Goal: Task Accomplishment & Management: Manage account settings

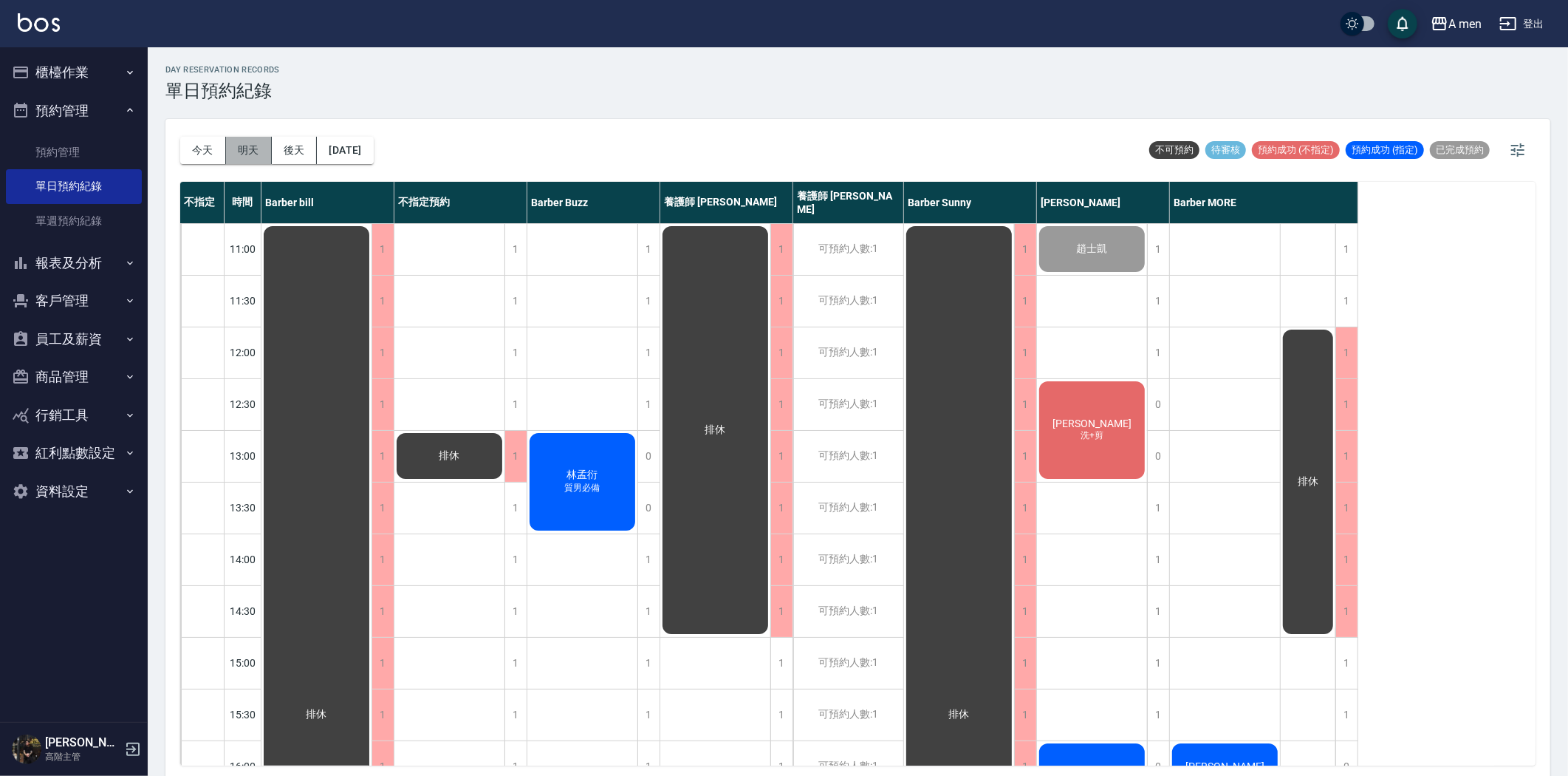
click at [242, 150] on button "明天" at bounding box center [249, 150] width 46 height 27
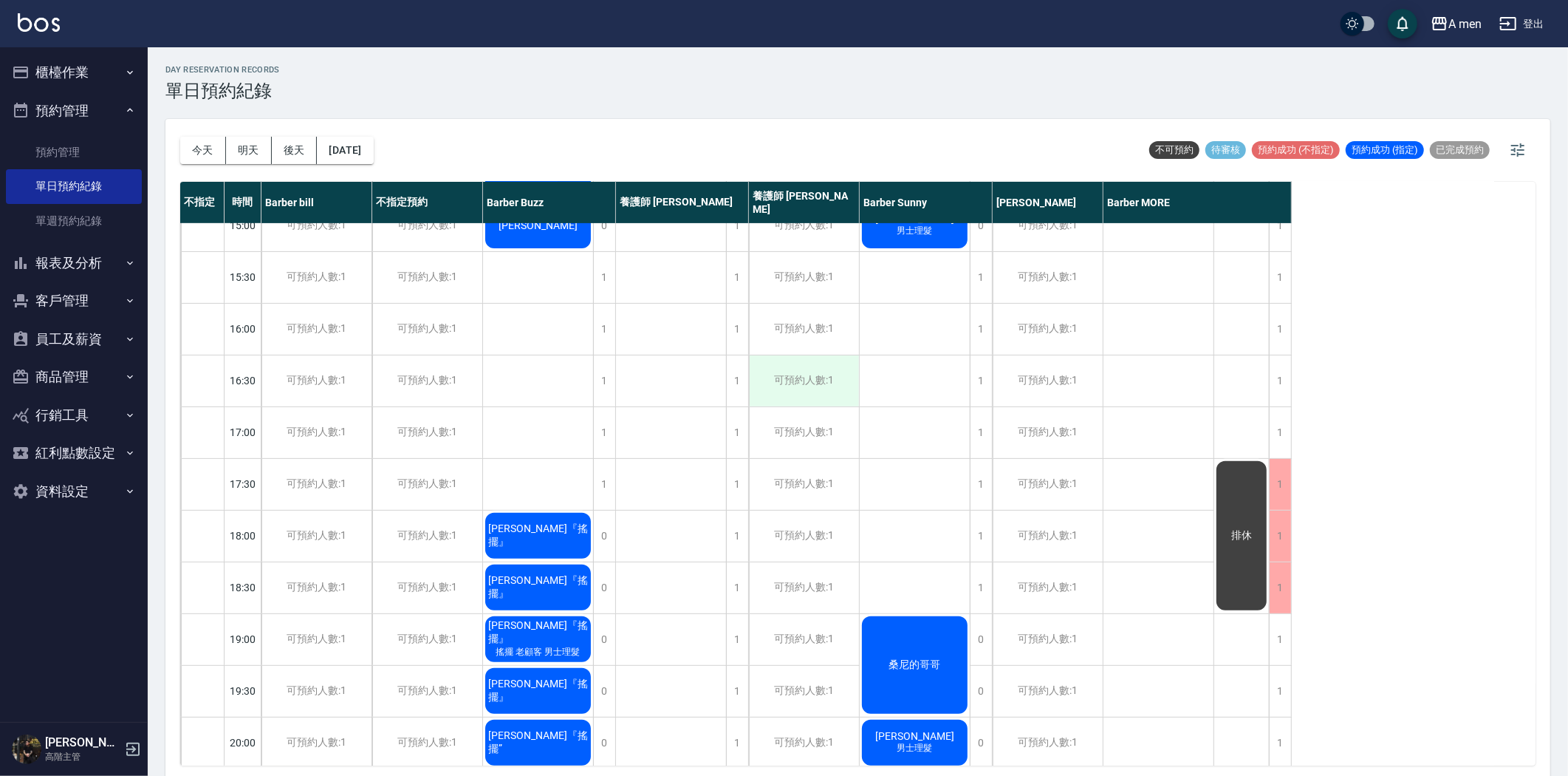
scroll to position [410, 0]
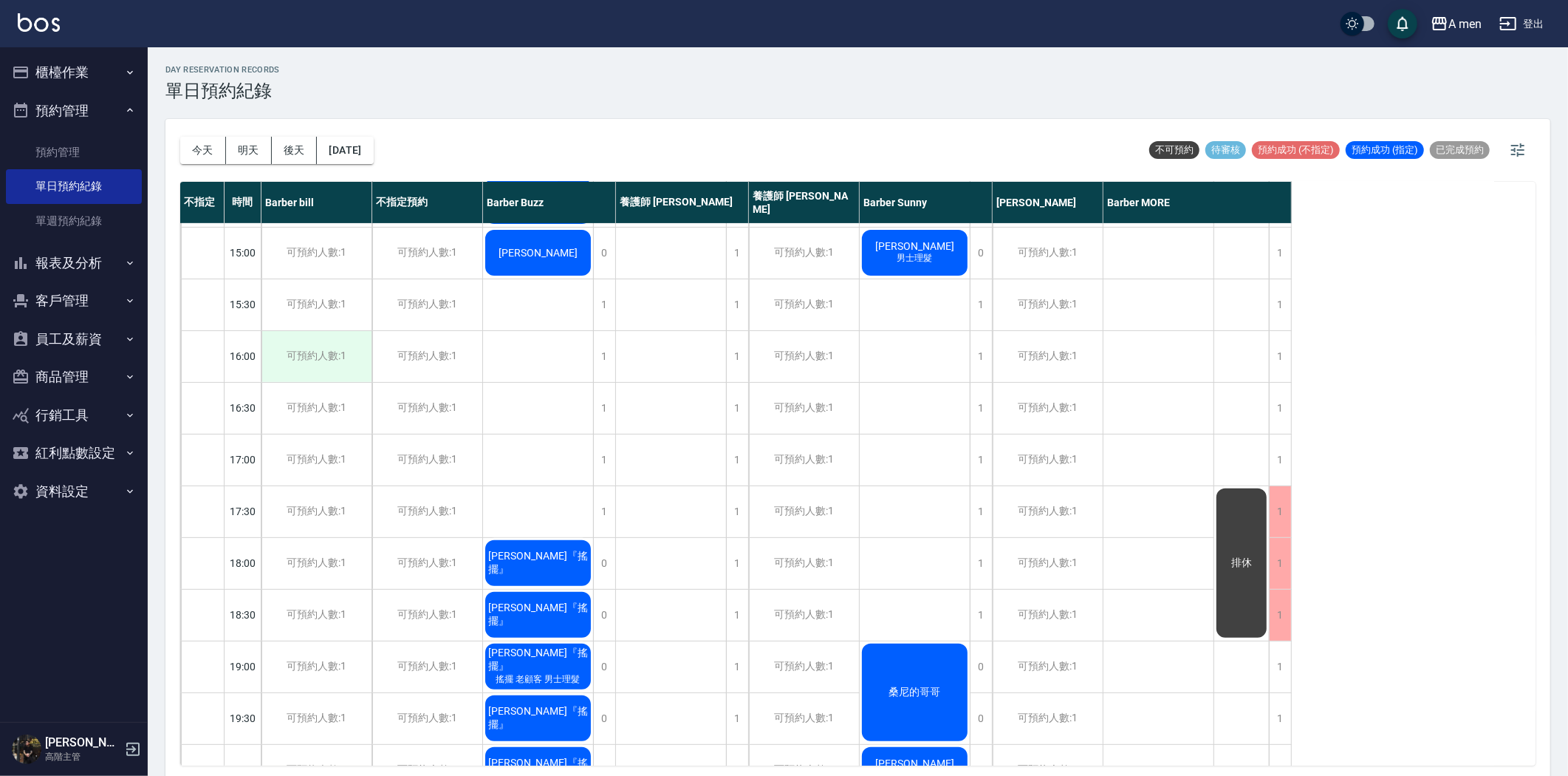
click at [349, 362] on div "可預約人數:1" at bounding box center [317, 356] width 110 height 51
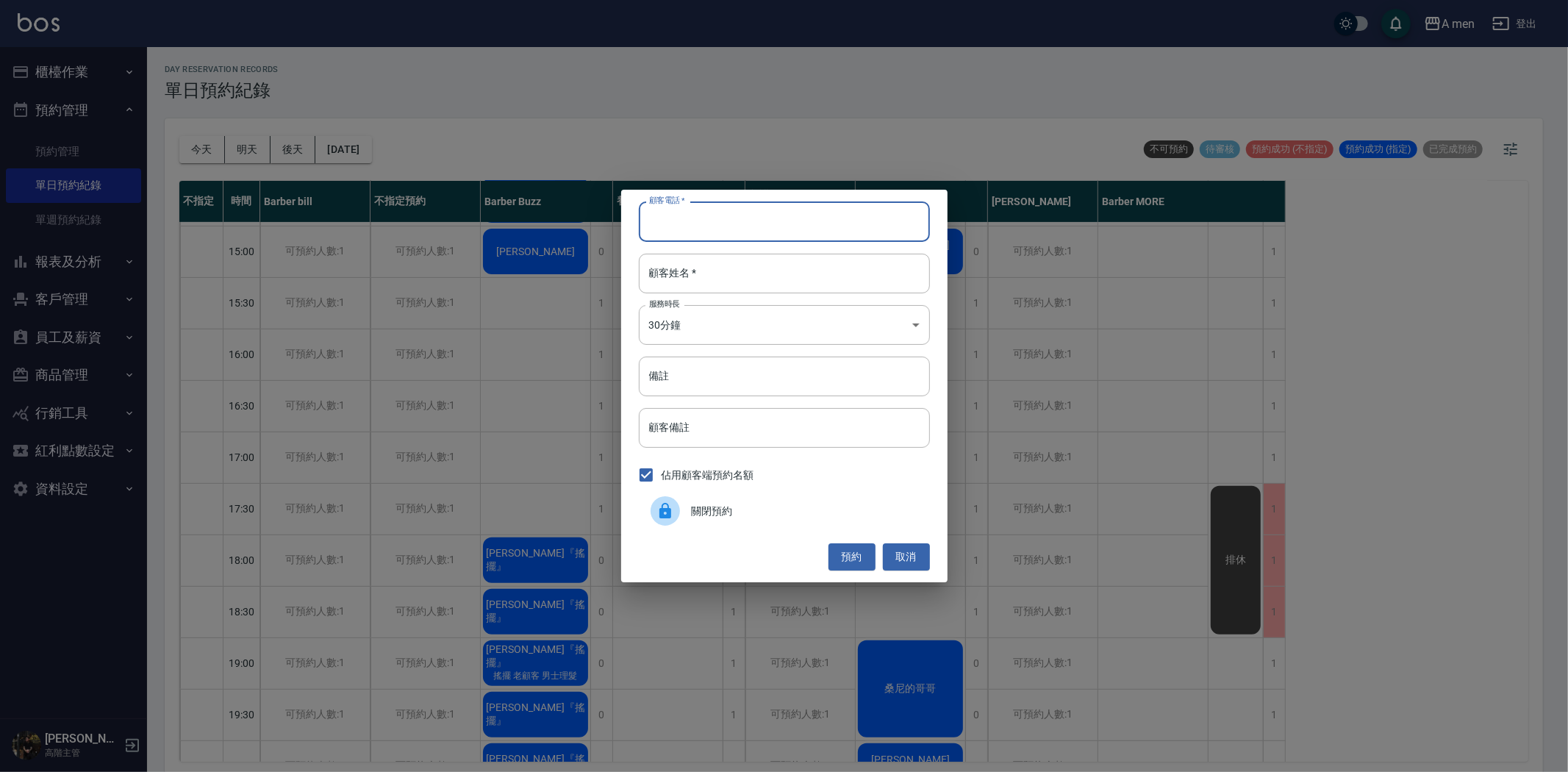
click at [774, 235] on input "顧客電話   *" at bounding box center [784, 221] width 291 height 39
click at [702, 266] on input "顧客姓名   *" at bounding box center [784, 273] width 291 height 39
paste input "Charles Jones"
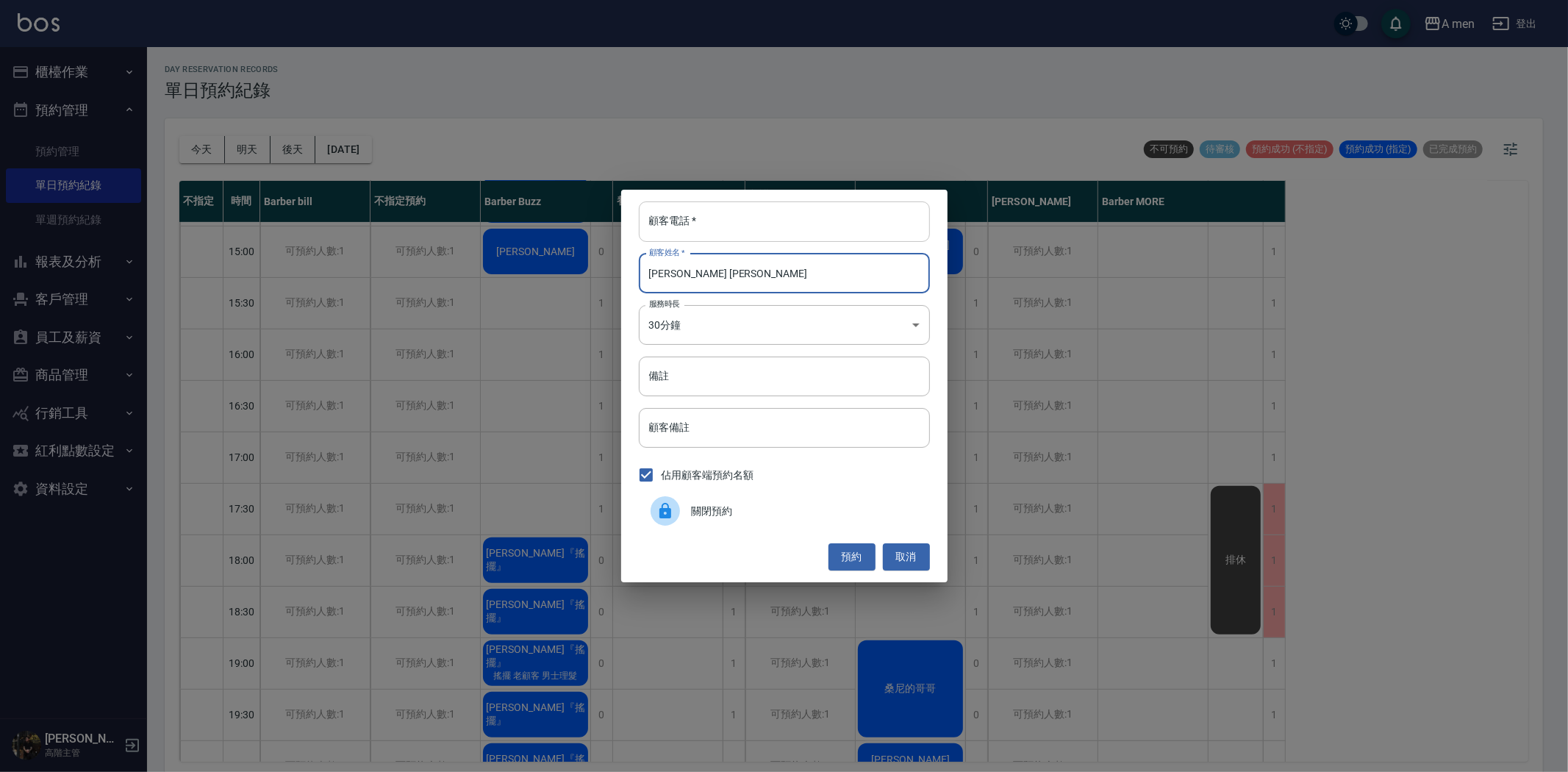
type input "Charles Jones"
click at [701, 240] on input "顧客電話   *" at bounding box center [784, 221] width 291 height 39
type input "785"
click at [845, 545] on button "預約" at bounding box center [852, 557] width 47 height 27
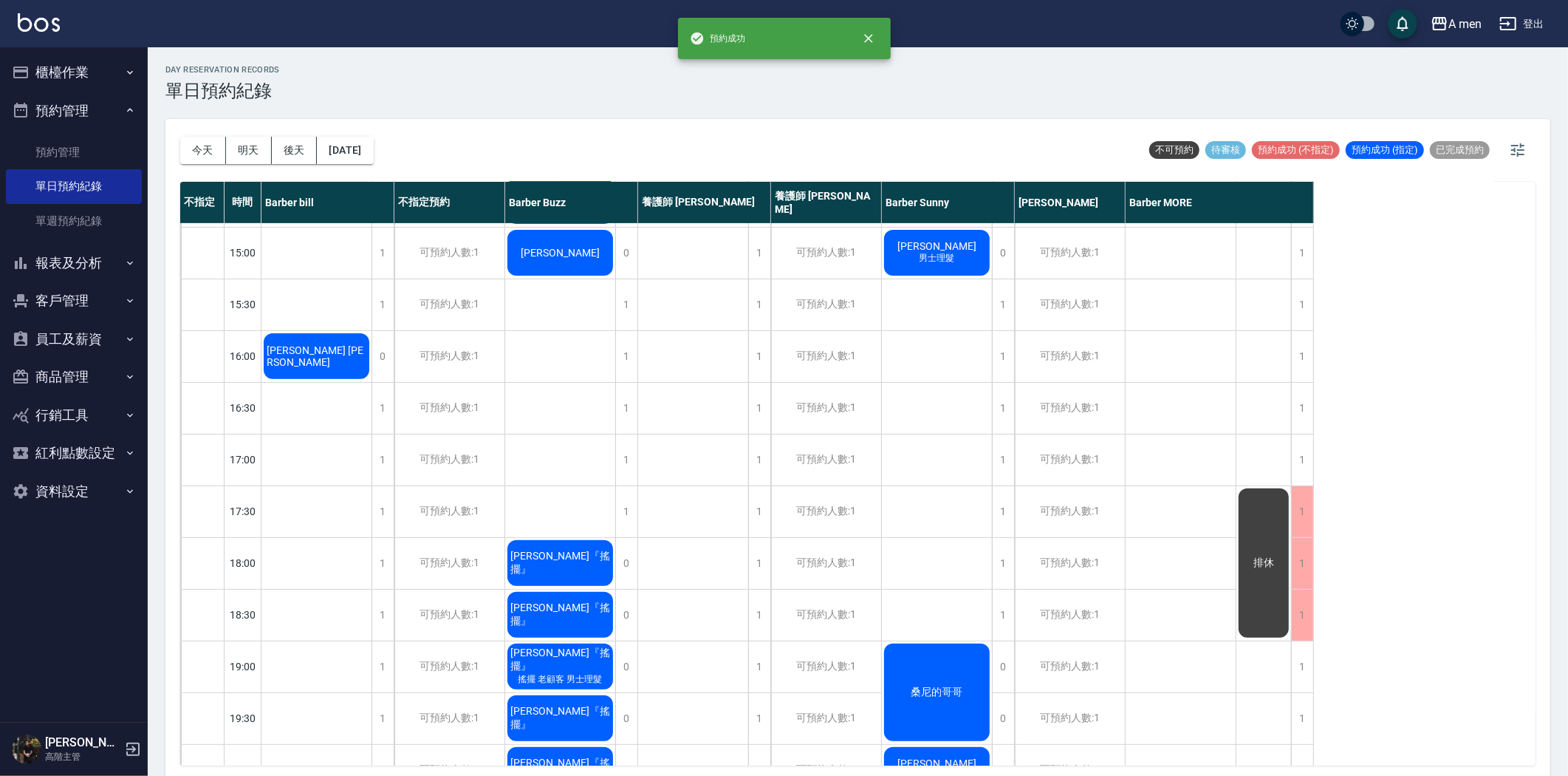
click at [324, 359] on span "Charles Jones" at bounding box center [317, 355] width 106 height 23
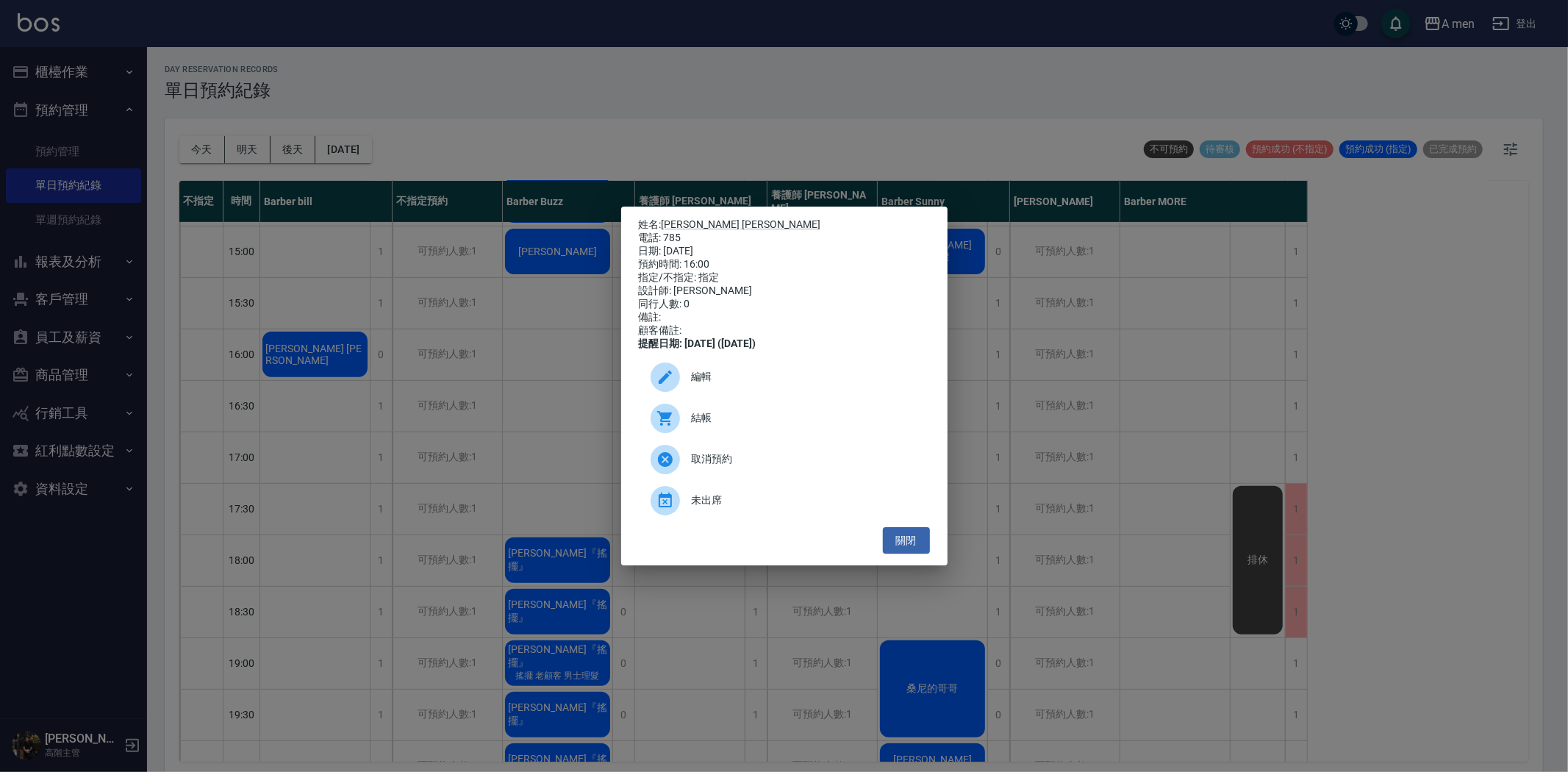
click at [729, 383] on span "編輯" at bounding box center [805, 376] width 227 height 15
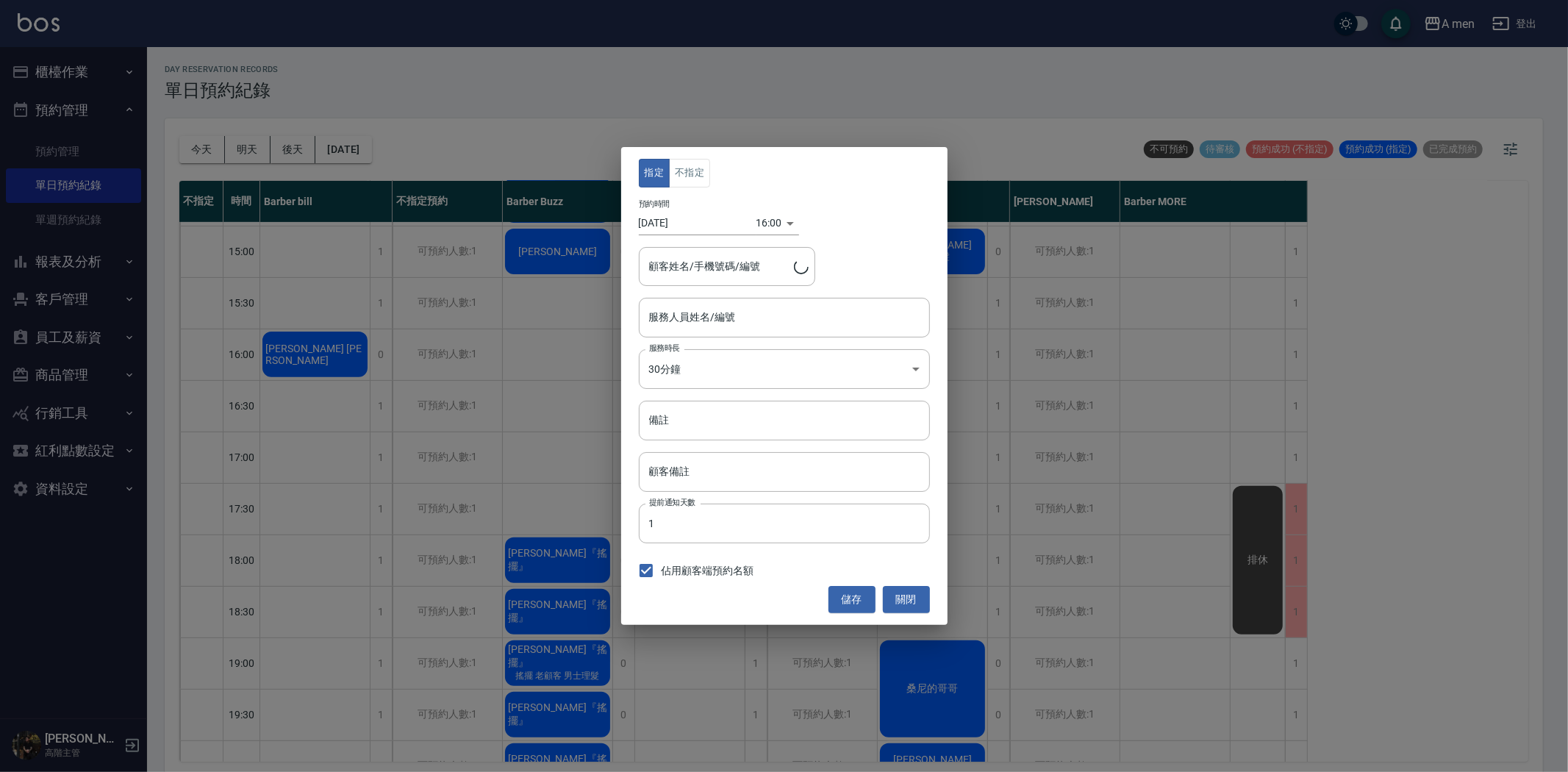
type input "Barber bill-006"
type input "Charles Jones/785"
click at [694, 182] on button "不指定" at bounding box center [689, 174] width 41 height 29
click at [862, 603] on button "儲存" at bounding box center [852, 599] width 47 height 27
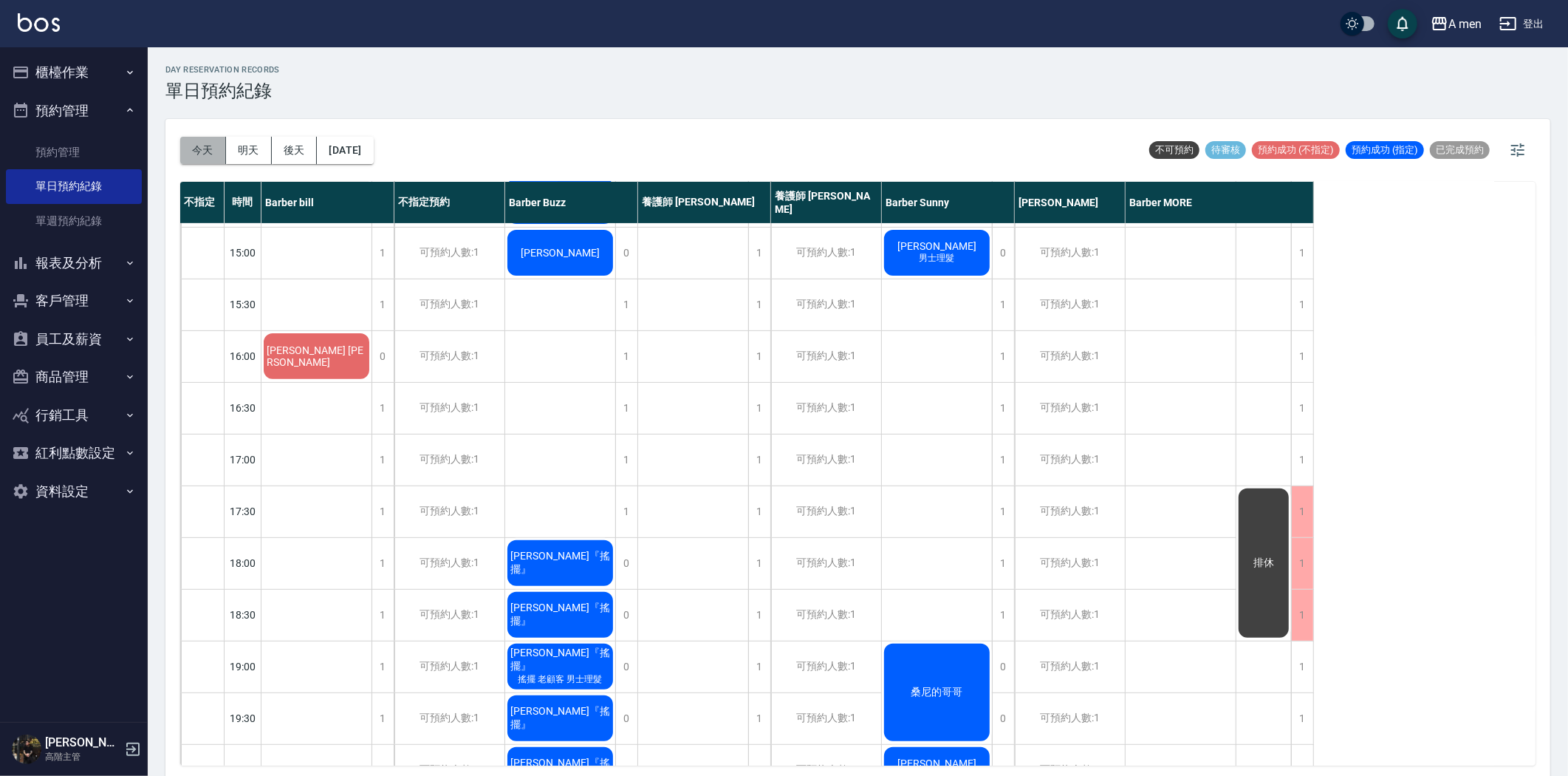
click at [203, 152] on button "今天" at bounding box center [203, 150] width 46 height 27
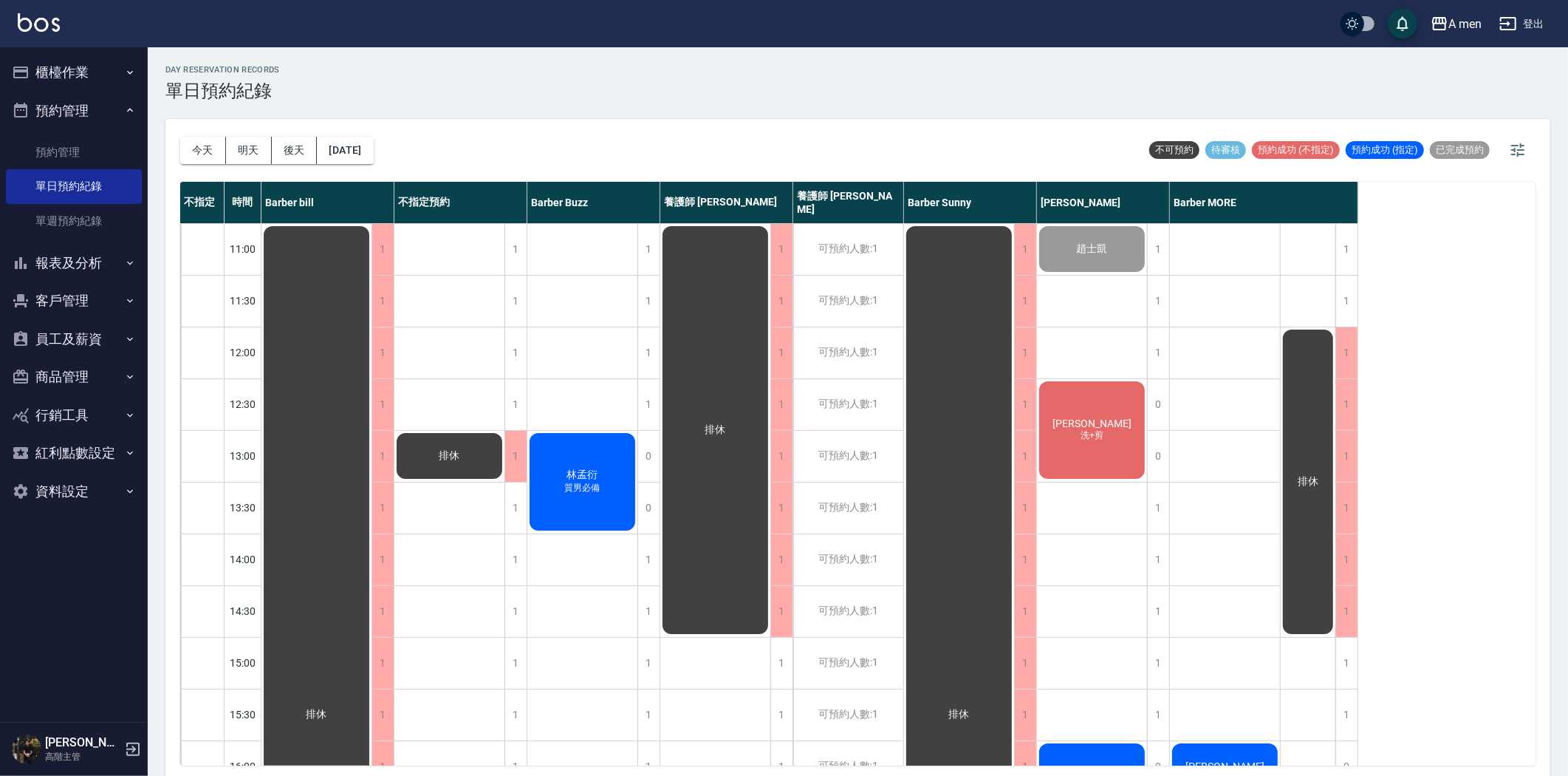
click at [371, 447] on div "林耀鴻 洗+剪" at bounding box center [317, 714] width 110 height 981
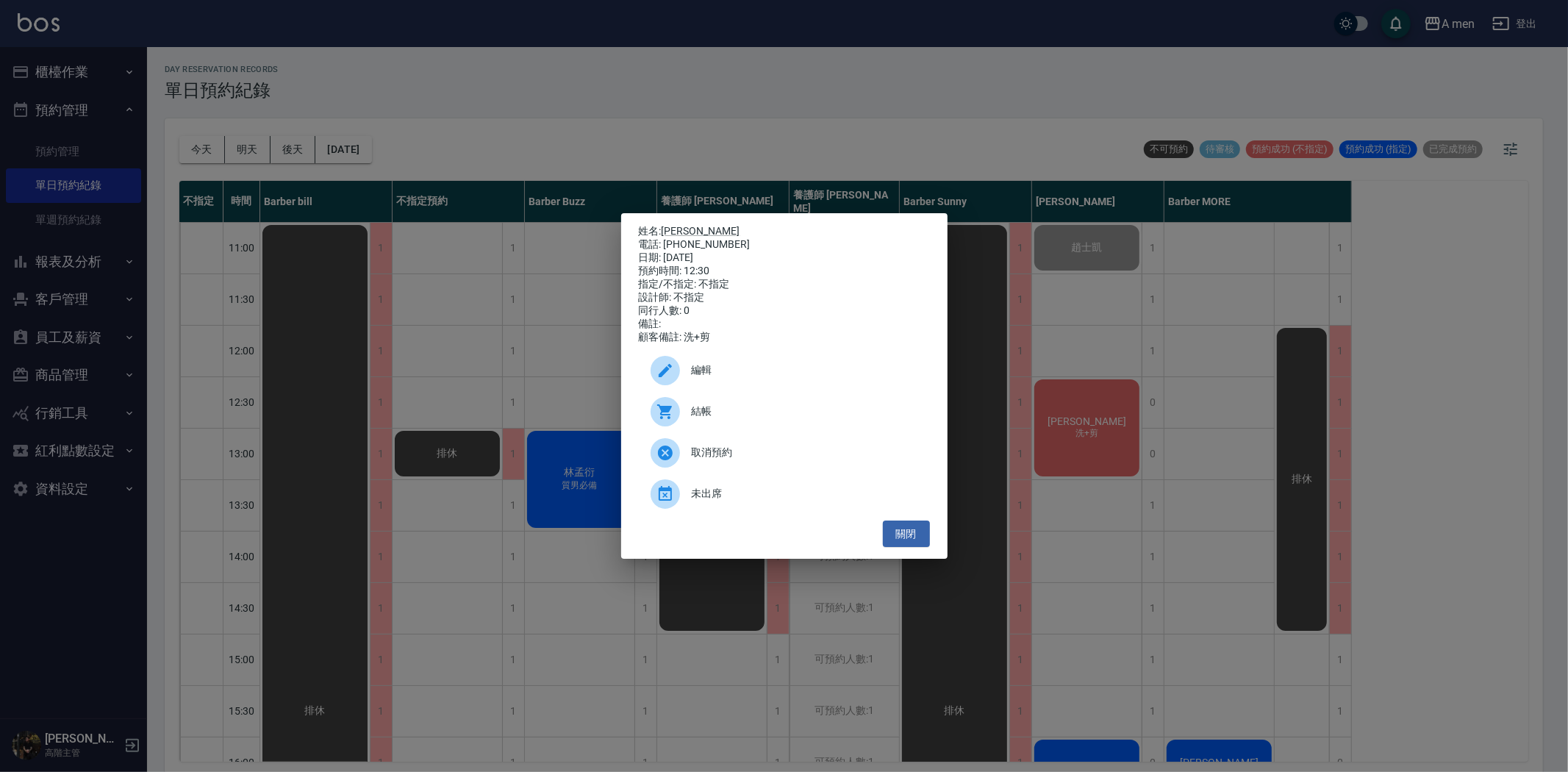
click at [837, 460] on span "取消預約" at bounding box center [805, 451] width 227 height 15
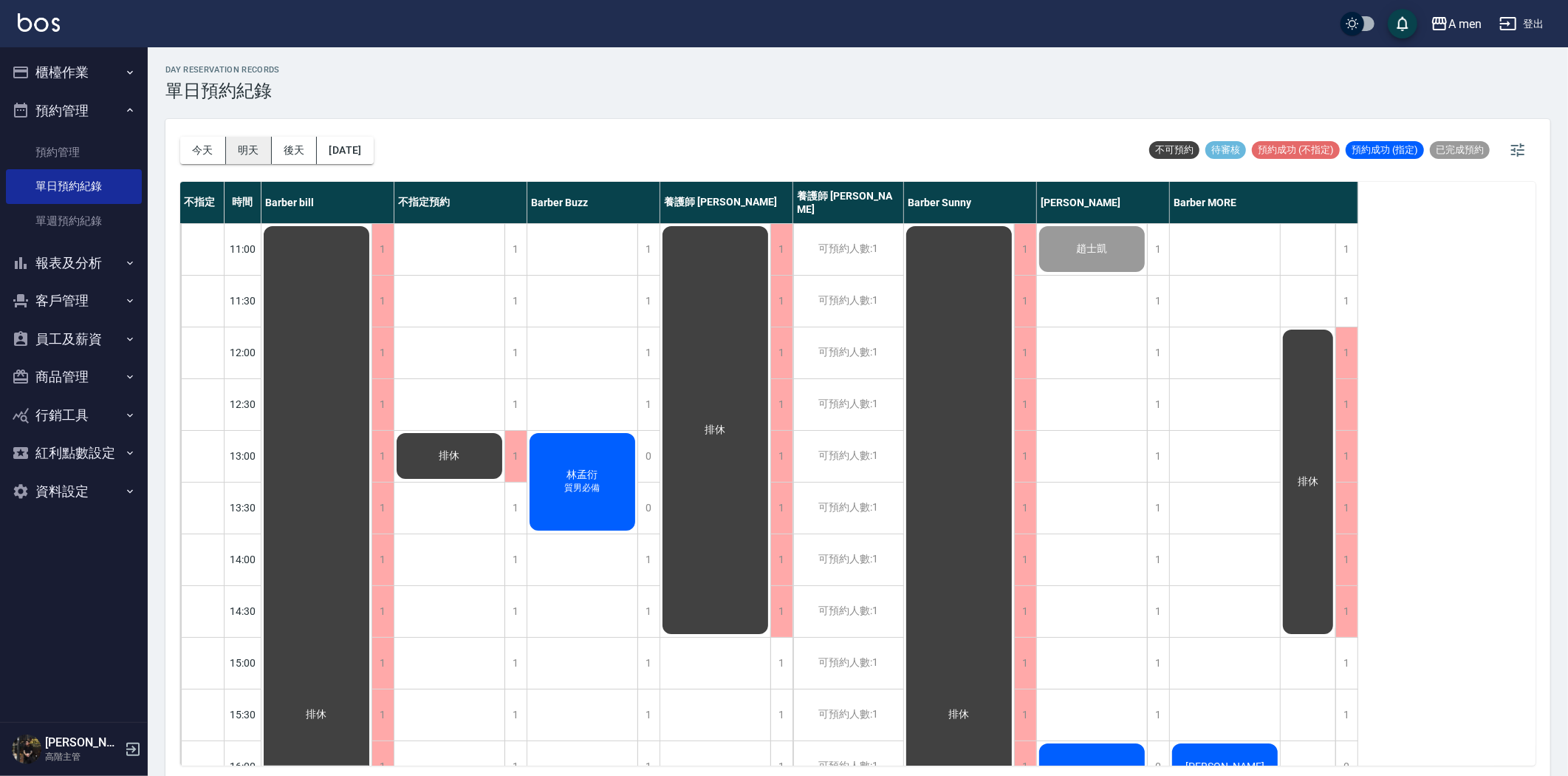
click at [264, 145] on button "明天" at bounding box center [249, 150] width 46 height 27
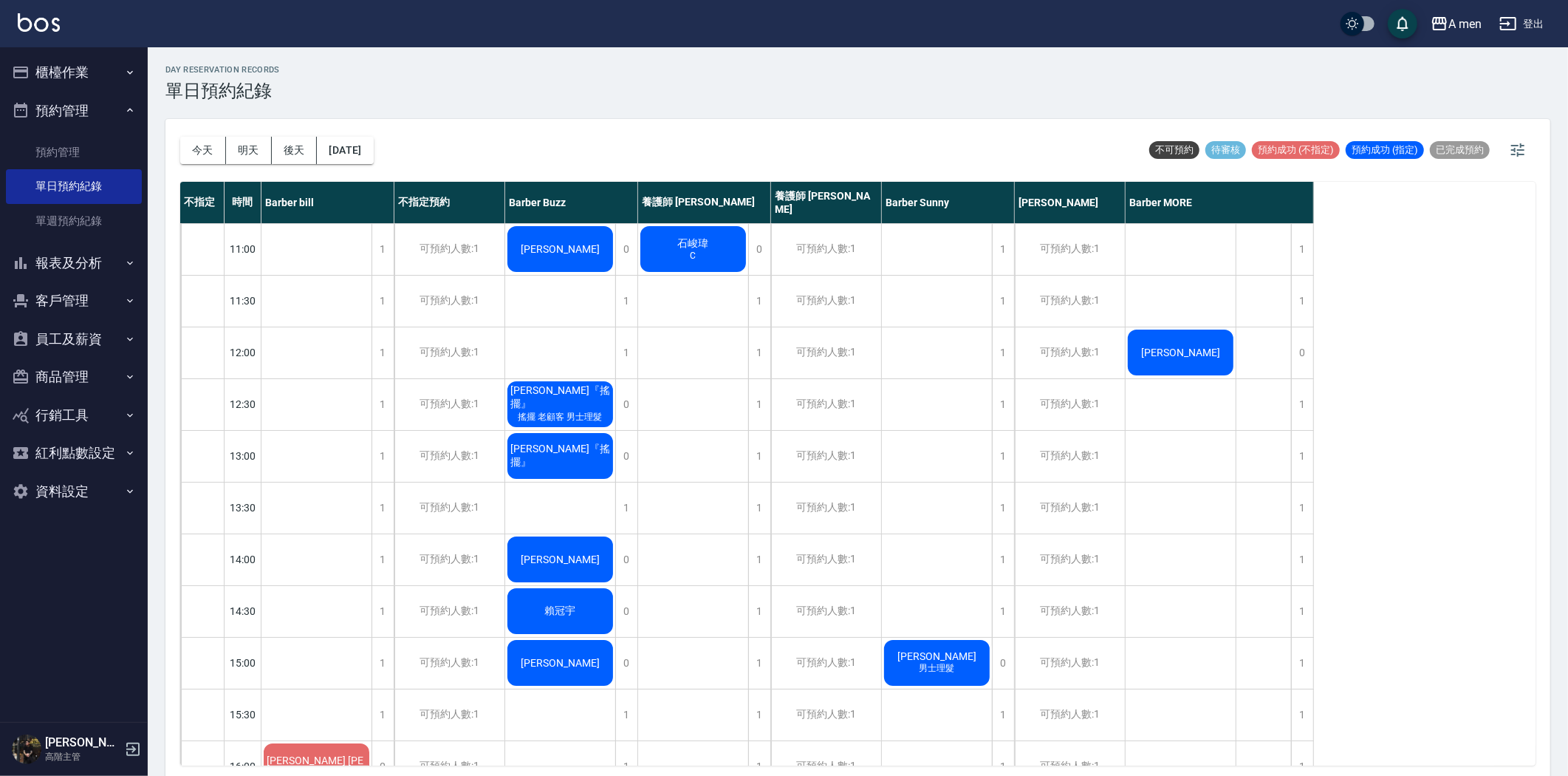
click at [193, 134] on div "今天 明天 後天 2025/08/15" at bounding box center [277, 150] width 194 height 63
click at [198, 151] on button "今天" at bounding box center [203, 150] width 46 height 27
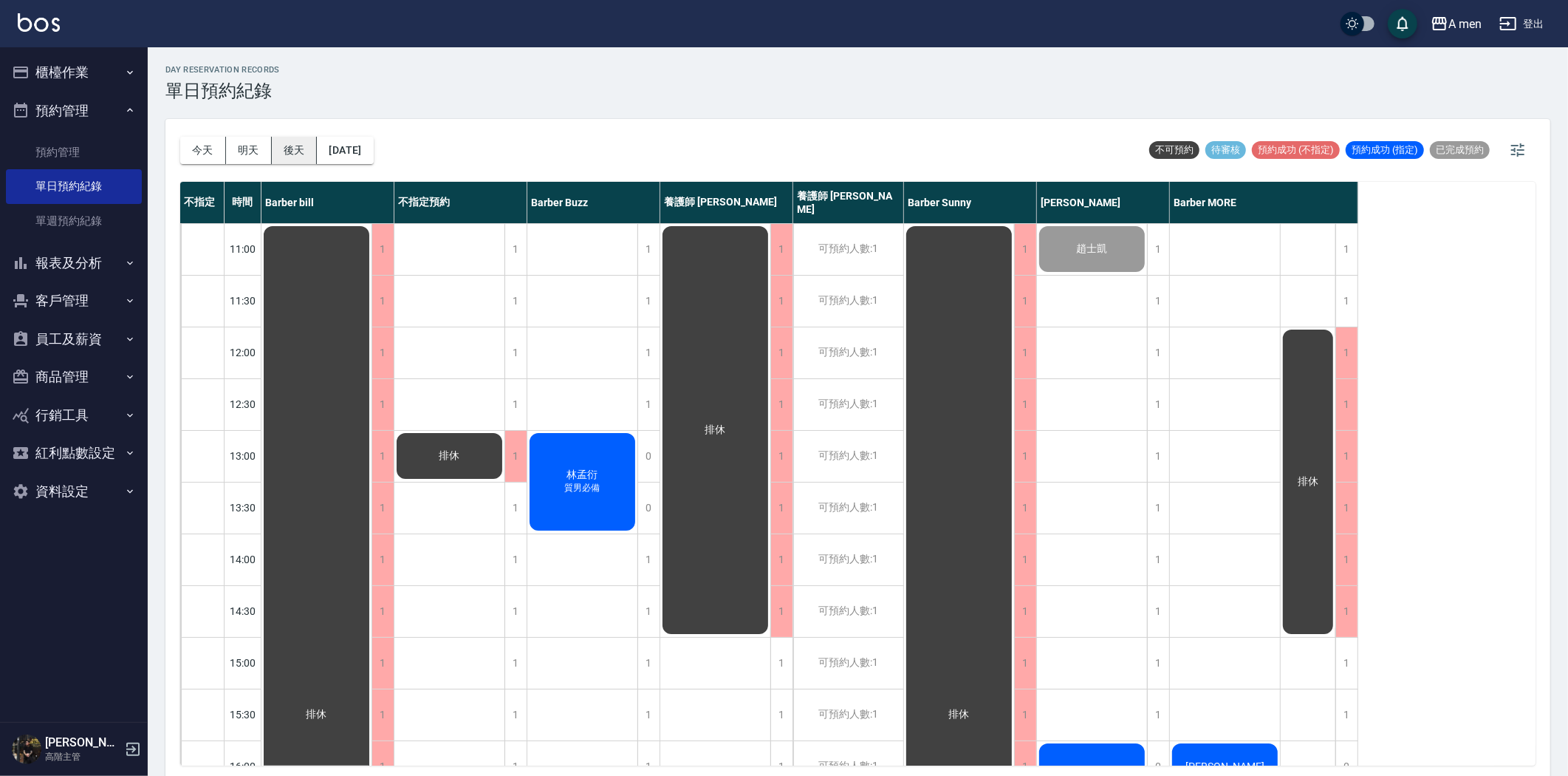
click at [291, 158] on button "後天" at bounding box center [295, 150] width 46 height 27
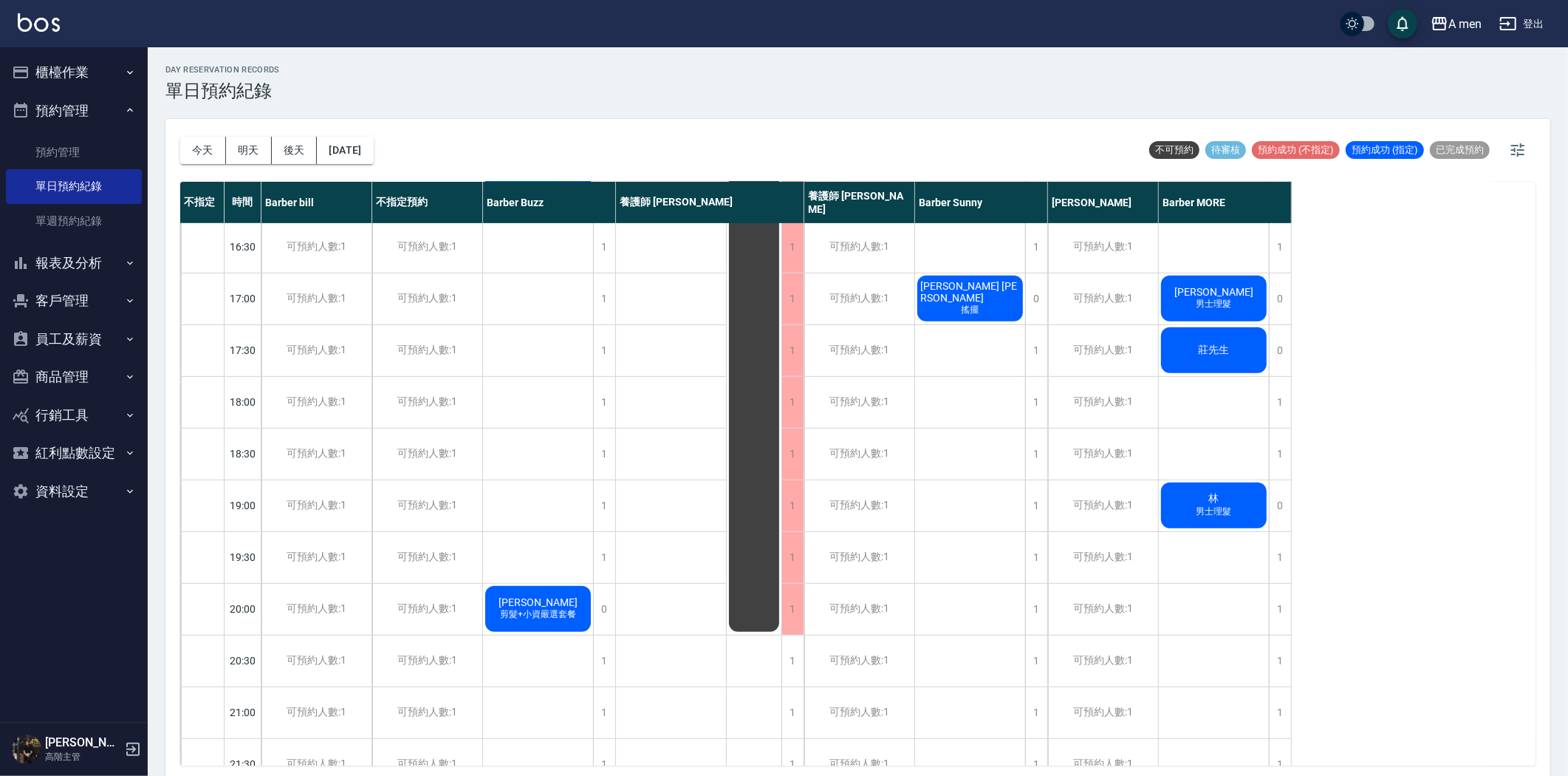
scroll to position [763, 0]
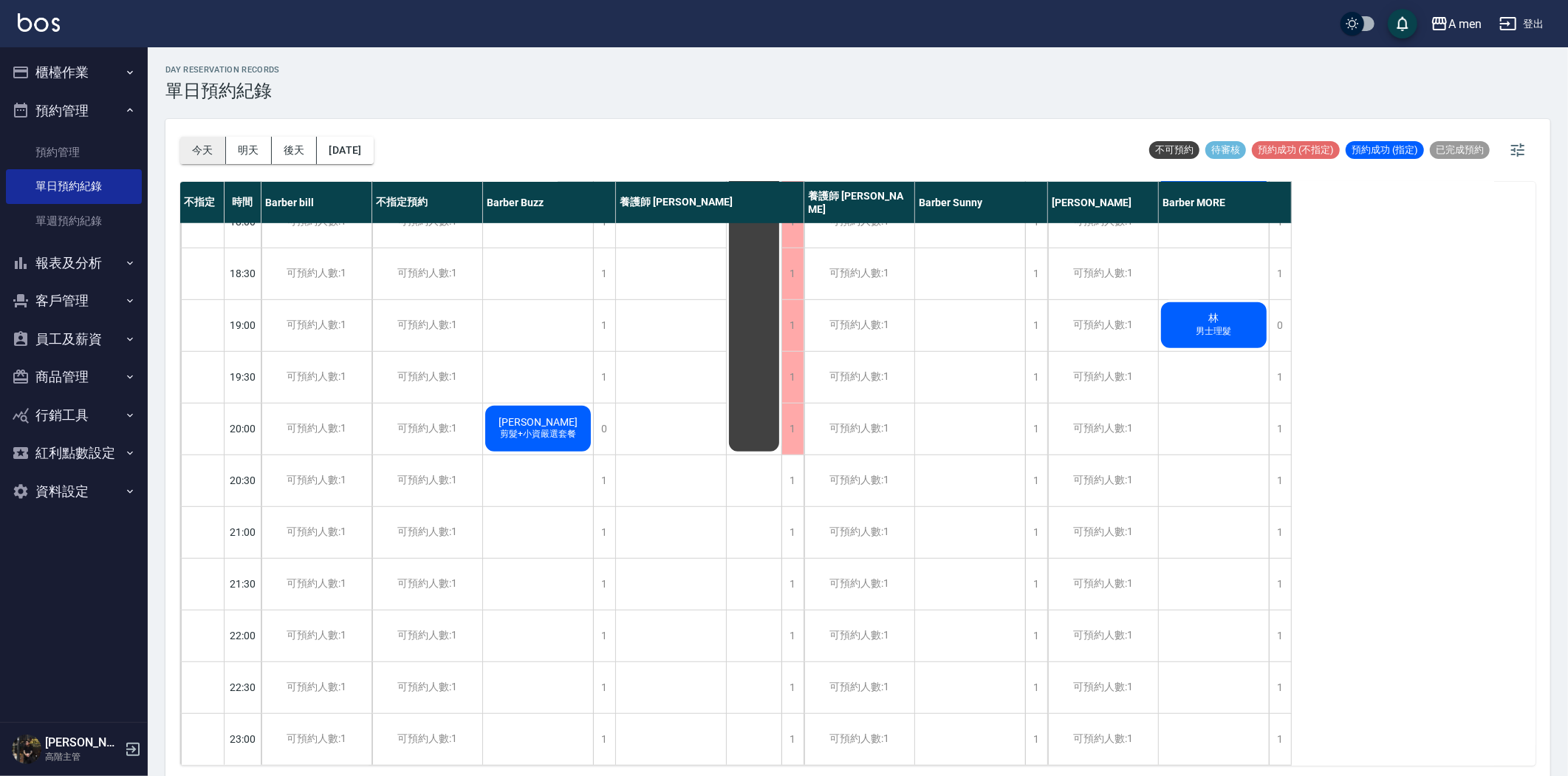
click at [203, 150] on button "今天" at bounding box center [203, 150] width 46 height 27
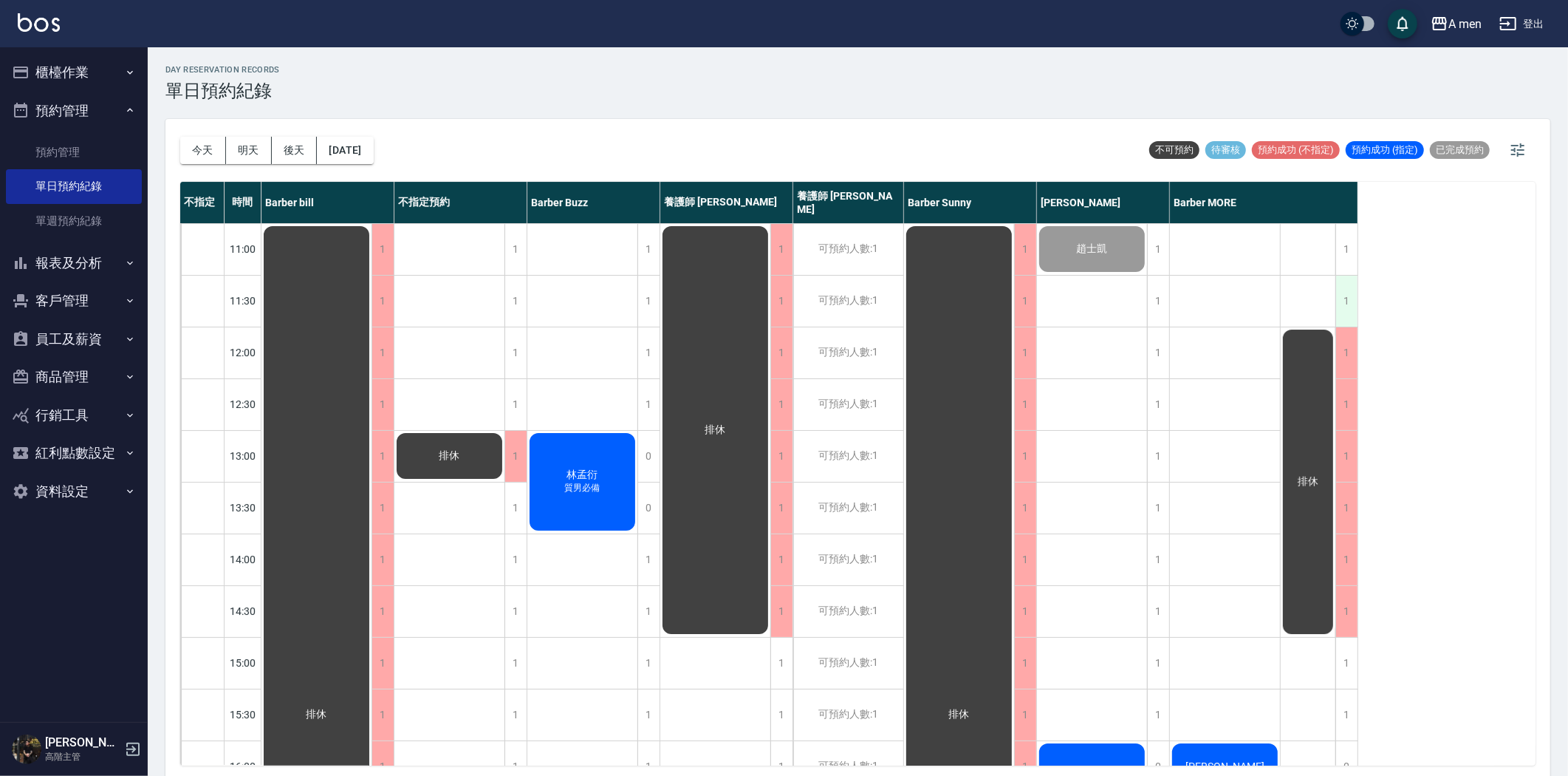
click at [1348, 285] on div "1" at bounding box center [1346, 300] width 22 height 51
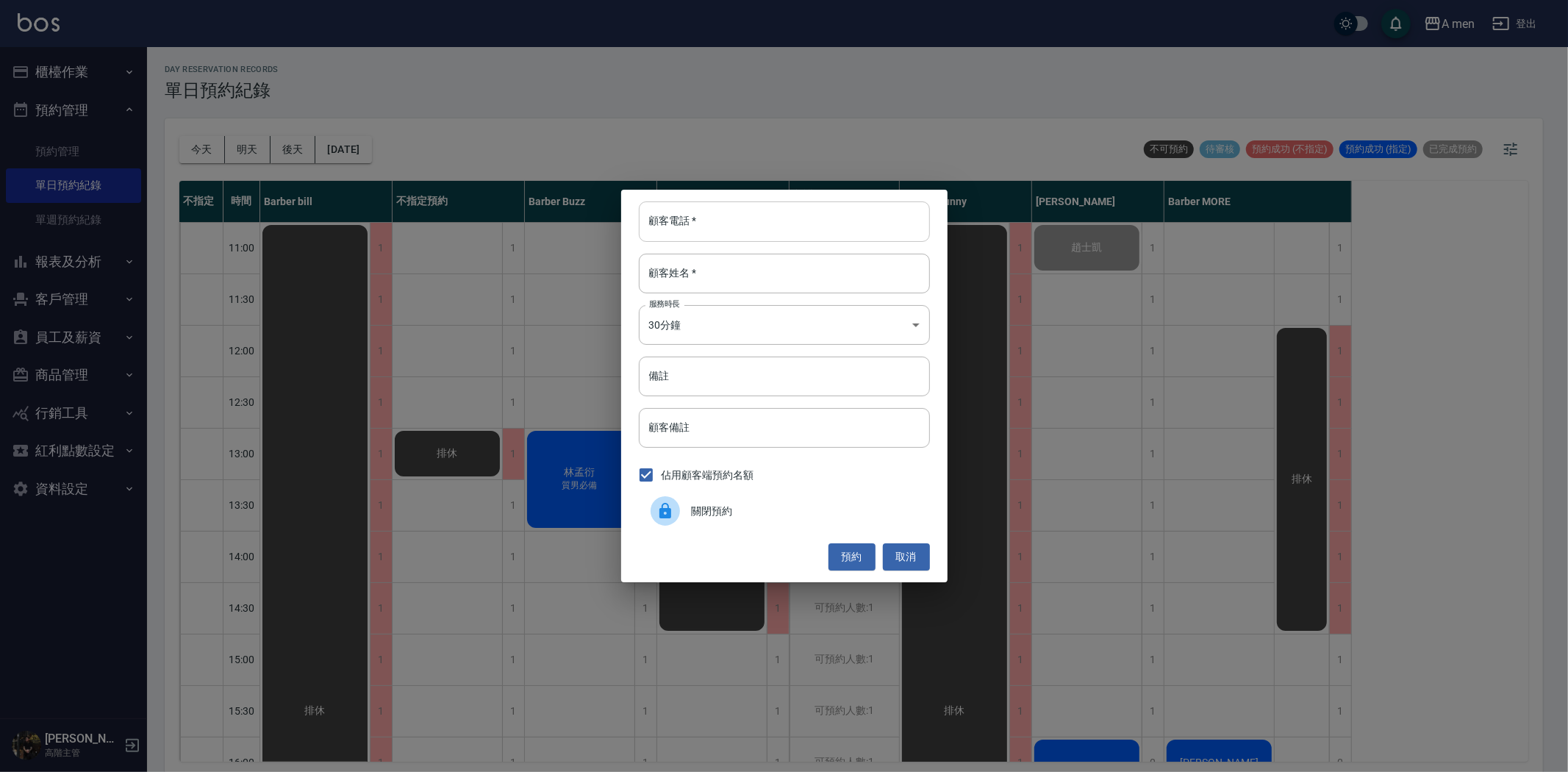
click at [664, 215] on input "顧客電話   *" at bounding box center [784, 221] width 291 height 39
click at [674, 276] on input "顧客姓名   *" at bounding box center [784, 273] width 291 height 39
click at [908, 559] on button "取消" at bounding box center [907, 557] width 47 height 27
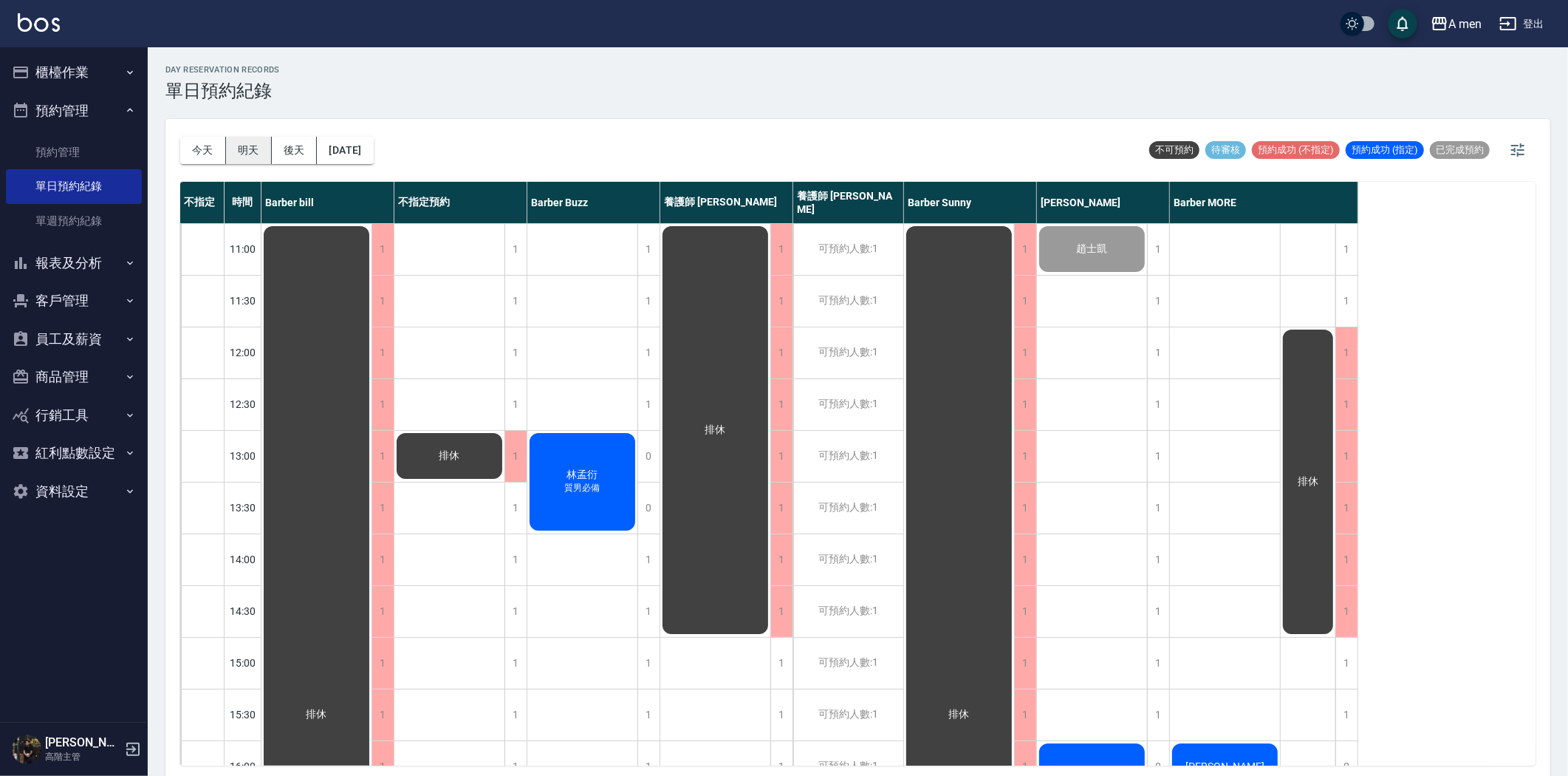
click at [238, 136] on button "明天" at bounding box center [249, 150] width 46 height 27
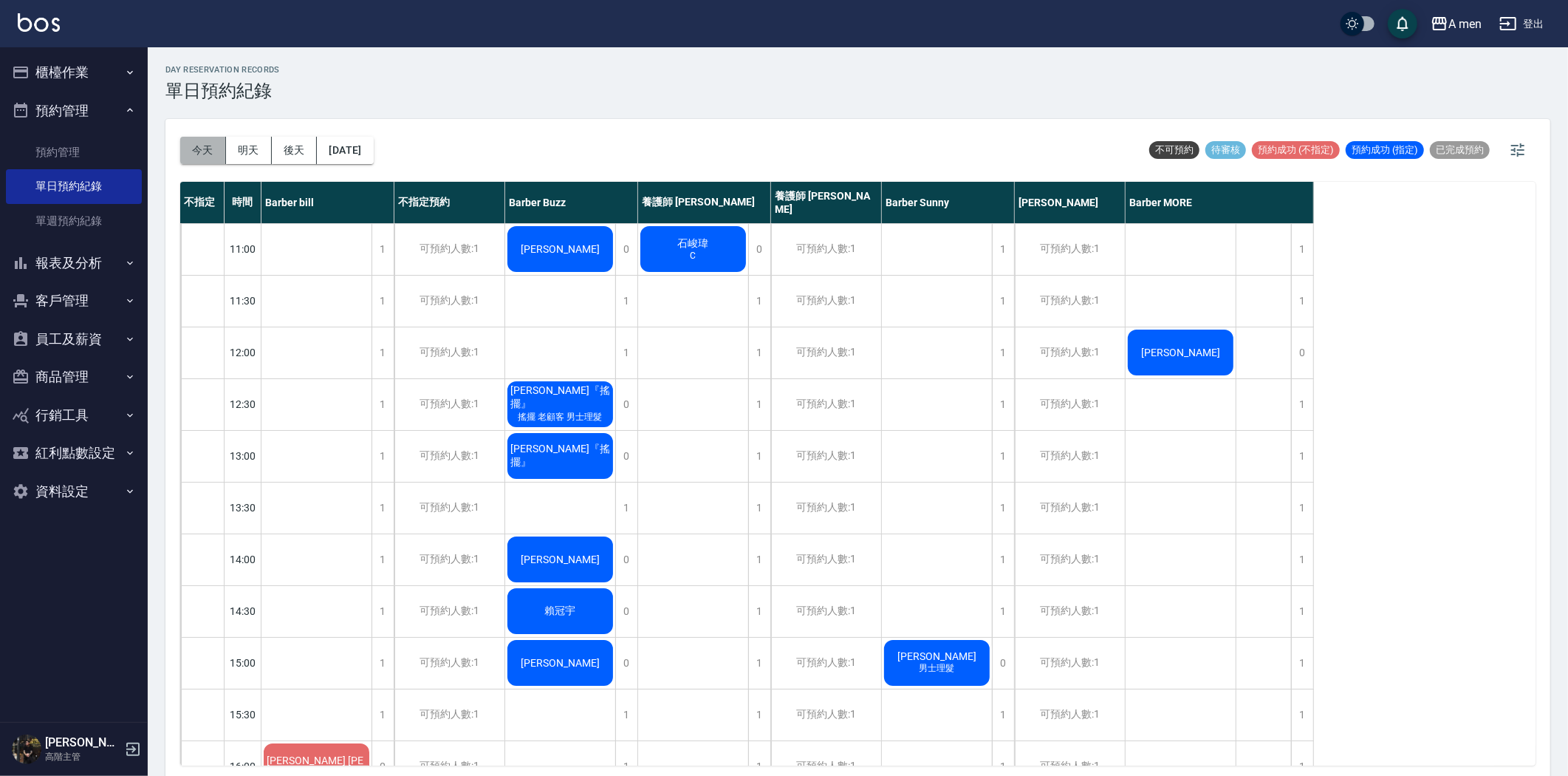
click at [203, 145] on button "今天" at bounding box center [203, 150] width 46 height 27
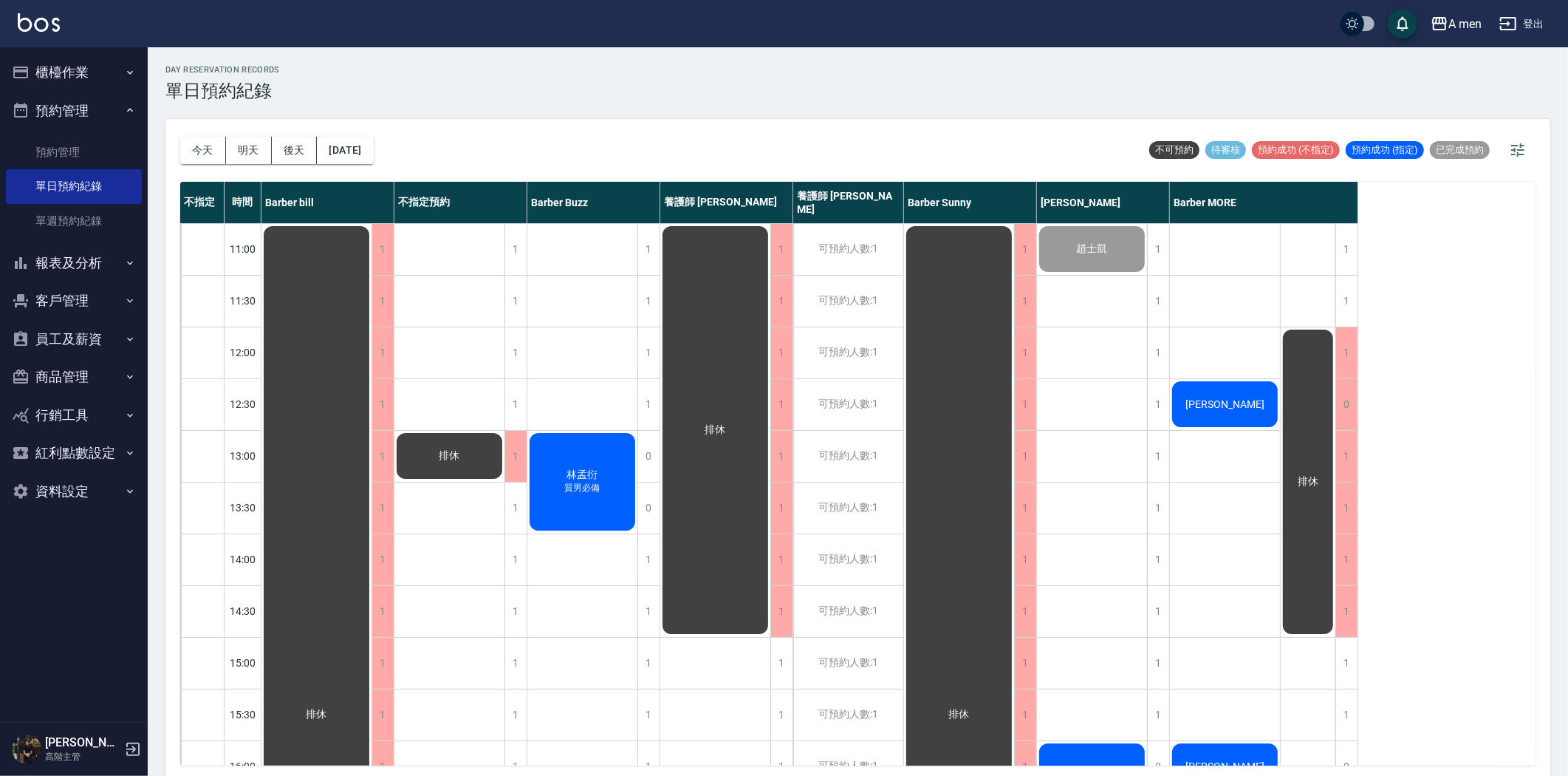
click at [330, 707] on span "[PERSON_NAME]" at bounding box center [317, 714] width 27 height 13
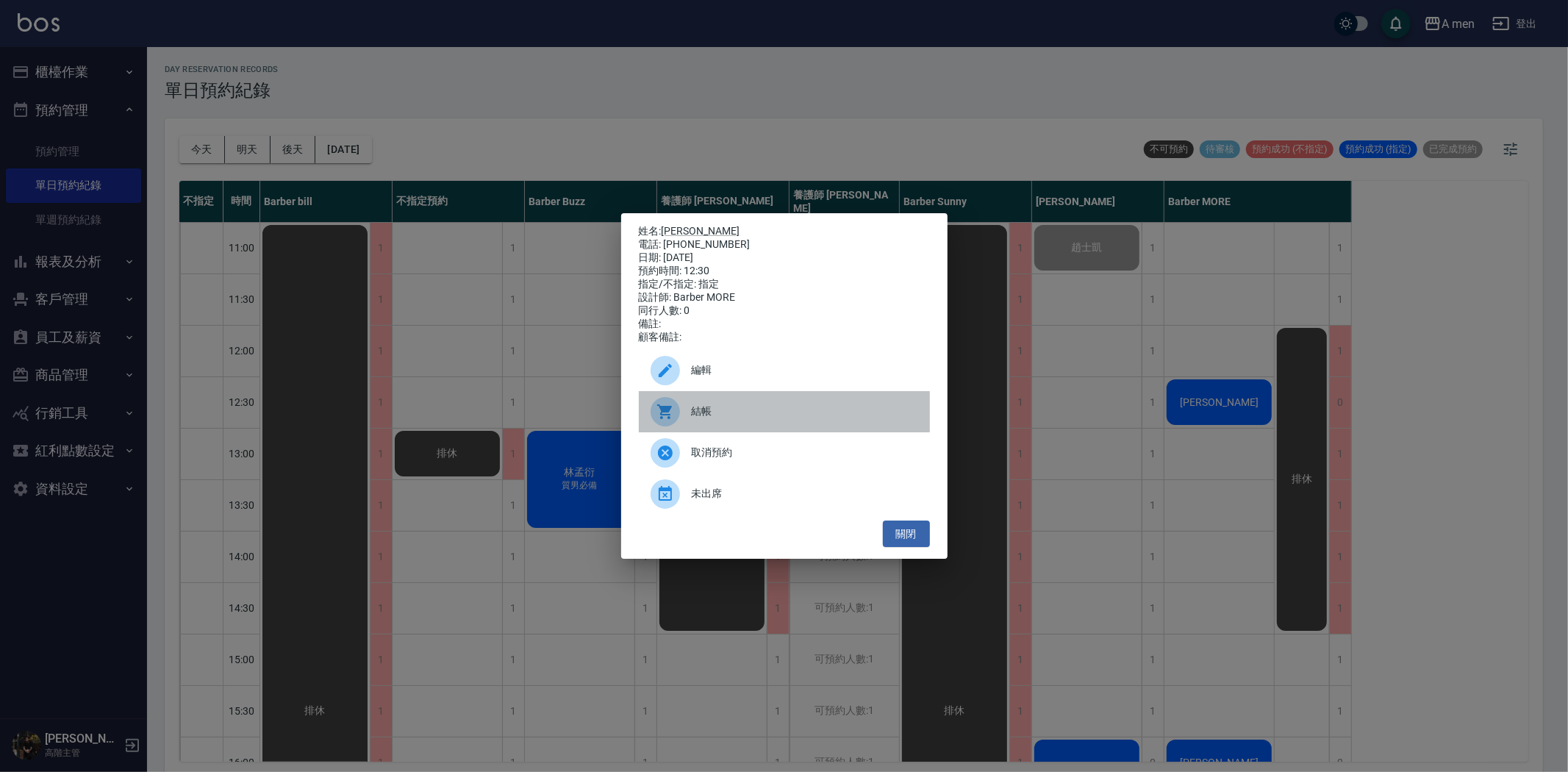
click at [805, 432] on div "結帳" at bounding box center [784, 411] width 291 height 41
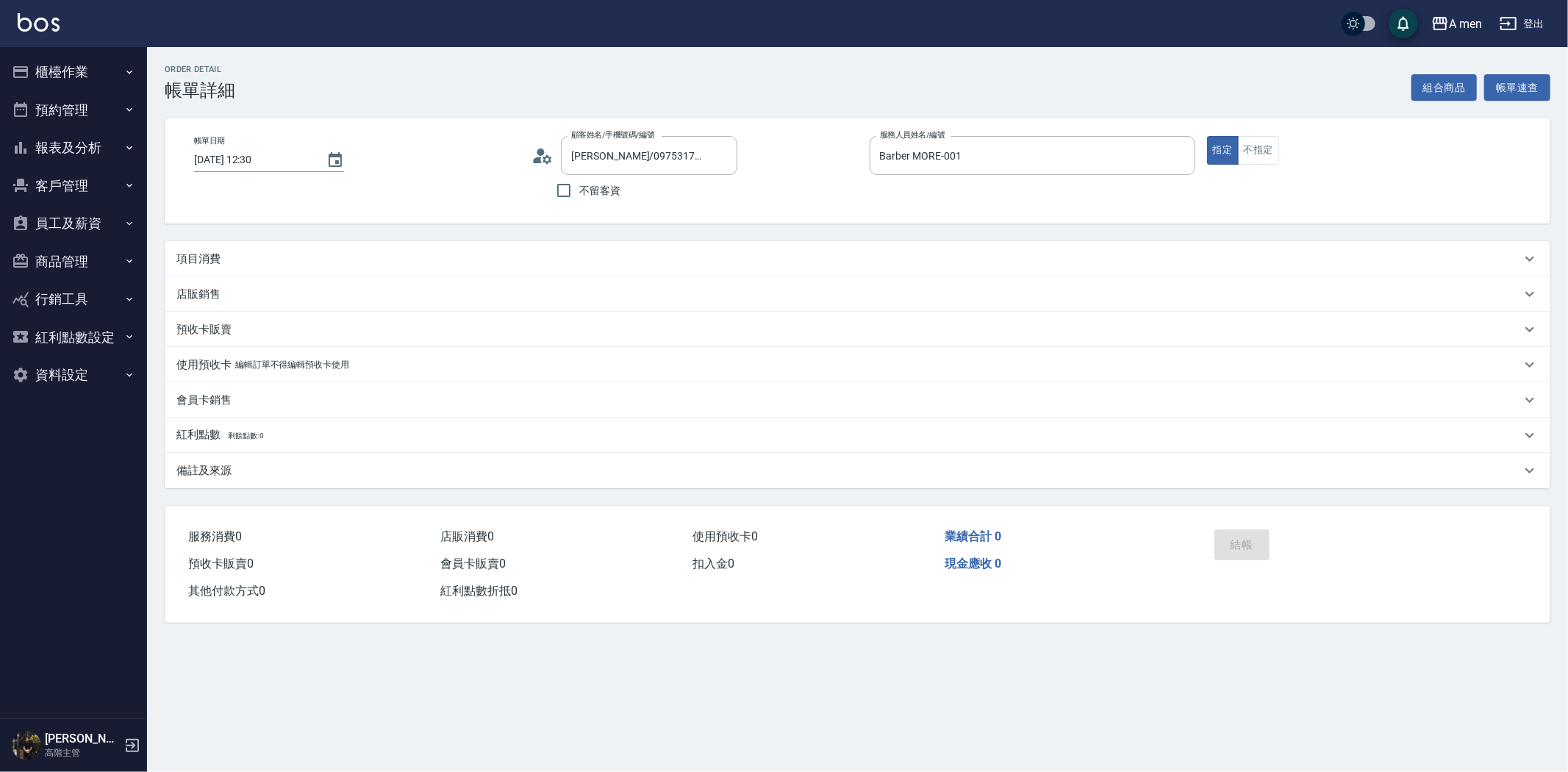
click at [233, 265] on div "項目消費" at bounding box center [849, 259] width 1345 height 15
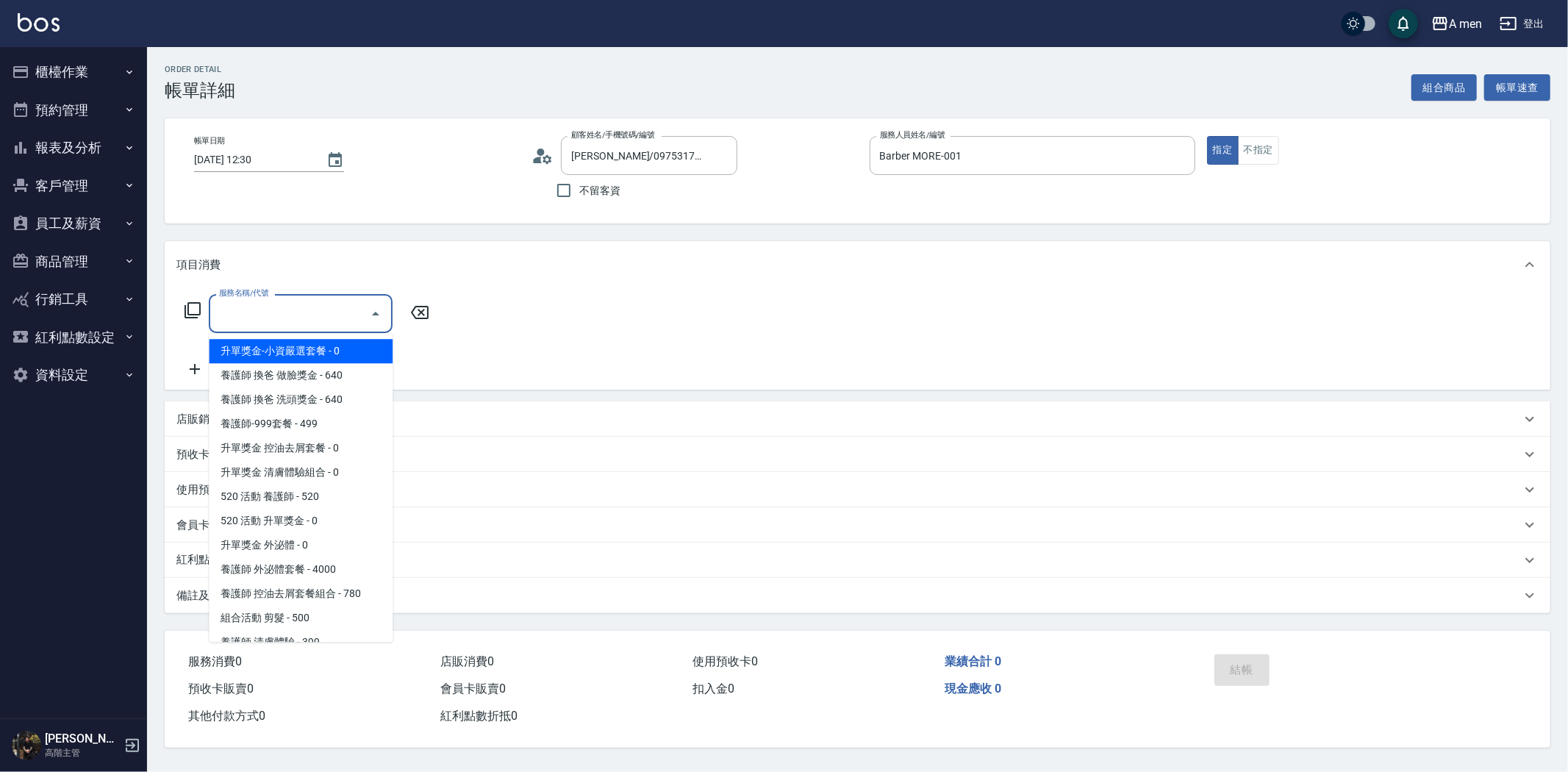
click at [233, 303] on input "服務名稱/代號" at bounding box center [289, 313] width 149 height 26
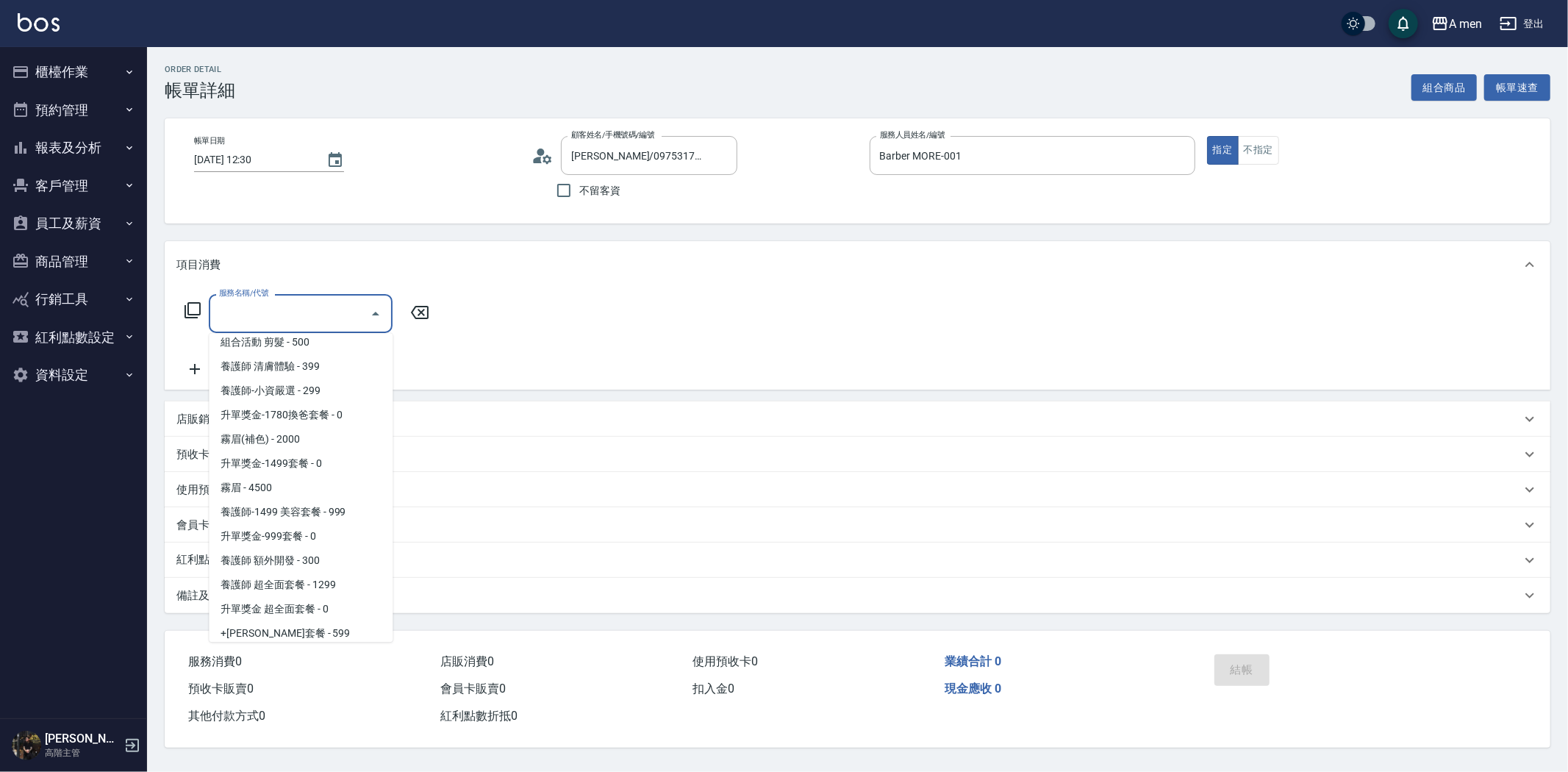
scroll to position [575, 0]
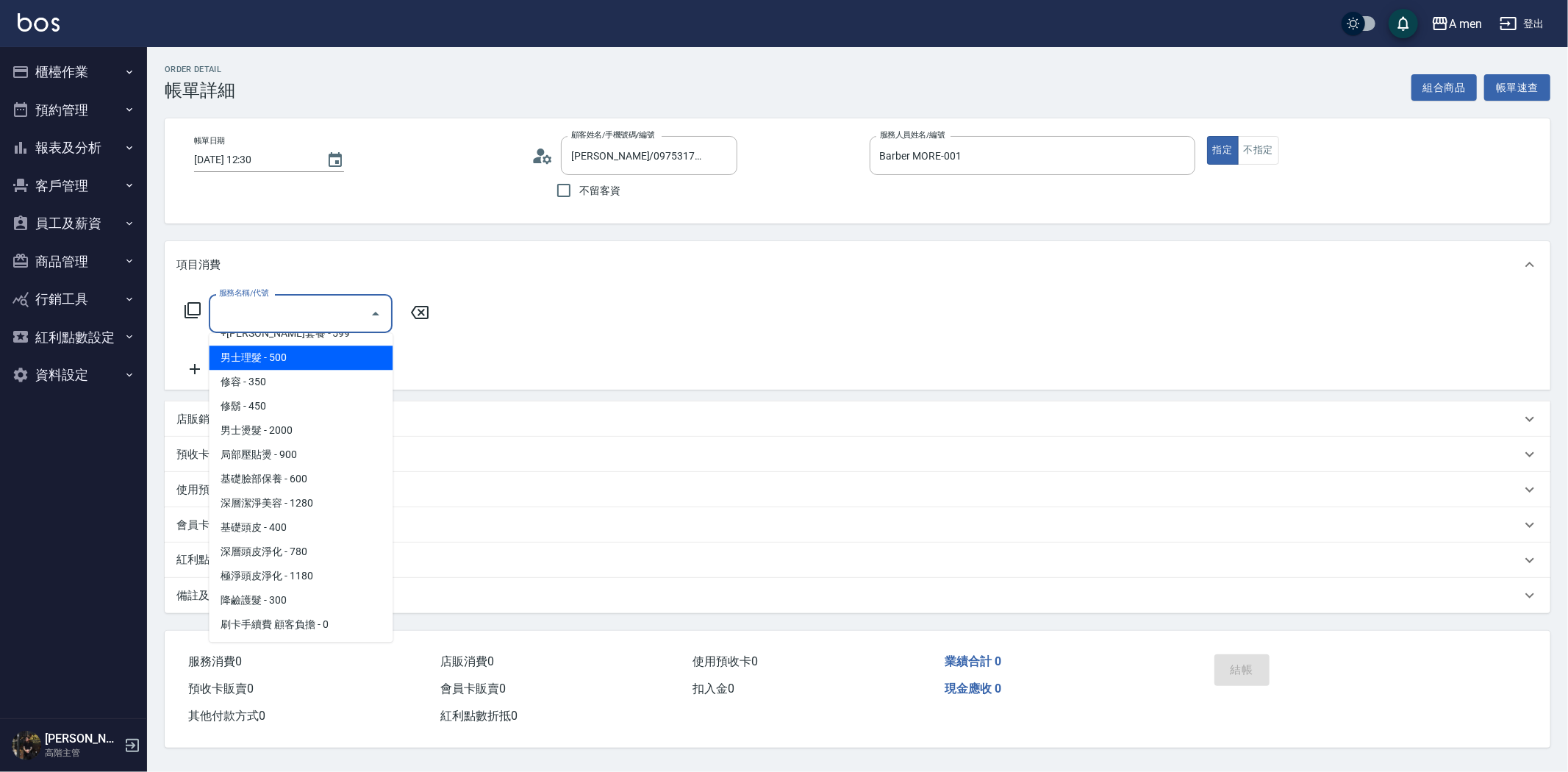
click at [324, 362] on span "男士理髮 - 500" at bounding box center [301, 357] width 184 height 24
type input "男士理髮(A01)"
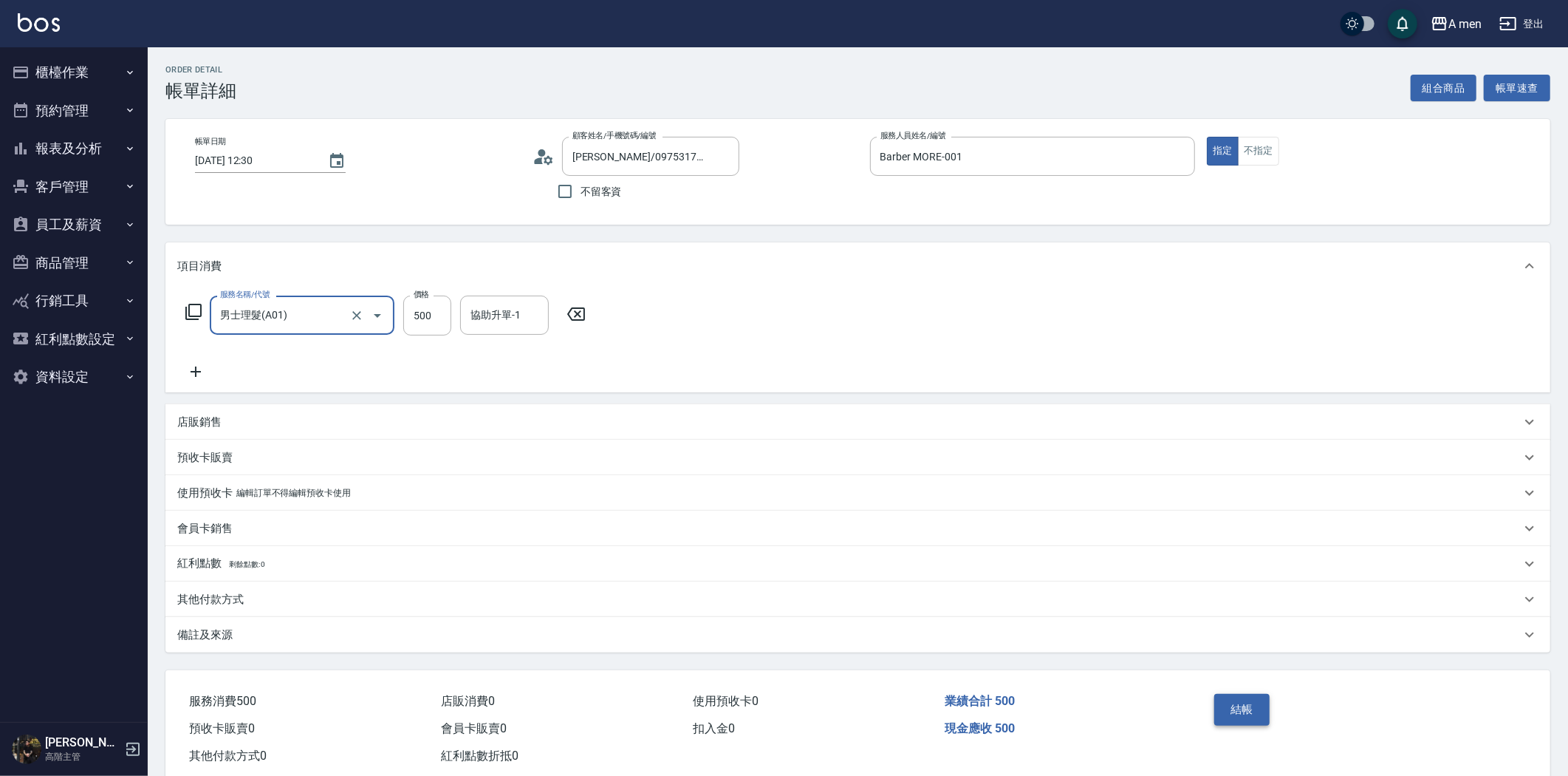
click at [1230, 711] on button "結帳" at bounding box center [1242, 709] width 56 height 31
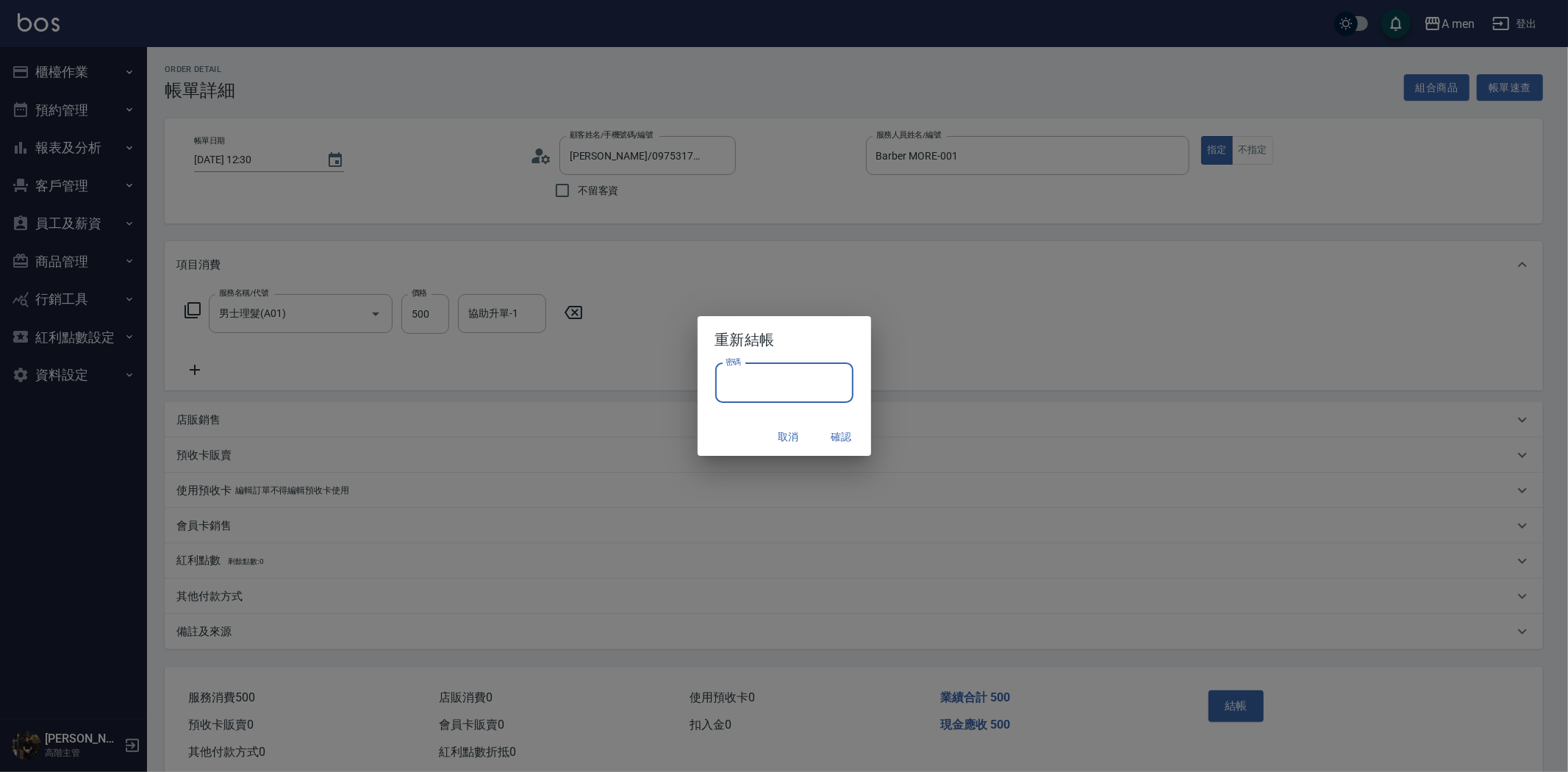
drag, startPoint x: 777, startPoint y: 381, endPoint x: 783, endPoint y: 398, distance: 18.0
click at [776, 379] on input "密碼" at bounding box center [784, 382] width 138 height 39
type input "****"
click at [833, 431] on button "確認" at bounding box center [841, 437] width 47 height 27
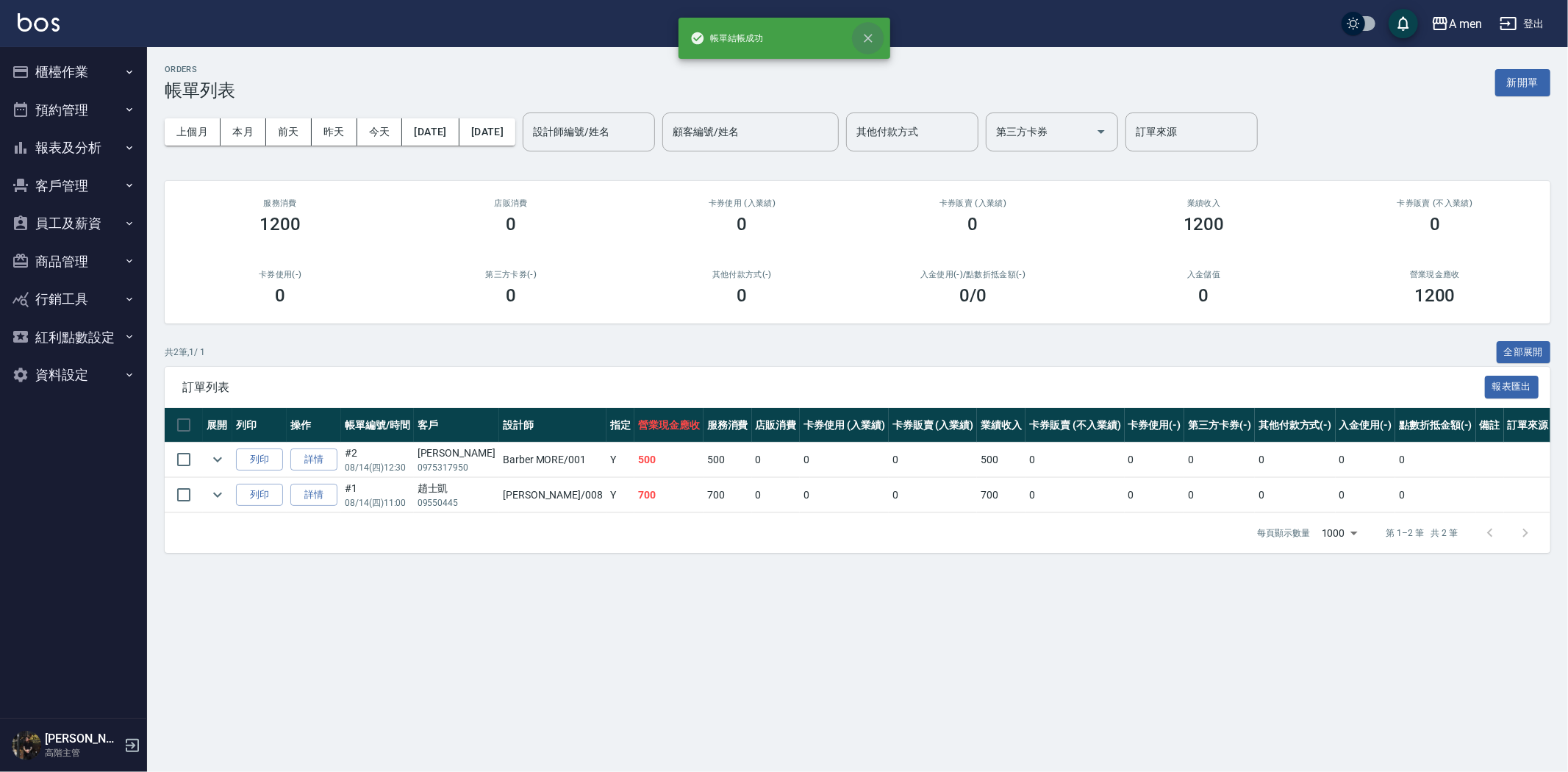
click at [862, 31] on icon "close" at bounding box center [868, 38] width 14 height 14
drag, startPoint x: 451, startPoint y: 364, endPoint x: 488, endPoint y: 664, distance: 302.3
drag, startPoint x: 488, startPoint y: 664, endPoint x: 929, endPoint y: 402, distance: 513.0
click at [929, 402] on div "訂單列表 報表匯出" at bounding box center [858, 386] width 1386 height 40
click at [919, 432] on th "卡券販賣 (入業績)" at bounding box center [933, 425] width 89 height 35
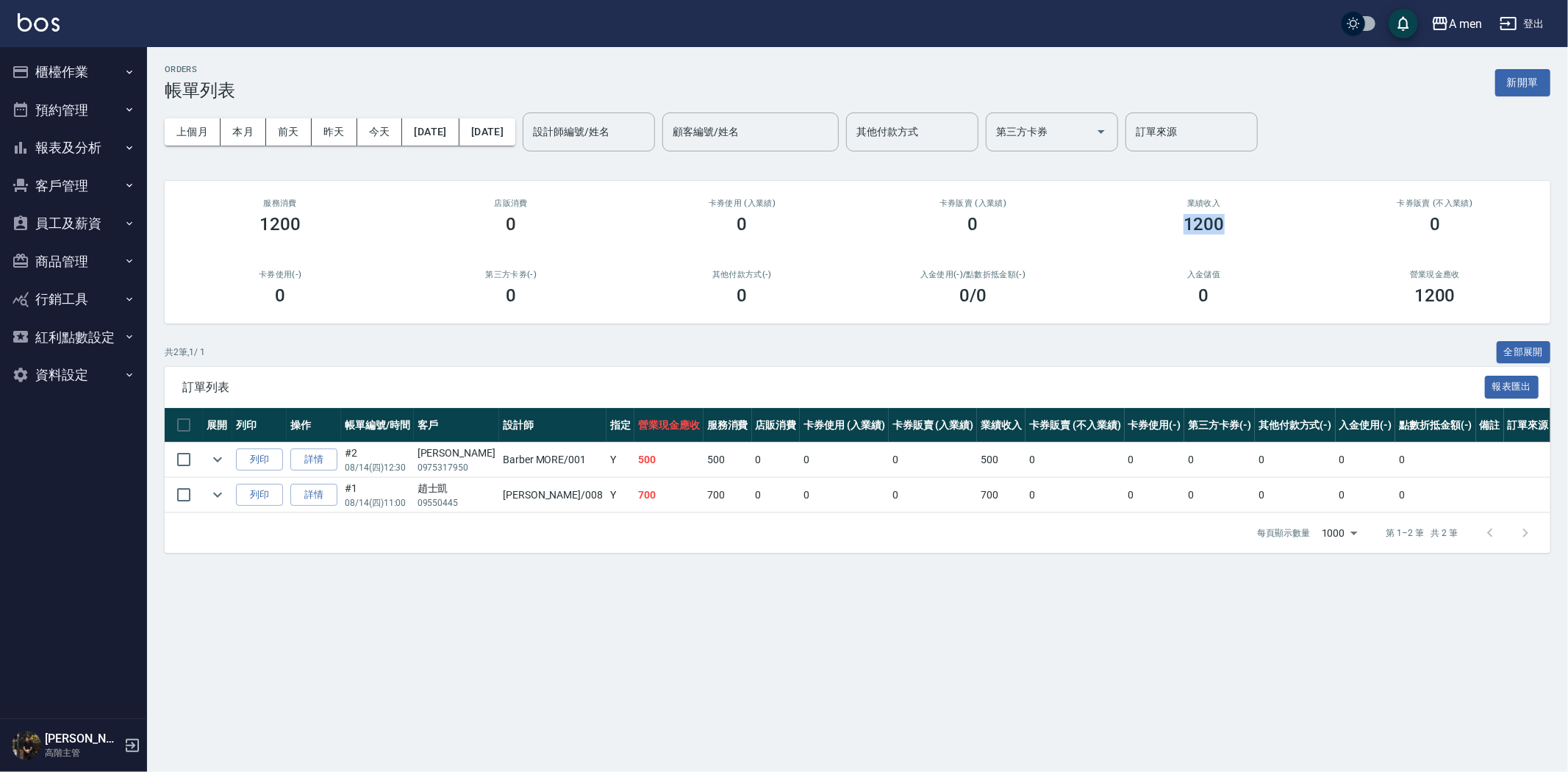
drag, startPoint x: 1222, startPoint y: 223, endPoint x: 1177, endPoint y: 237, distance: 47.1
click at [1177, 237] on div "業績收入 1200" at bounding box center [1204, 216] width 231 height 71
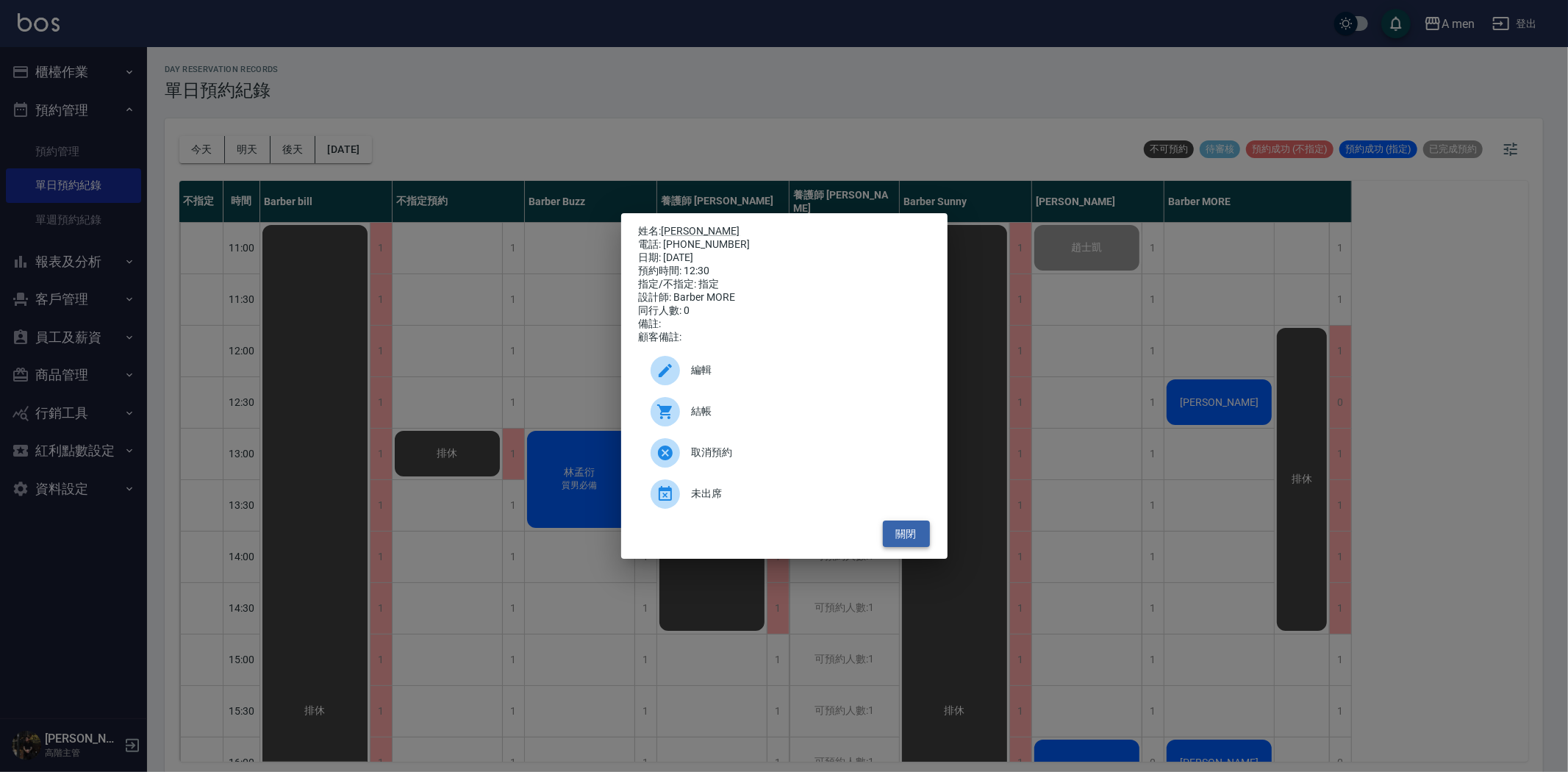
click at [902, 548] on button "關閉" at bounding box center [907, 534] width 47 height 27
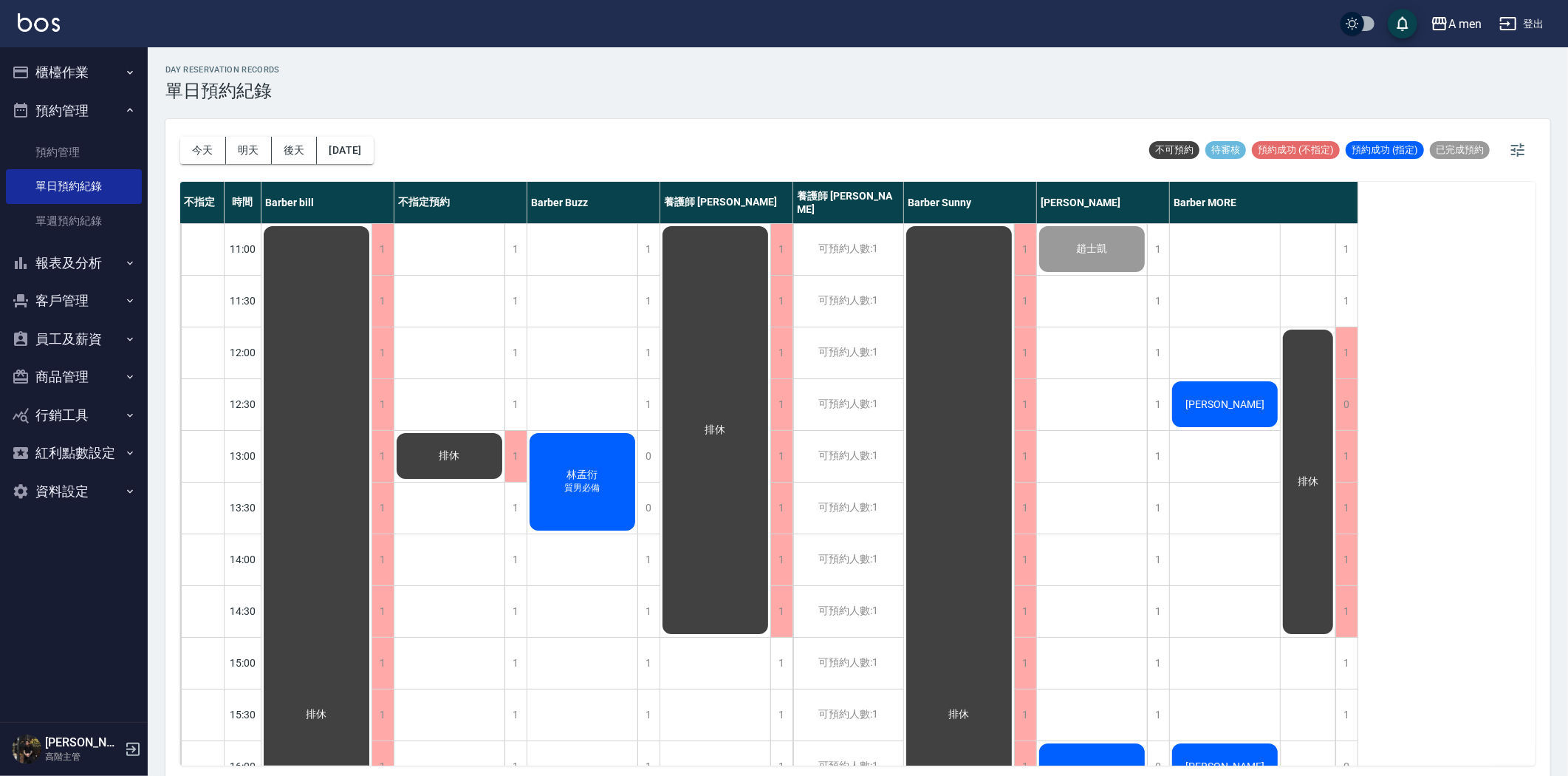
click at [371, 501] on div "林孟衍 質男必備" at bounding box center [317, 714] width 110 height 981
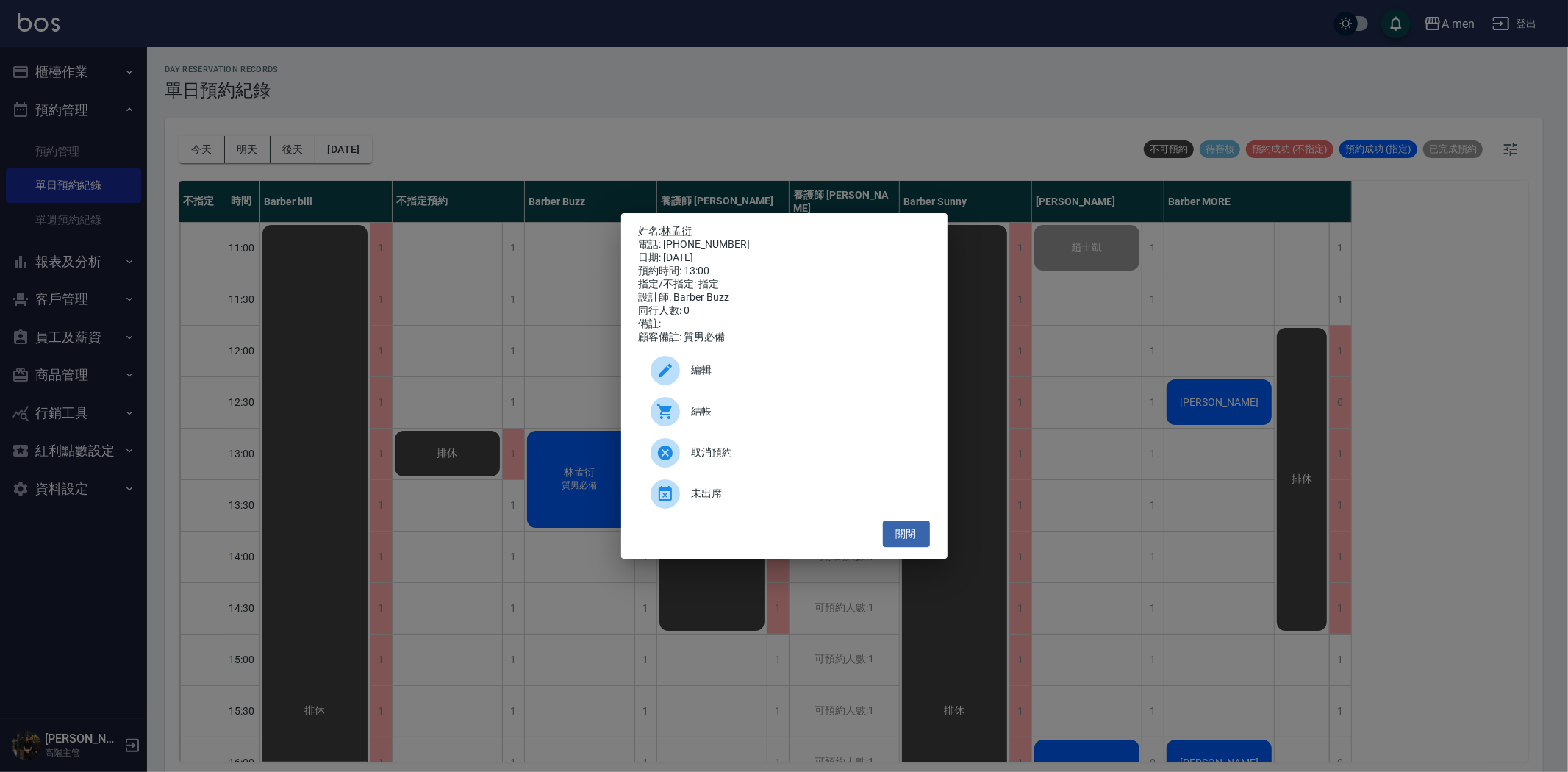
click at [718, 419] on span "結帳" at bounding box center [805, 411] width 227 height 15
drag, startPoint x: 890, startPoint y: 547, endPoint x: 899, endPoint y: 544, distance: 9.5
click at [892, 547] on button "關閉" at bounding box center [907, 534] width 47 height 27
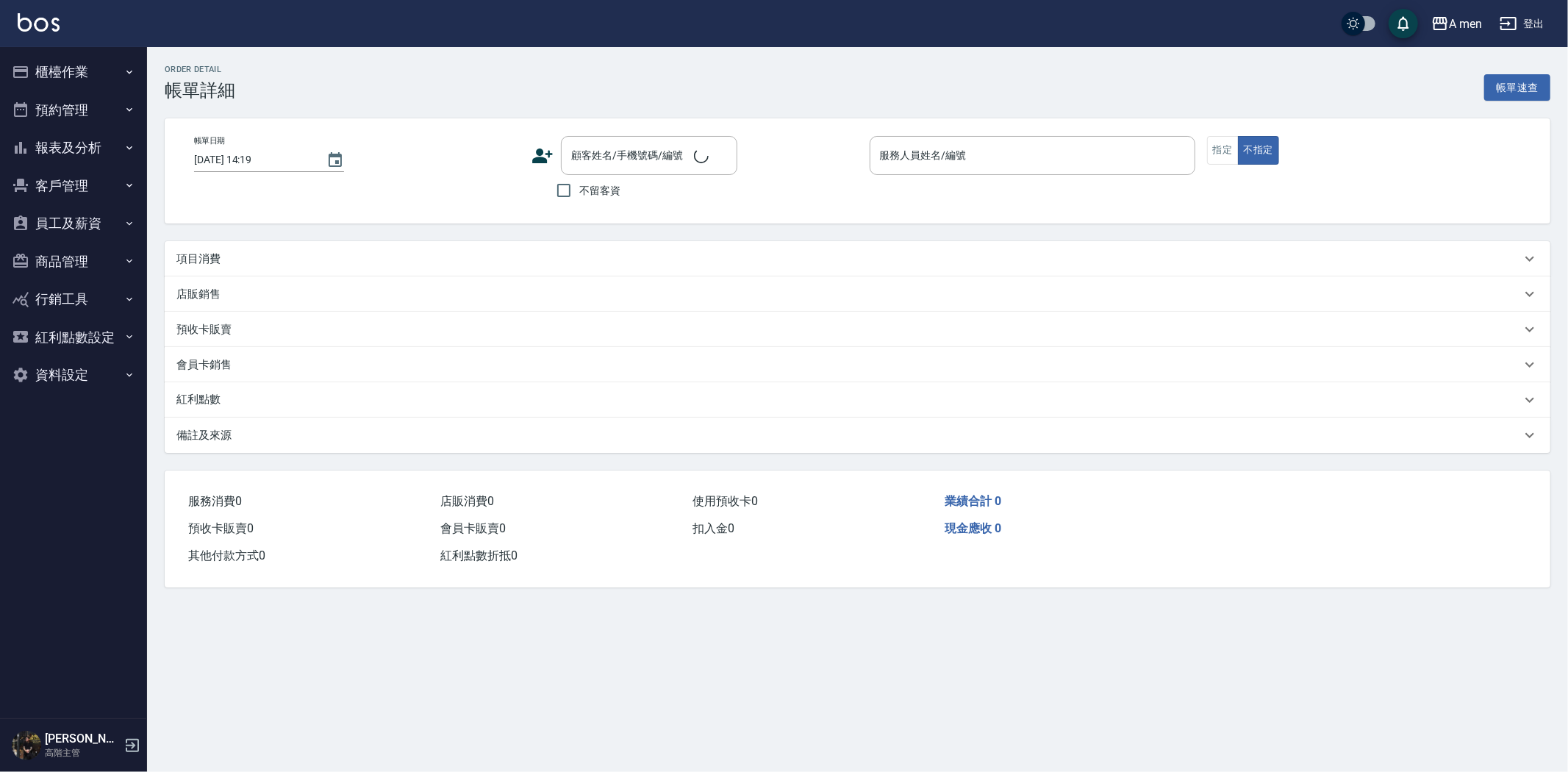
type input "[DATE] 13:00"
type input "Barber Buzz-004"
type input "FB/Instagram"
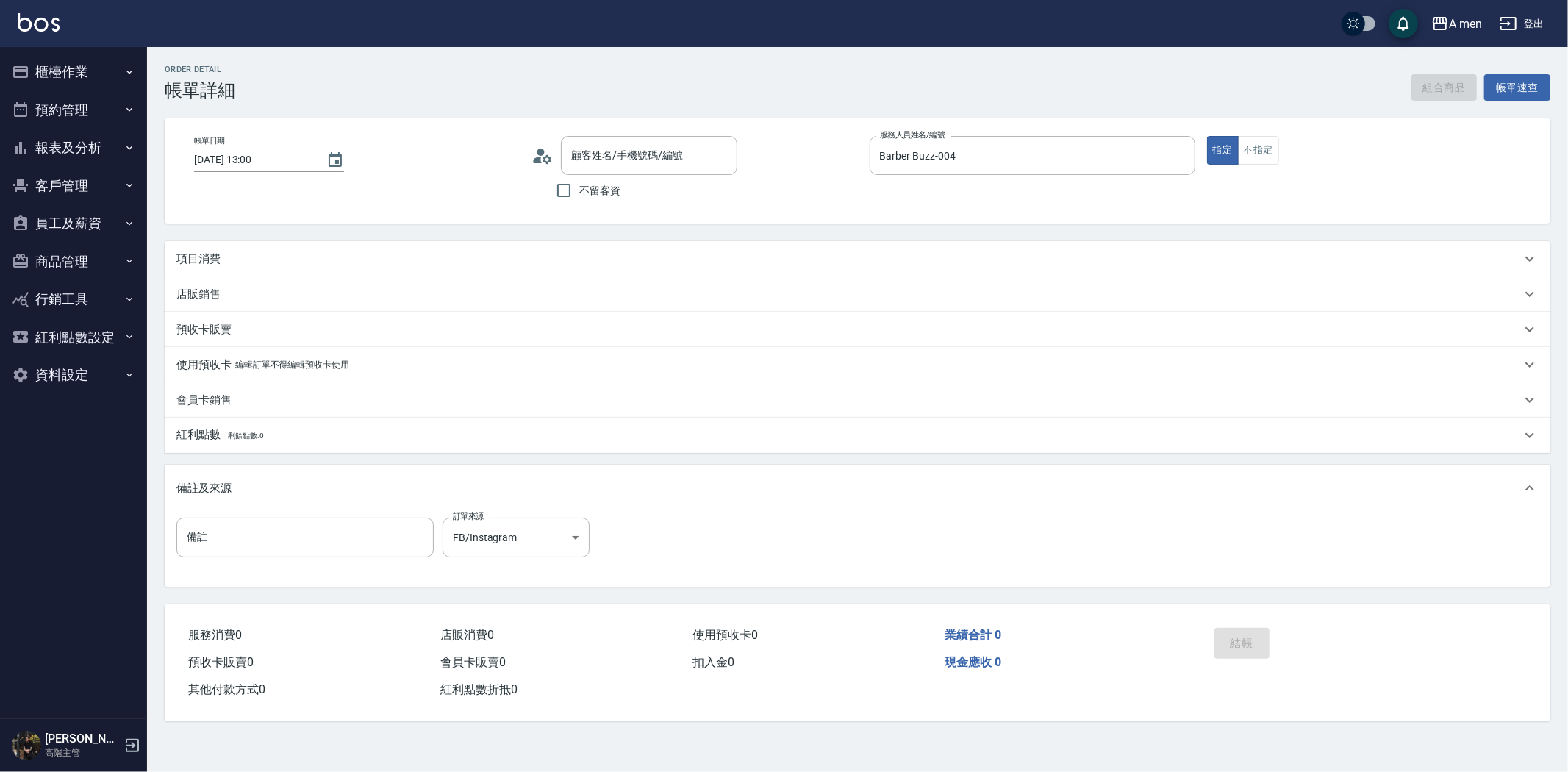
type input "[PERSON_NAME]/0979510306/null"
click at [654, 246] on div "項目消費" at bounding box center [858, 259] width 1386 height 35
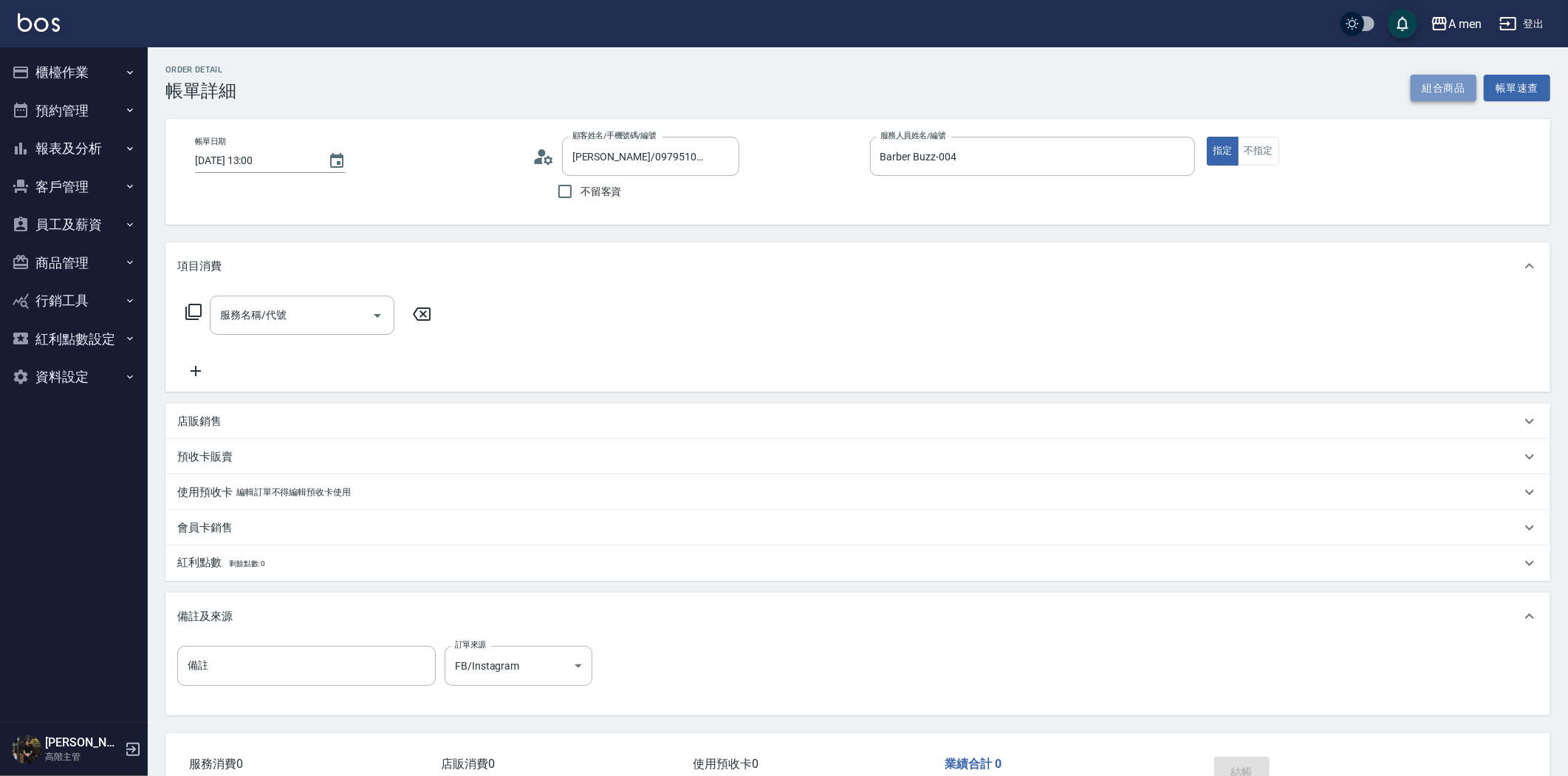
click at [1440, 83] on button "組合商品" at bounding box center [1444, 88] width 66 height 27
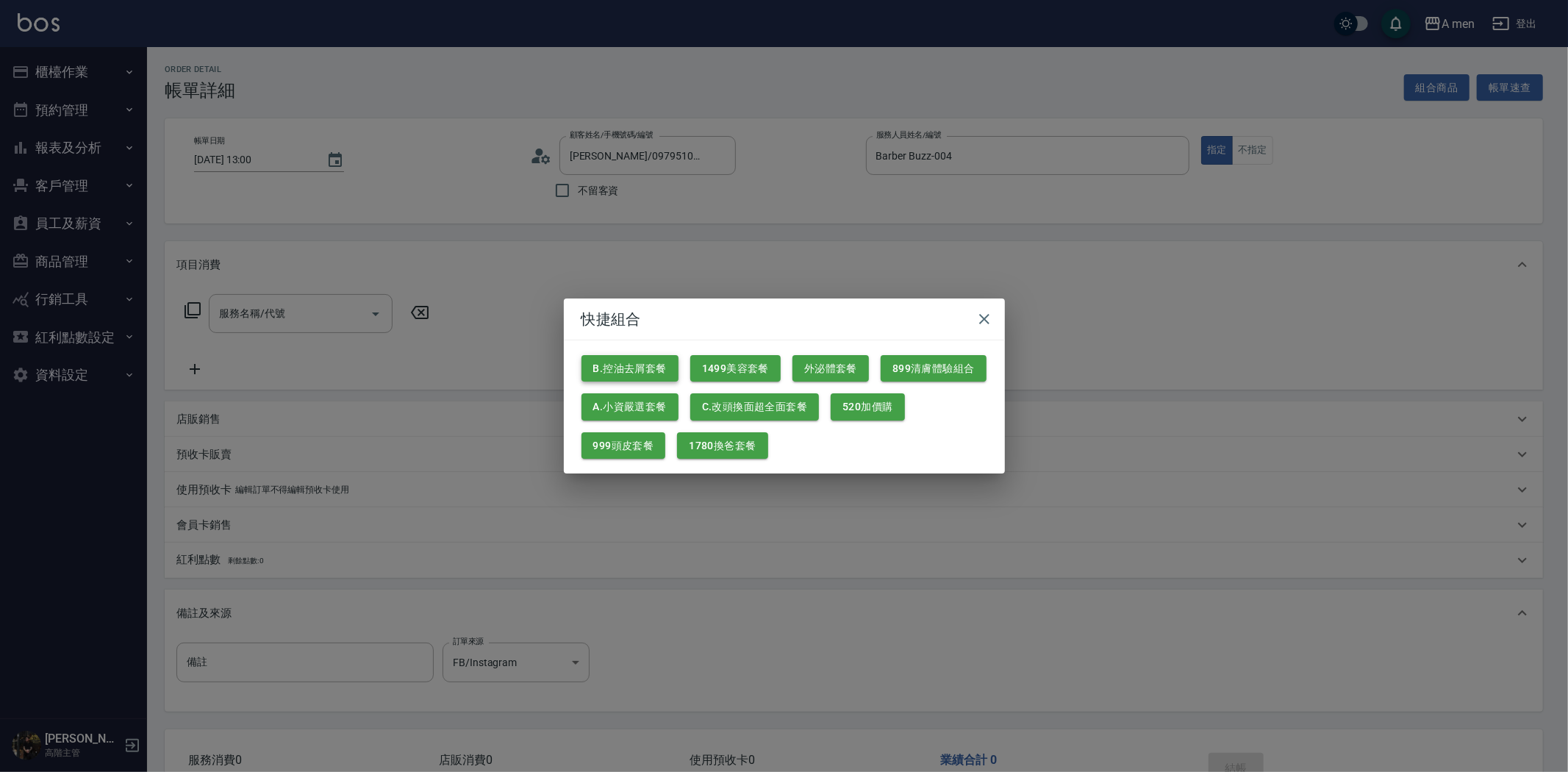
click at [606, 366] on button "B.控油去屑套餐" at bounding box center [630, 369] width 97 height 27
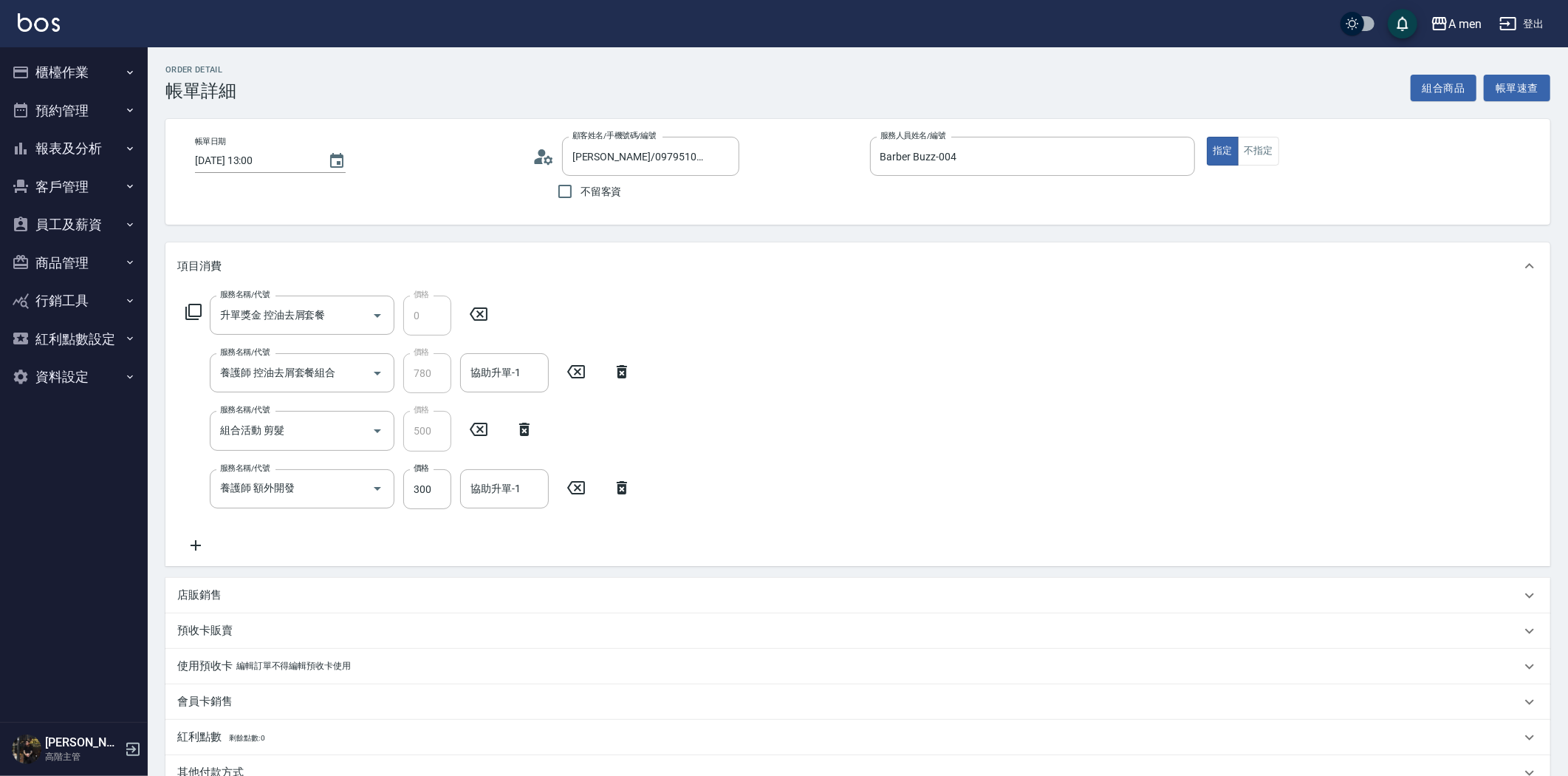
click at [631, 484] on icon at bounding box center [622, 488] width 37 height 18
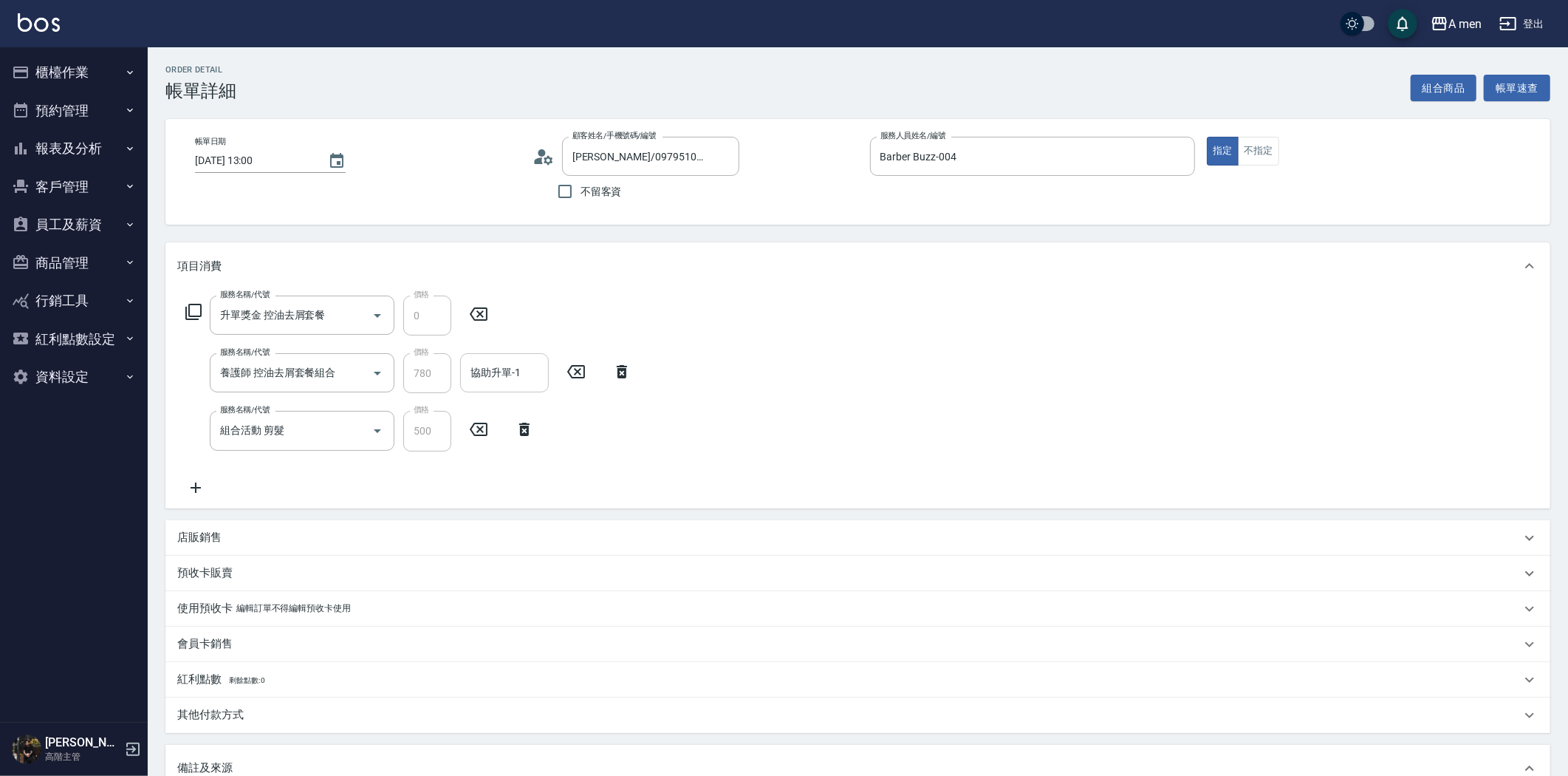
click at [537, 380] on input "協助升單-1" at bounding box center [504, 372] width 75 height 26
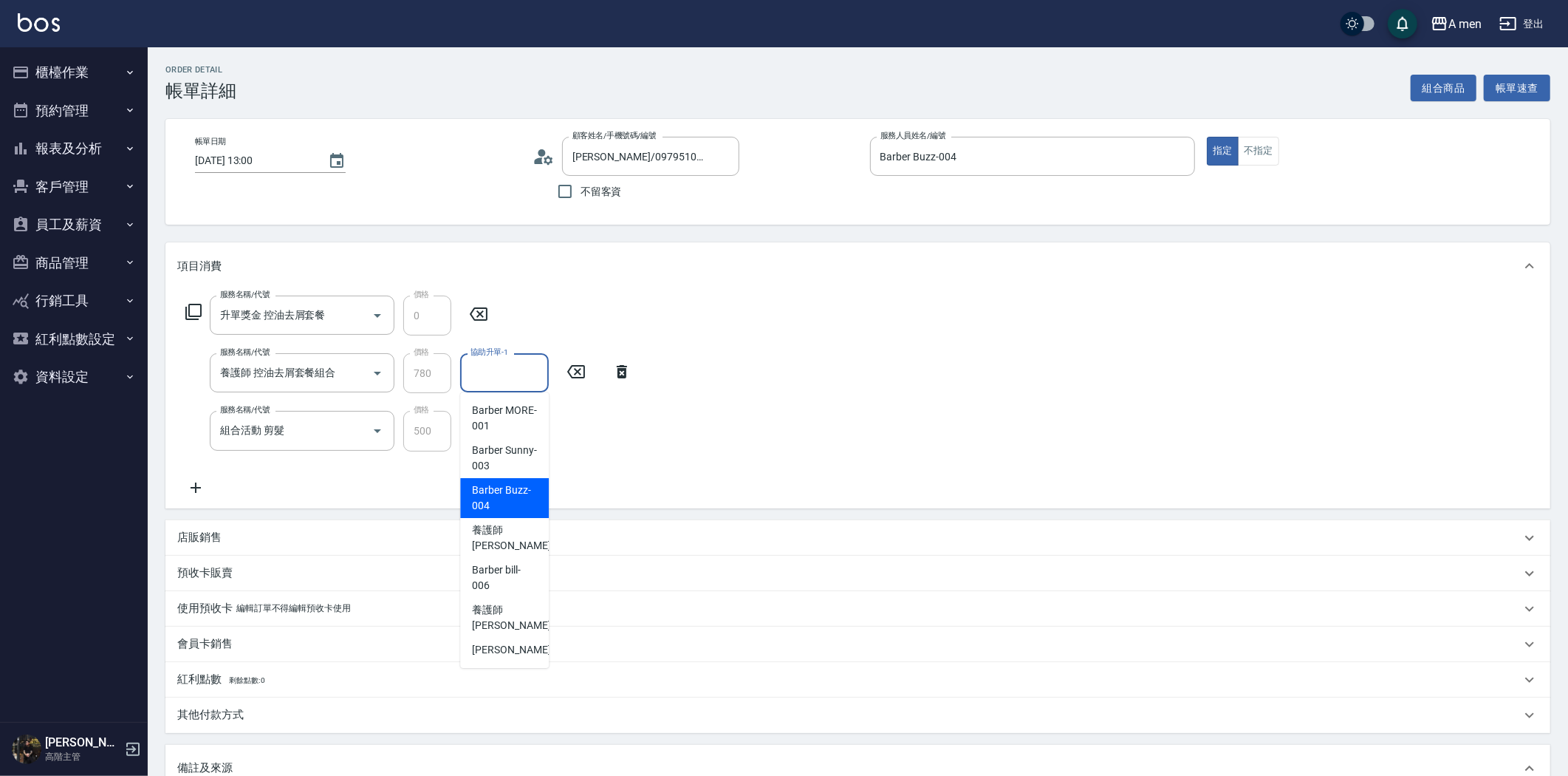
click at [502, 495] on span "Barber Buzz -004" at bounding box center [505, 497] width 65 height 31
type input "Barber Buzz-004"
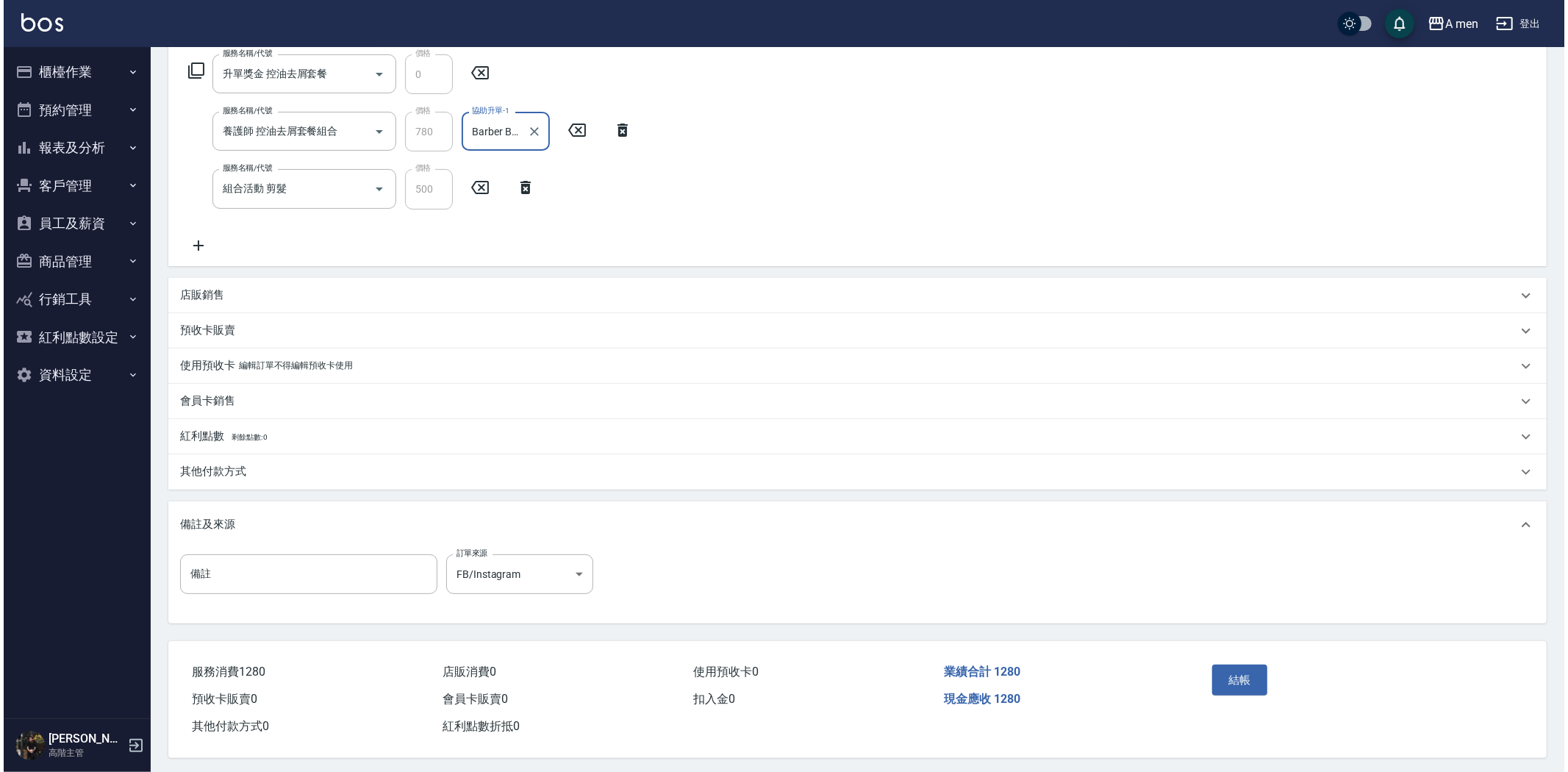
scroll to position [247, 0]
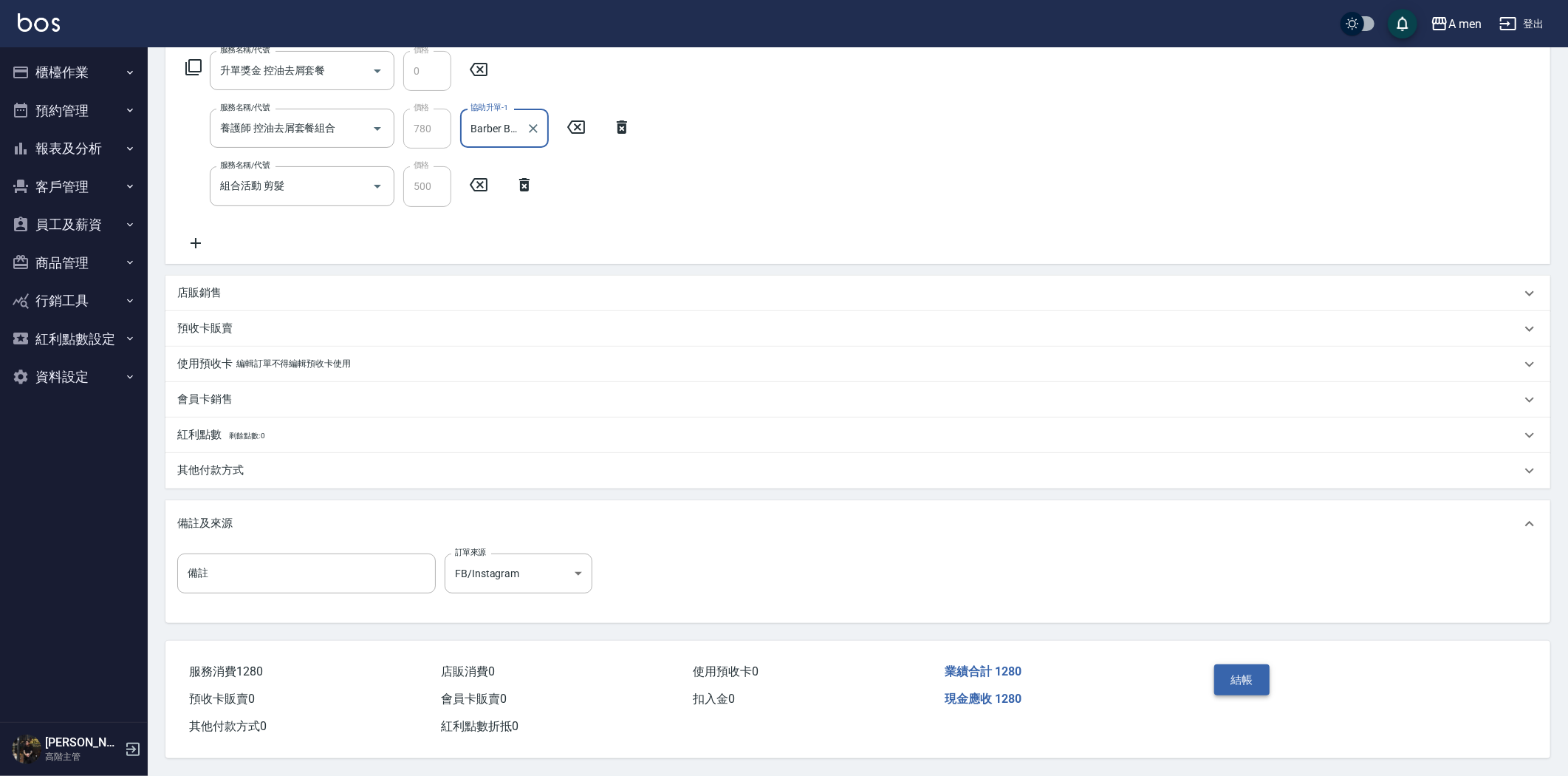
click at [1243, 680] on button "結帳" at bounding box center [1242, 679] width 56 height 31
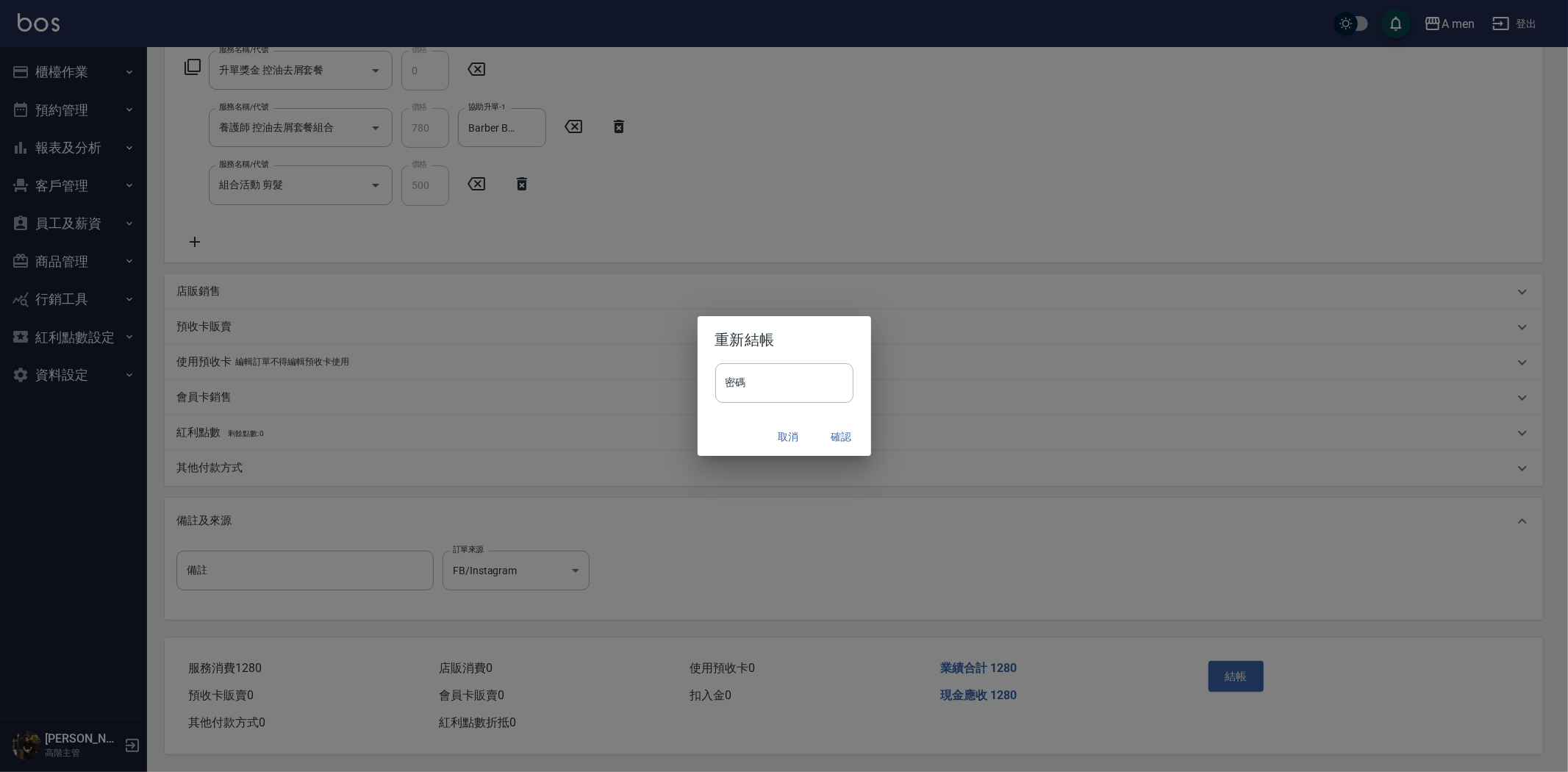
click at [841, 438] on button "確認" at bounding box center [841, 437] width 47 height 27
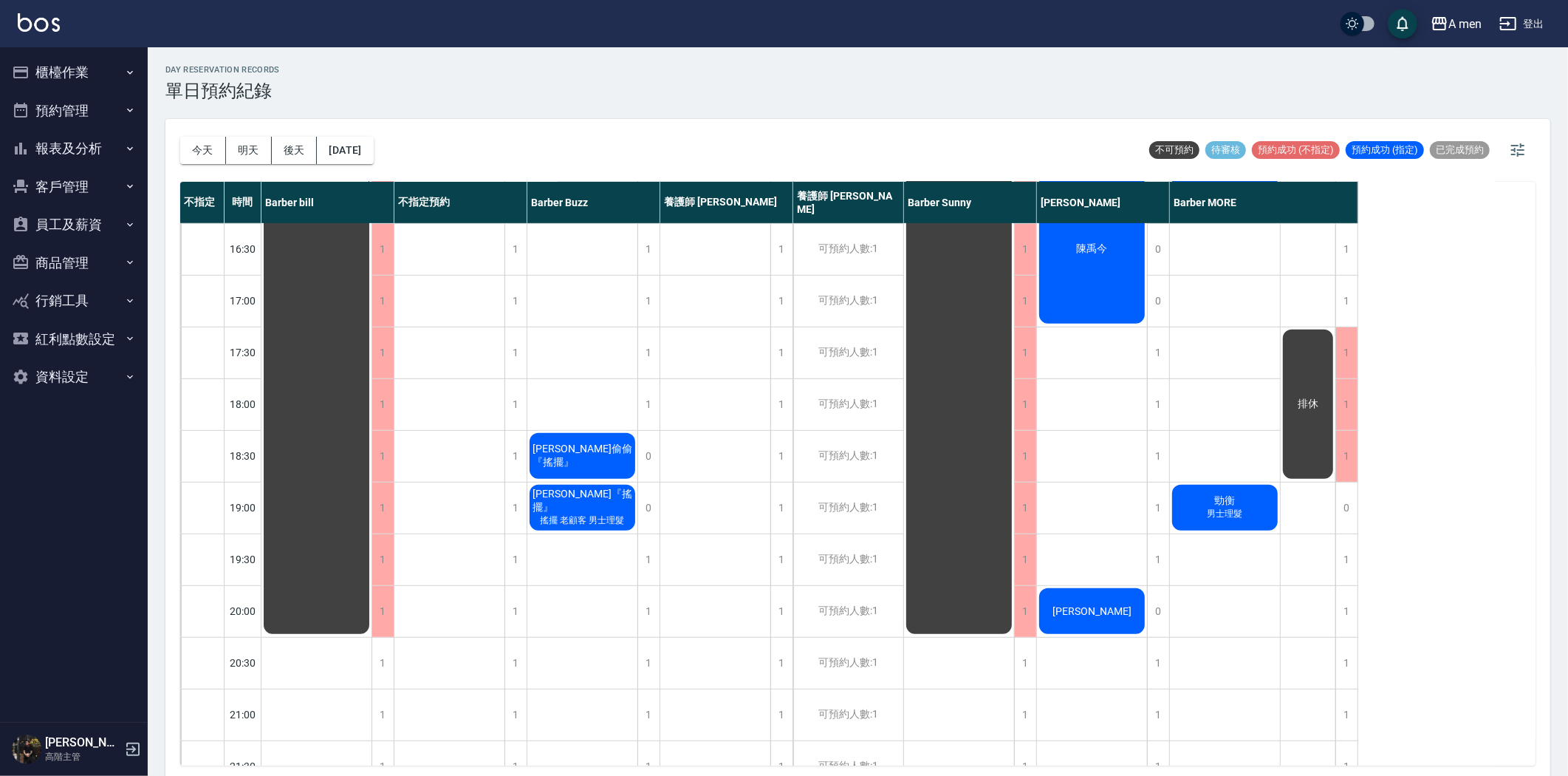
scroll to position [656, 0]
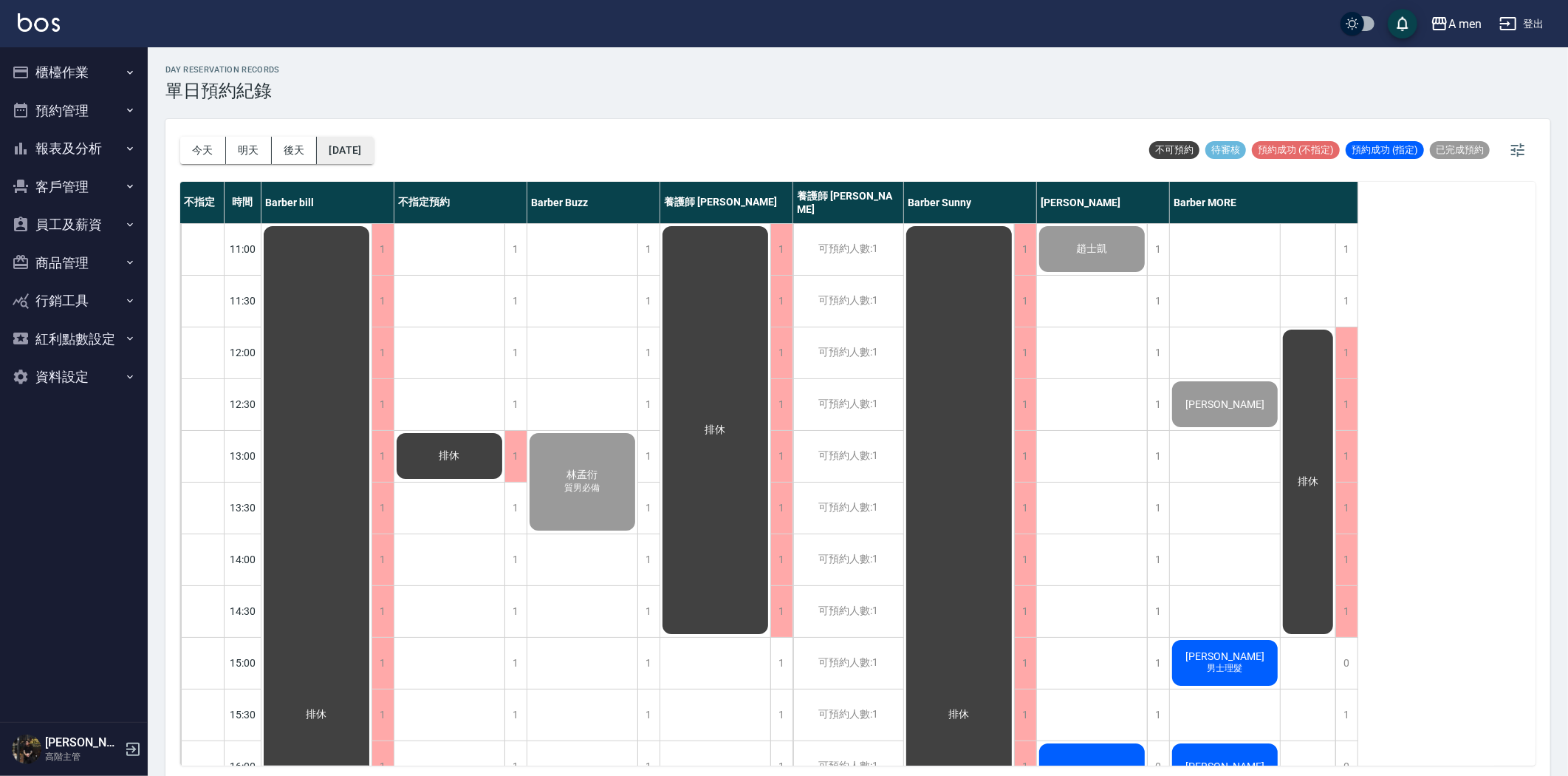
click at [355, 157] on button "[DATE]" at bounding box center [345, 150] width 57 height 27
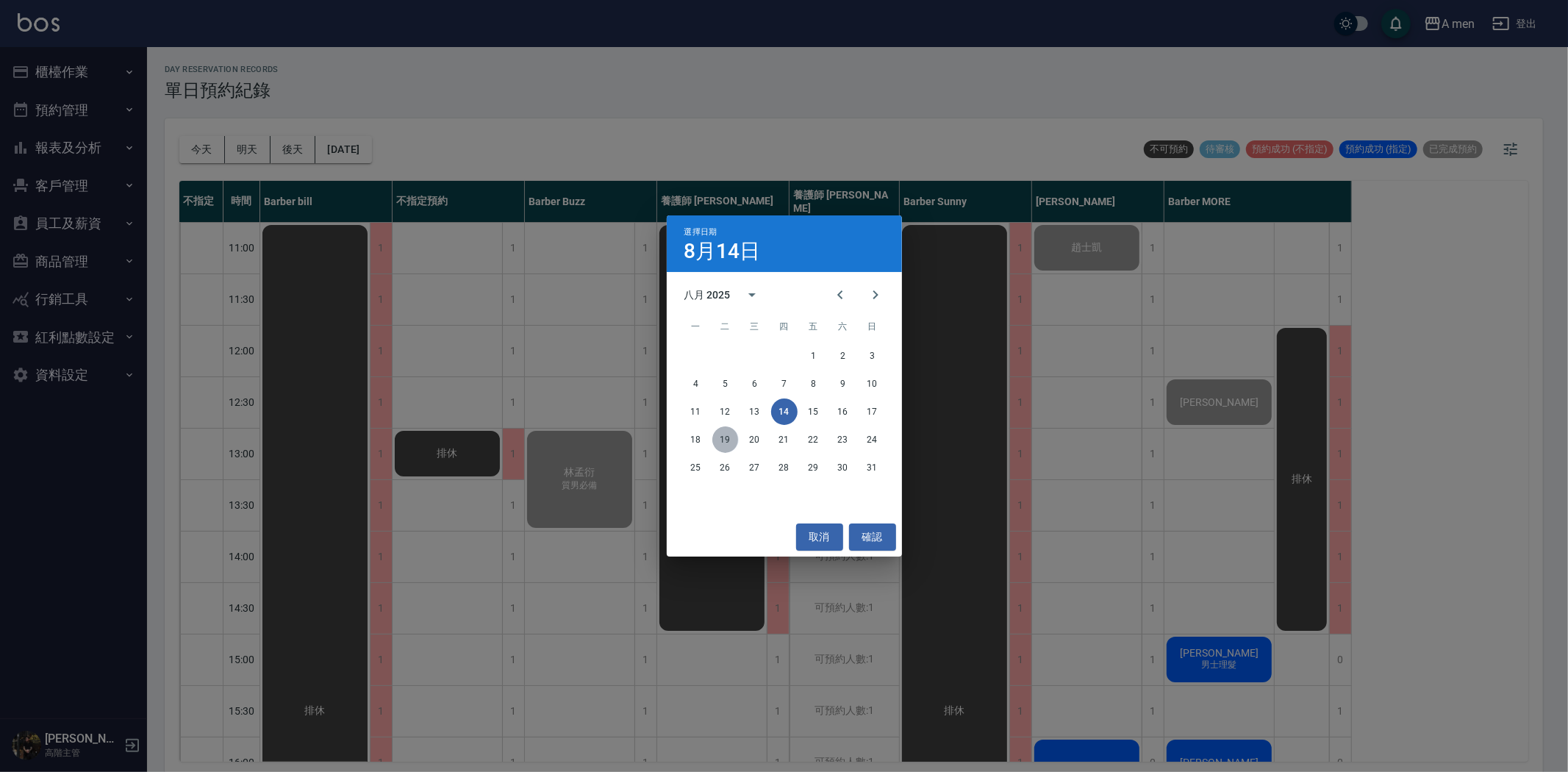
click at [730, 436] on button "19" at bounding box center [725, 439] width 27 height 27
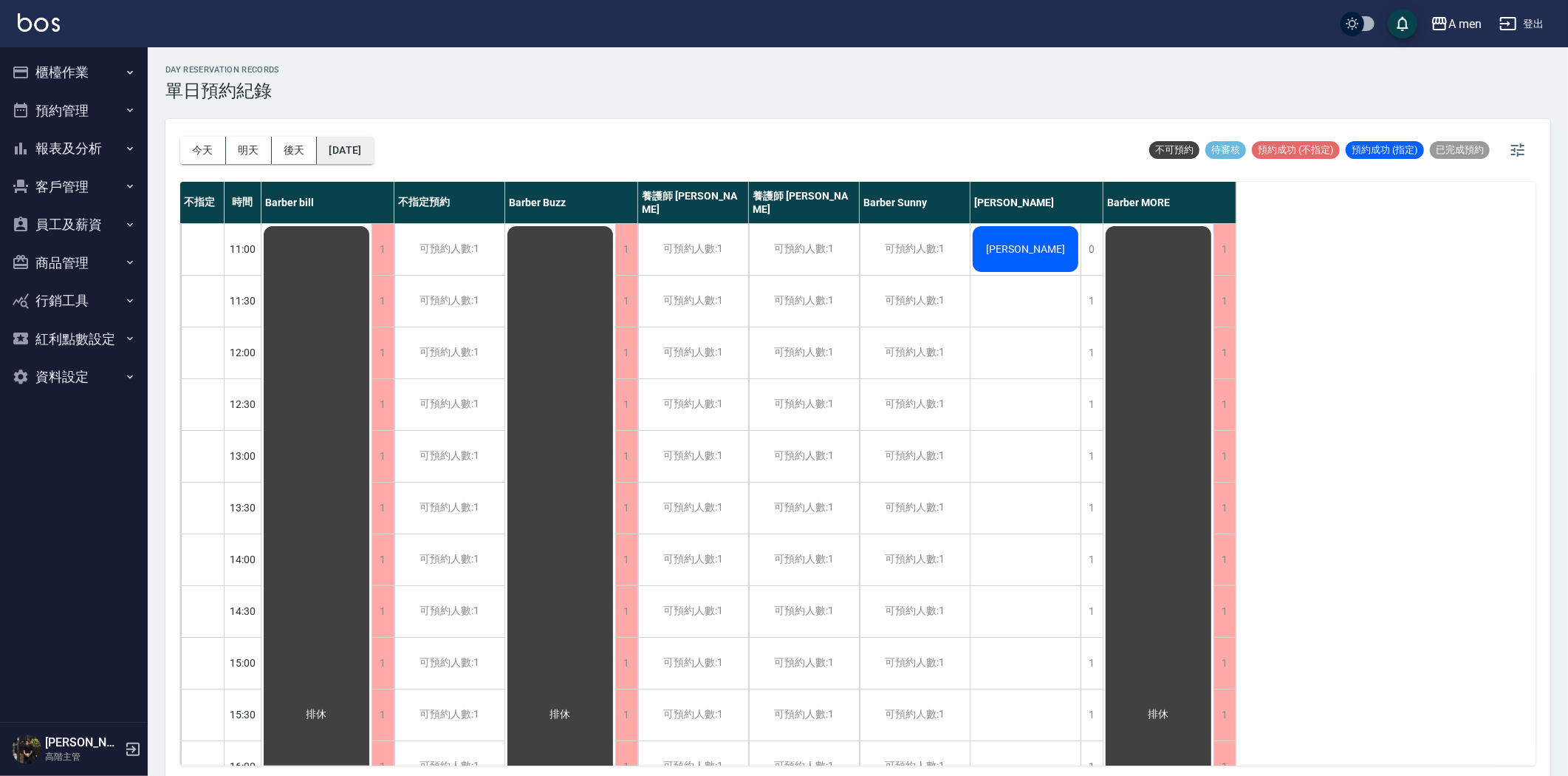
click at [350, 157] on button "[DATE]" at bounding box center [345, 150] width 57 height 27
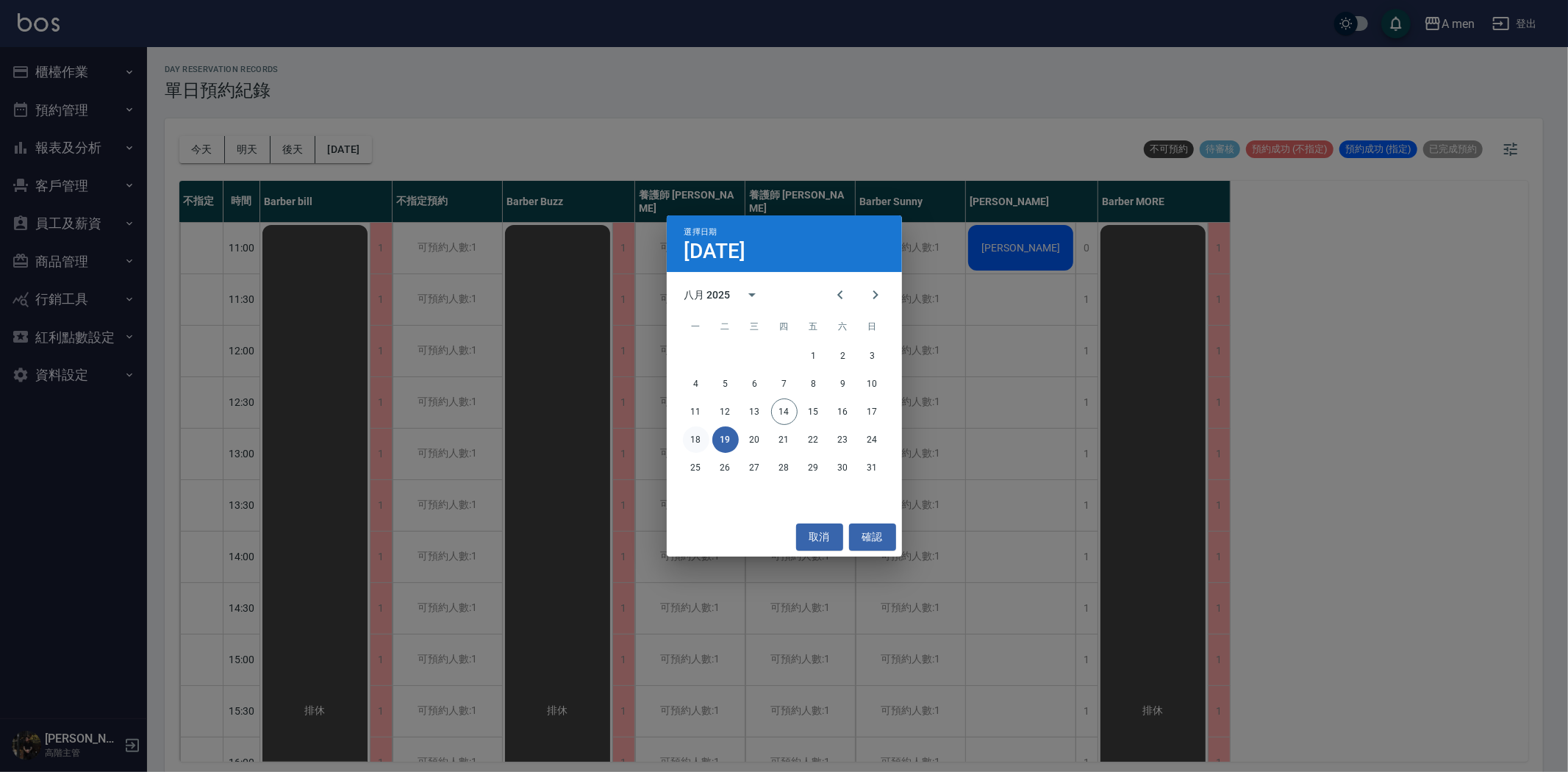
click at [700, 429] on button "18" at bounding box center [696, 439] width 27 height 27
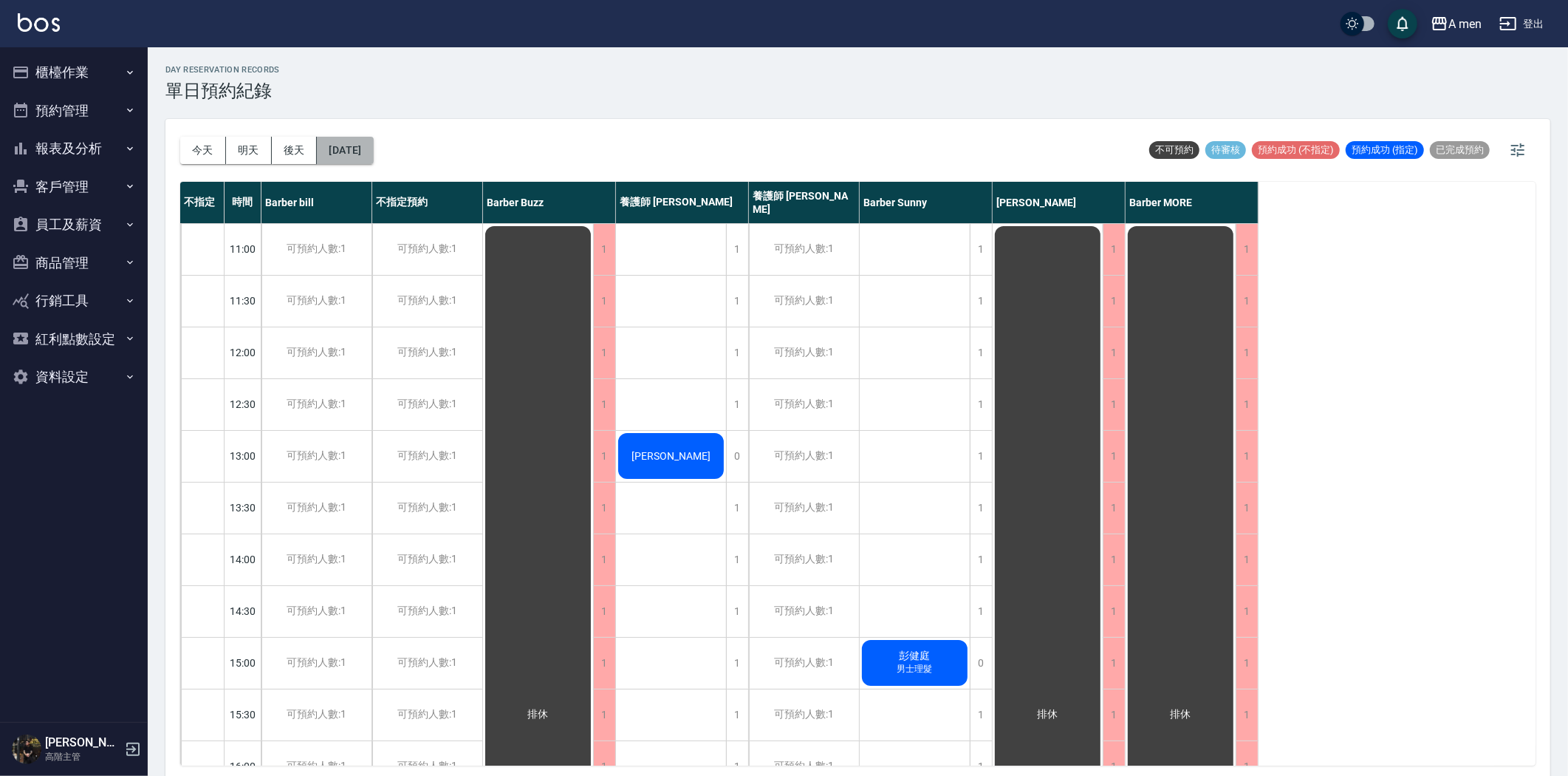
click at [363, 153] on button "[DATE]" at bounding box center [345, 150] width 57 height 27
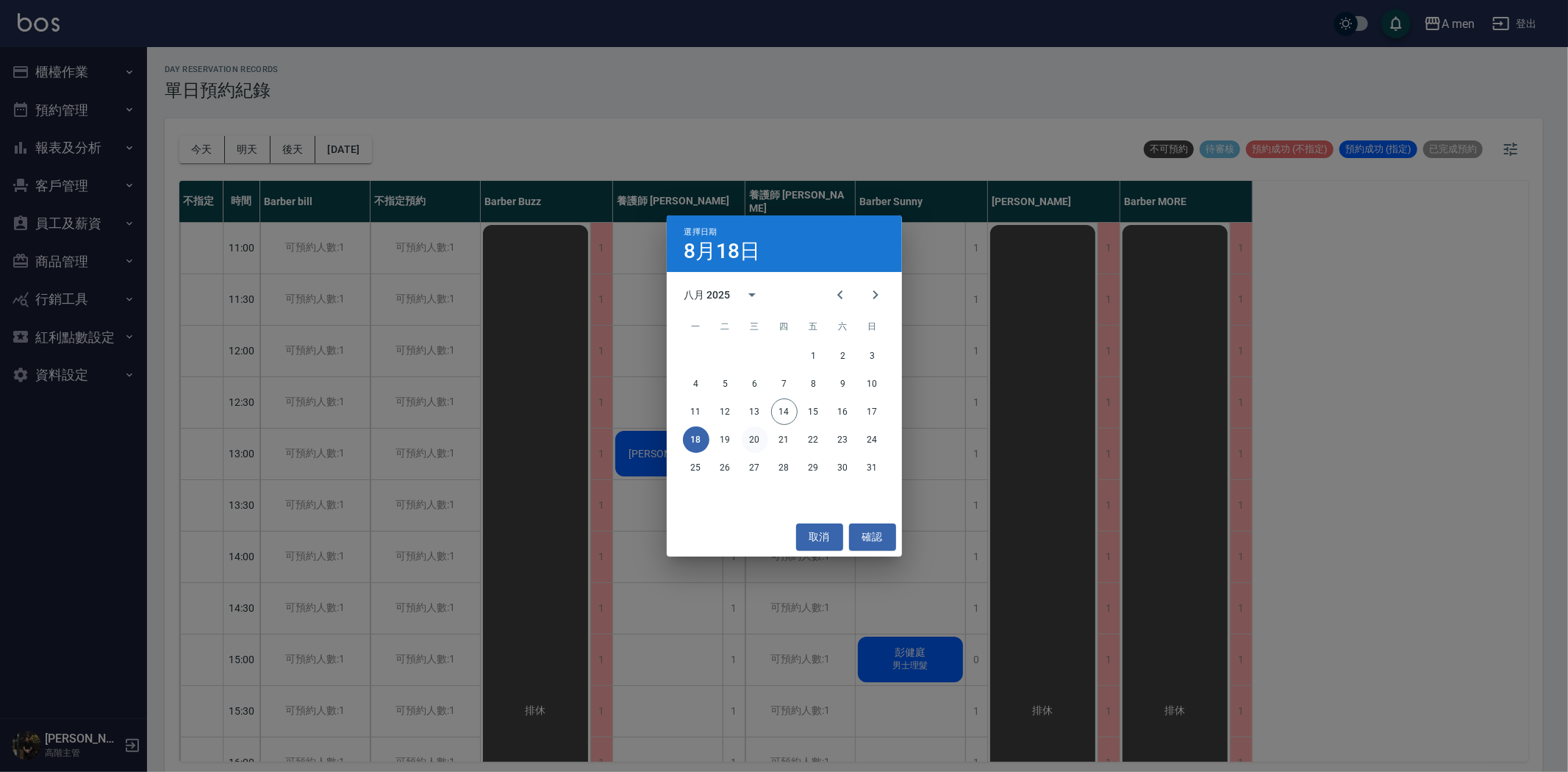
click at [748, 431] on button "20" at bounding box center [755, 439] width 27 height 27
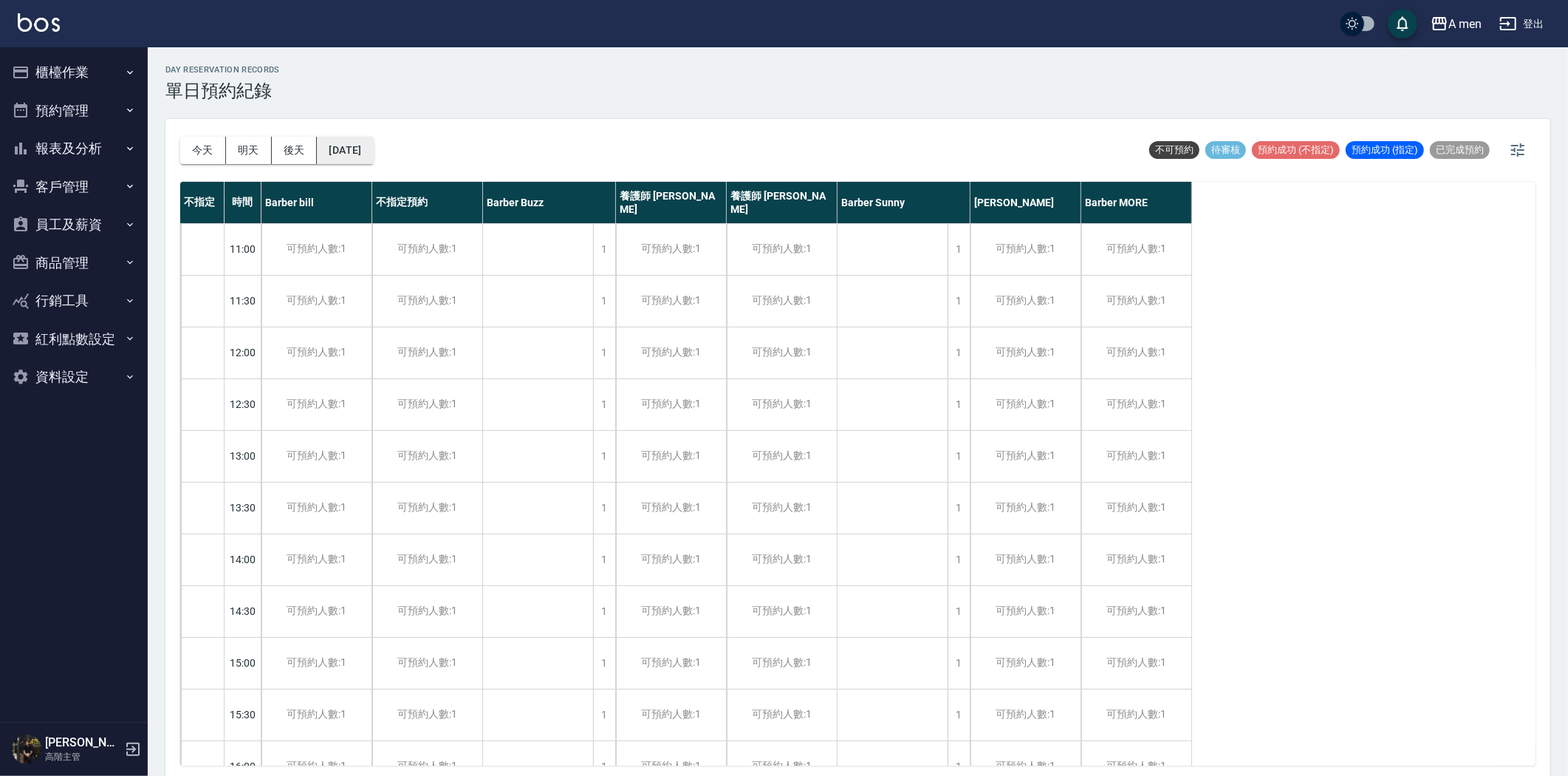
click at [373, 157] on button "[DATE]" at bounding box center [345, 150] width 57 height 27
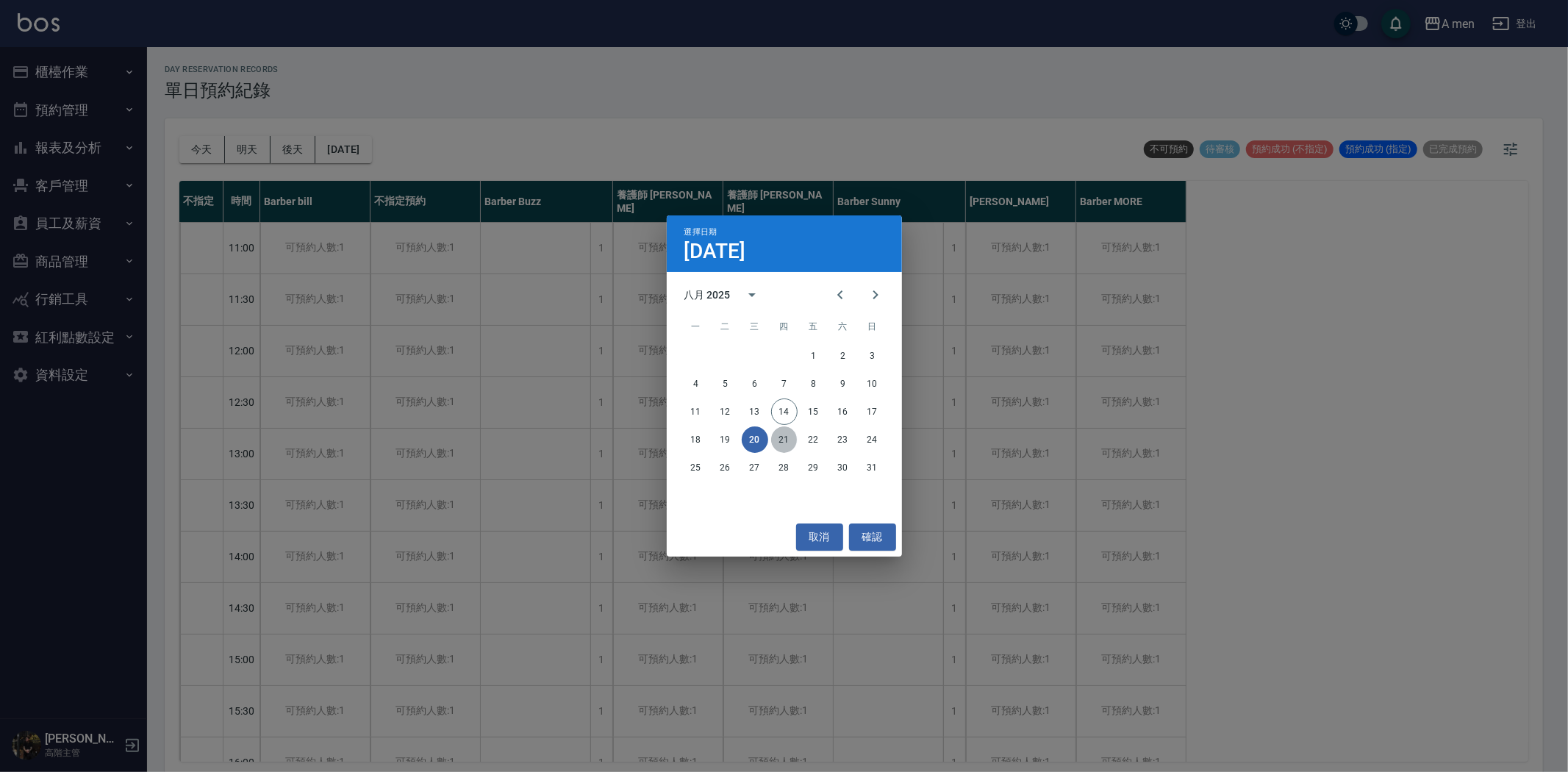
click at [775, 439] on button "21" at bounding box center [784, 439] width 27 height 27
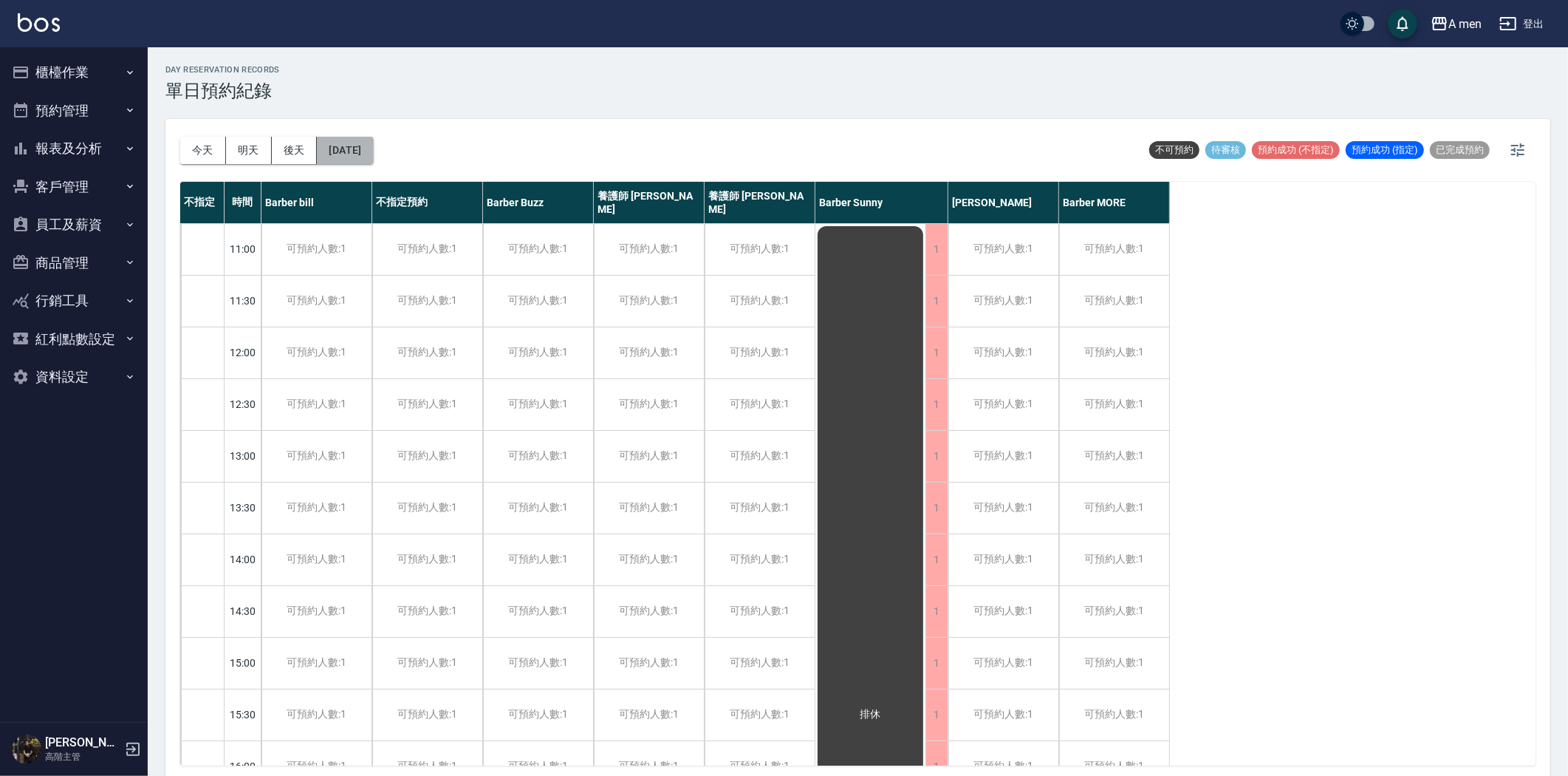
click at [367, 155] on button "[DATE]" at bounding box center [345, 150] width 57 height 27
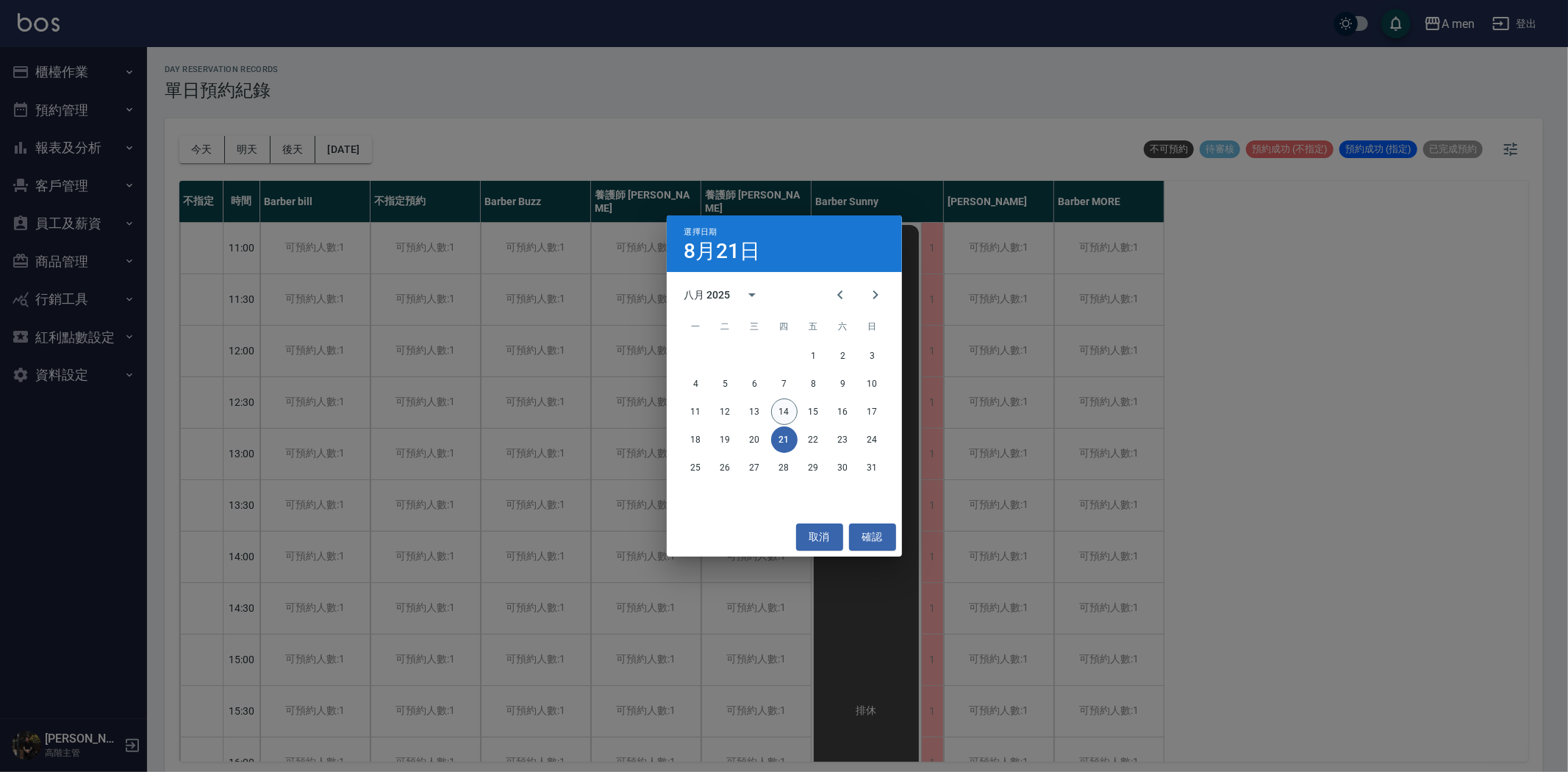
click at [788, 412] on button "14" at bounding box center [784, 411] width 27 height 27
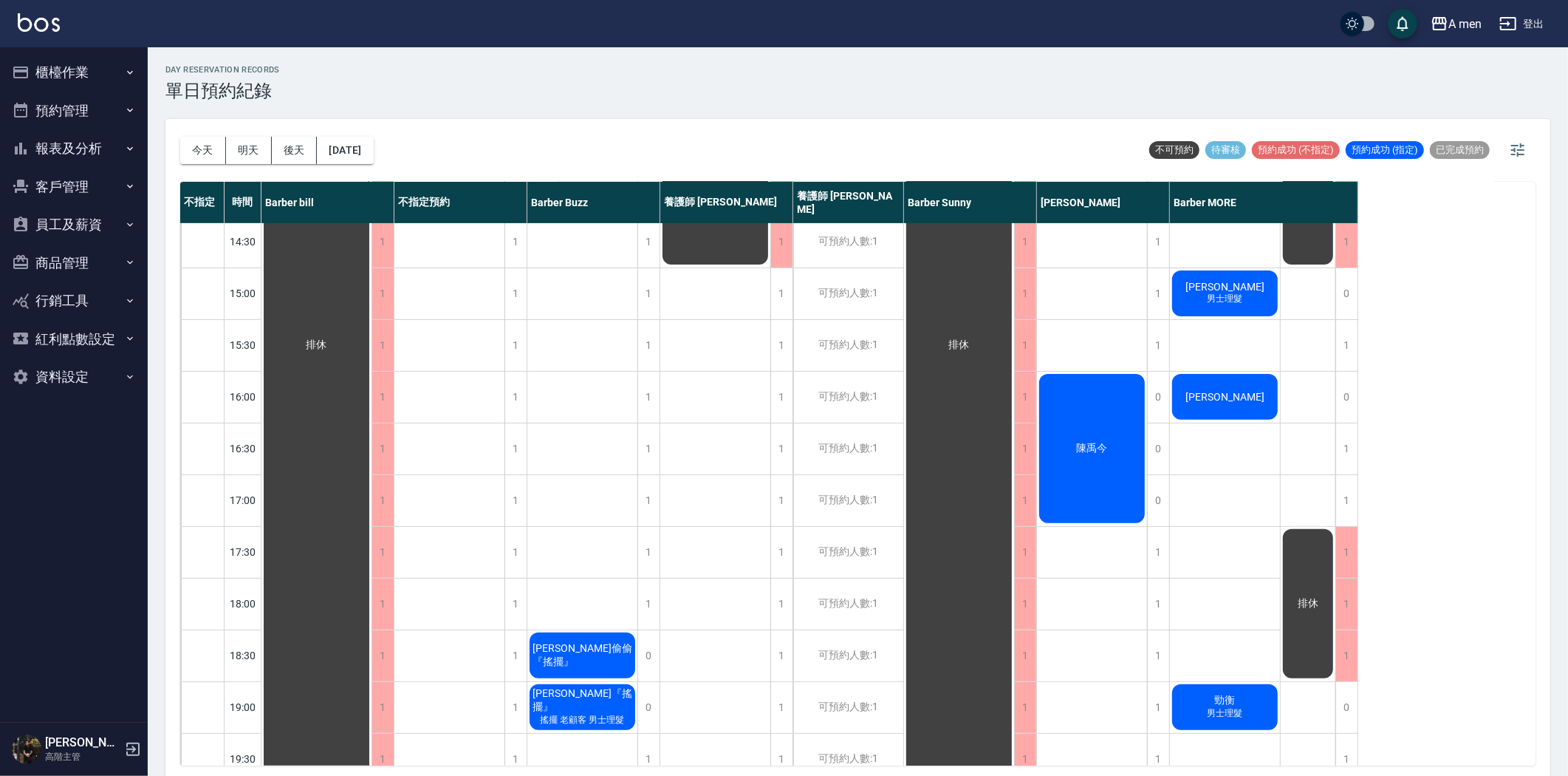
scroll to position [246, 0]
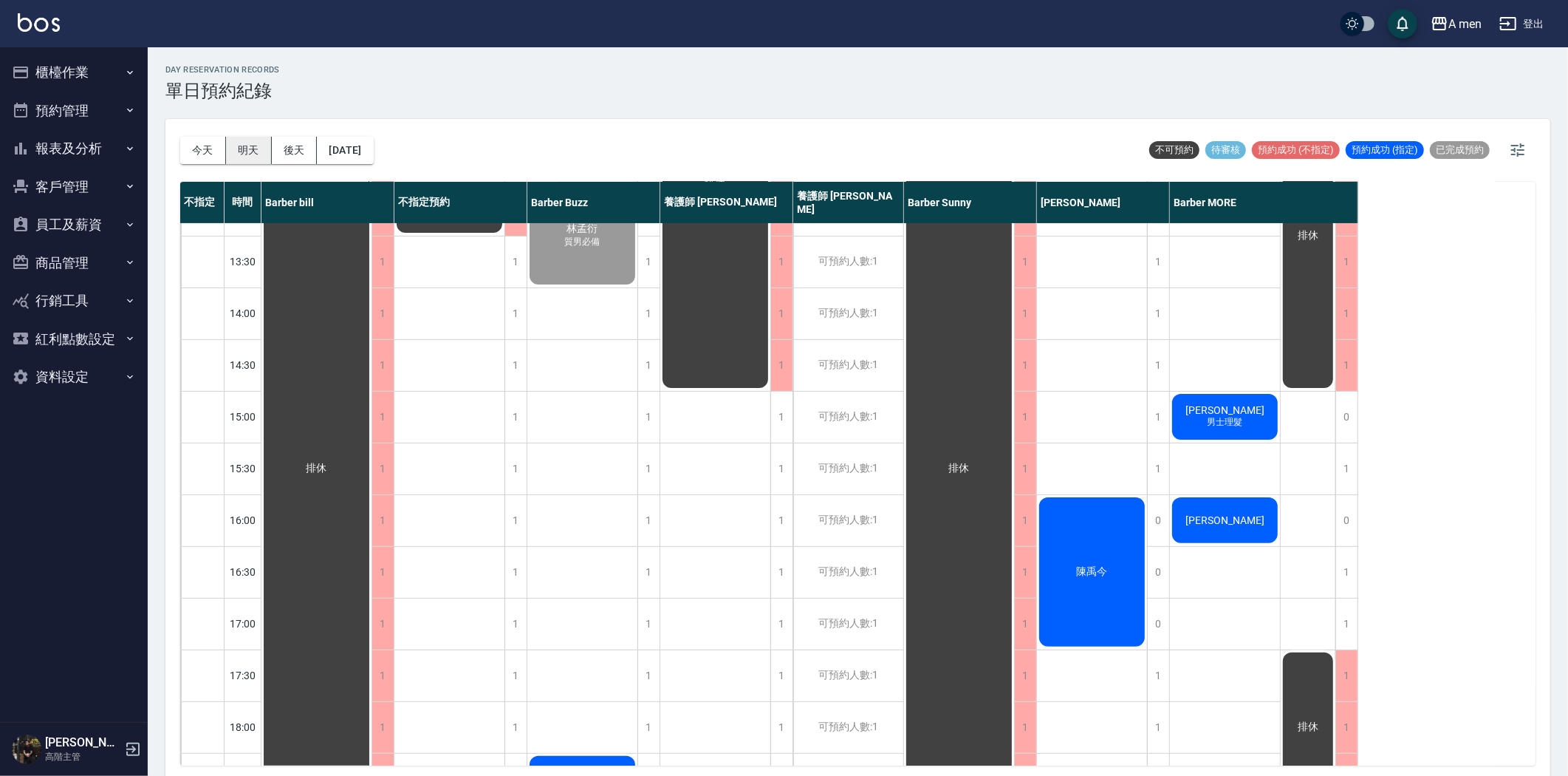
click at [255, 148] on button "明天" at bounding box center [249, 150] width 46 height 27
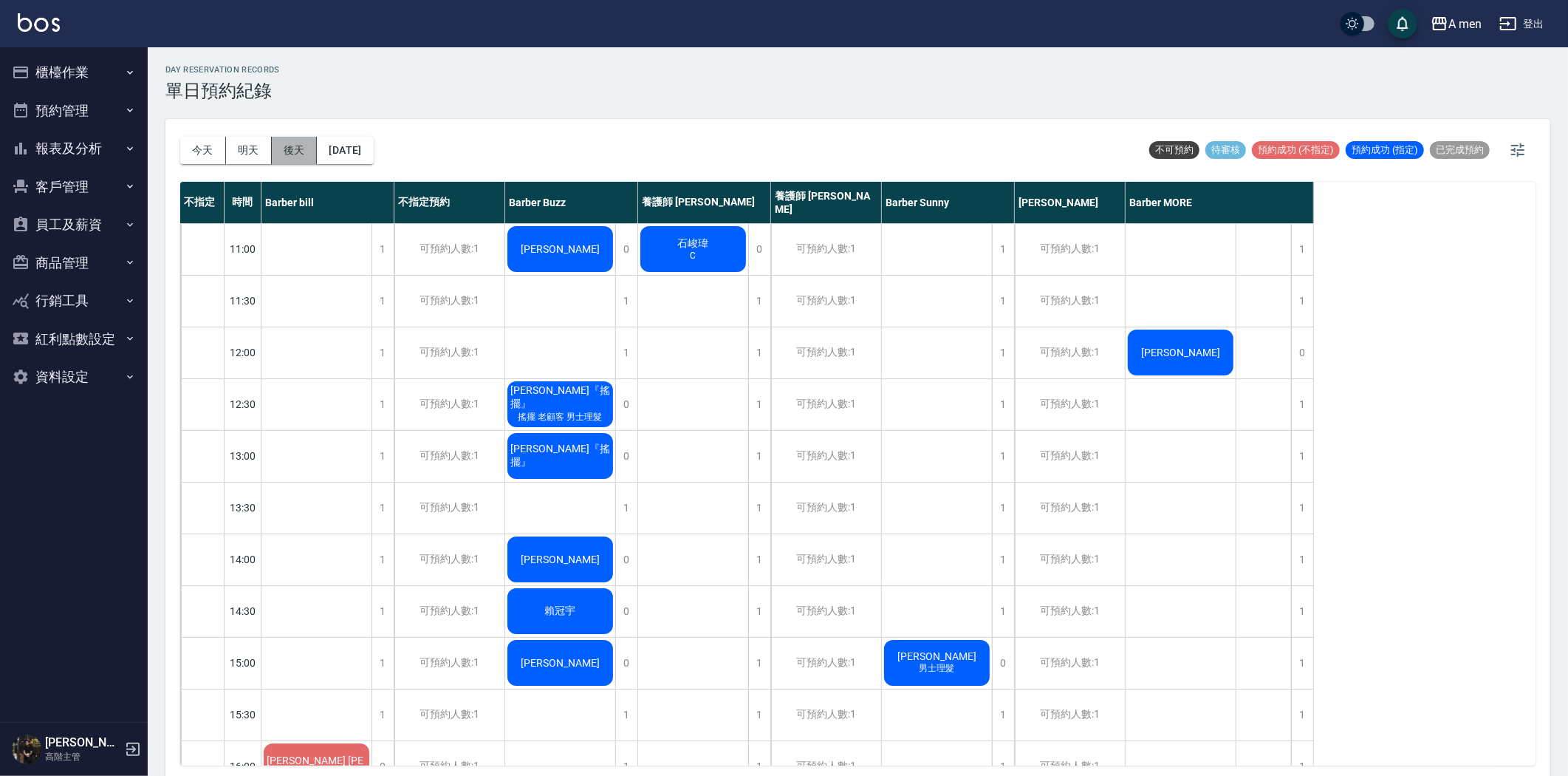
click at [299, 148] on button "後天" at bounding box center [295, 150] width 46 height 27
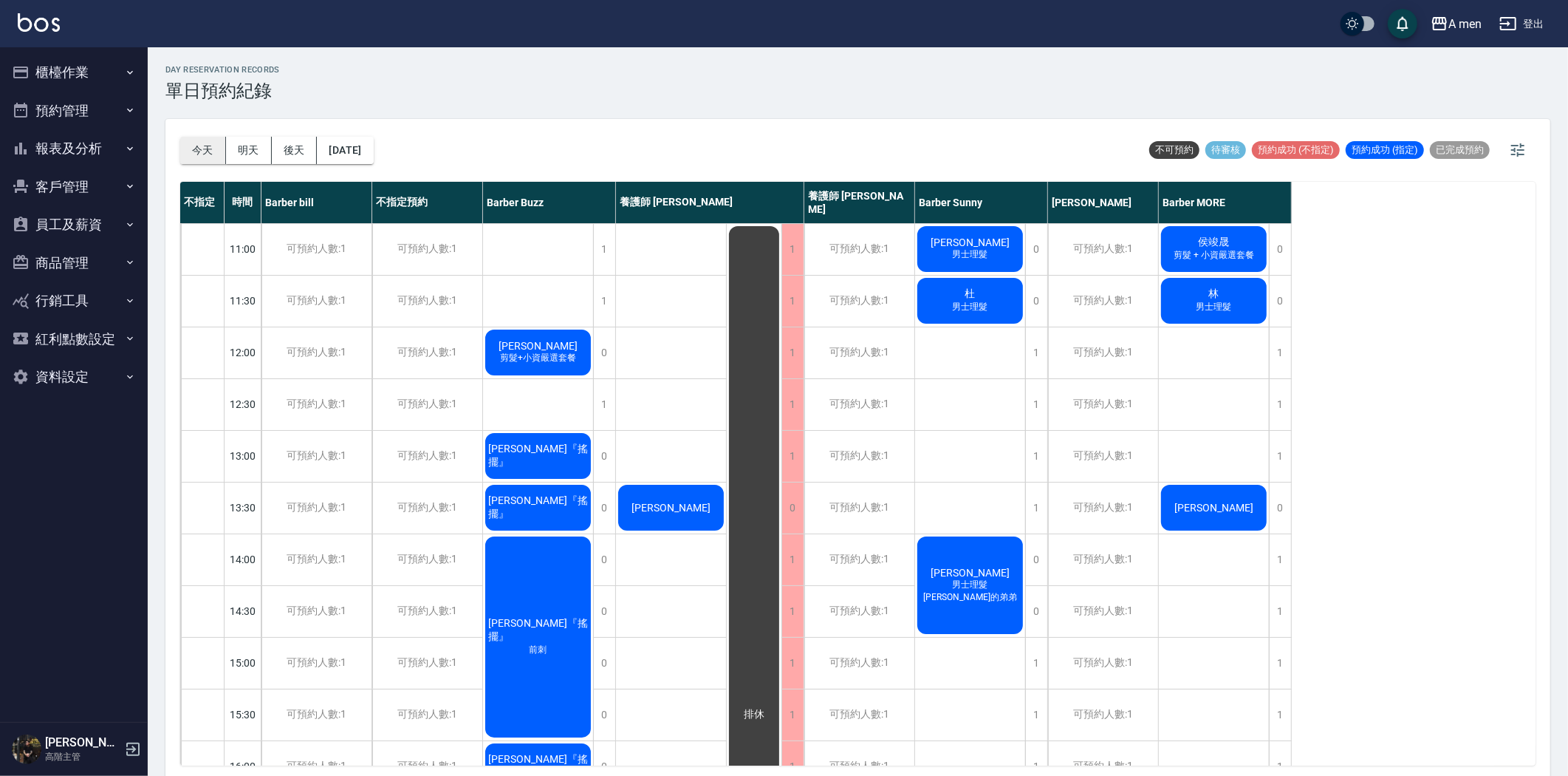
click at [208, 155] on button "今天" at bounding box center [203, 150] width 46 height 27
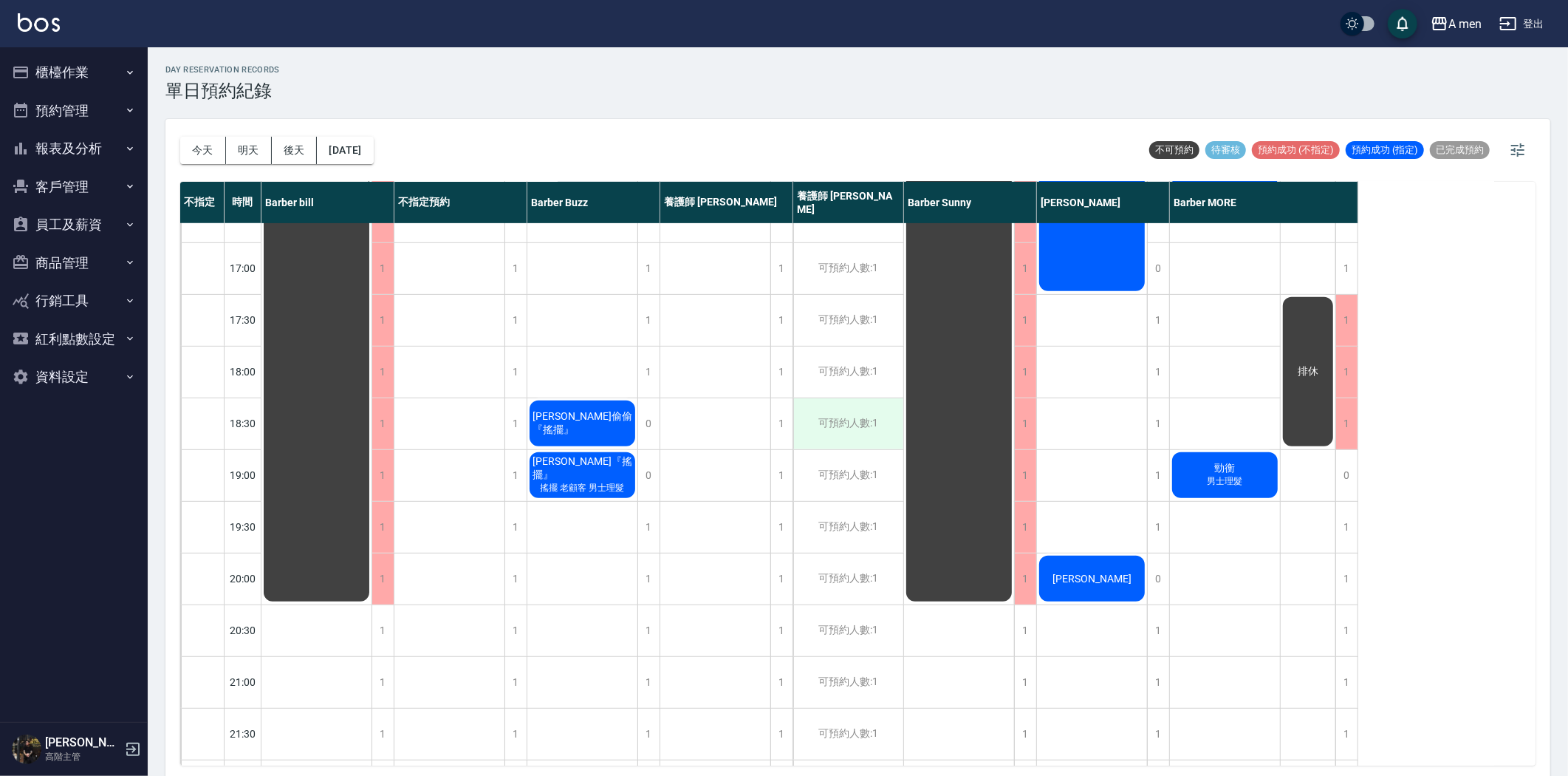
scroll to position [574, 0]
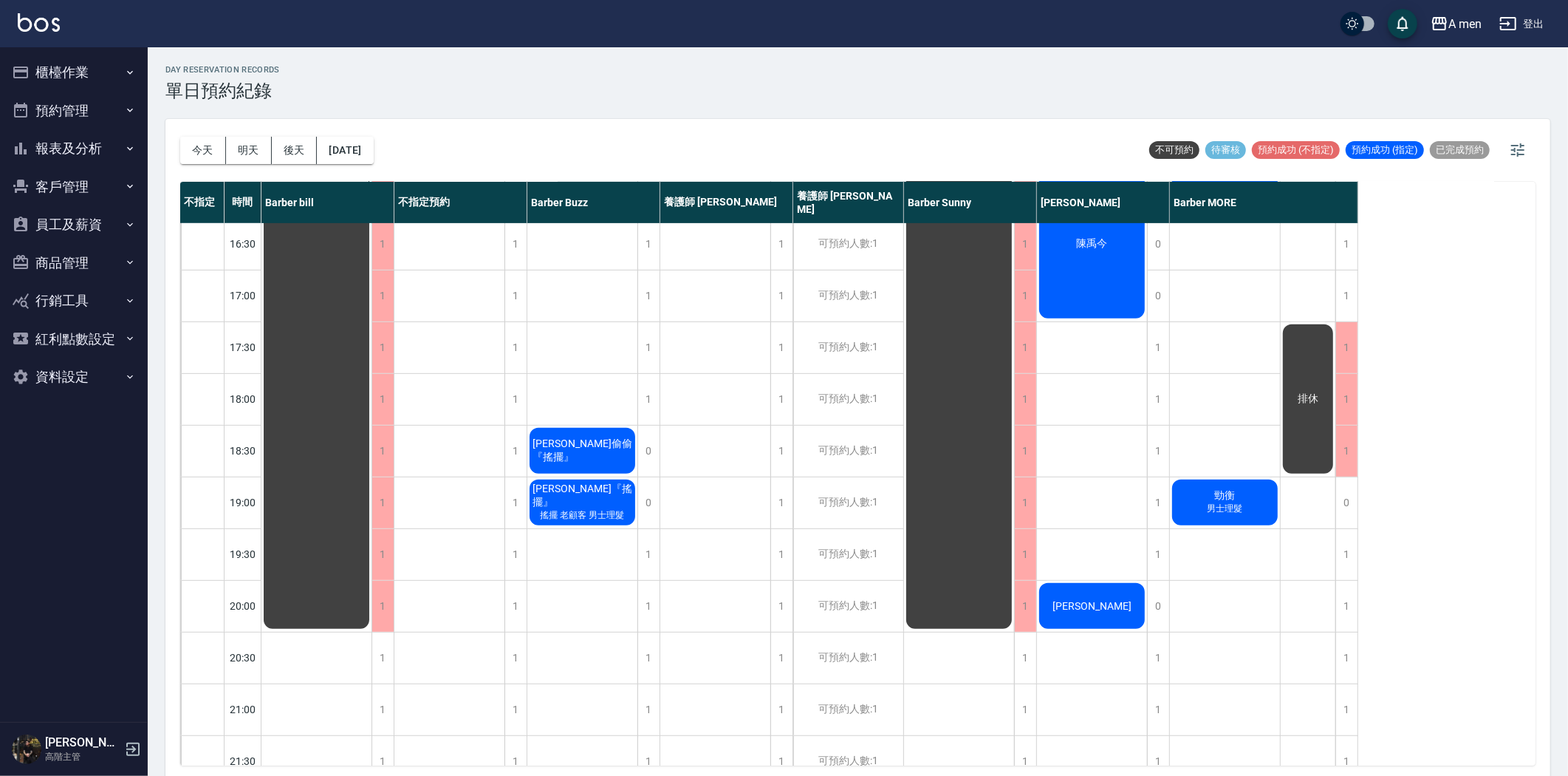
click at [330, 147] on span "[PERSON_NAME]" at bounding box center [317, 141] width 27 height 13
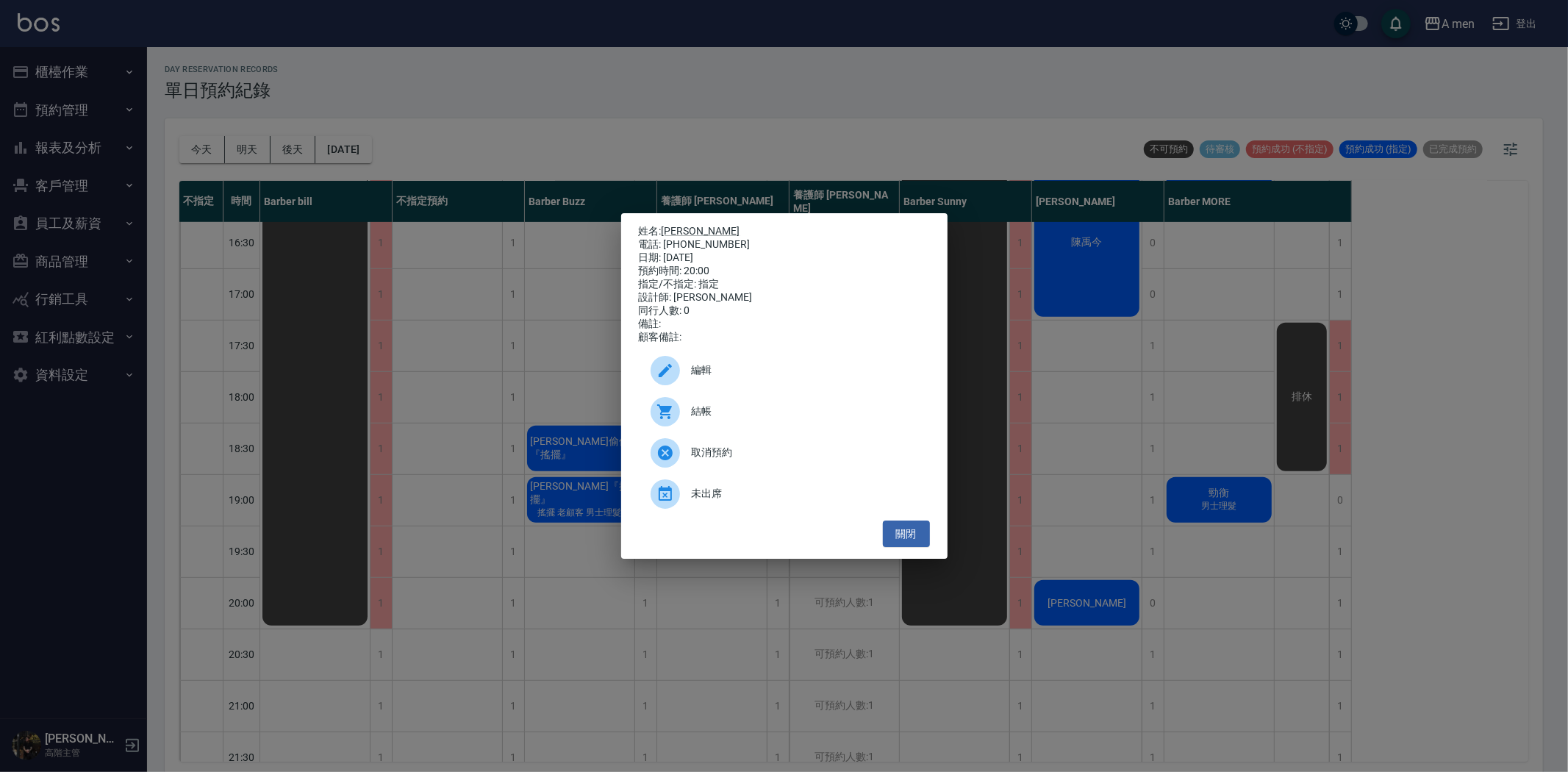
click at [827, 415] on span "結帳" at bounding box center [805, 411] width 227 height 15
click at [669, 104] on div "姓名: [PERSON_NAME]統 電話: [PHONE_NUMBER] 日期: [DATE] 預約時間: 20:00 指定/不指定: 指定 設計師: [P…" at bounding box center [784, 386] width 1568 height 772
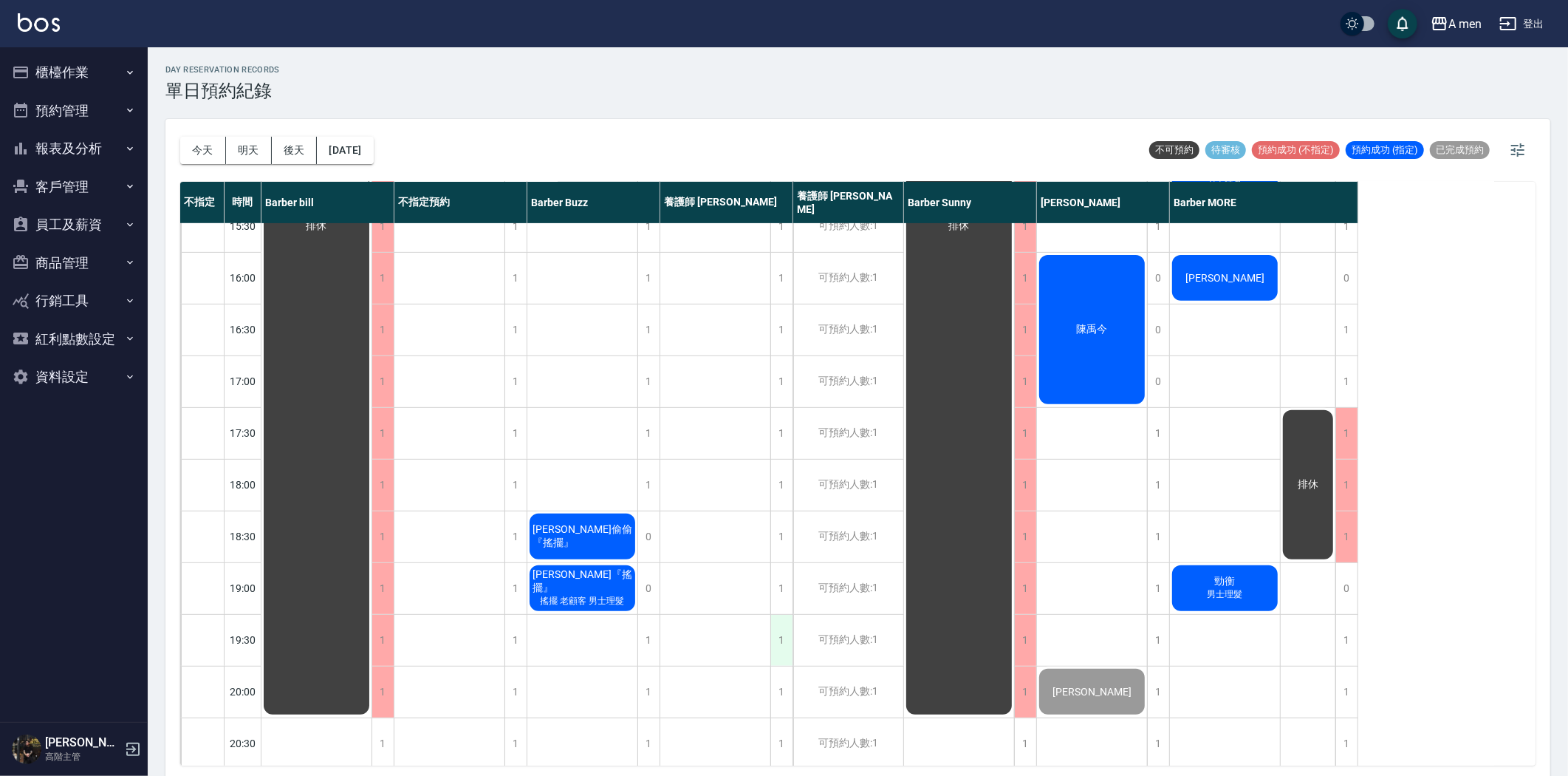
scroll to position [517, 0]
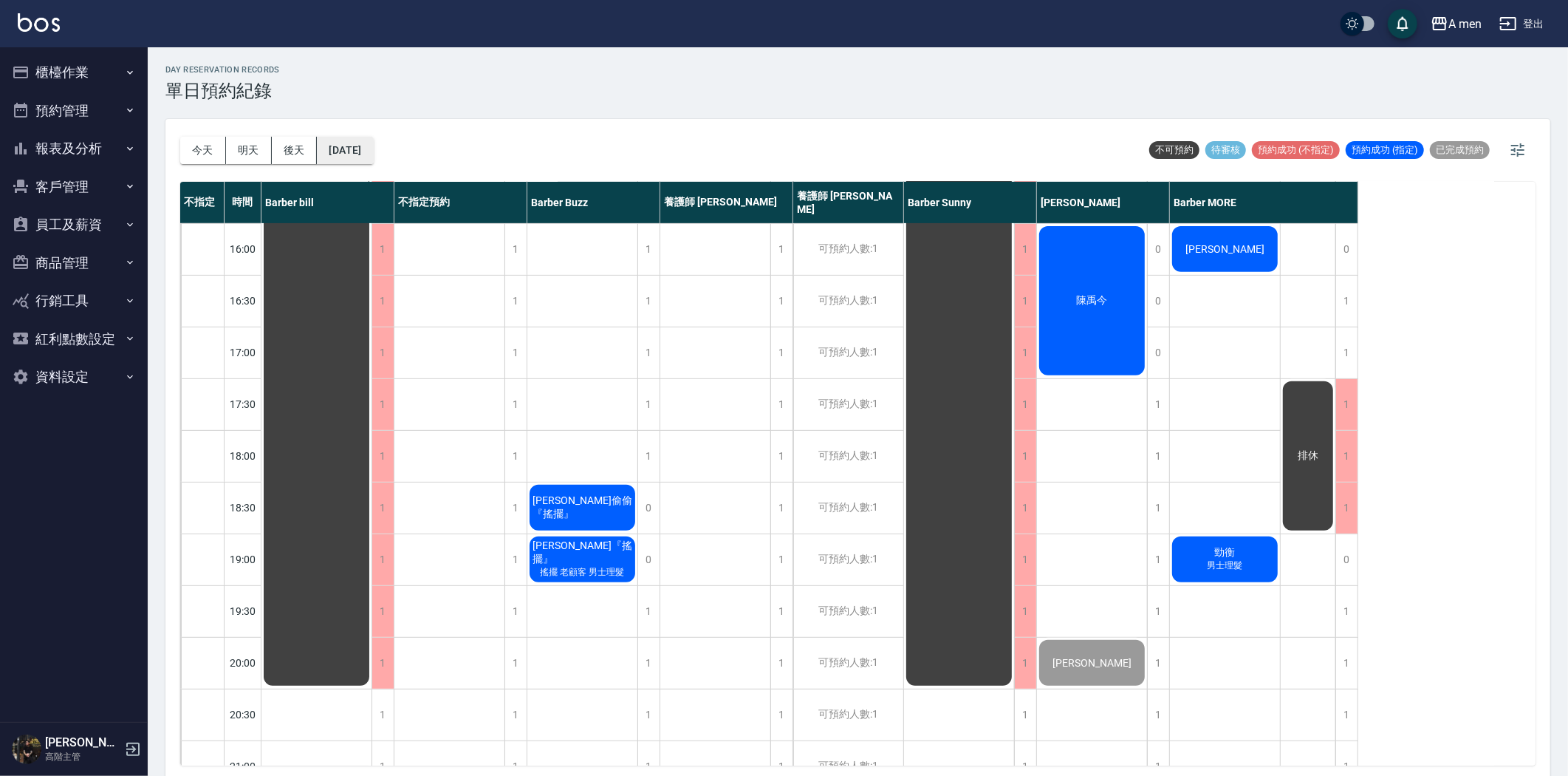
click at [352, 150] on button "[DATE]" at bounding box center [345, 150] width 57 height 27
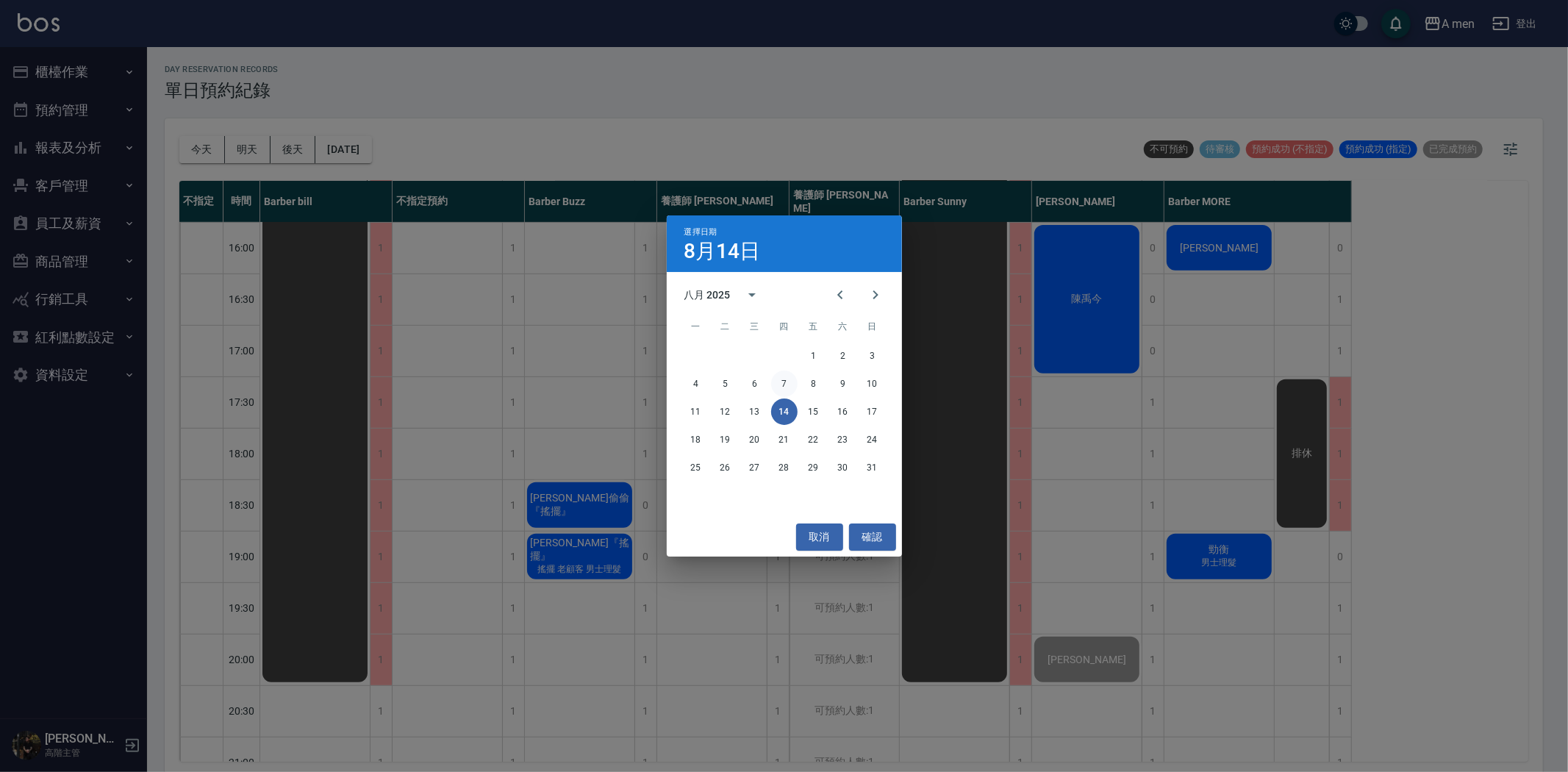
click at [791, 384] on button "7" at bounding box center [784, 383] width 27 height 27
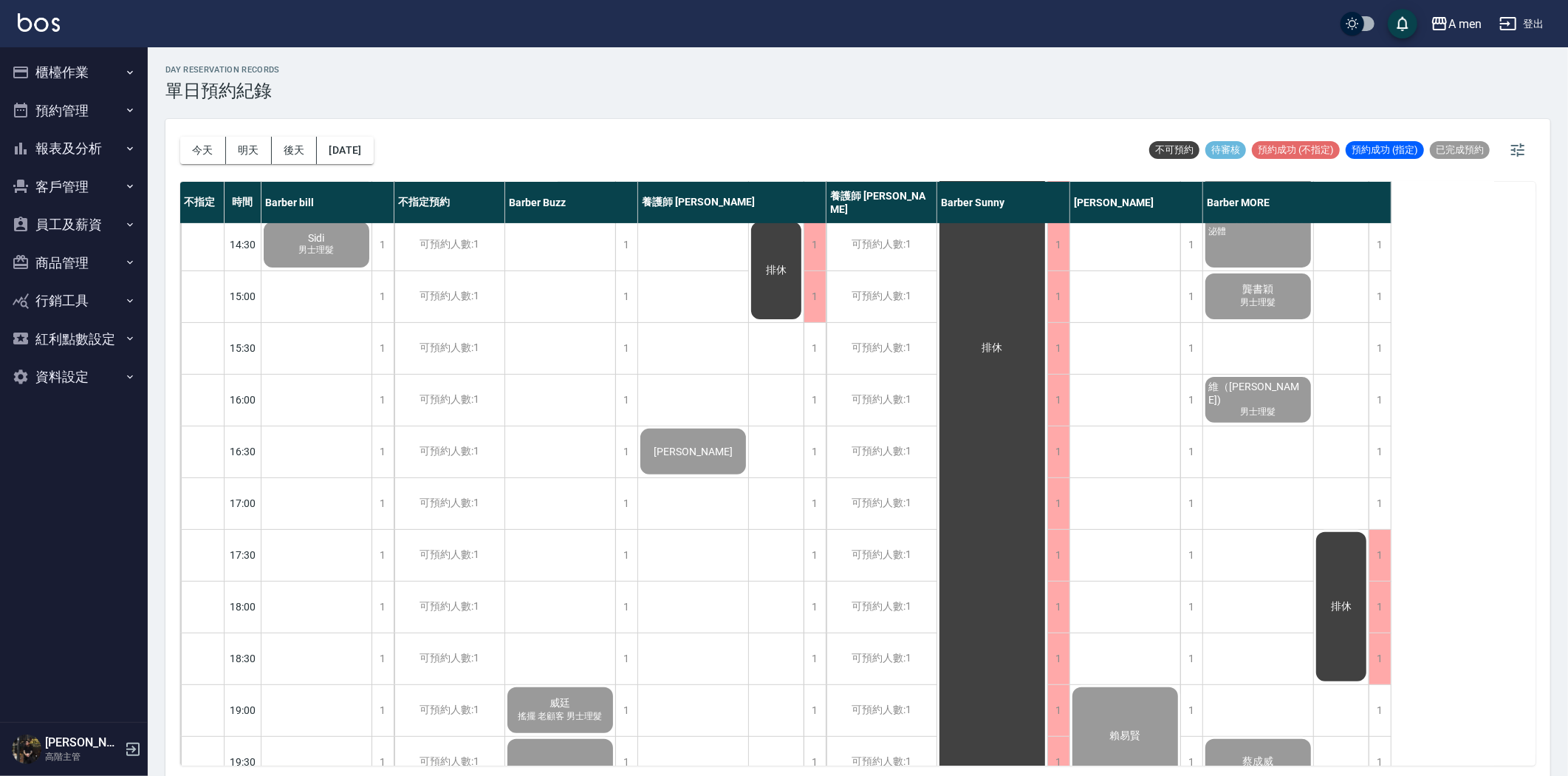
scroll to position [246, 0]
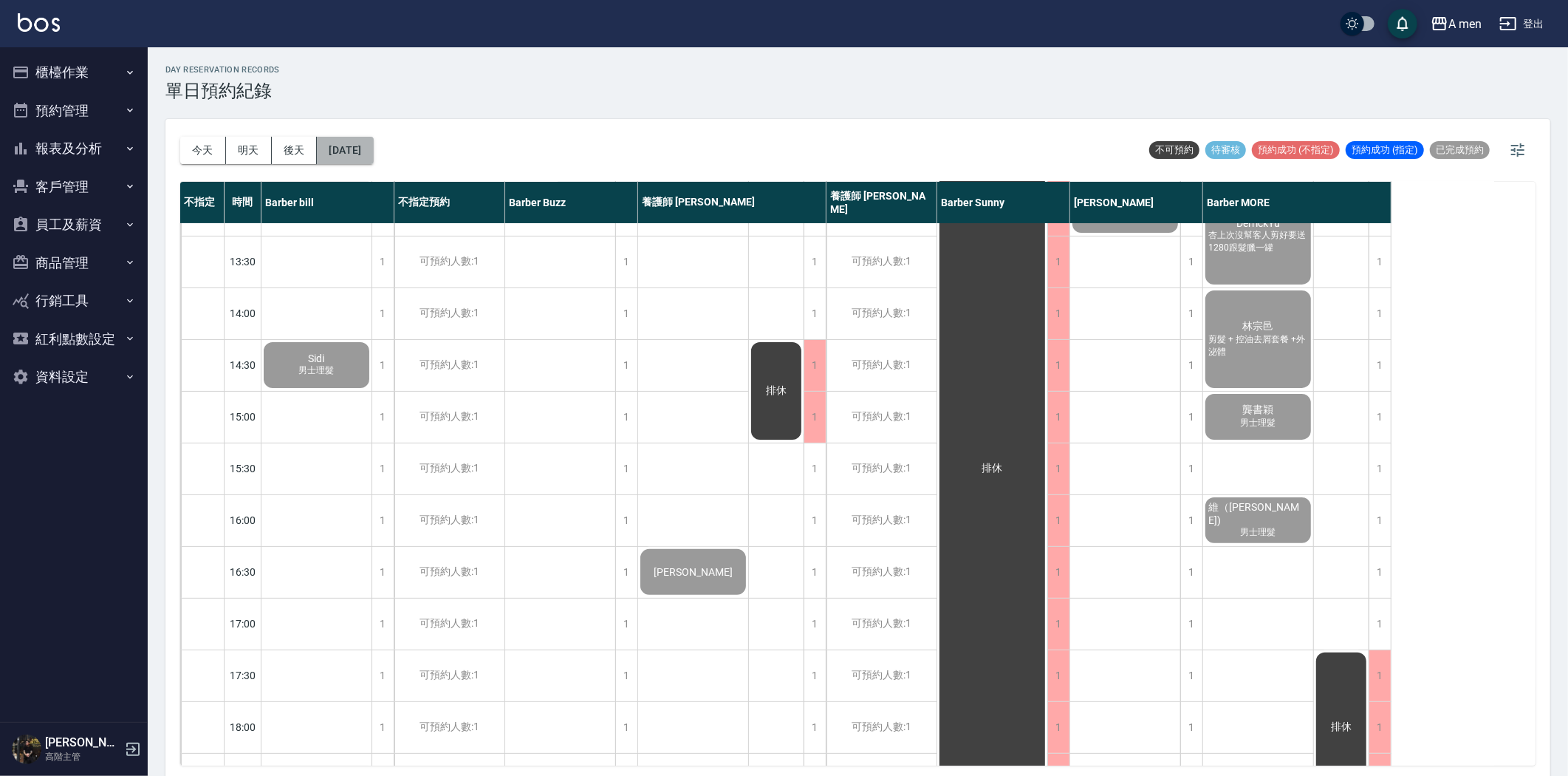
click at [359, 152] on button "[DATE]" at bounding box center [345, 150] width 57 height 27
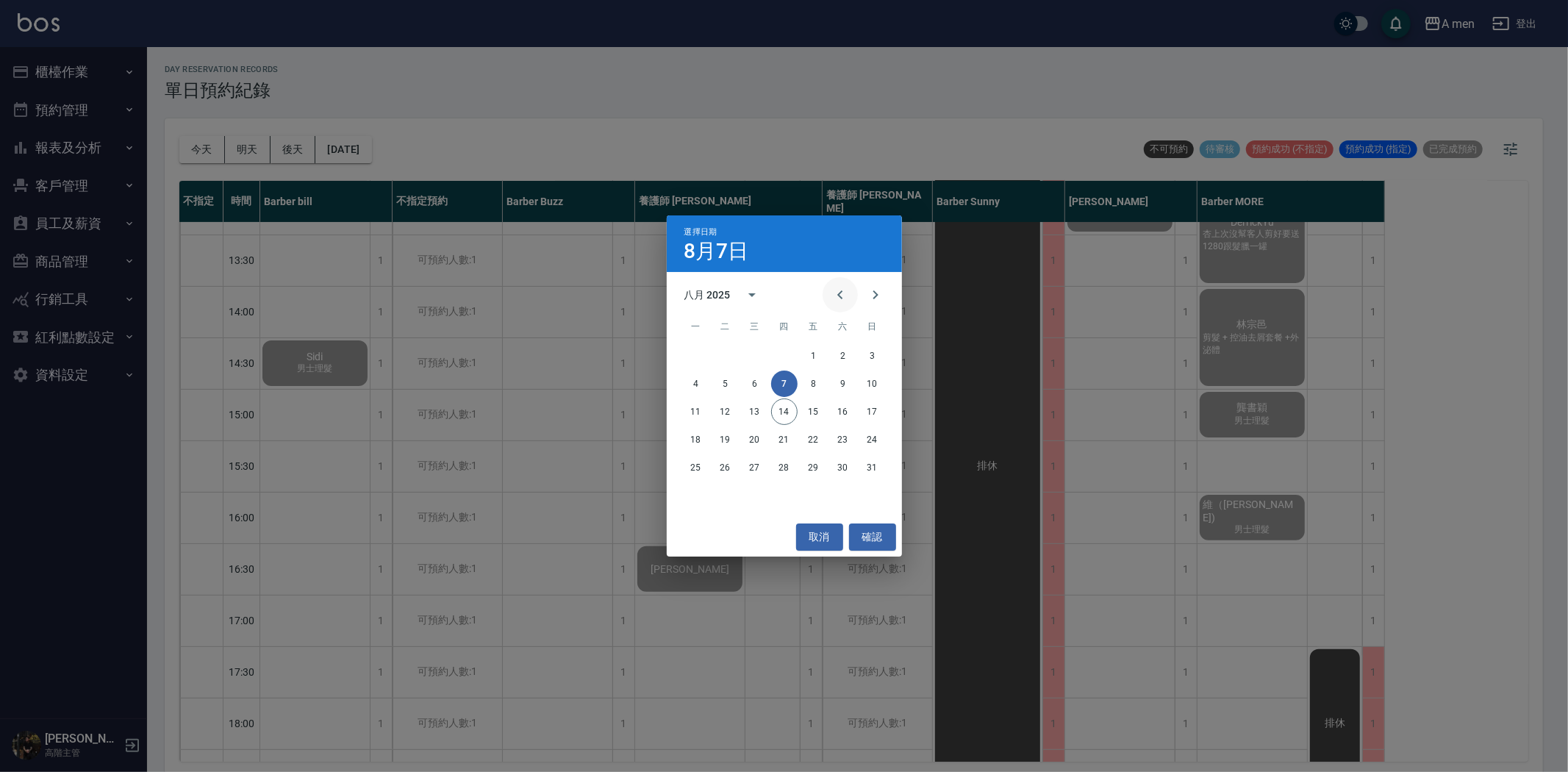
click at [846, 295] on icon "Previous month" at bounding box center [841, 295] width 18 height 18
click at [782, 461] on button "31" at bounding box center [784, 467] width 27 height 27
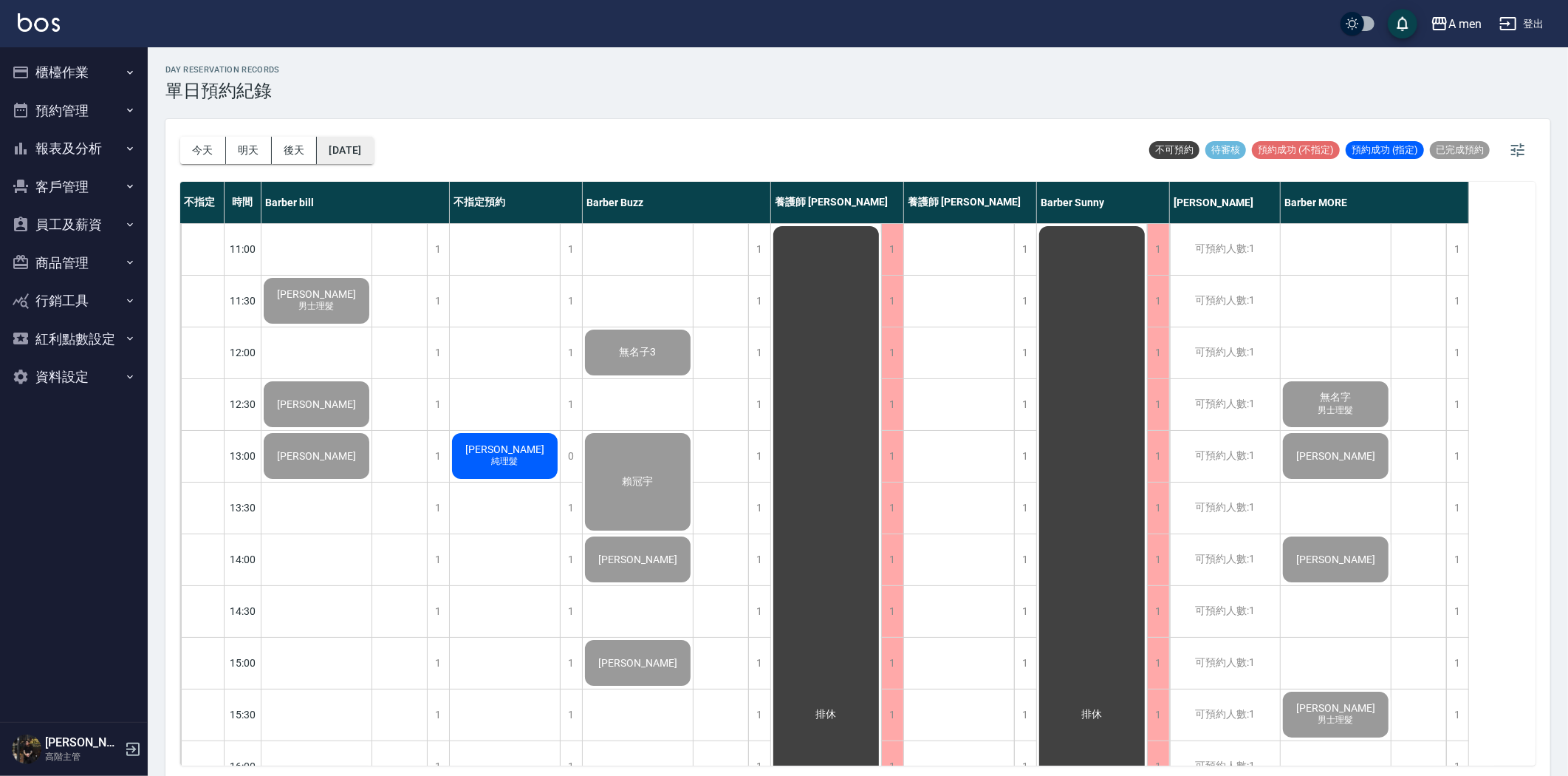
click at [373, 157] on button "[DATE]" at bounding box center [345, 150] width 57 height 27
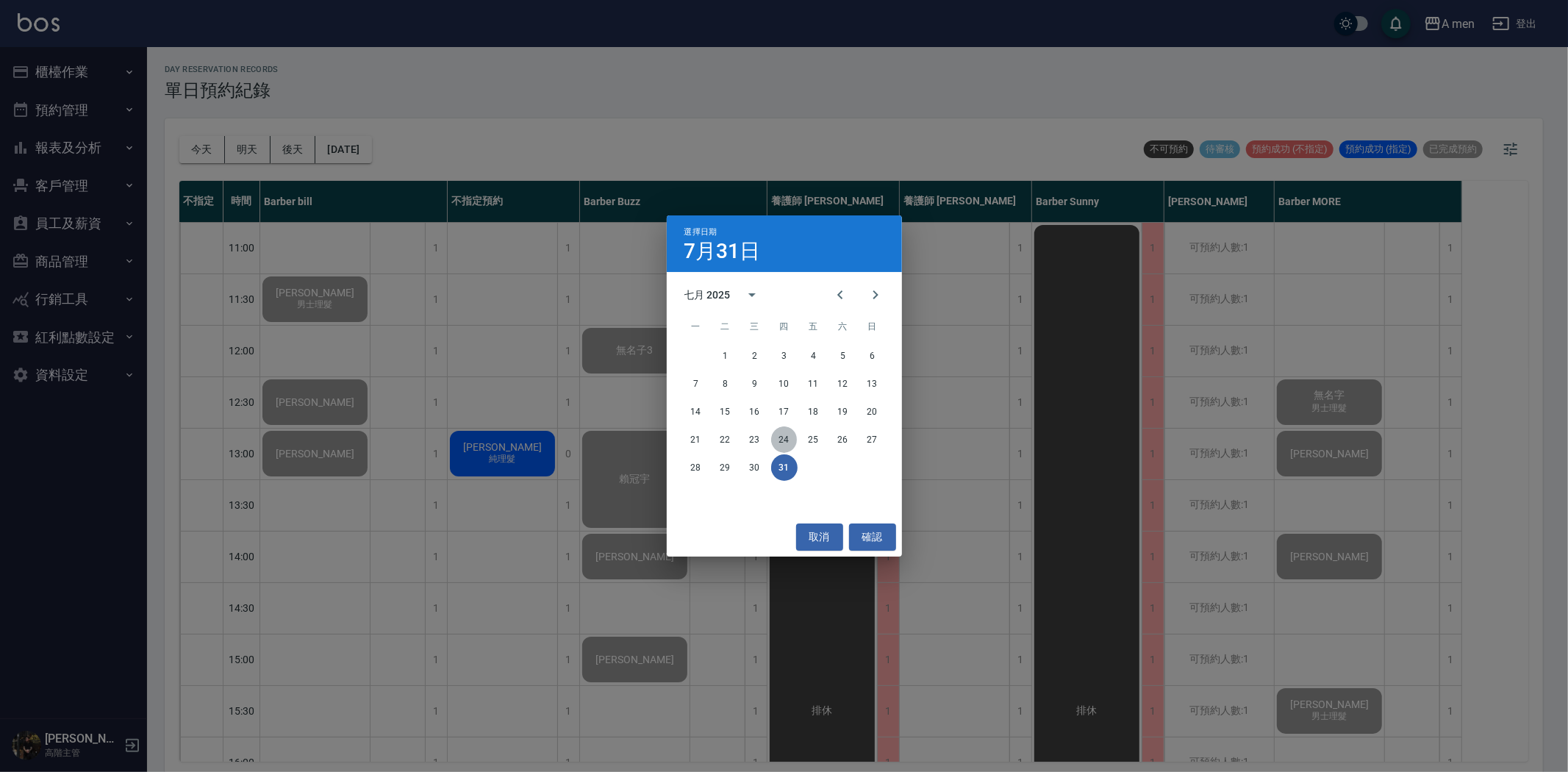
click at [780, 442] on button "24" at bounding box center [784, 439] width 27 height 27
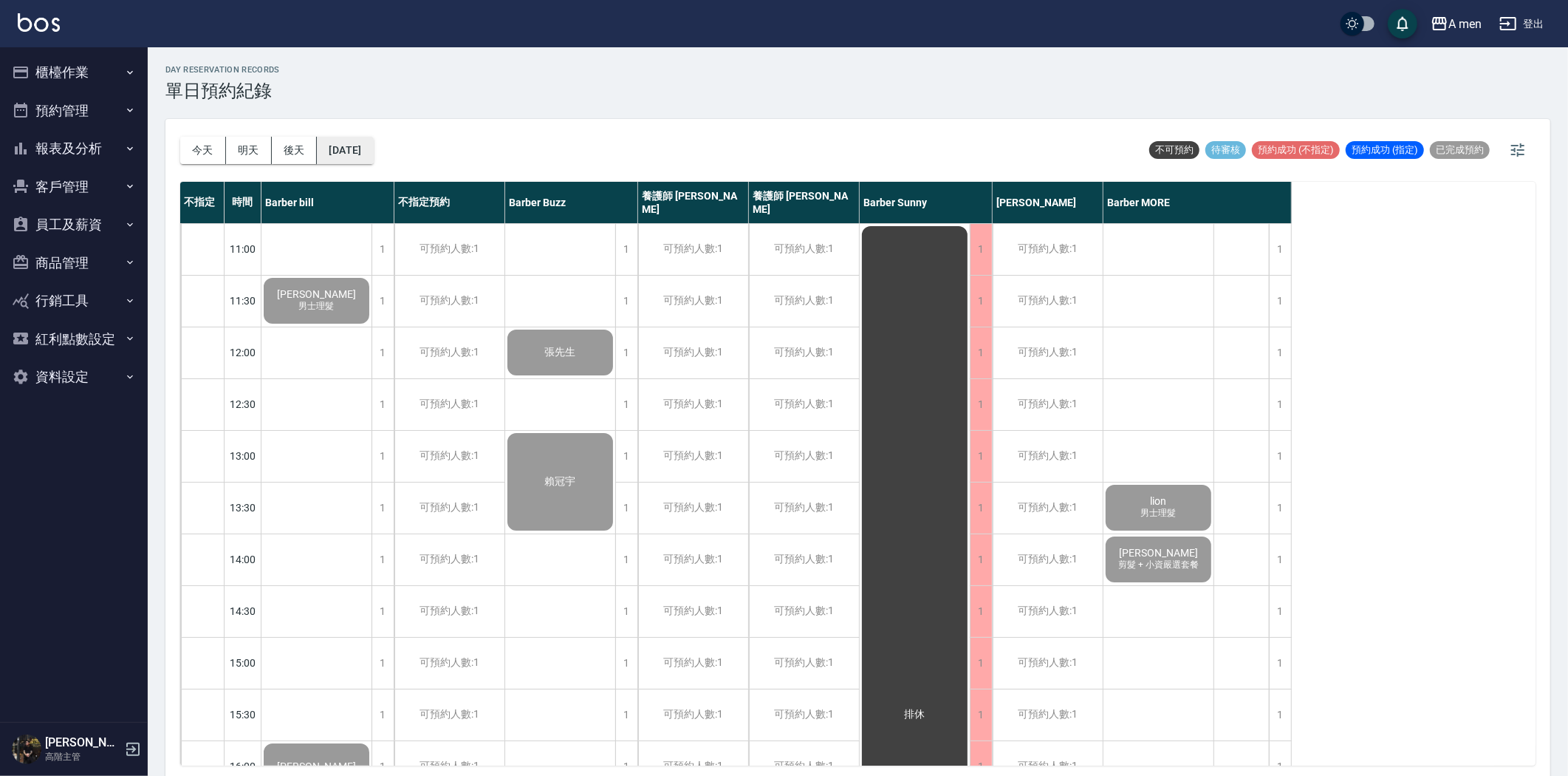
click at [373, 143] on button "[DATE]" at bounding box center [345, 150] width 57 height 27
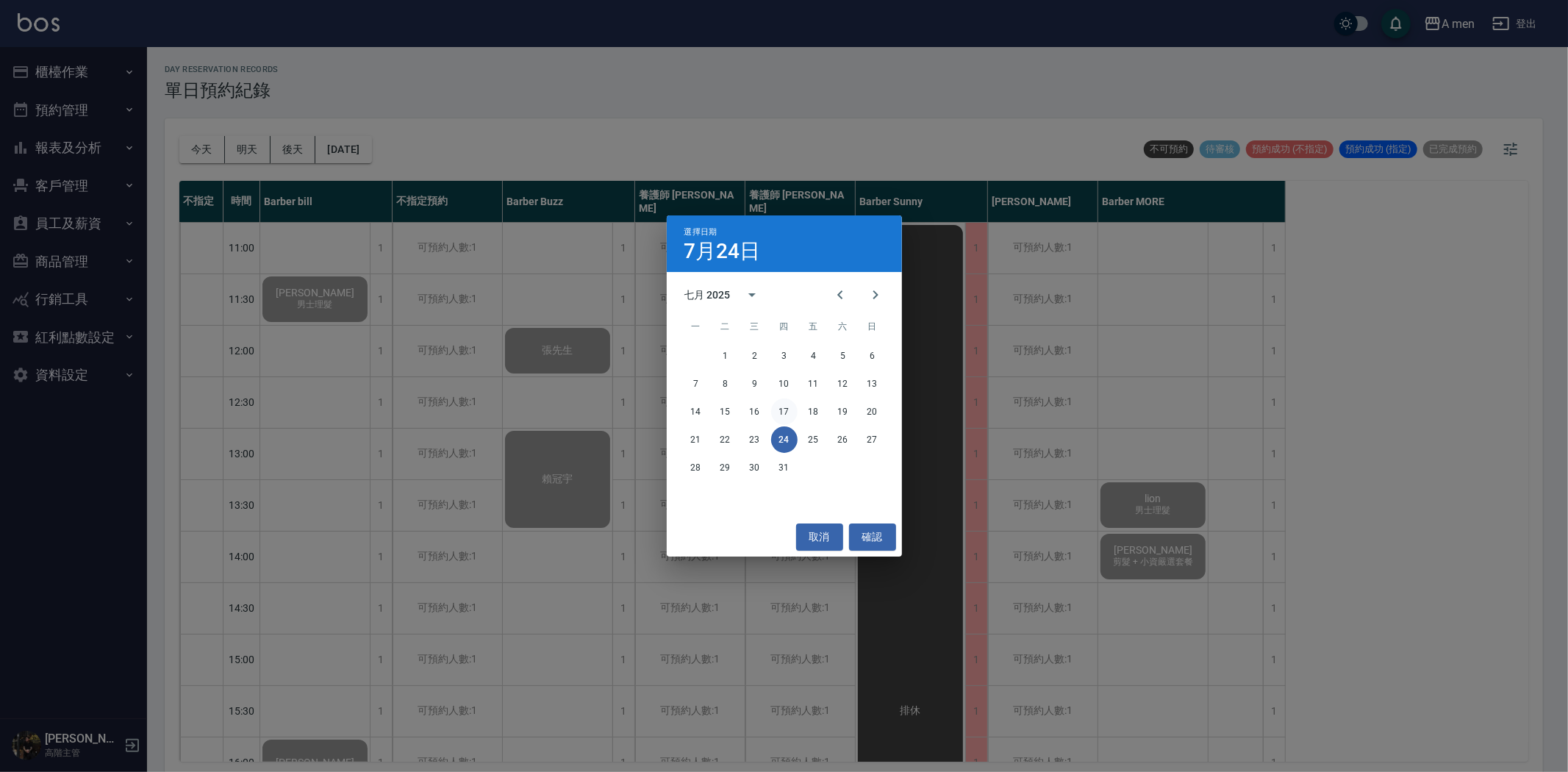
click at [783, 405] on button "17" at bounding box center [784, 411] width 27 height 27
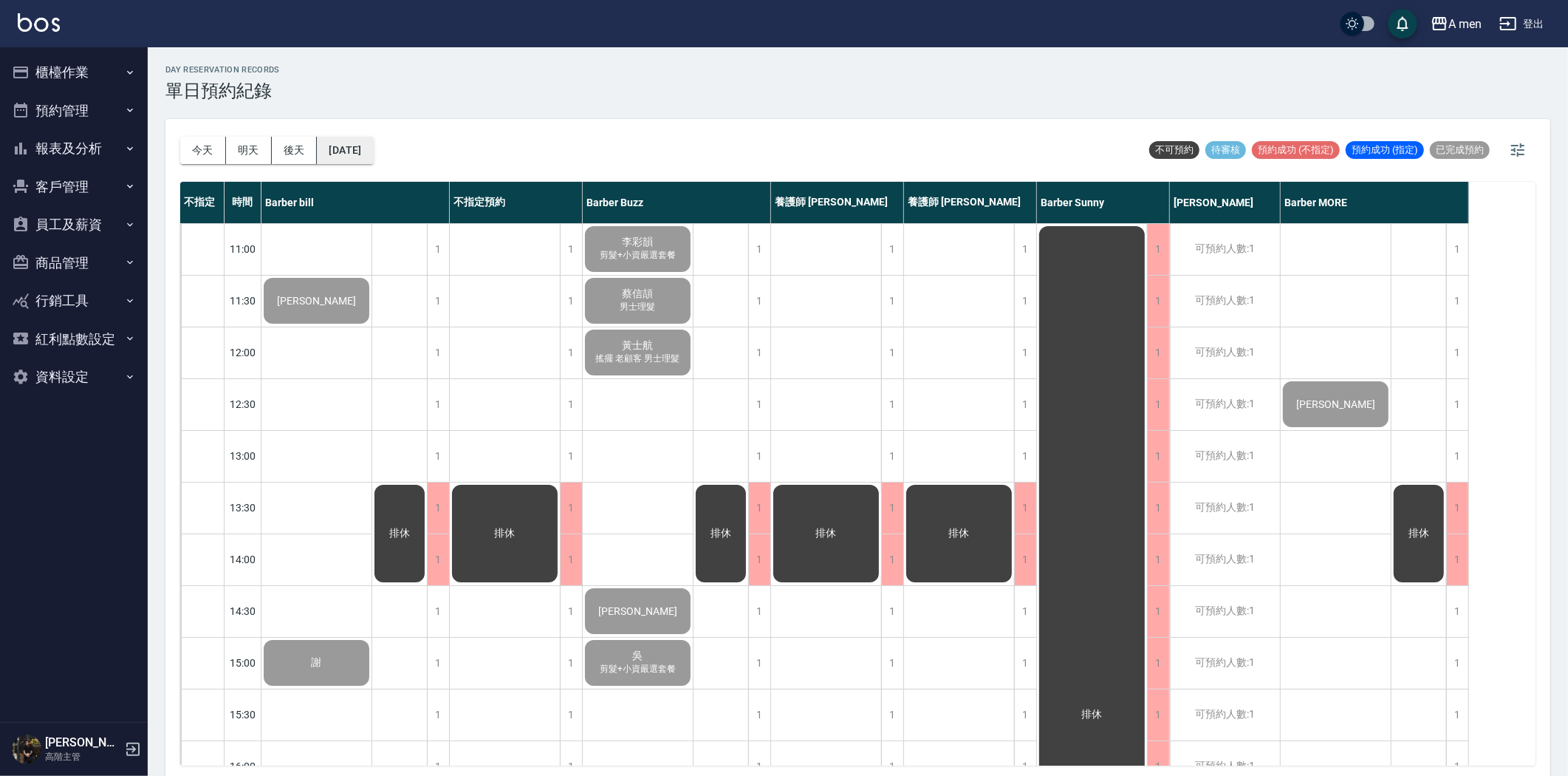
click at [363, 146] on button "[DATE]" at bounding box center [345, 150] width 57 height 27
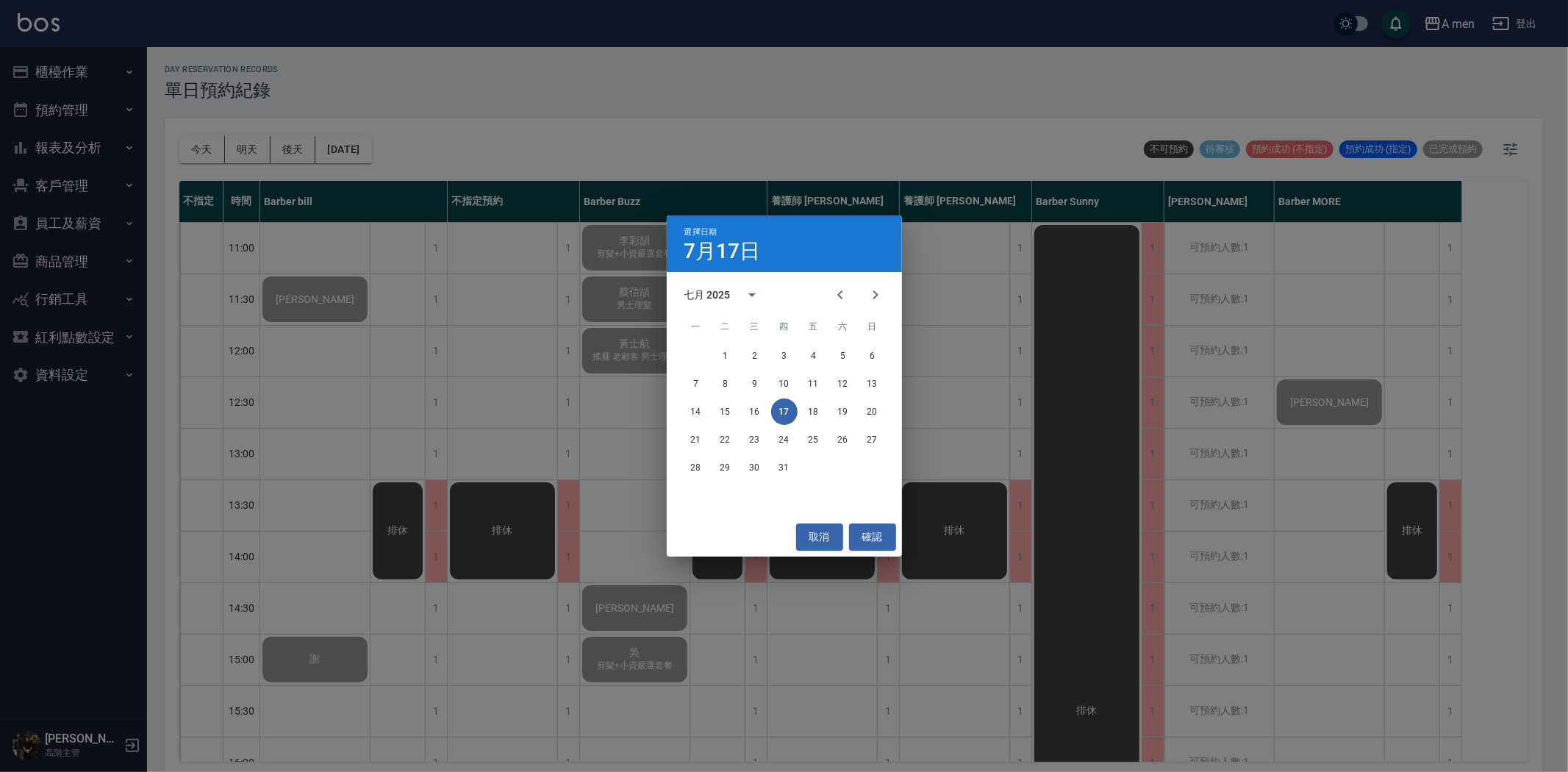
click at [617, 120] on div "選擇日期 [DATE] 七月 2025 一 二 三 四 五 六 日 1 2 3 4 5 6 7 8 9 10 11 12 13 14 15 16 17 18 …" at bounding box center [784, 386] width 1568 height 772
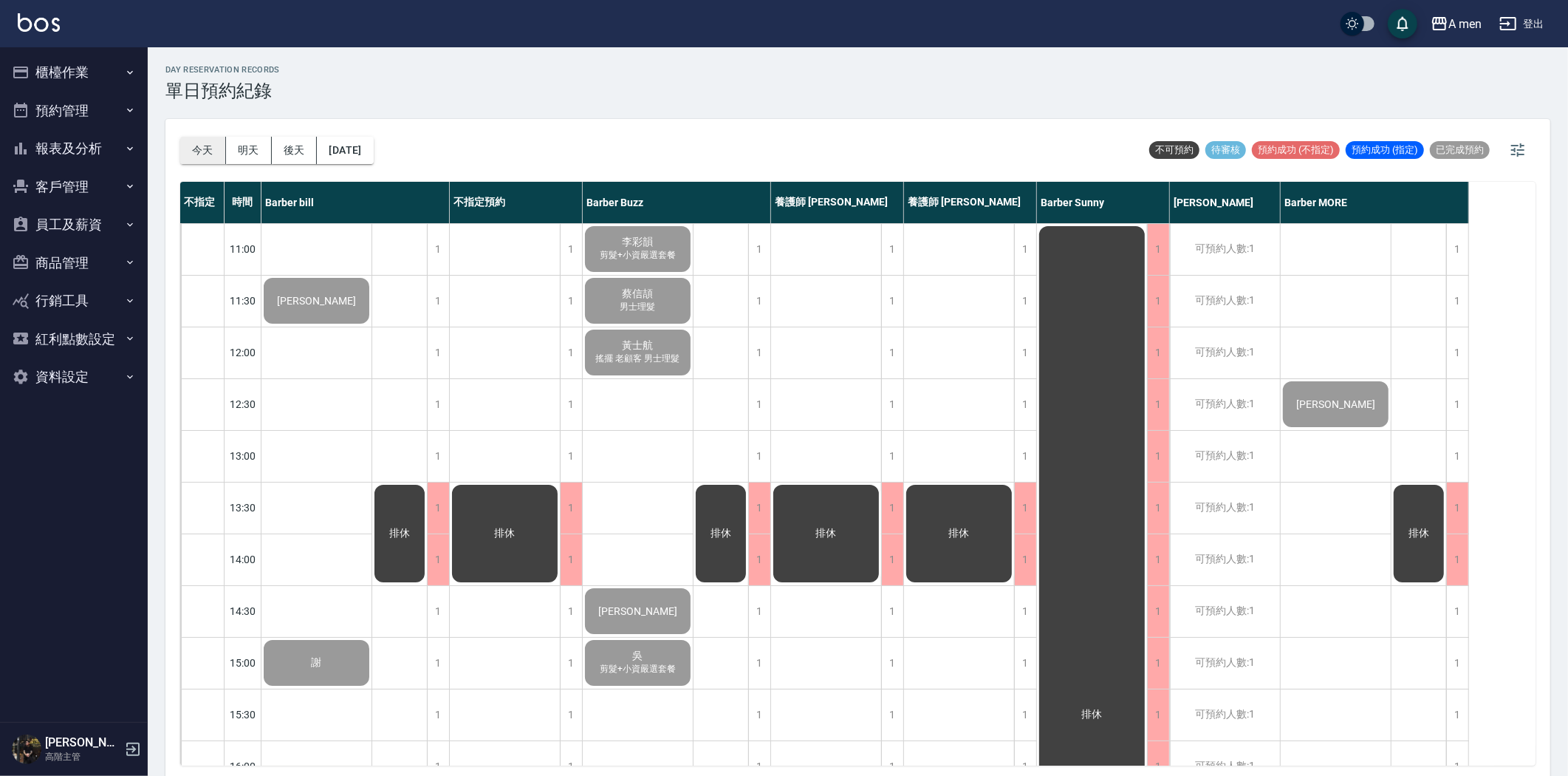
click at [210, 155] on button "今天" at bounding box center [203, 150] width 46 height 27
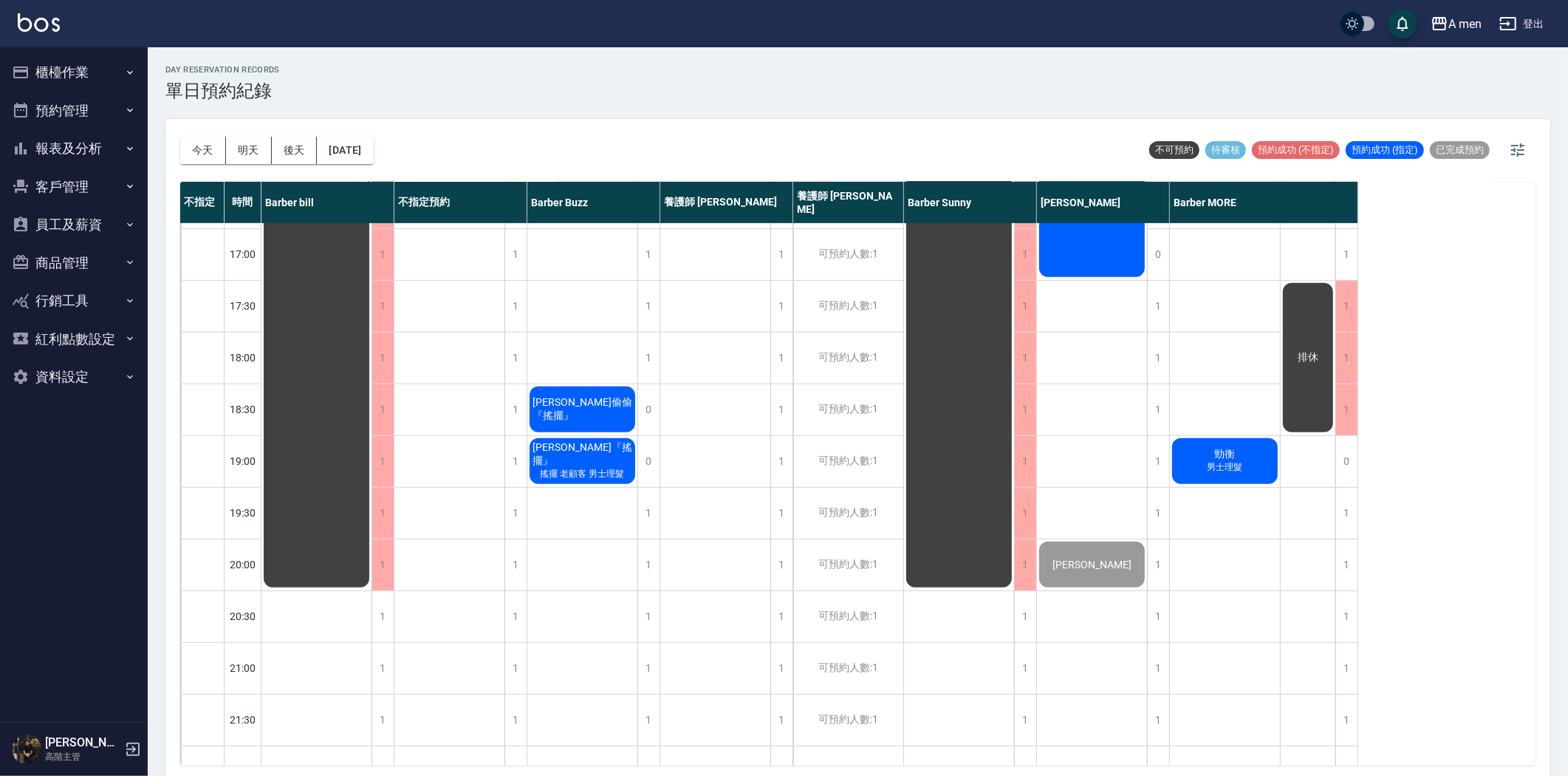
scroll to position [656, 0]
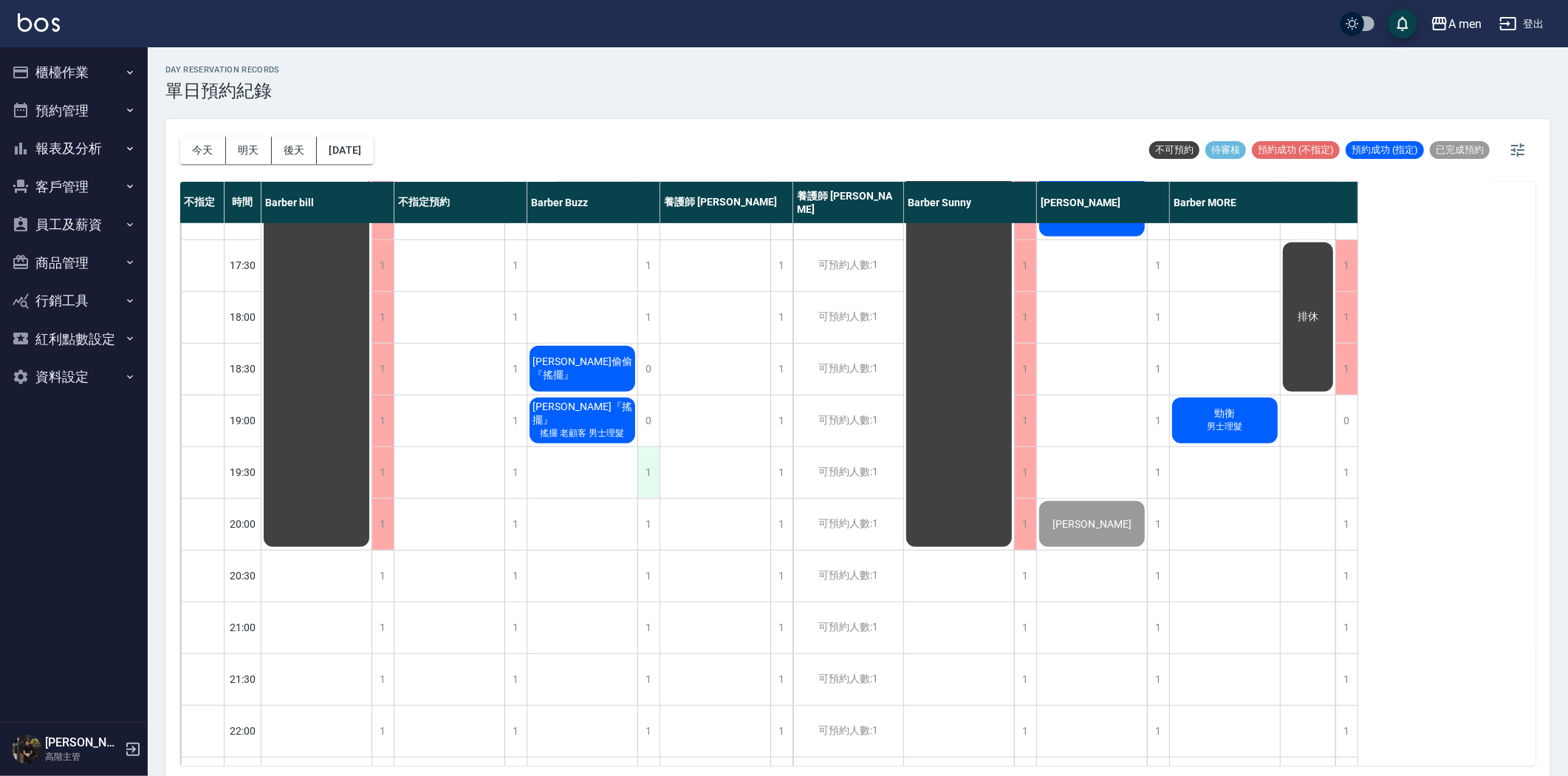
click at [645, 469] on div "1" at bounding box center [648, 472] width 22 height 51
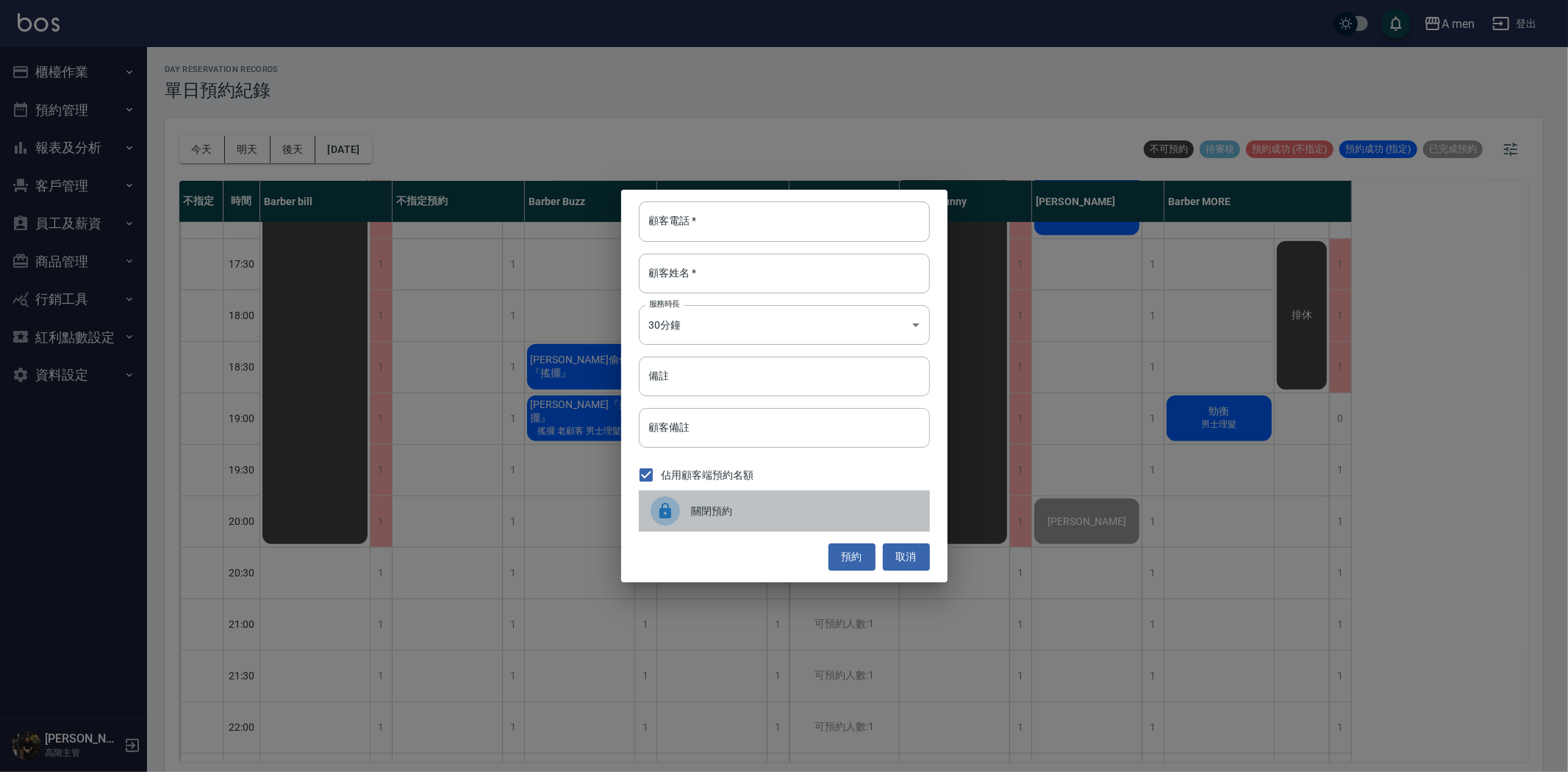
click at [785, 501] on div "關閉預約" at bounding box center [784, 510] width 291 height 41
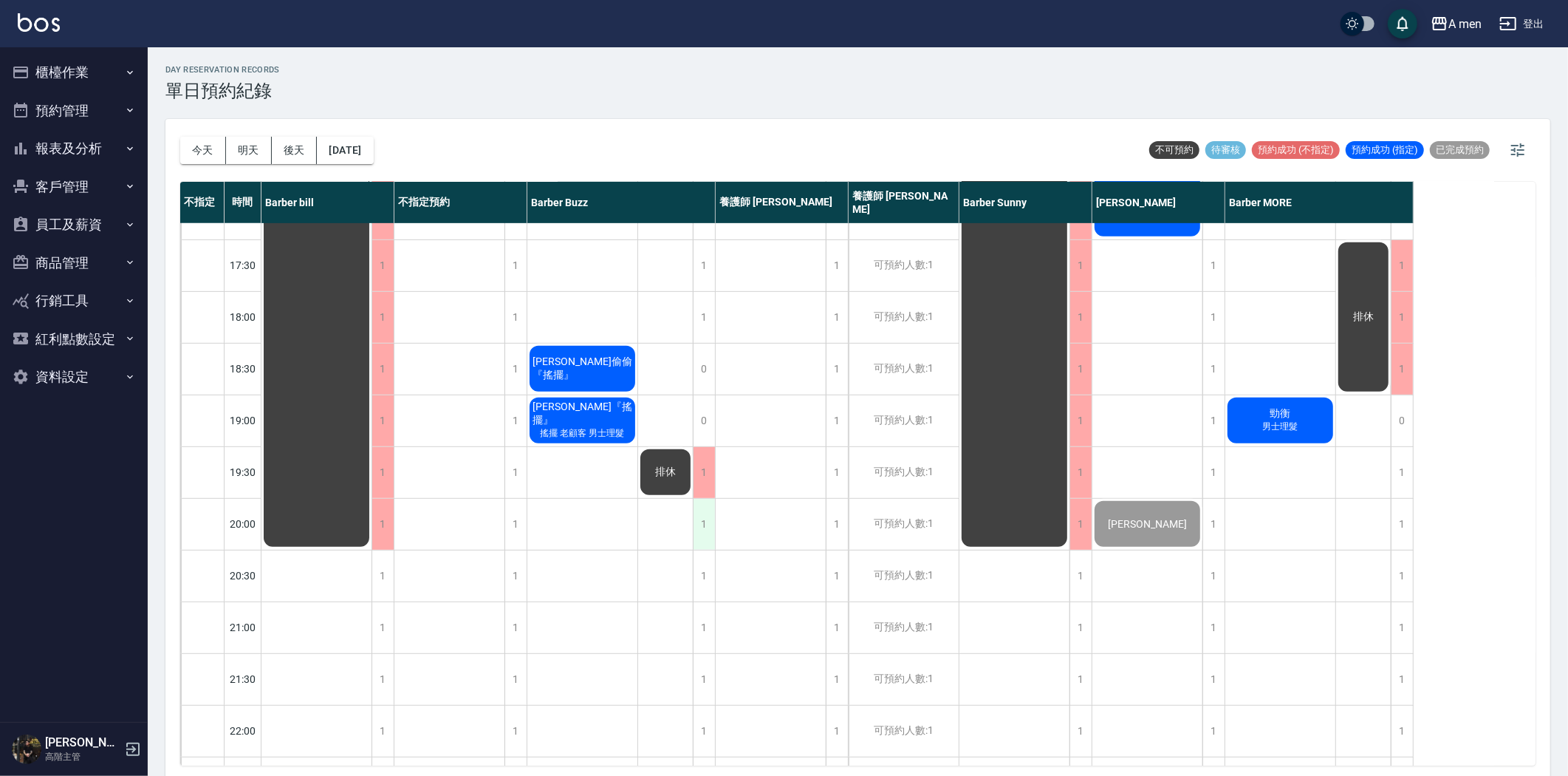
click at [700, 513] on div "1" at bounding box center [703, 523] width 22 height 51
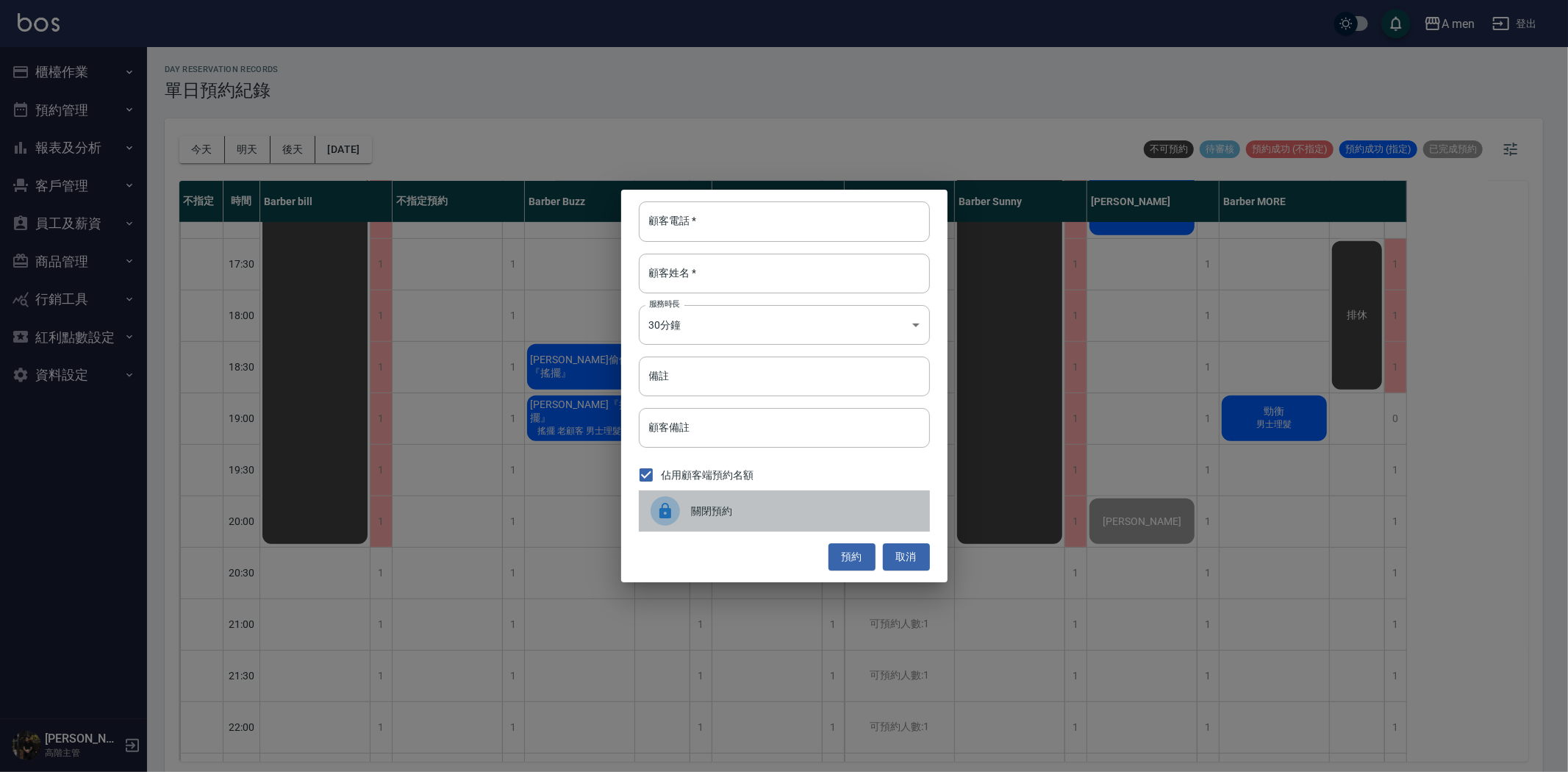
click at [723, 492] on div "關閉預約" at bounding box center [784, 510] width 291 height 41
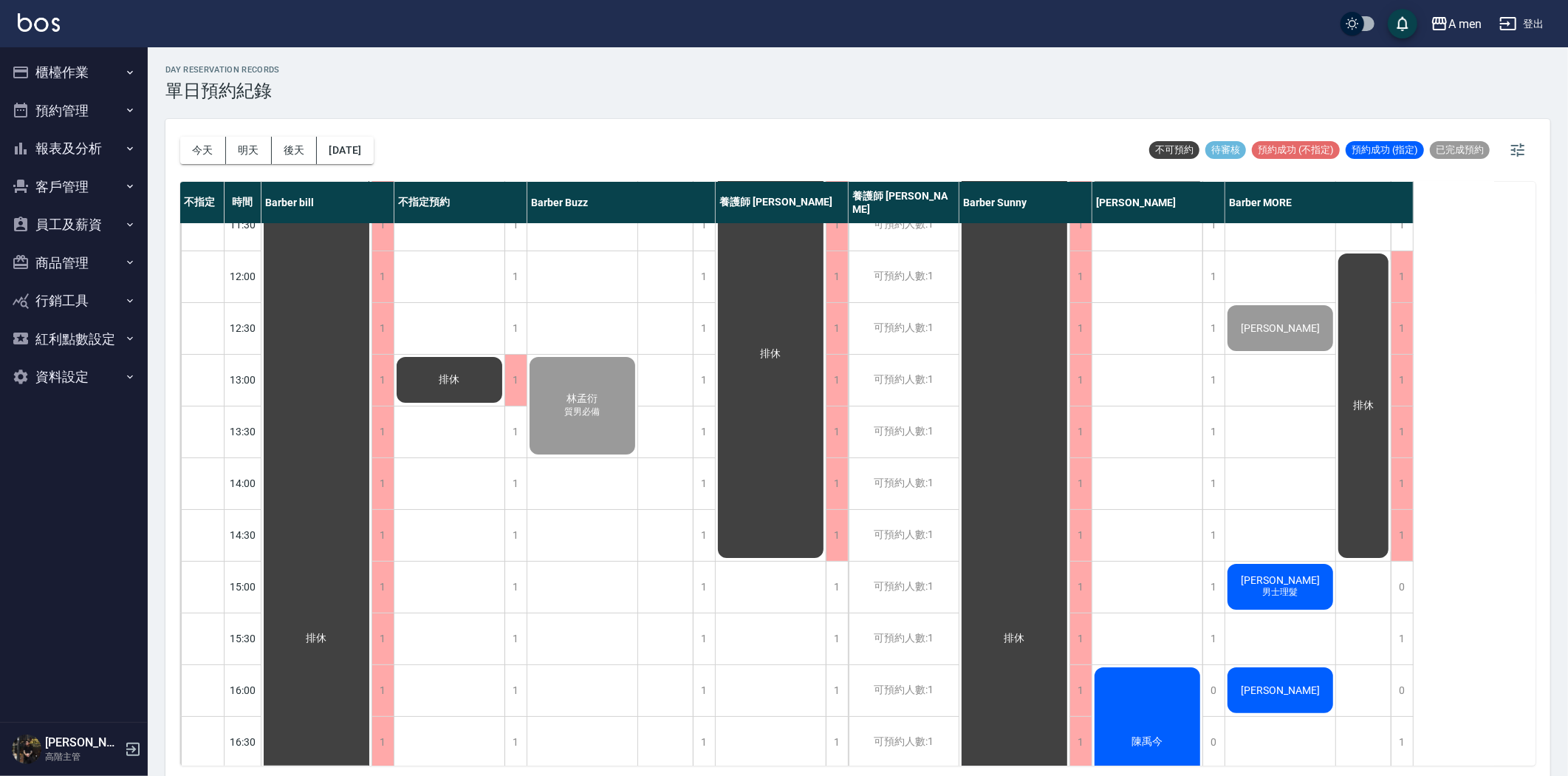
scroll to position [0, 0]
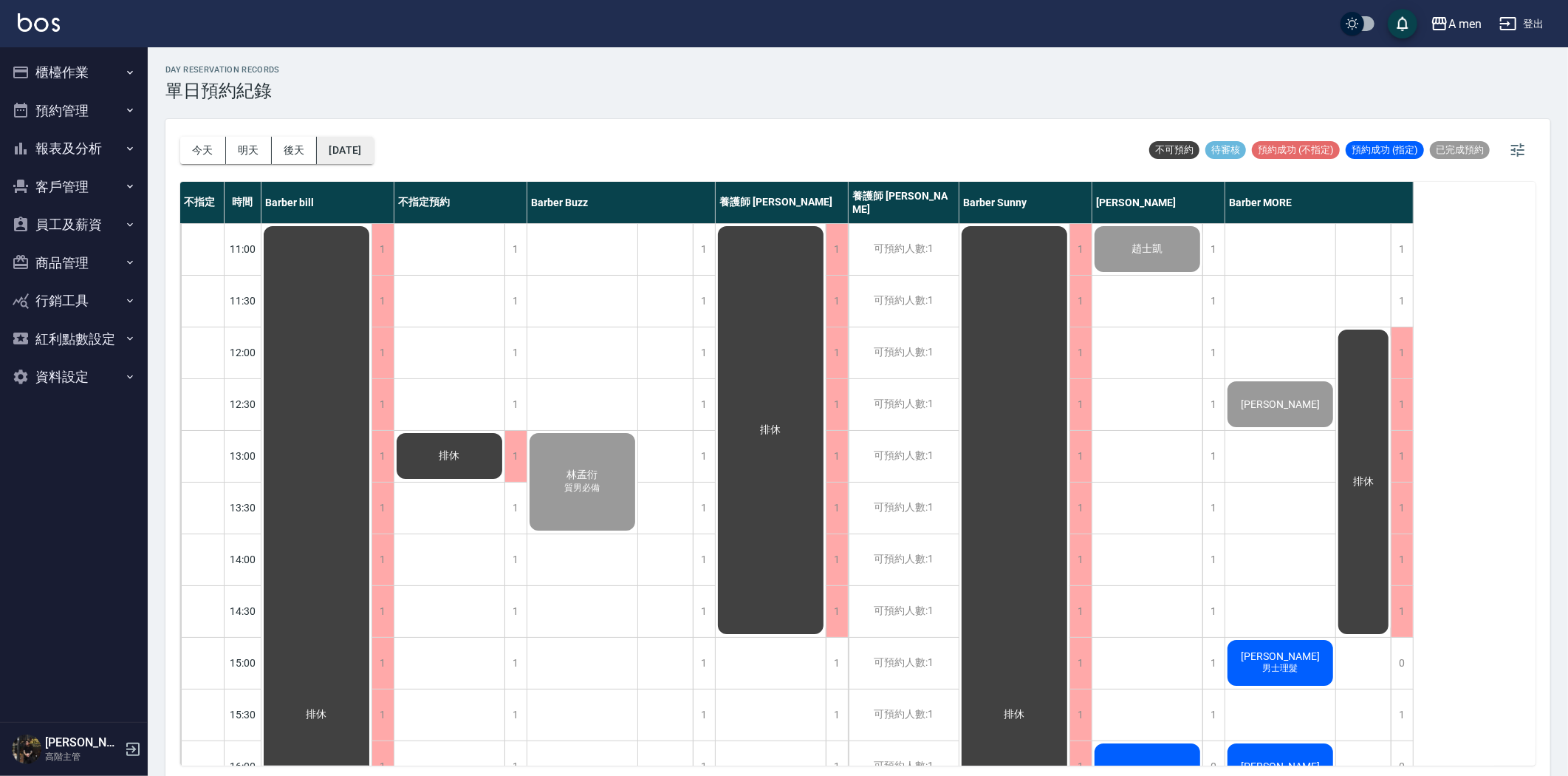
click at [358, 151] on button "[DATE]" at bounding box center [345, 150] width 57 height 27
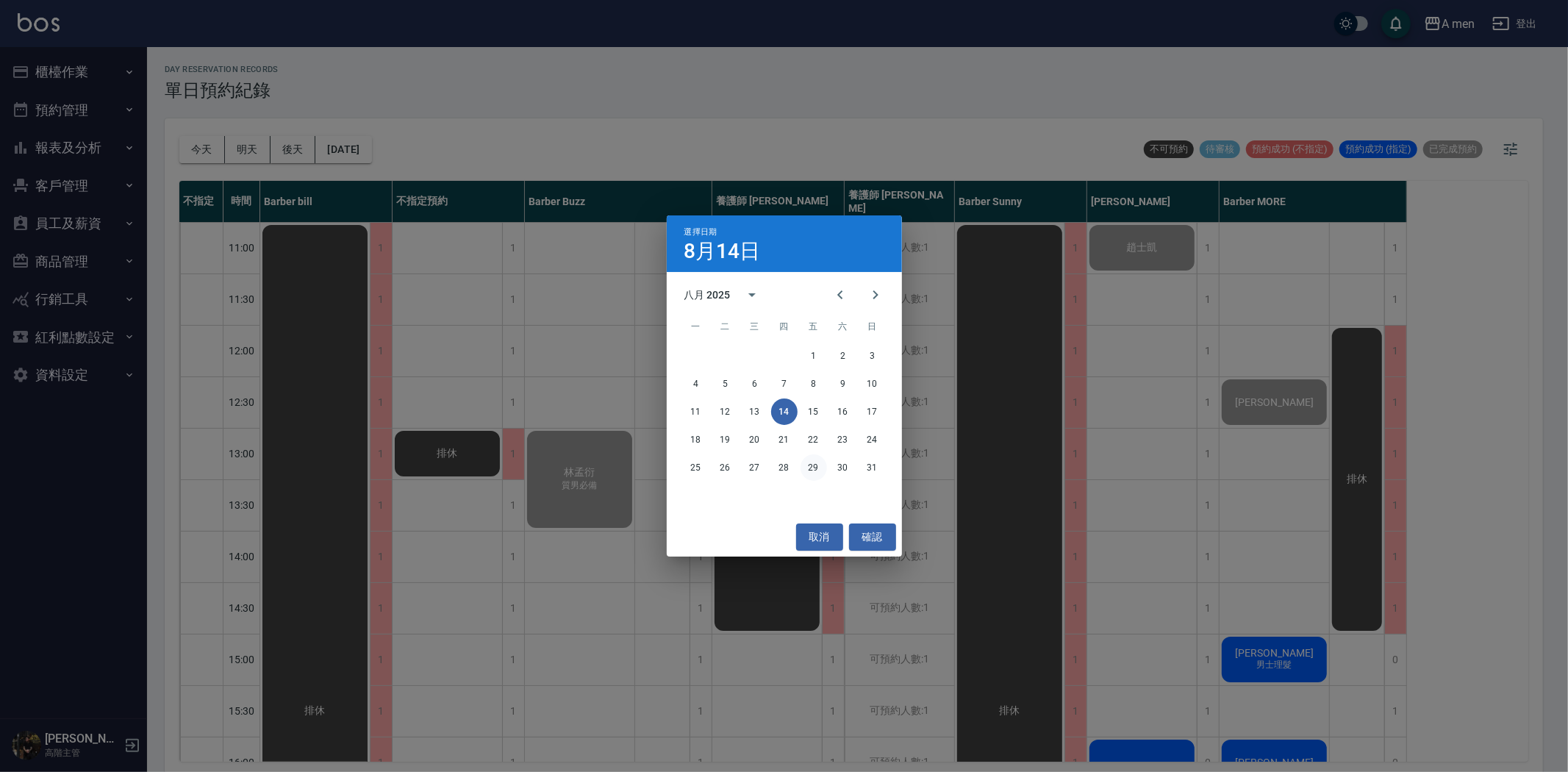
click at [825, 464] on button "29" at bounding box center [813, 467] width 27 height 27
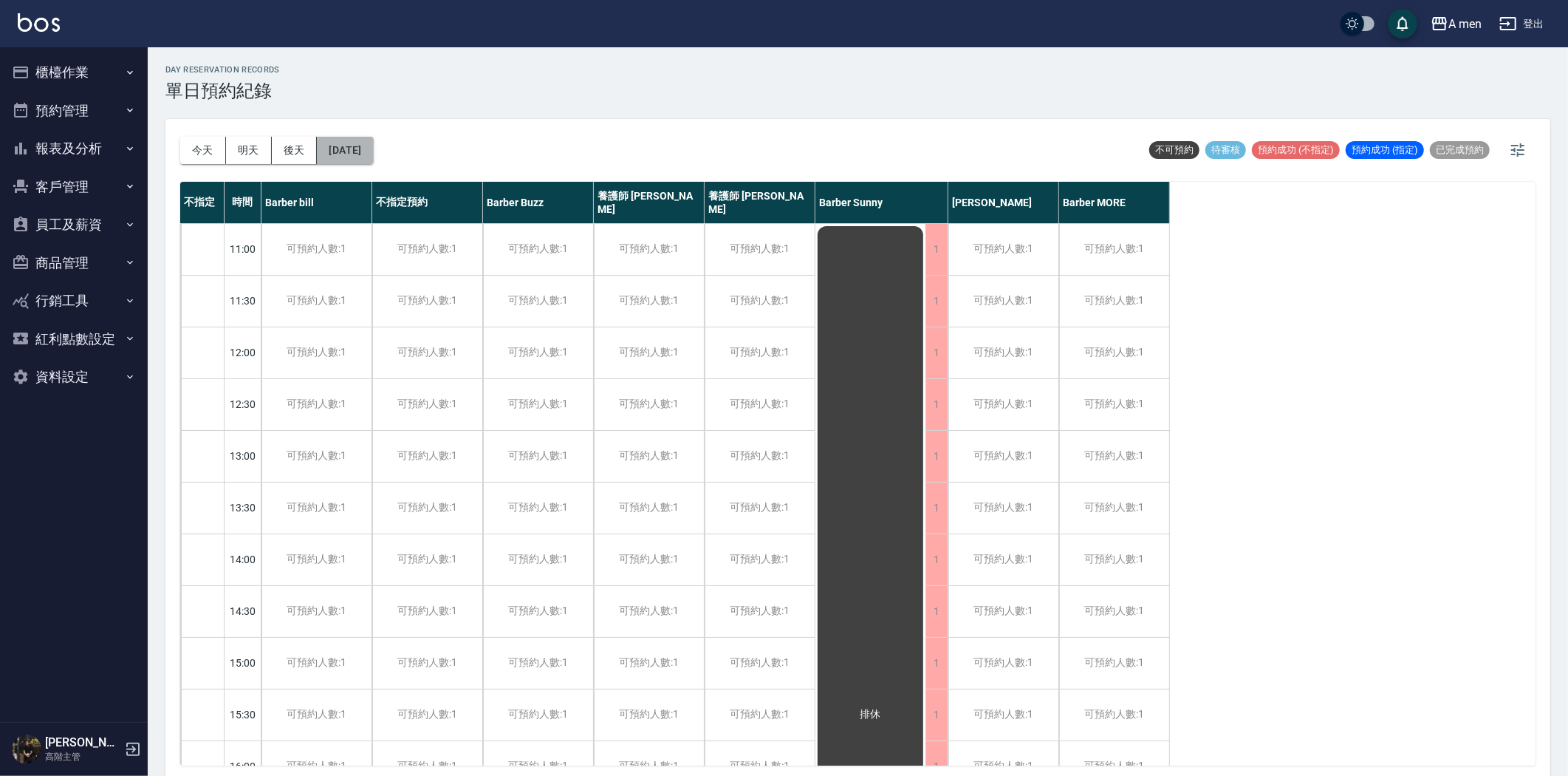
click at [368, 142] on button "2025/08/29" at bounding box center [345, 150] width 57 height 27
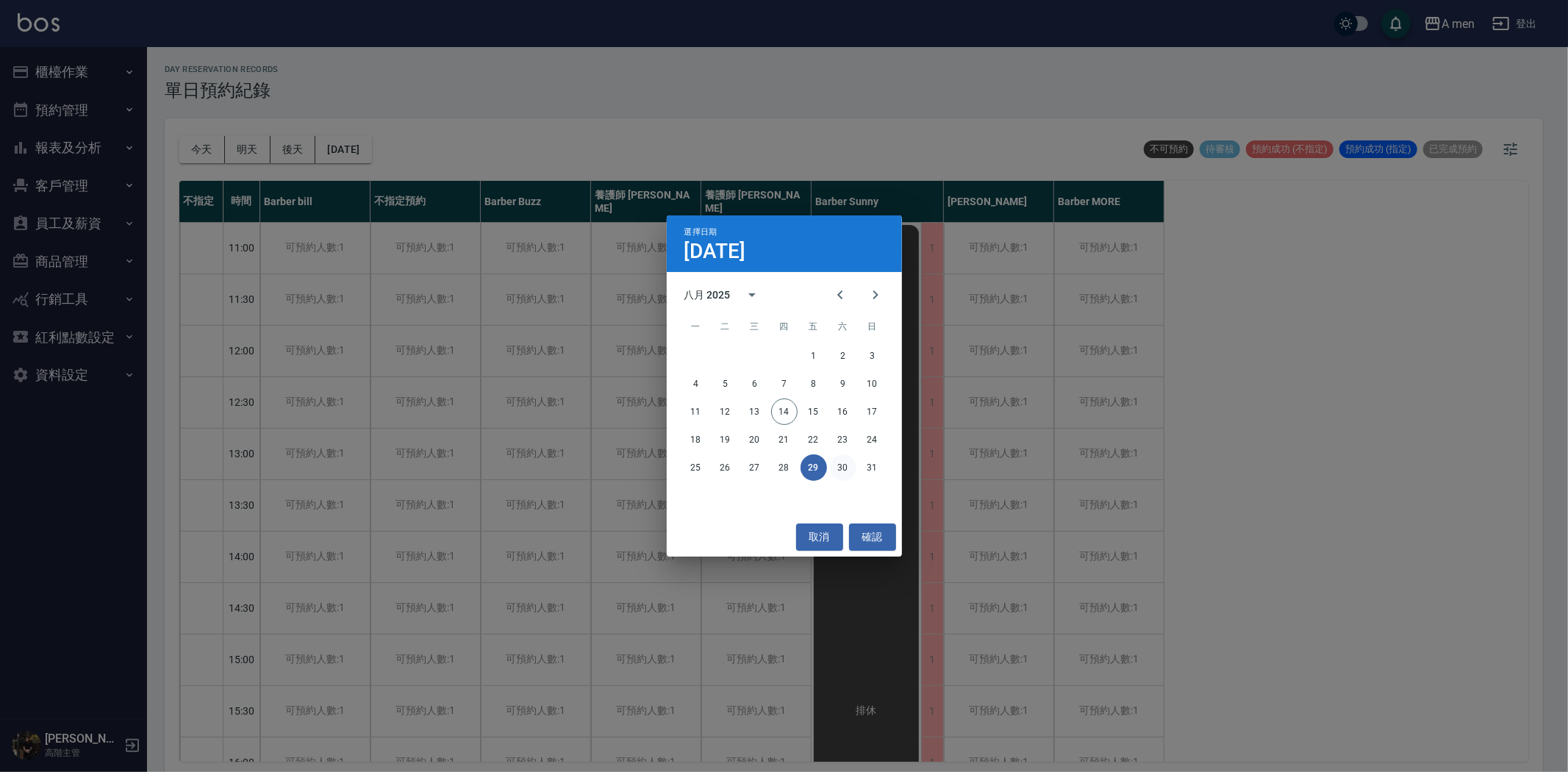
click at [848, 470] on button "30" at bounding box center [843, 467] width 27 height 27
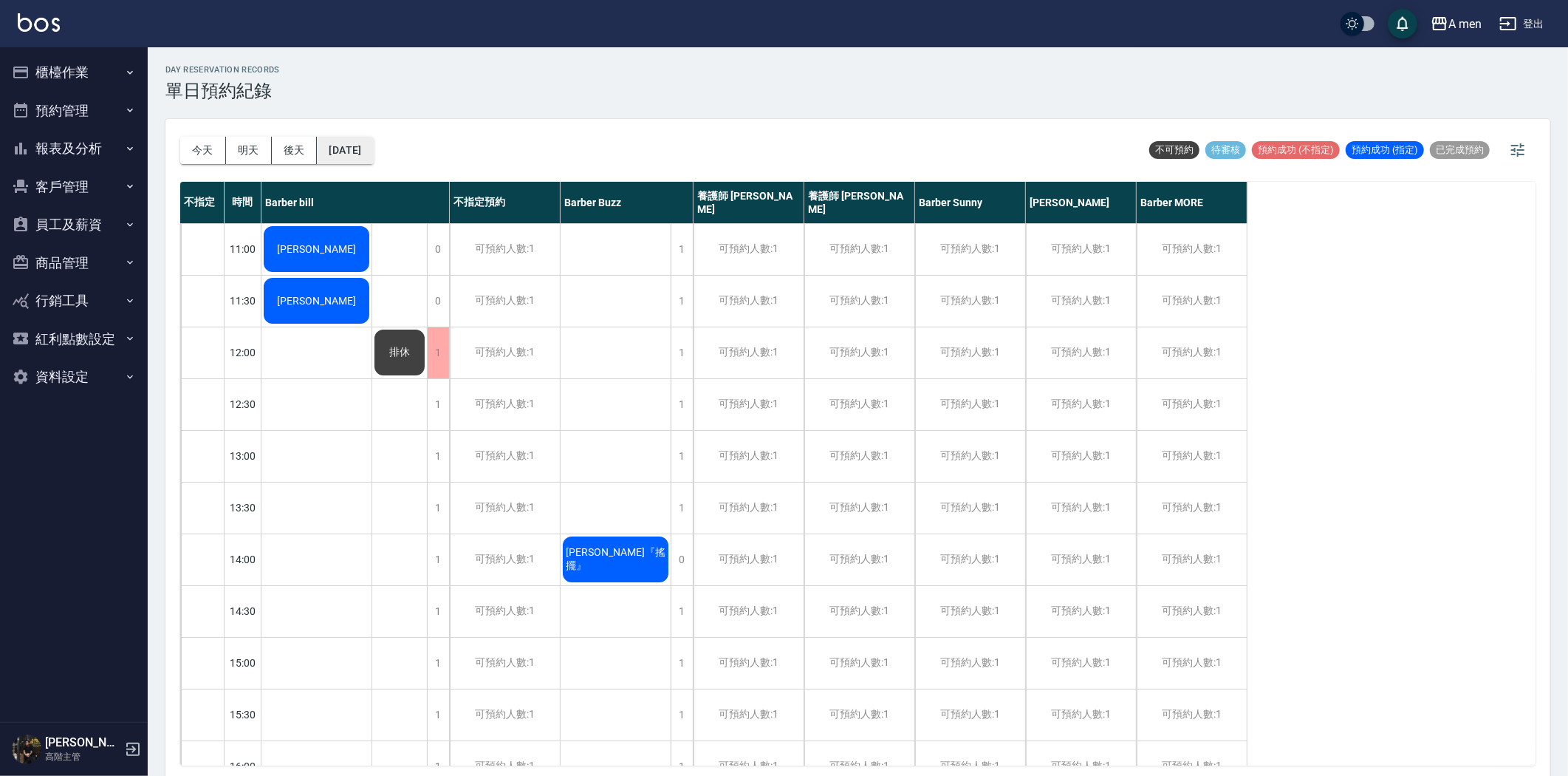
click at [373, 145] on button "2025/08/30" at bounding box center [345, 150] width 57 height 27
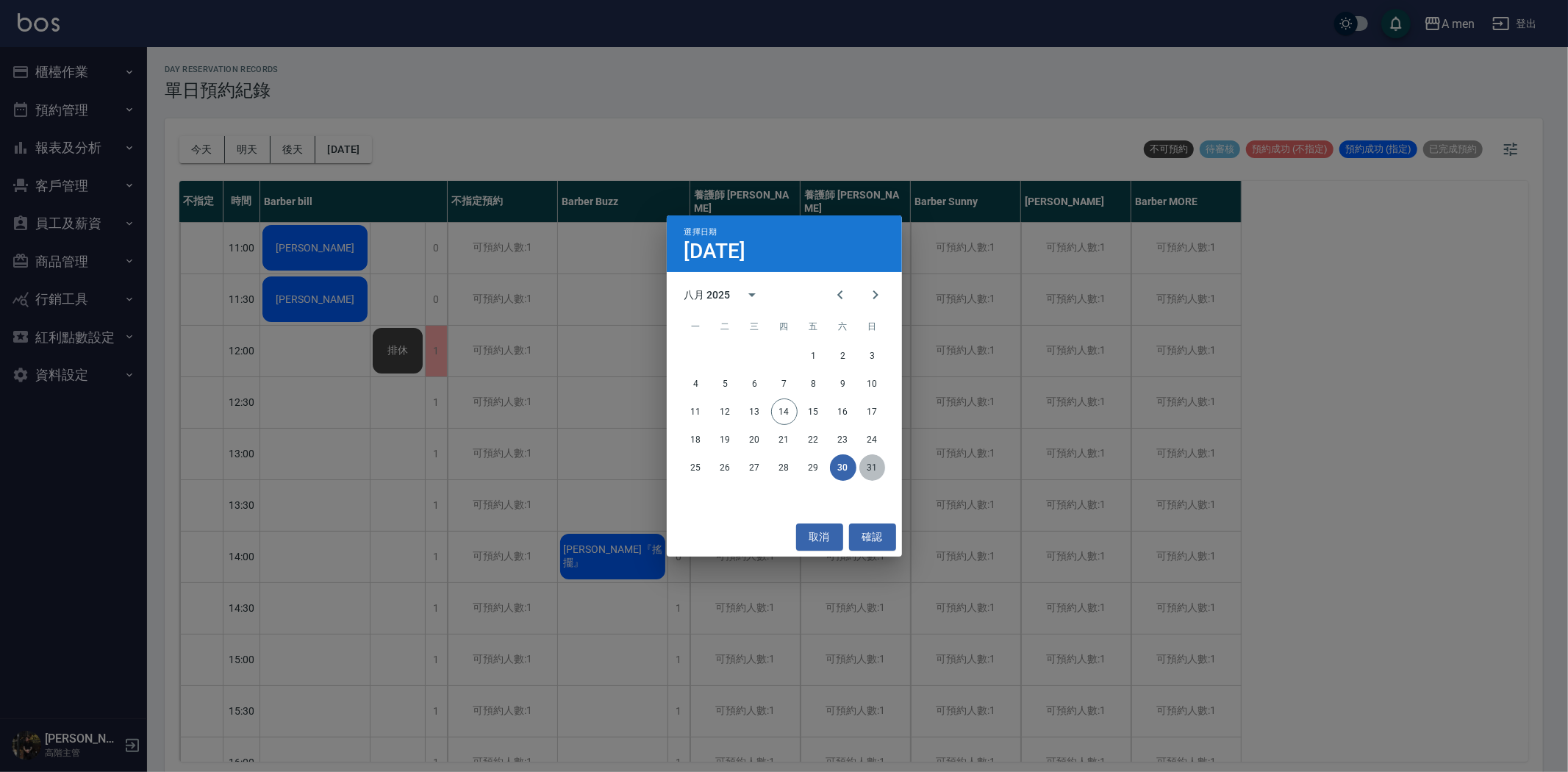
click at [865, 467] on button "31" at bounding box center [872, 467] width 27 height 27
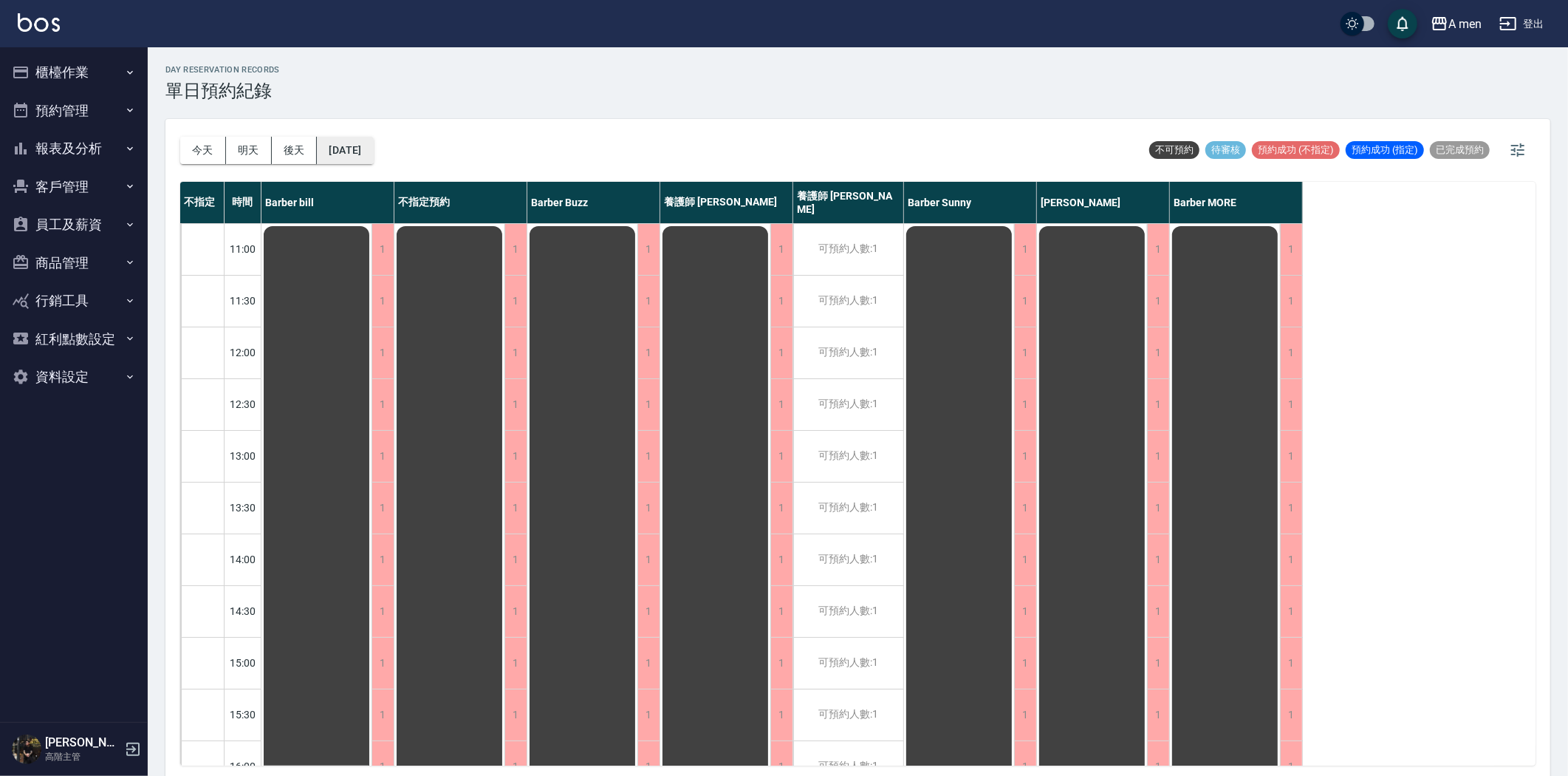
click at [370, 151] on button "2025/08/31" at bounding box center [345, 150] width 57 height 27
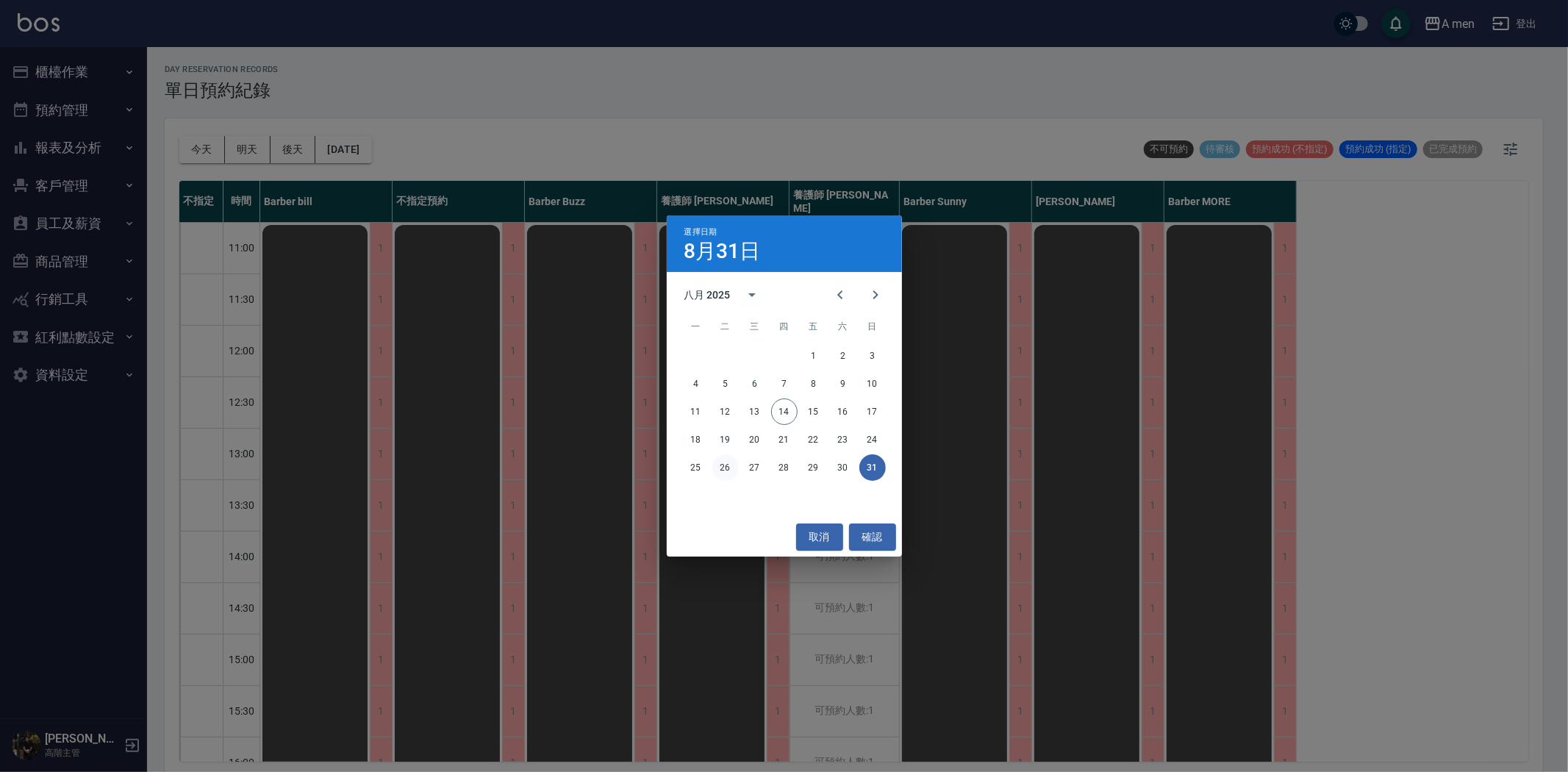
click at [726, 466] on button "26" at bounding box center [725, 467] width 27 height 27
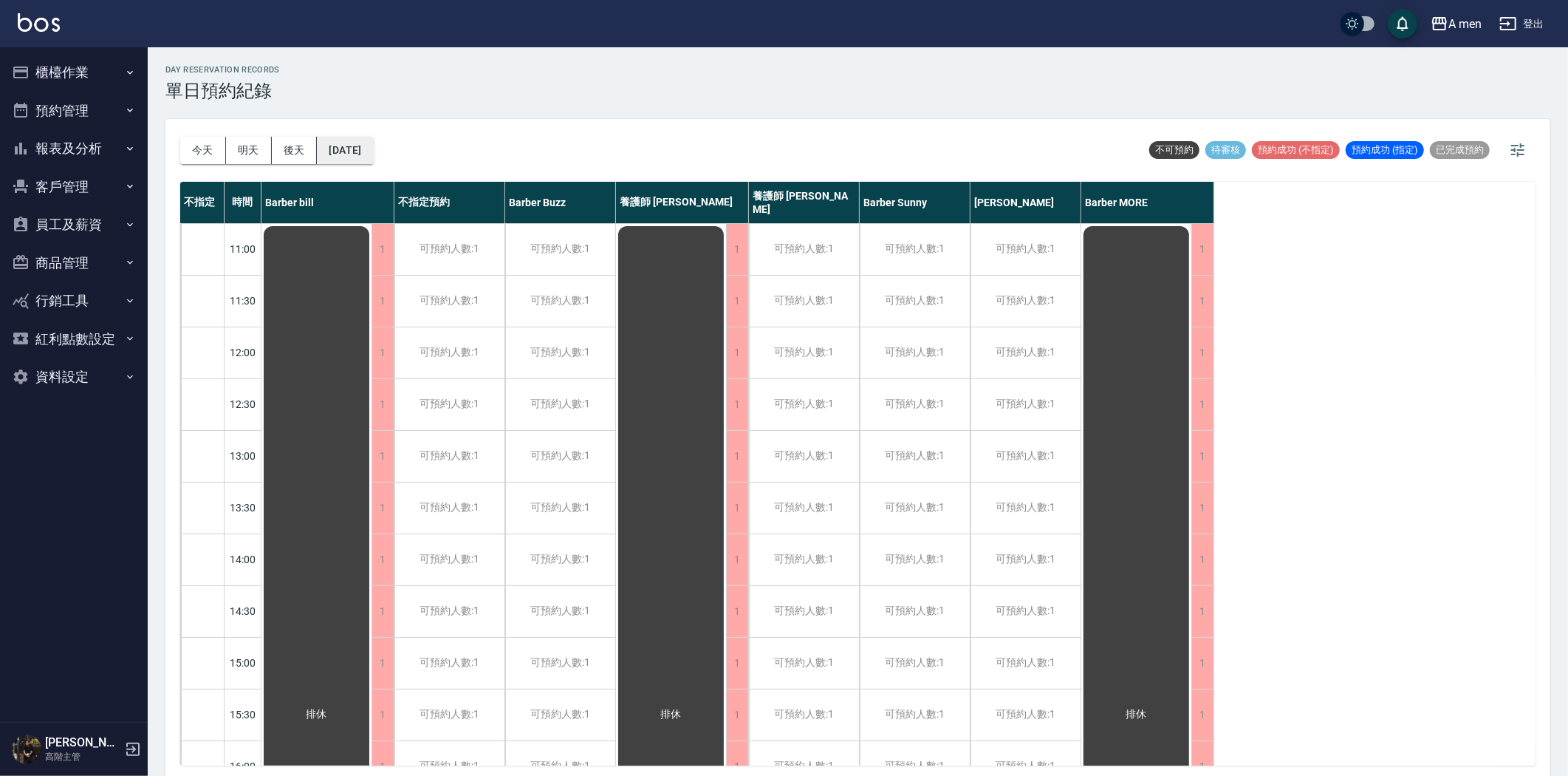
click at [354, 144] on button "2025/08/26" at bounding box center [345, 150] width 57 height 27
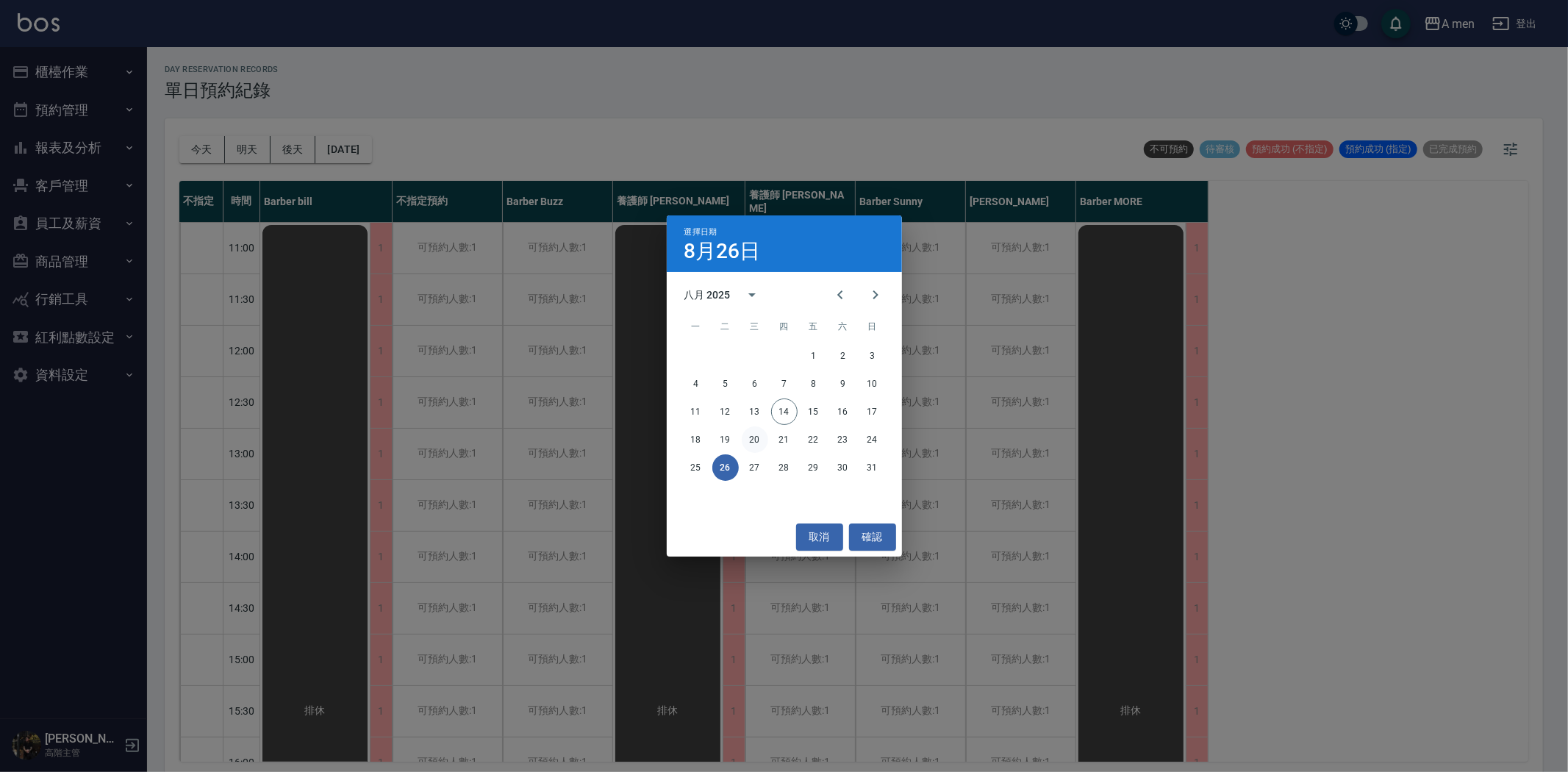
click at [757, 439] on button "20" at bounding box center [755, 439] width 27 height 27
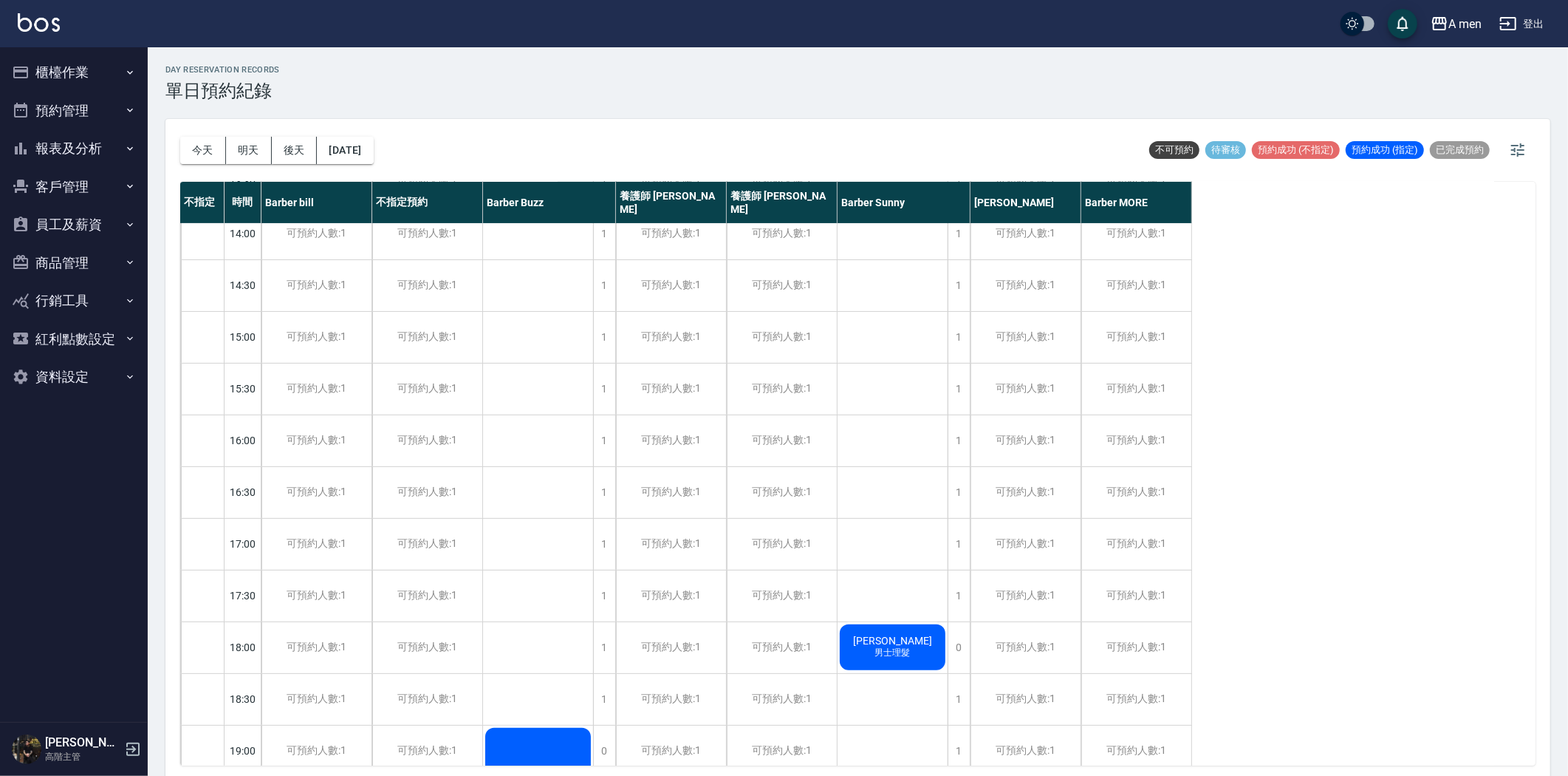
scroll to position [328, 0]
click at [187, 150] on button "今天" at bounding box center [203, 150] width 46 height 27
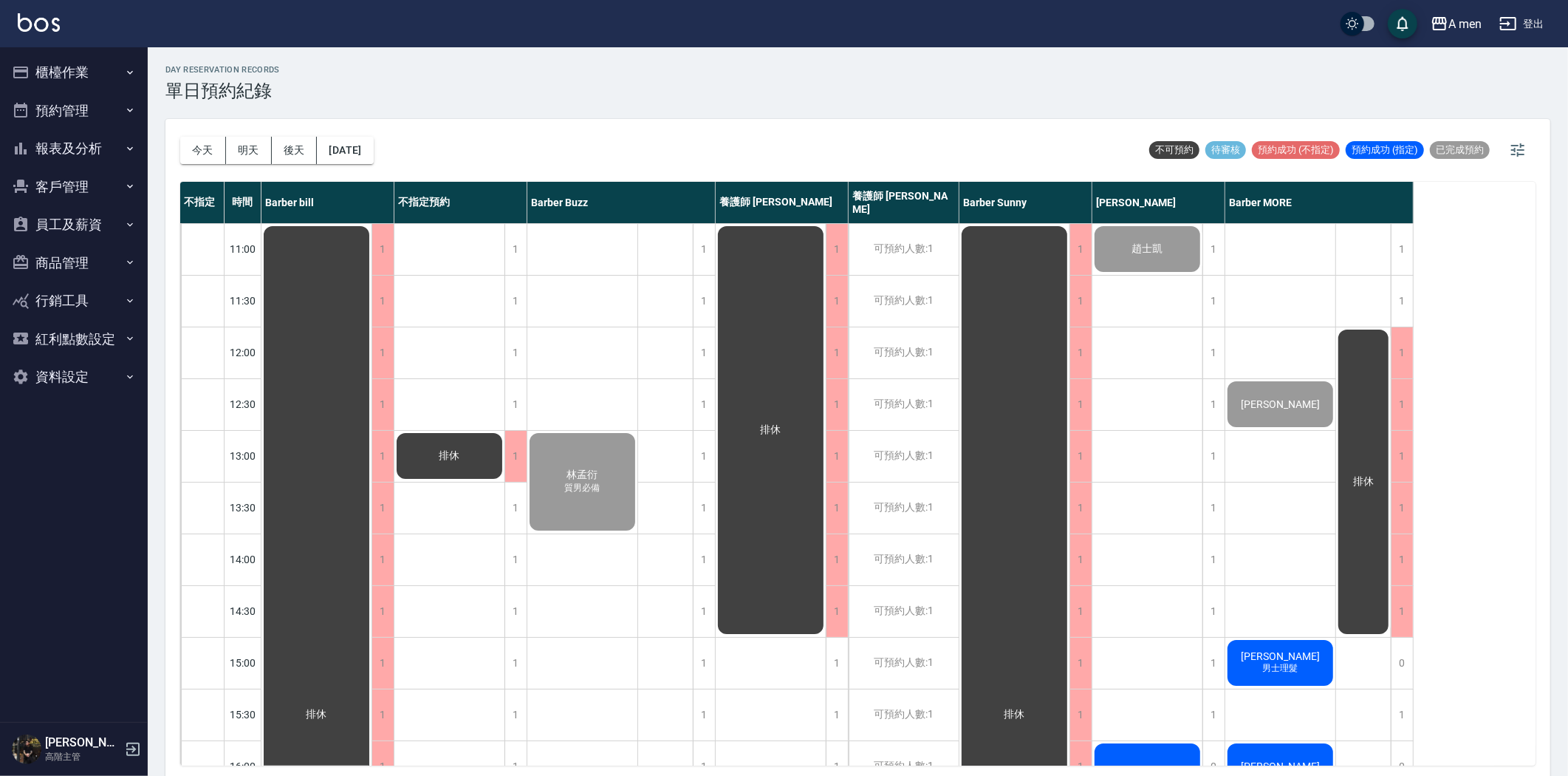
click at [603, 494] on span "男士理髮" at bounding box center [582, 488] width 41 height 13
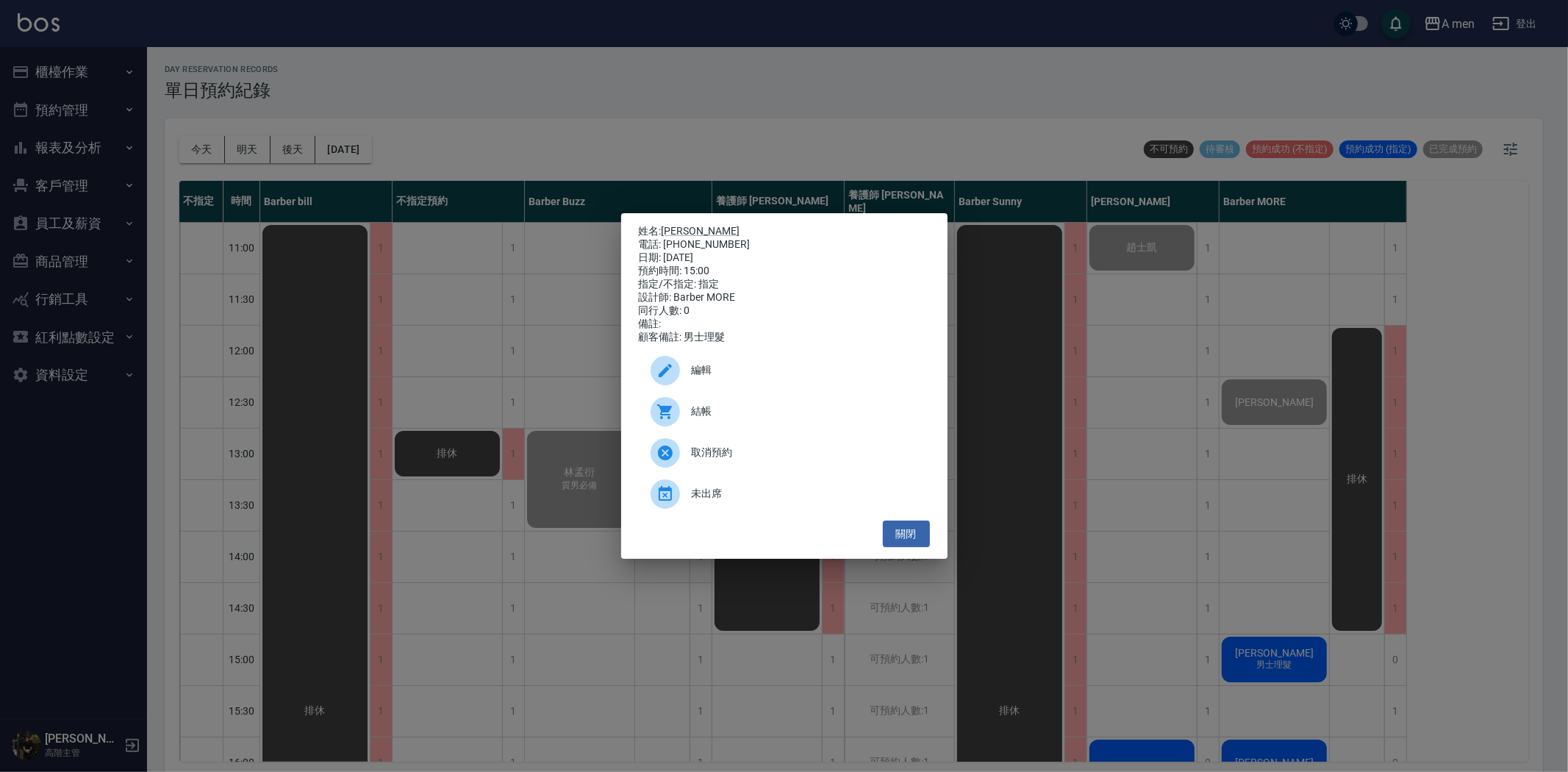
click at [751, 419] on span "結帳" at bounding box center [805, 411] width 227 height 15
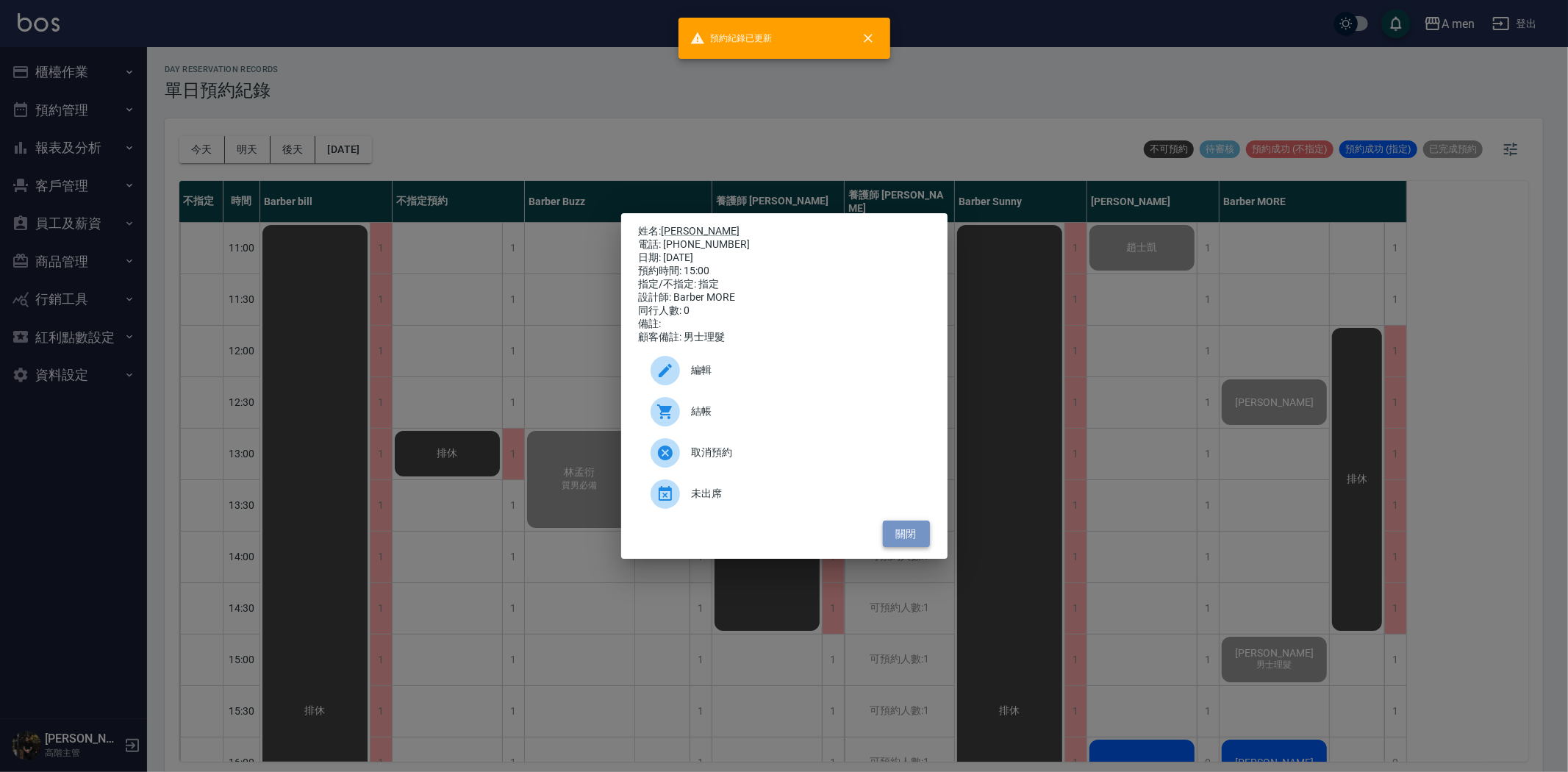
click at [919, 541] on button "關閉" at bounding box center [907, 534] width 47 height 27
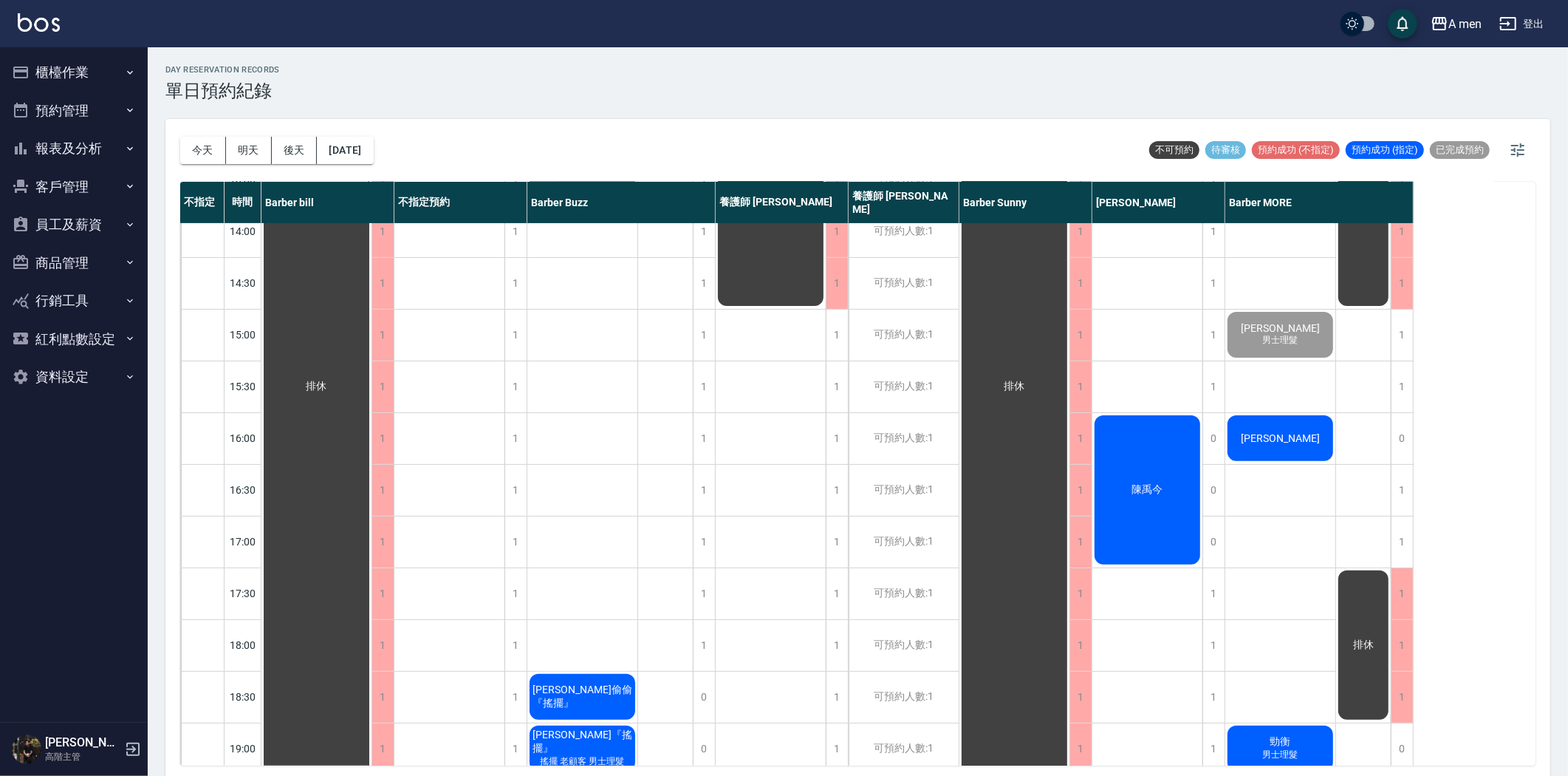
scroll to position [656, 0]
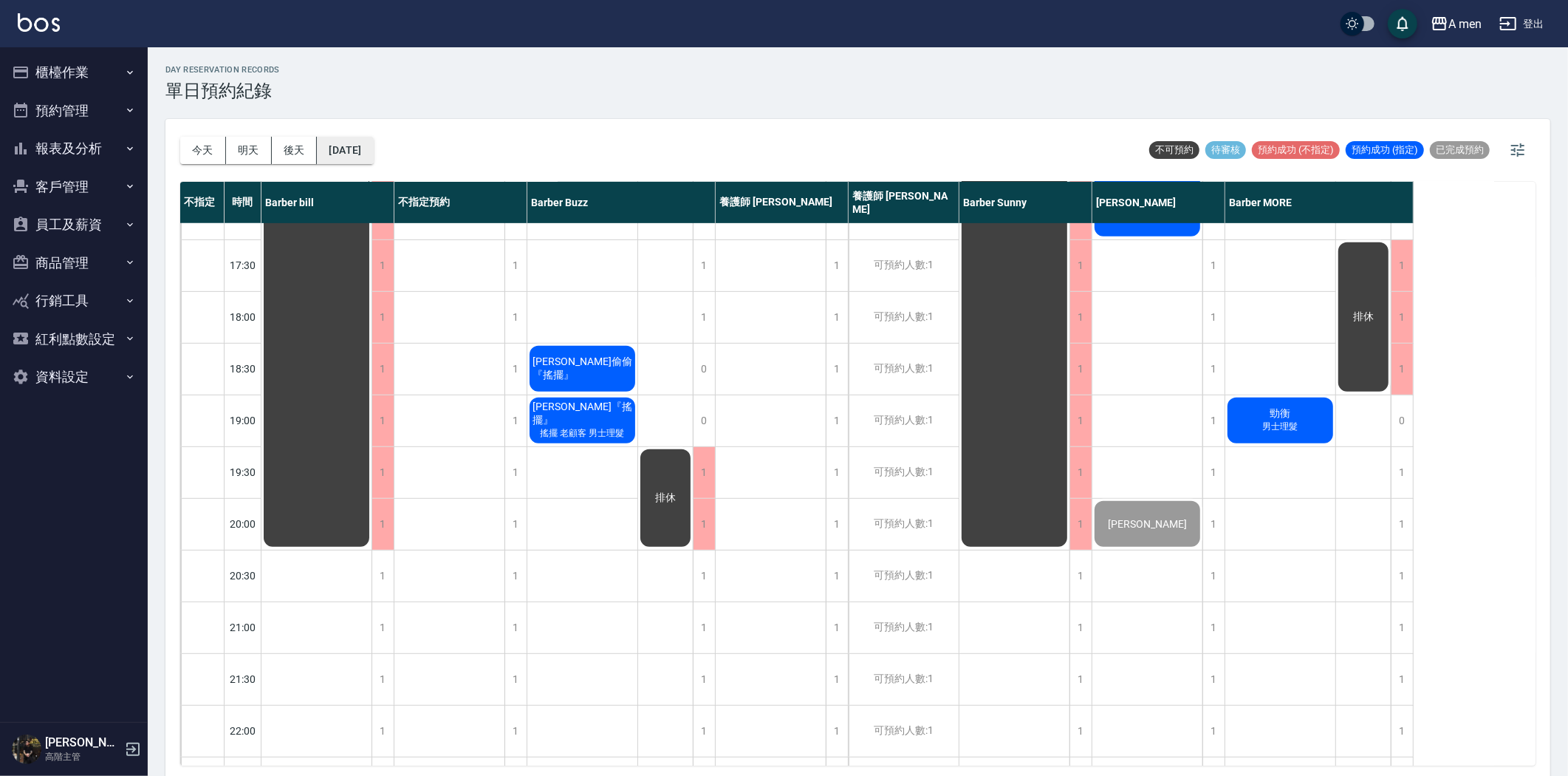
click at [373, 143] on button "[DATE]" at bounding box center [345, 150] width 57 height 27
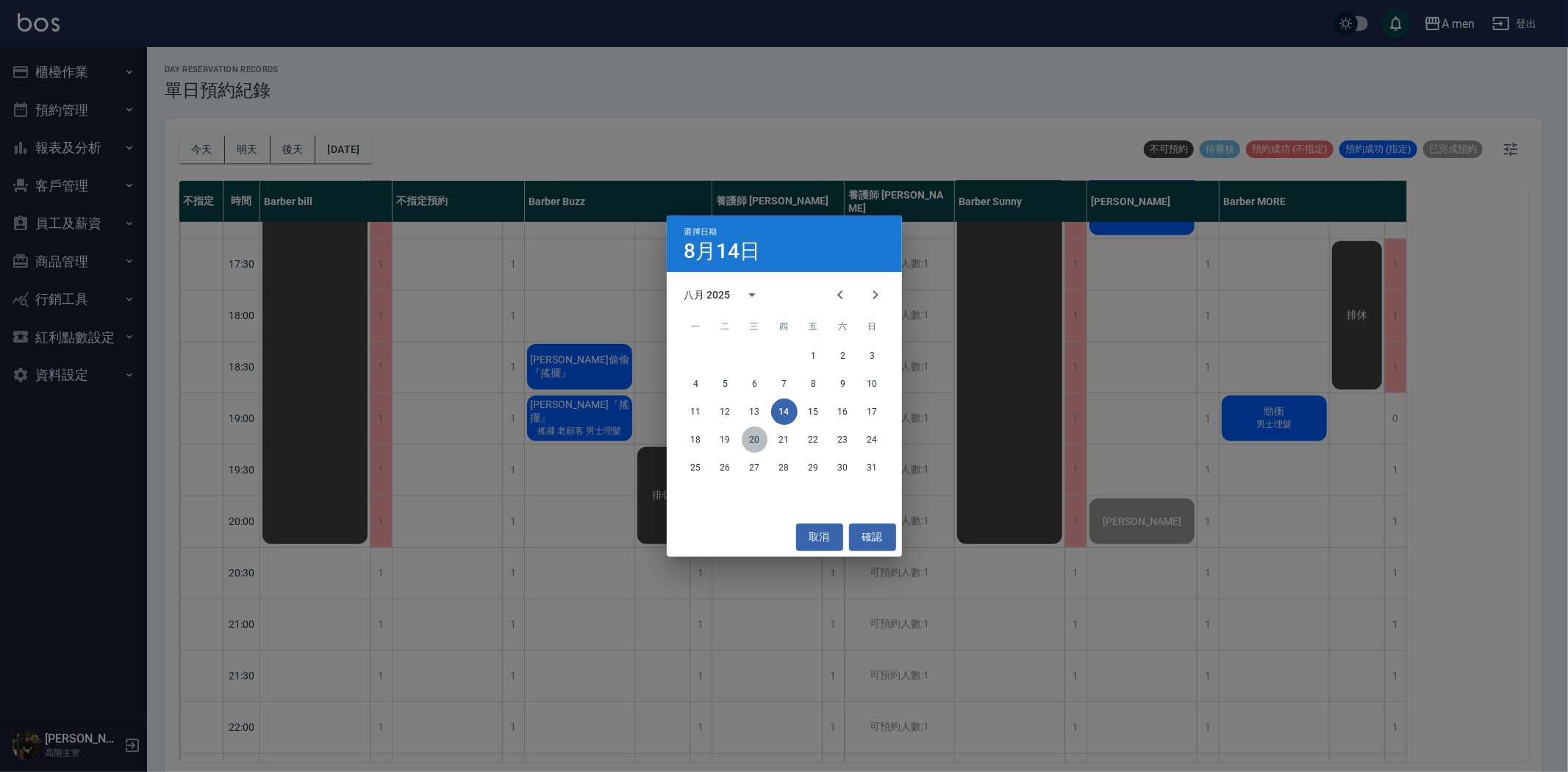
click at [755, 444] on button "20" at bounding box center [755, 439] width 27 height 27
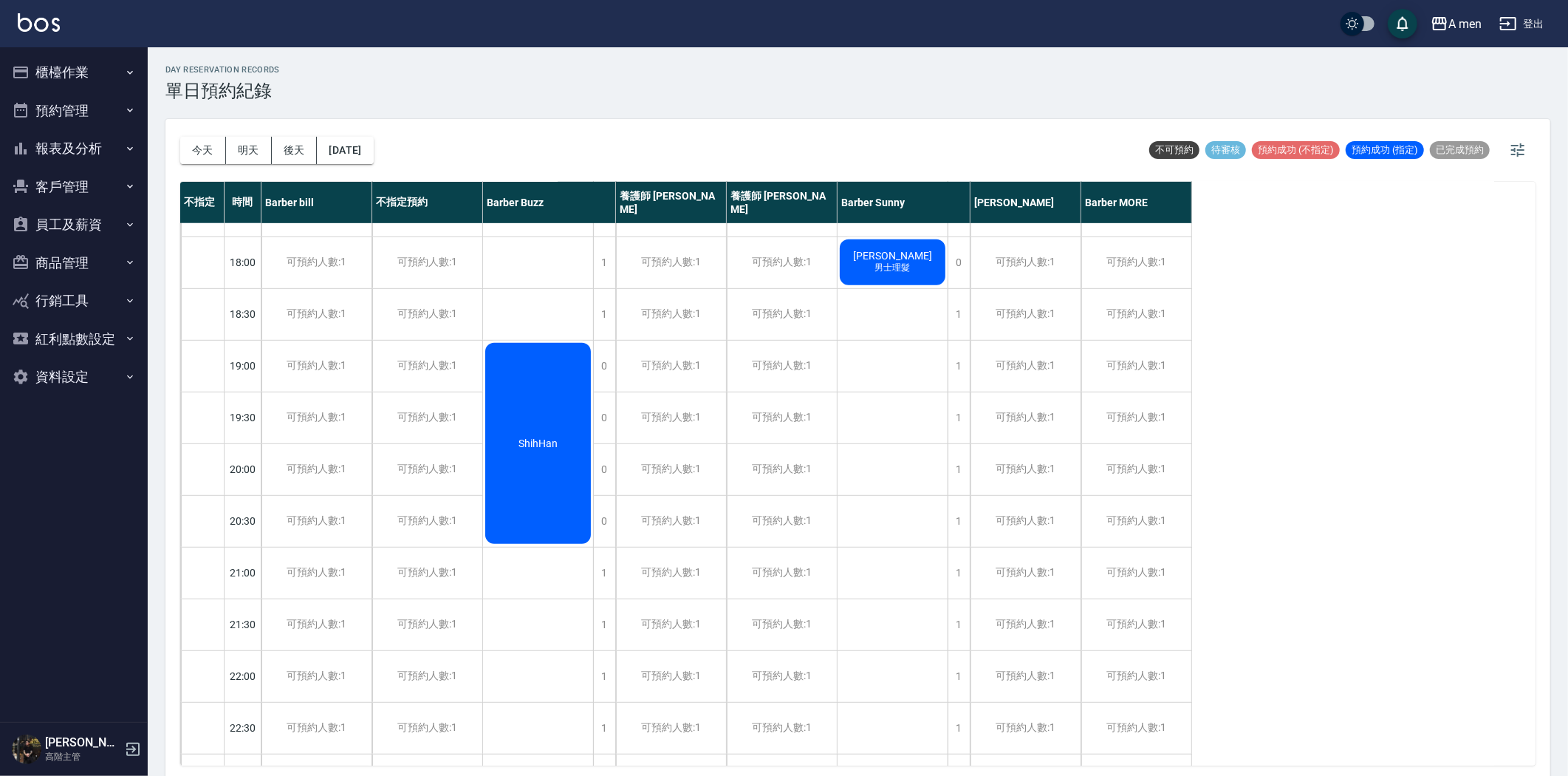
scroll to position [763, 0]
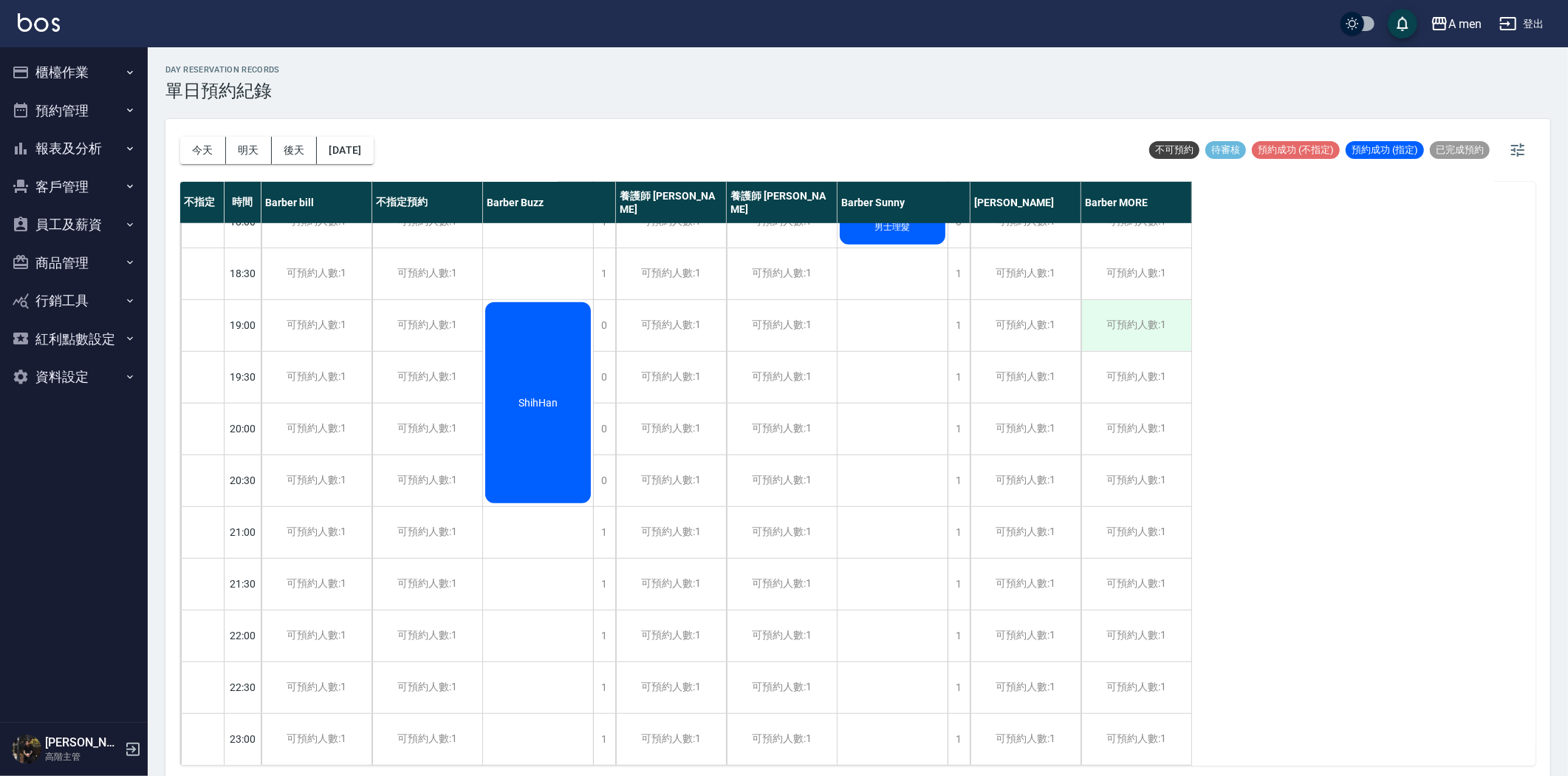
click at [1146, 310] on div "可預約人數:1" at bounding box center [1136, 325] width 110 height 51
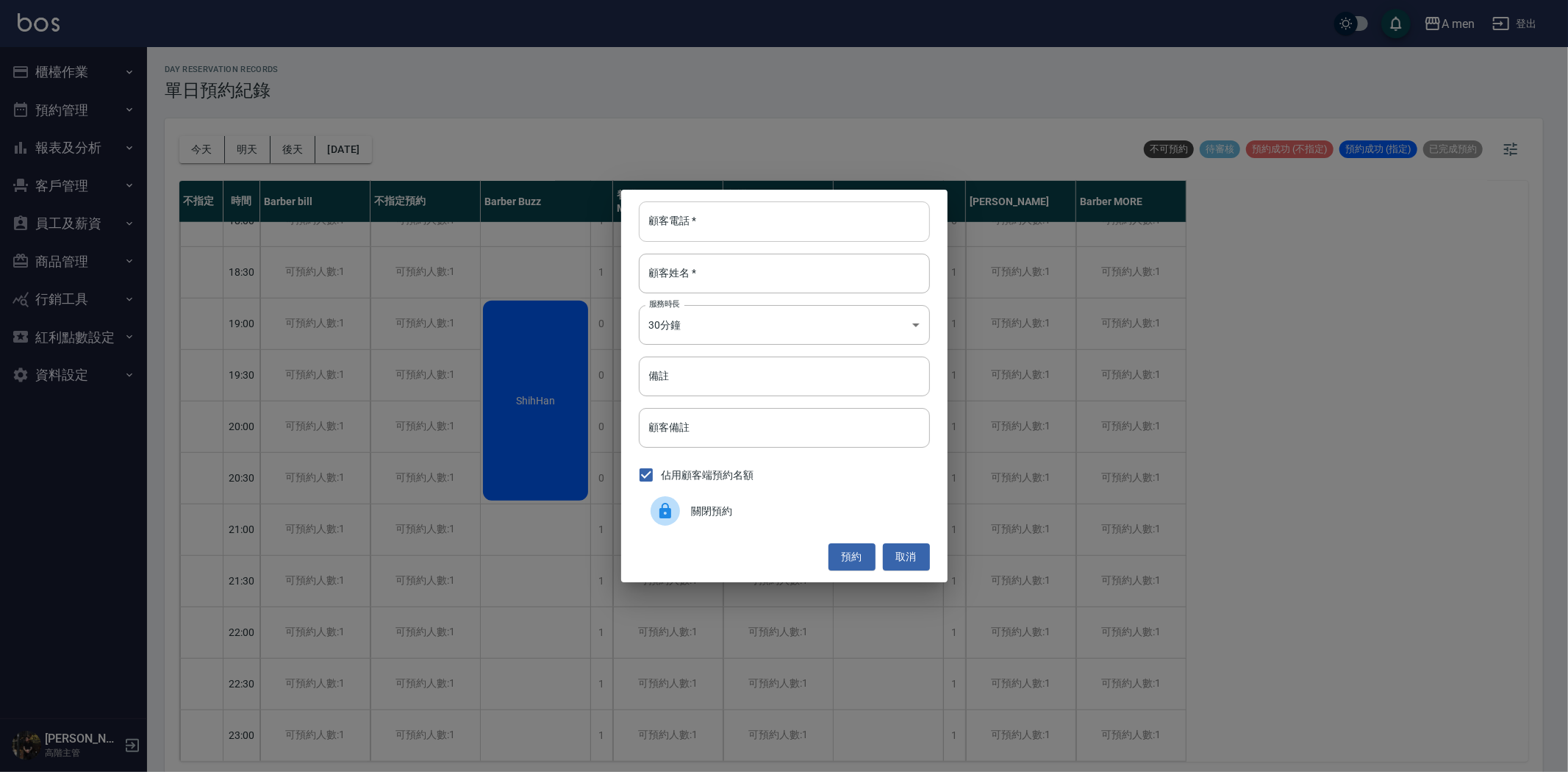
click at [753, 231] on input "顧客電話   *" at bounding box center [784, 221] width 291 height 39
paste input "0976811946"
type input "0976811946"
click at [694, 283] on input "顧客姓名   *" at bounding box center [784, 273] width 291 height 39
click at [710, 380] on input "備註" at bounding box center [784, 376] width 291 height 39
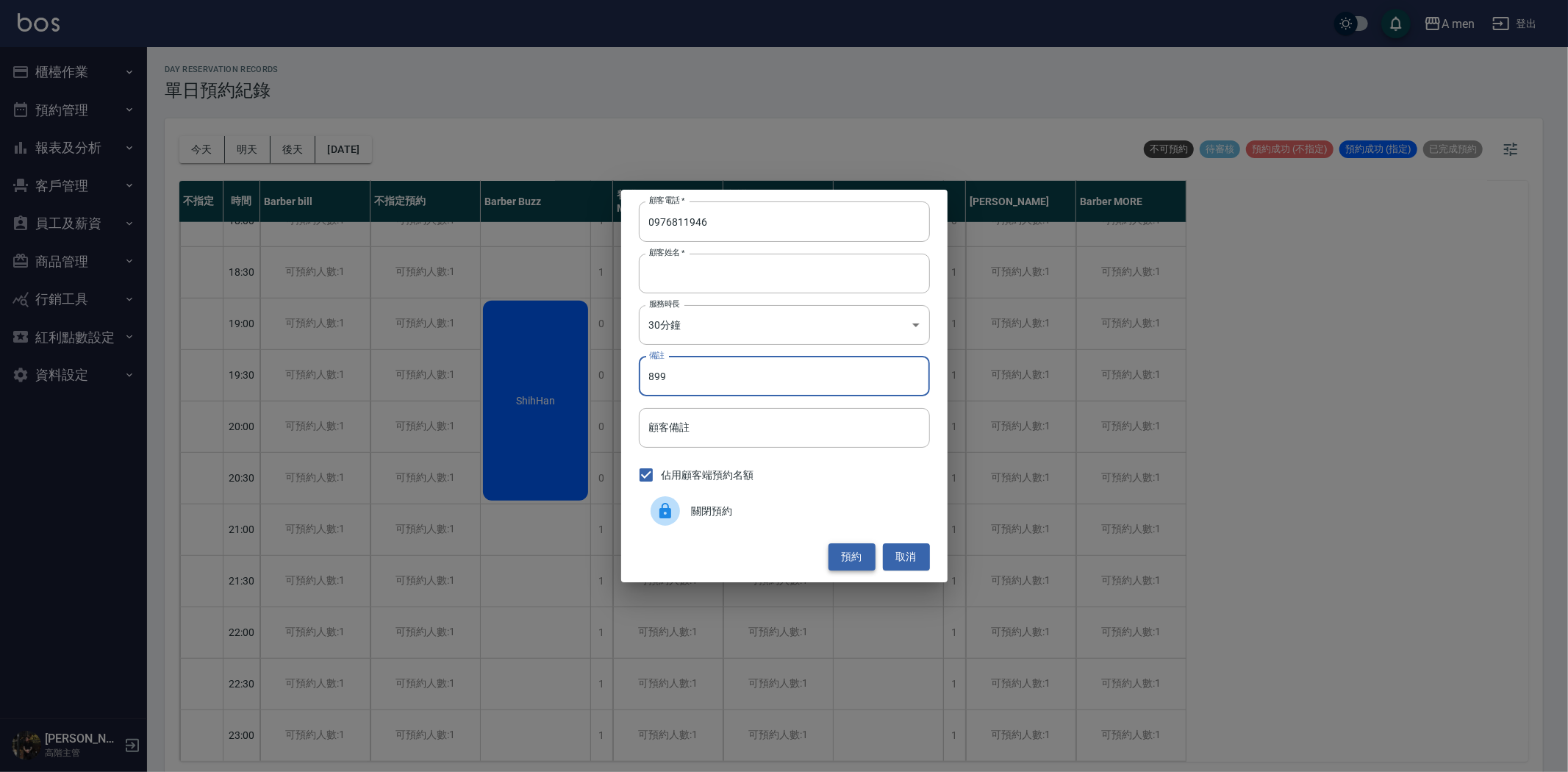
type input "899"
click at [841, 549] on button "預約" at bounding box center [852, 557] width 47 height 27
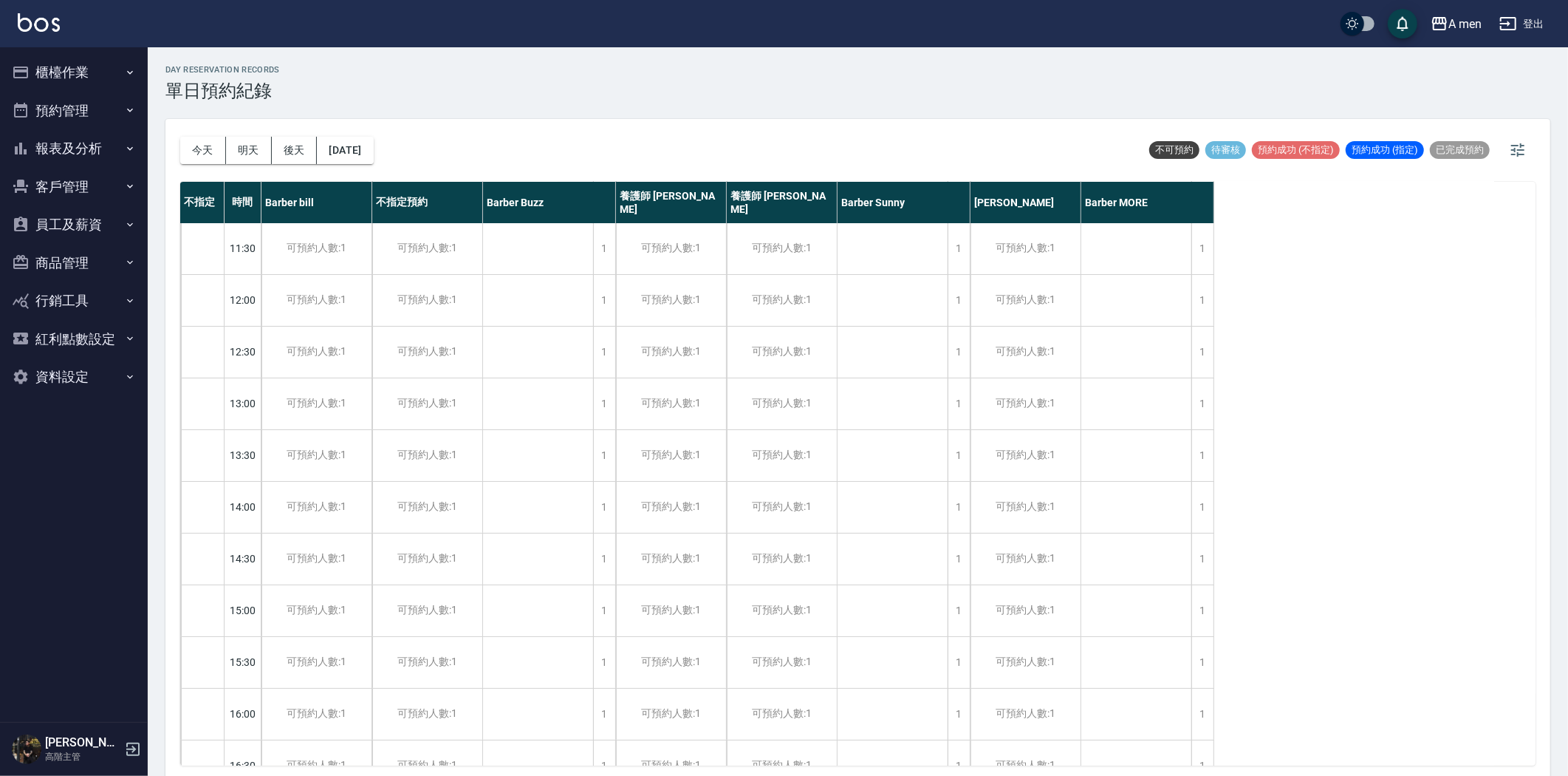
scroll to position [0, 0]
click at [190, 143] on button "今天" at bounding box center [203, 150] width 46 height 27
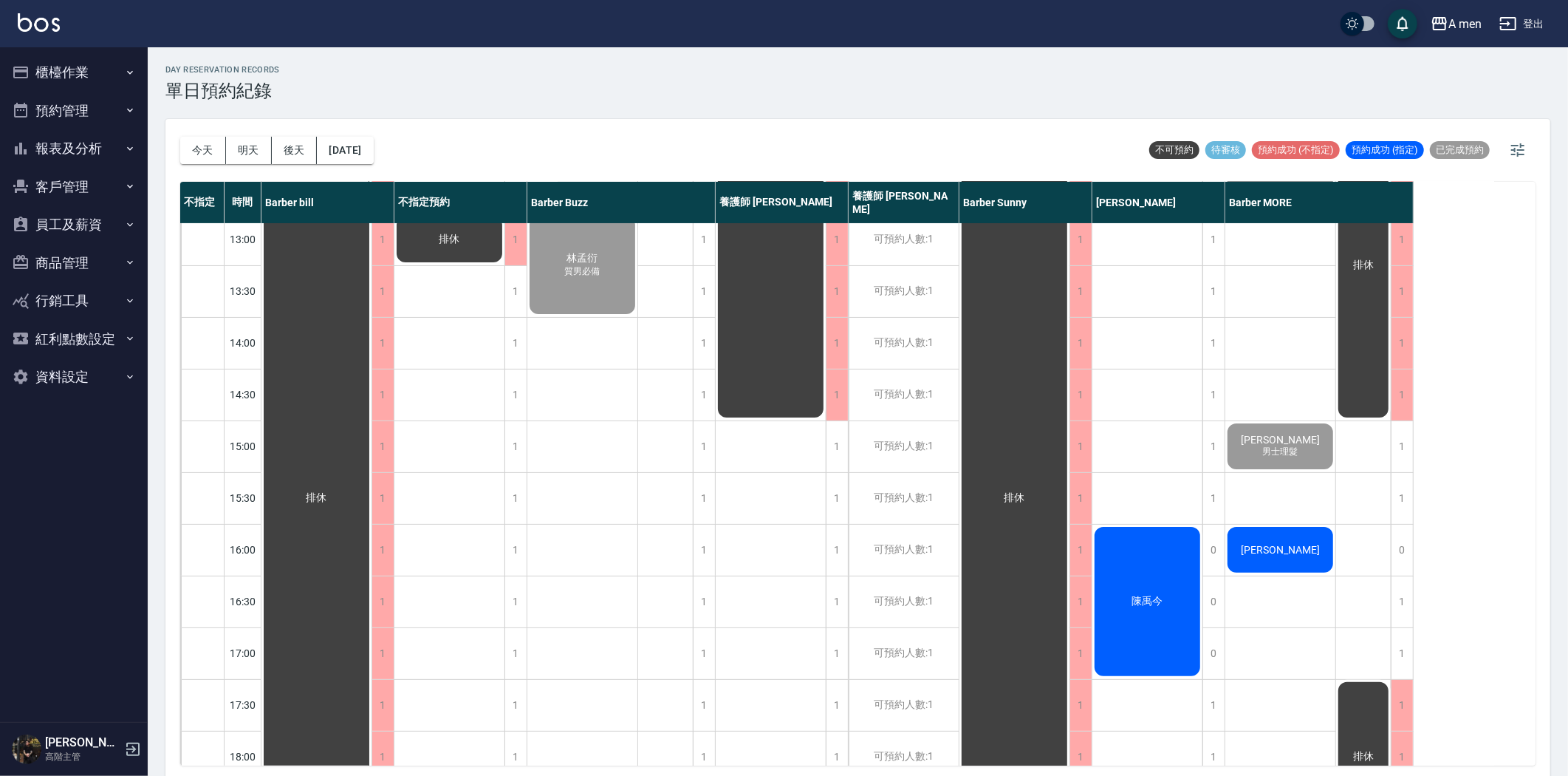
scroll to position [246, 0]
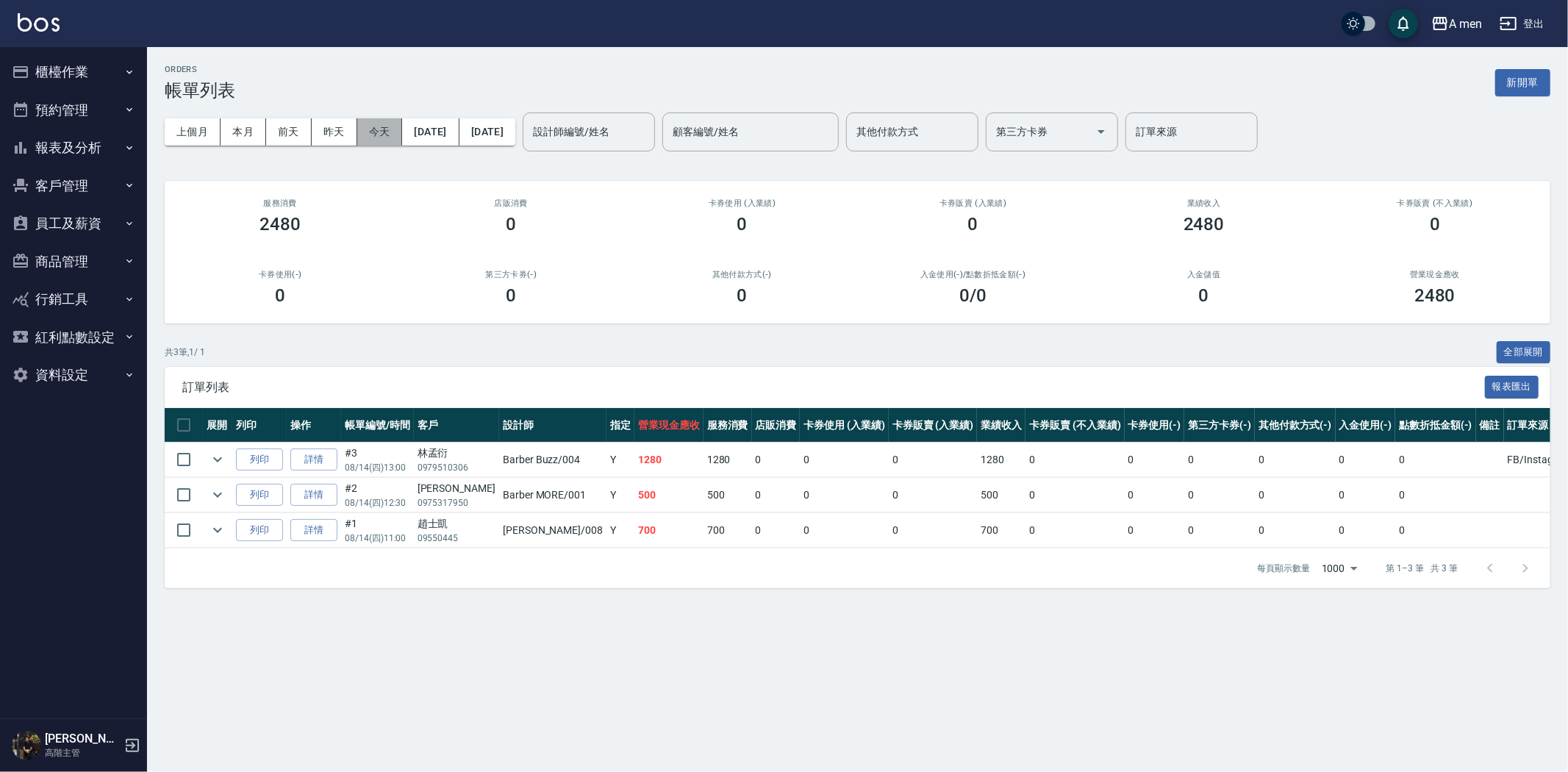
click at [388, 136] on button "今天" at bounding box center [380, 132] width 46 height 27
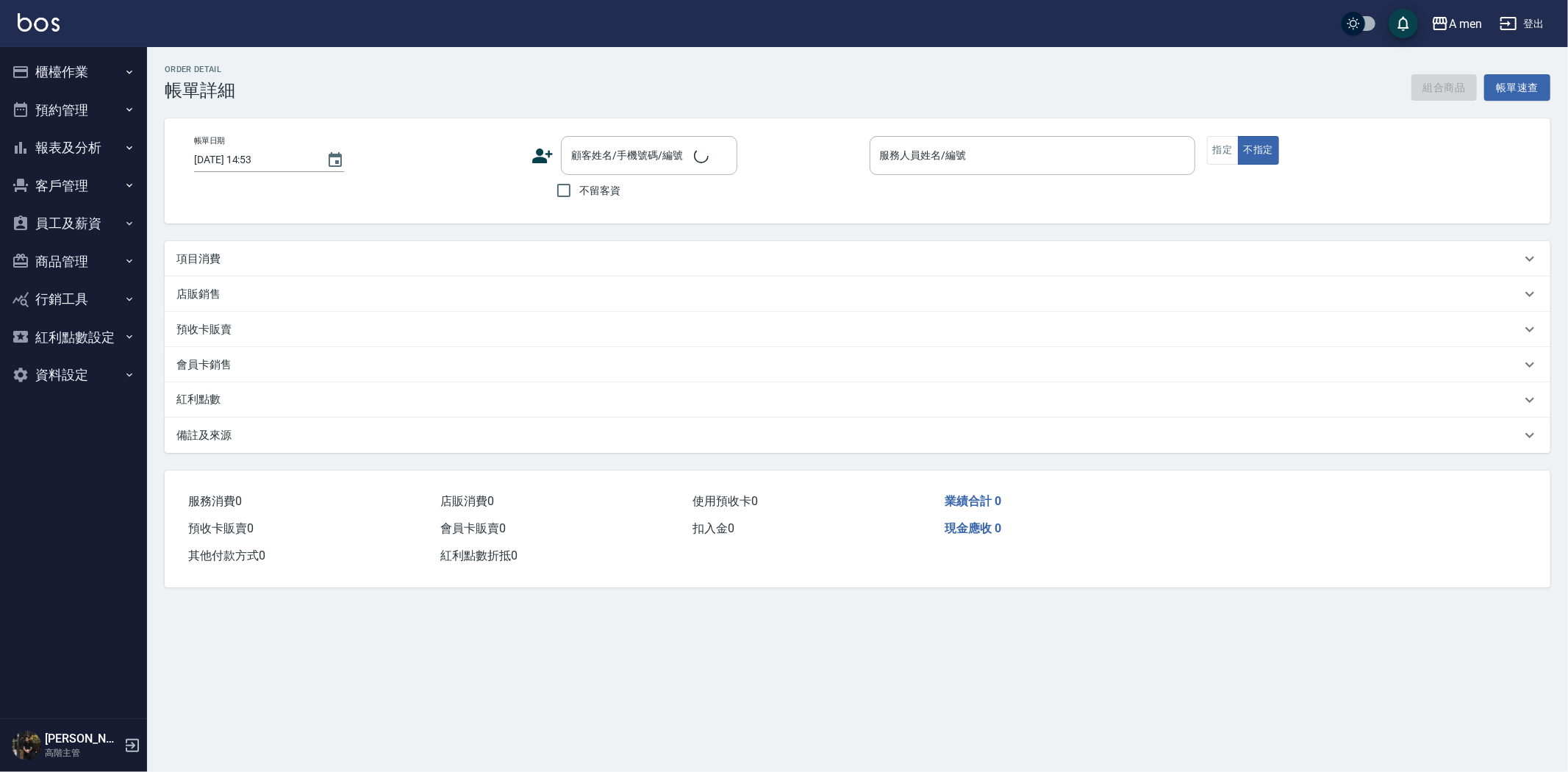
type input "[DATE] 20:00"
type input "Garry-008"
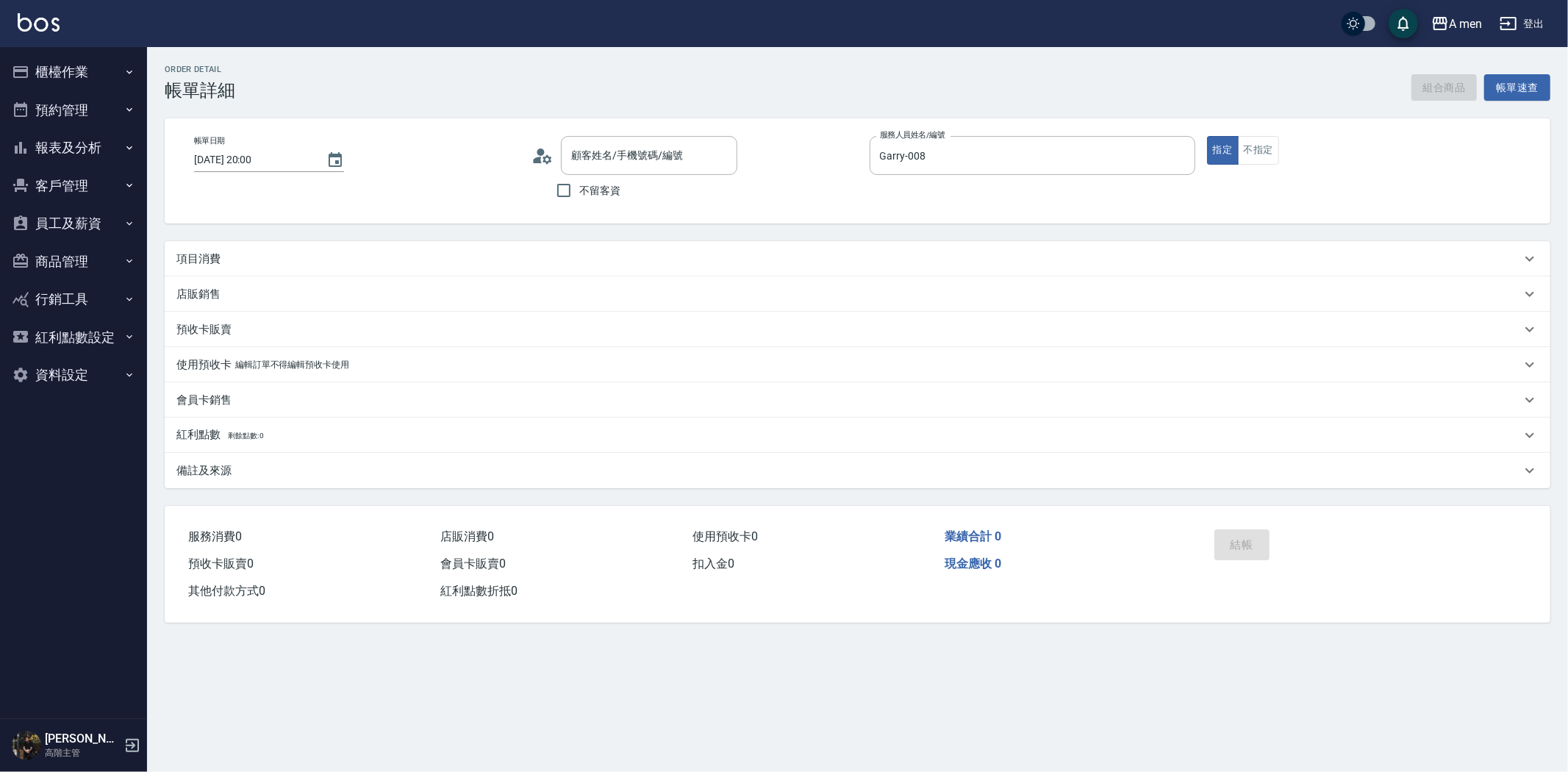
type input "[PERSON_NAME]統/0945671111/null"
click at [303, 251] on div "項目消費" at bounding box center [849, 259] width 1345 height 15
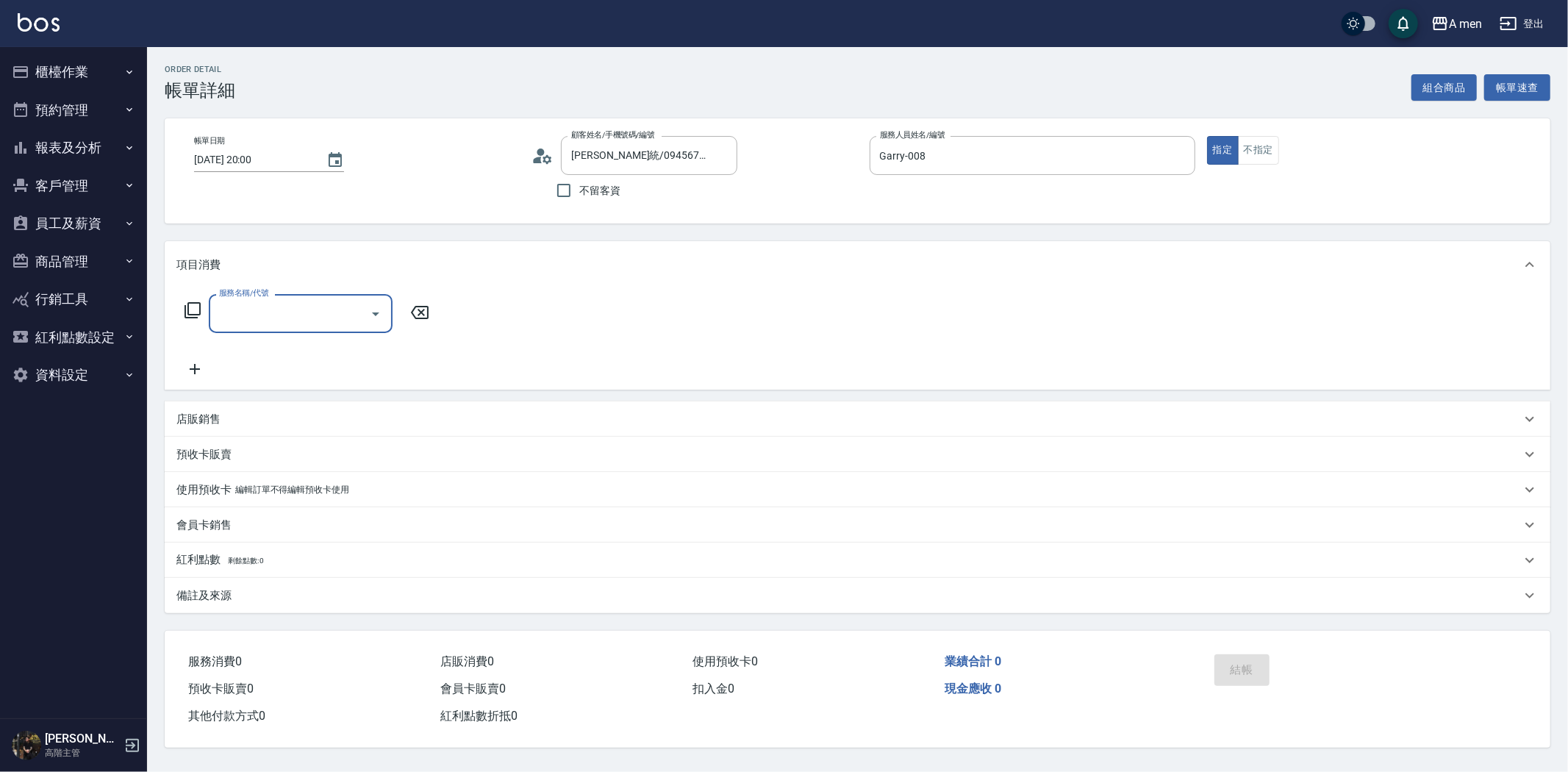
click at [372, 312] on icon "Open" at bounding box center [375, 314] width 18 height 18
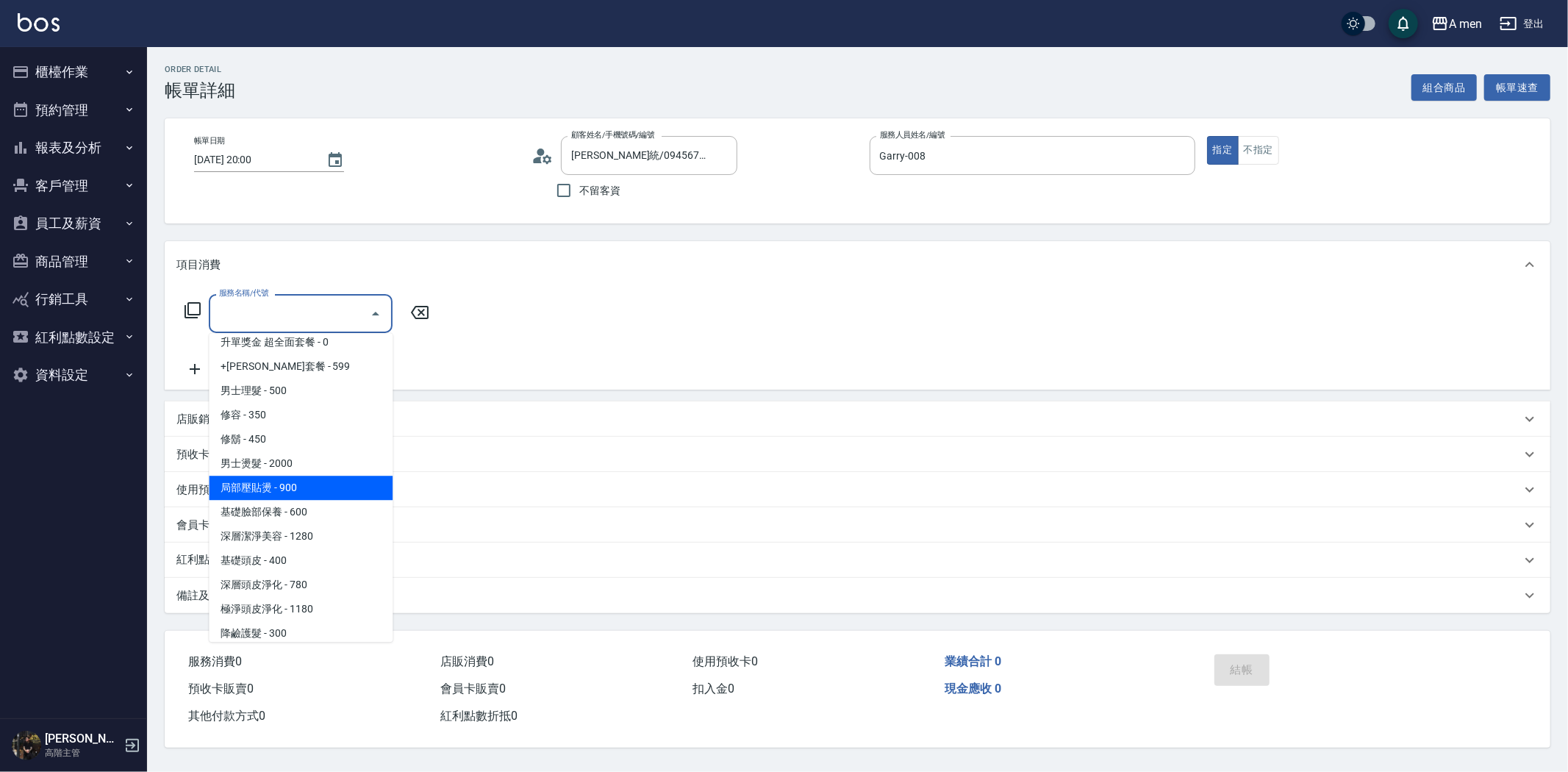
scroll to position [571, 0]
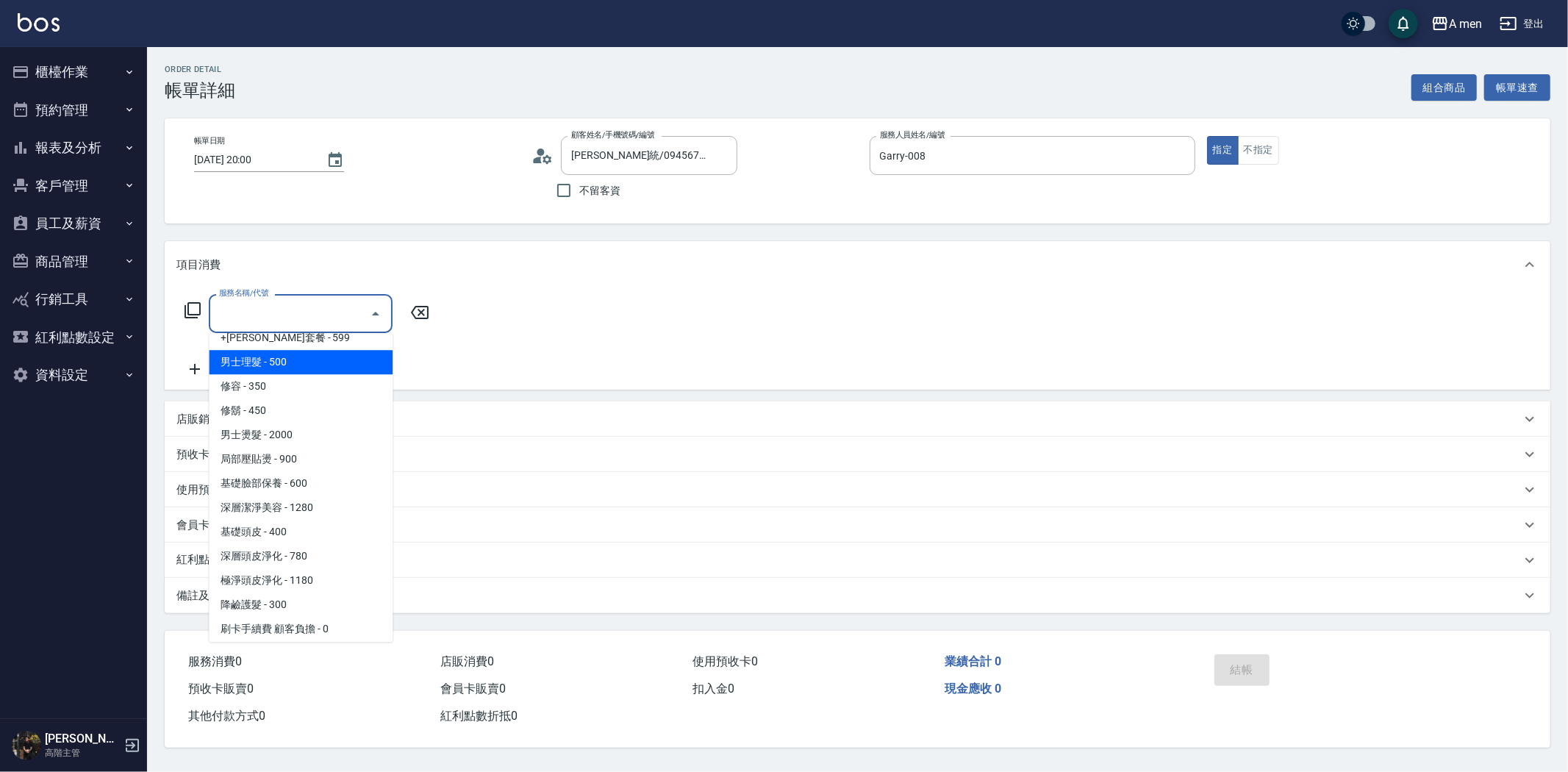
click at [316, 370] on span "男士理髮 - 500" at bounding box center [301, 361] width 184 height 24
type input "男士理髮(A01)"
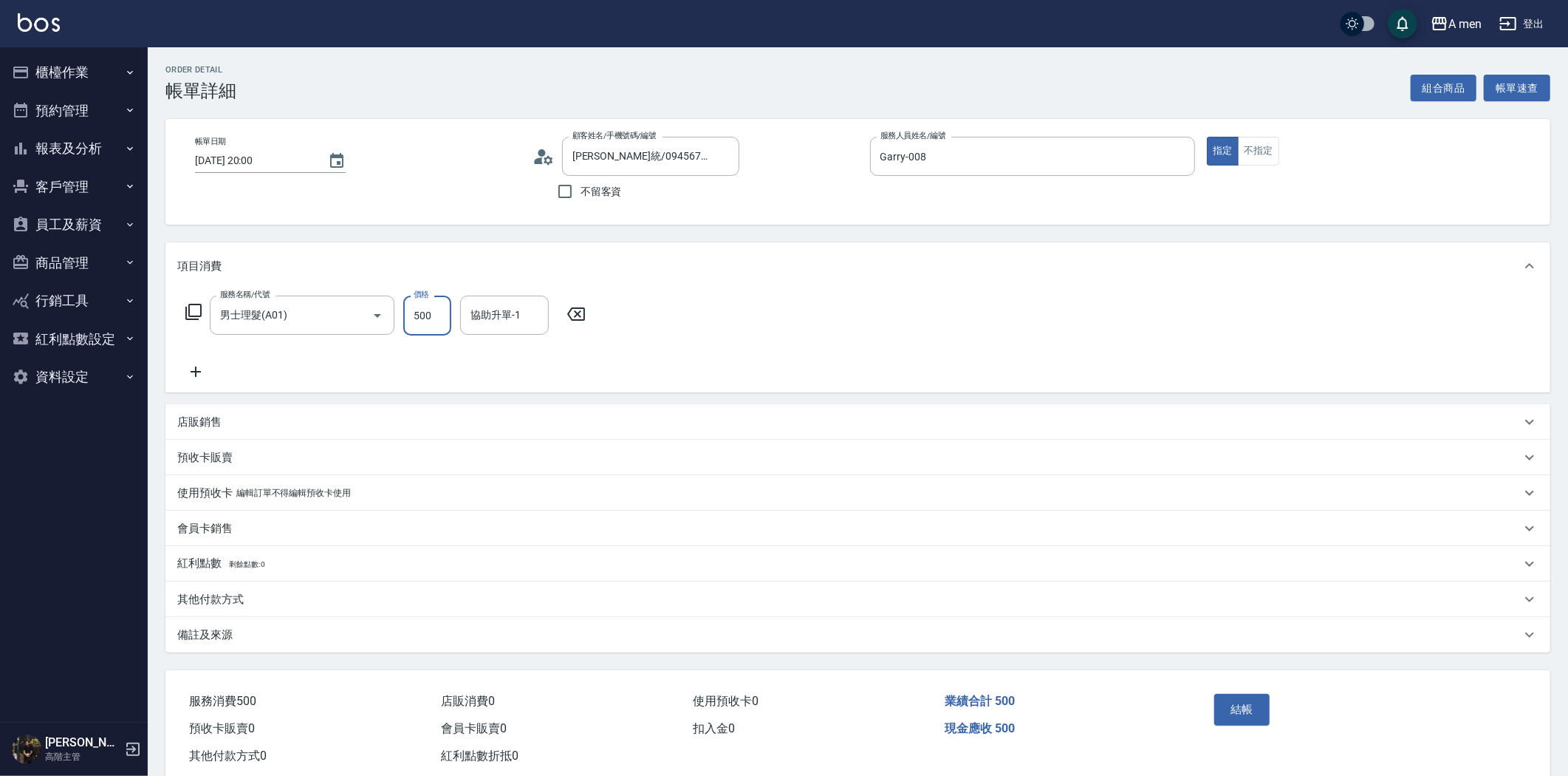
click at [424, 311] on input "500" at bounding box center [426, 315] width 48 height 40
type input "700"
click at [1239, 711] on button "結帳" at bounding box center [1242, 709] width 56 height 31
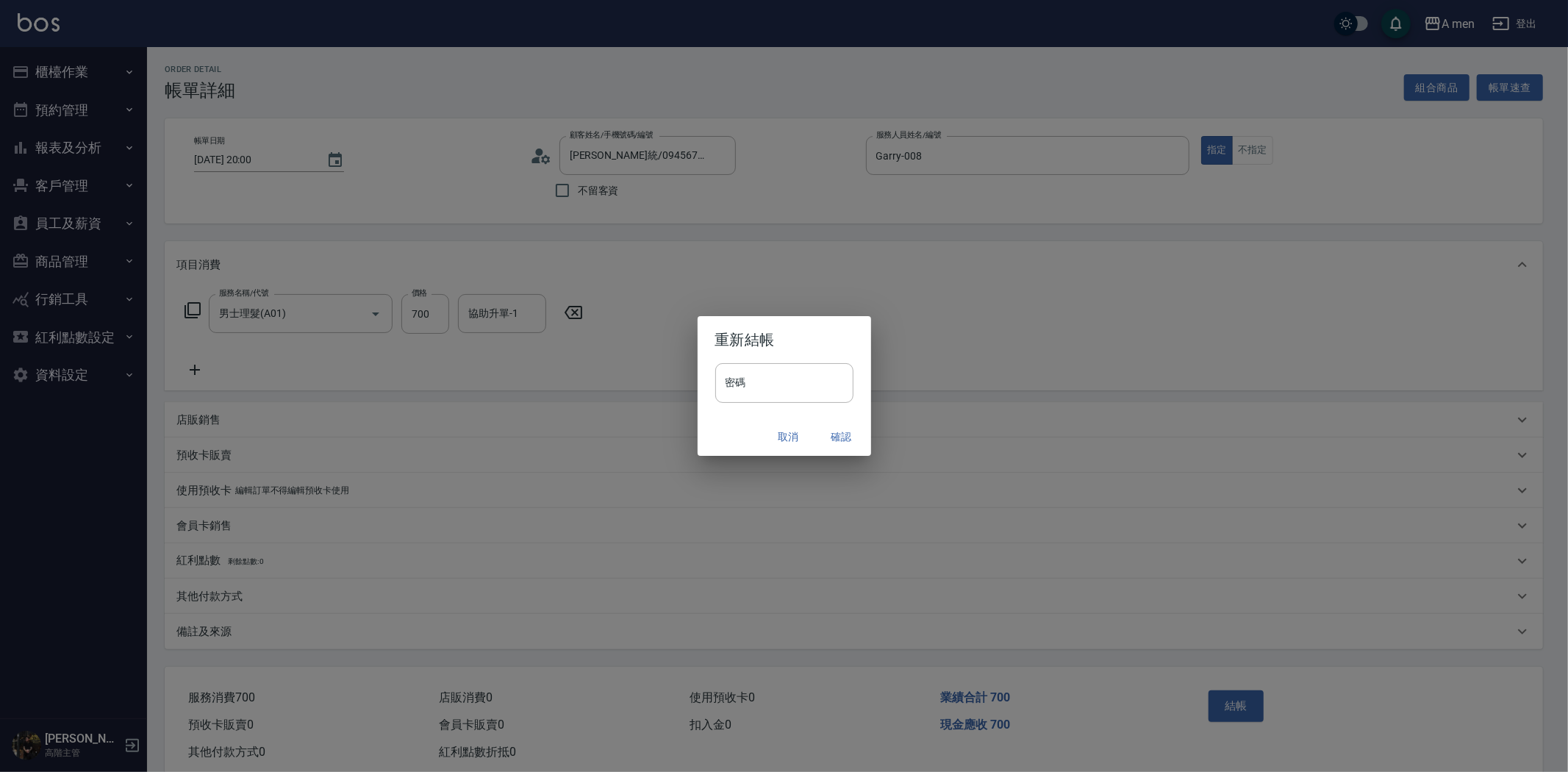
click at [854, 435] on button "確認" at bounding box center [841, 437] width 47 height 27
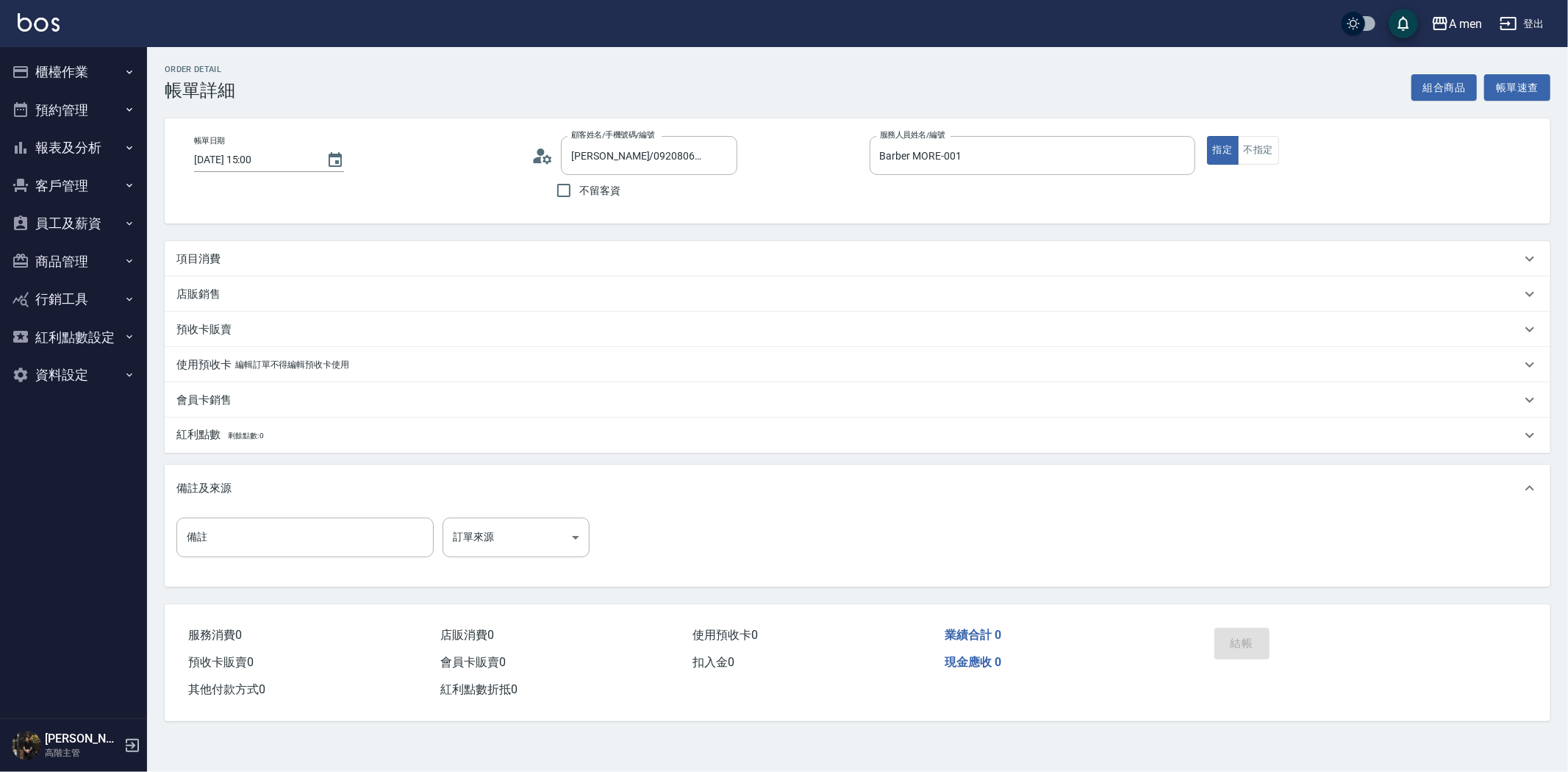
click at [409, 248] on div "項目消費" at bounding box center [858, 259] width 1386 height 35
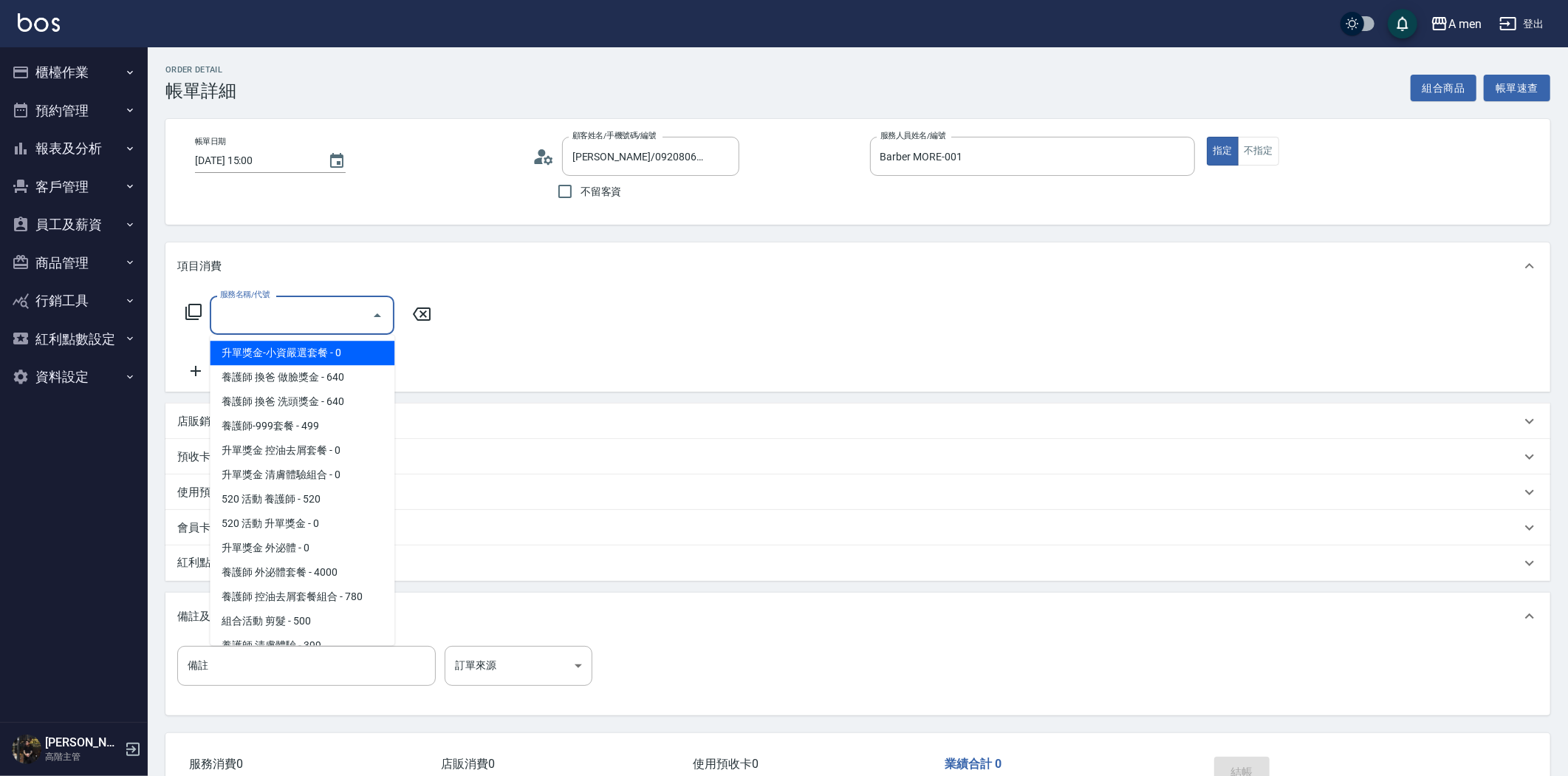
click at [275, 316] on input "服務名稱/代號" at bounding box center [291, 315] width 149 height 26
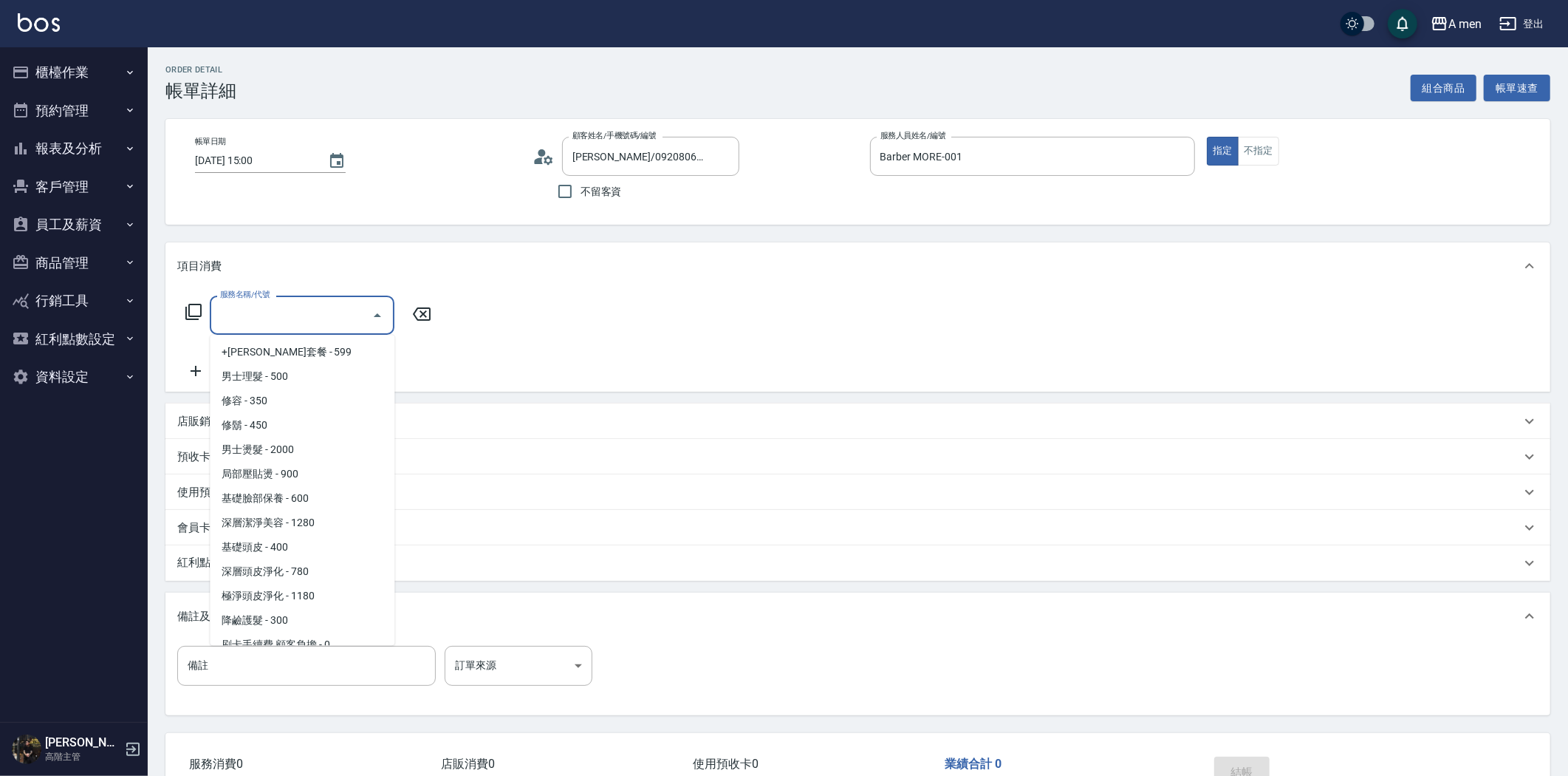
scroll to position [574, 0]
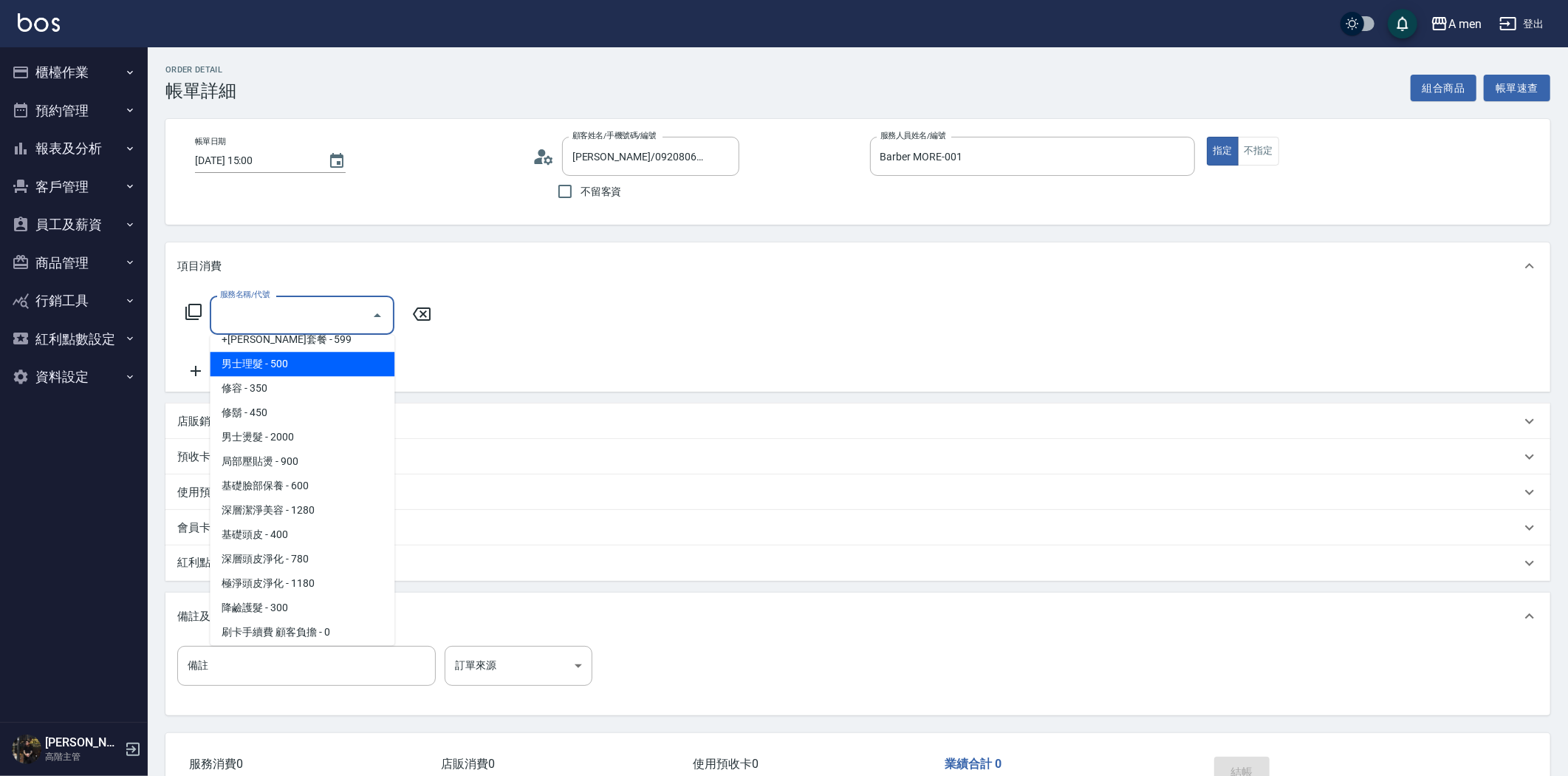
drag, startPoint x: 296, startPoint y: 362, endPoint x: 438, endPoint y: 379, distance: 143.0
click at [298, 362] on span "男士理髮 - 500" at bounding box center [302, 363] width 185 height 24
type input "男士理髮(A01)"
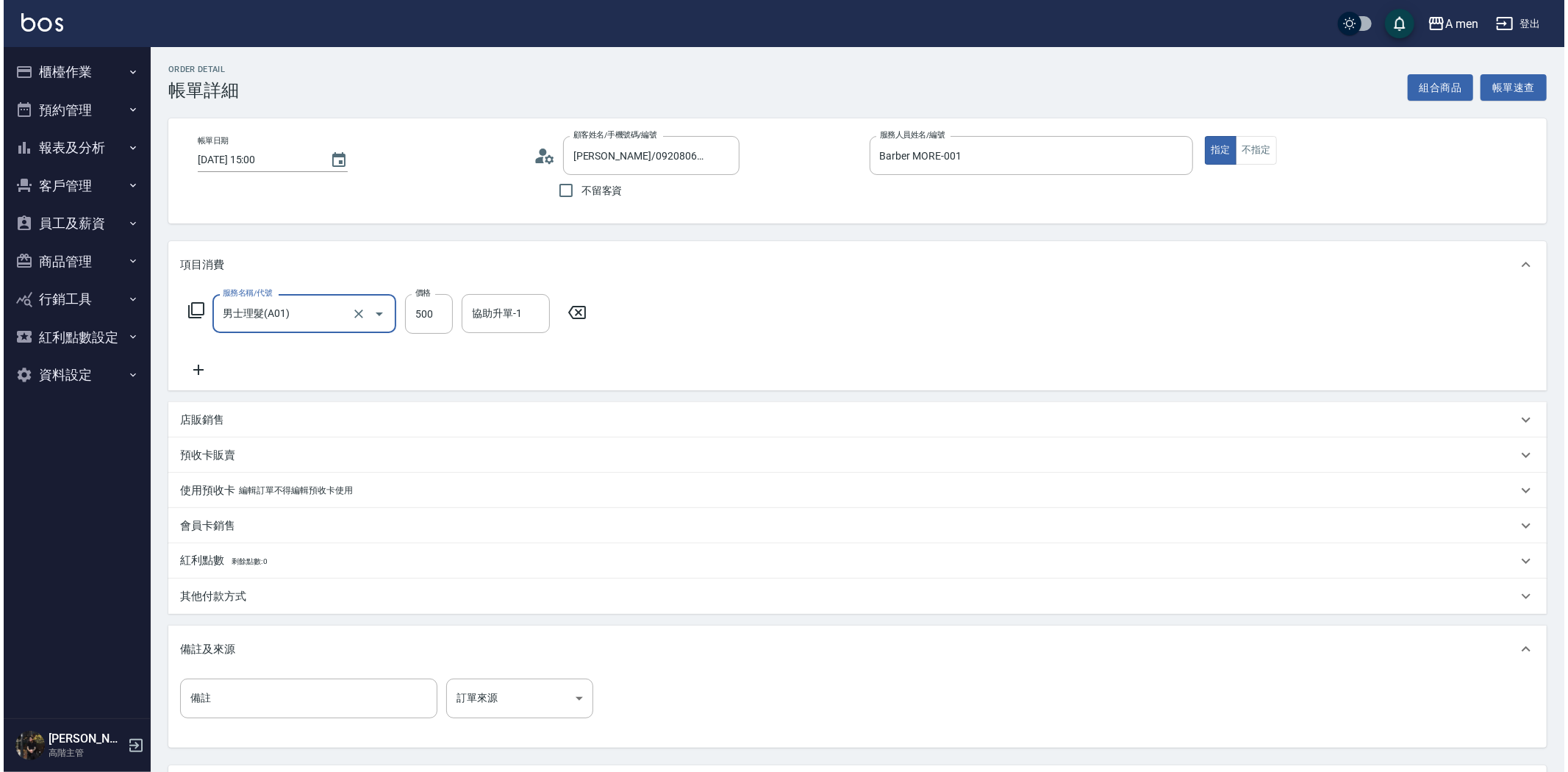
scroll to position [133, 0]
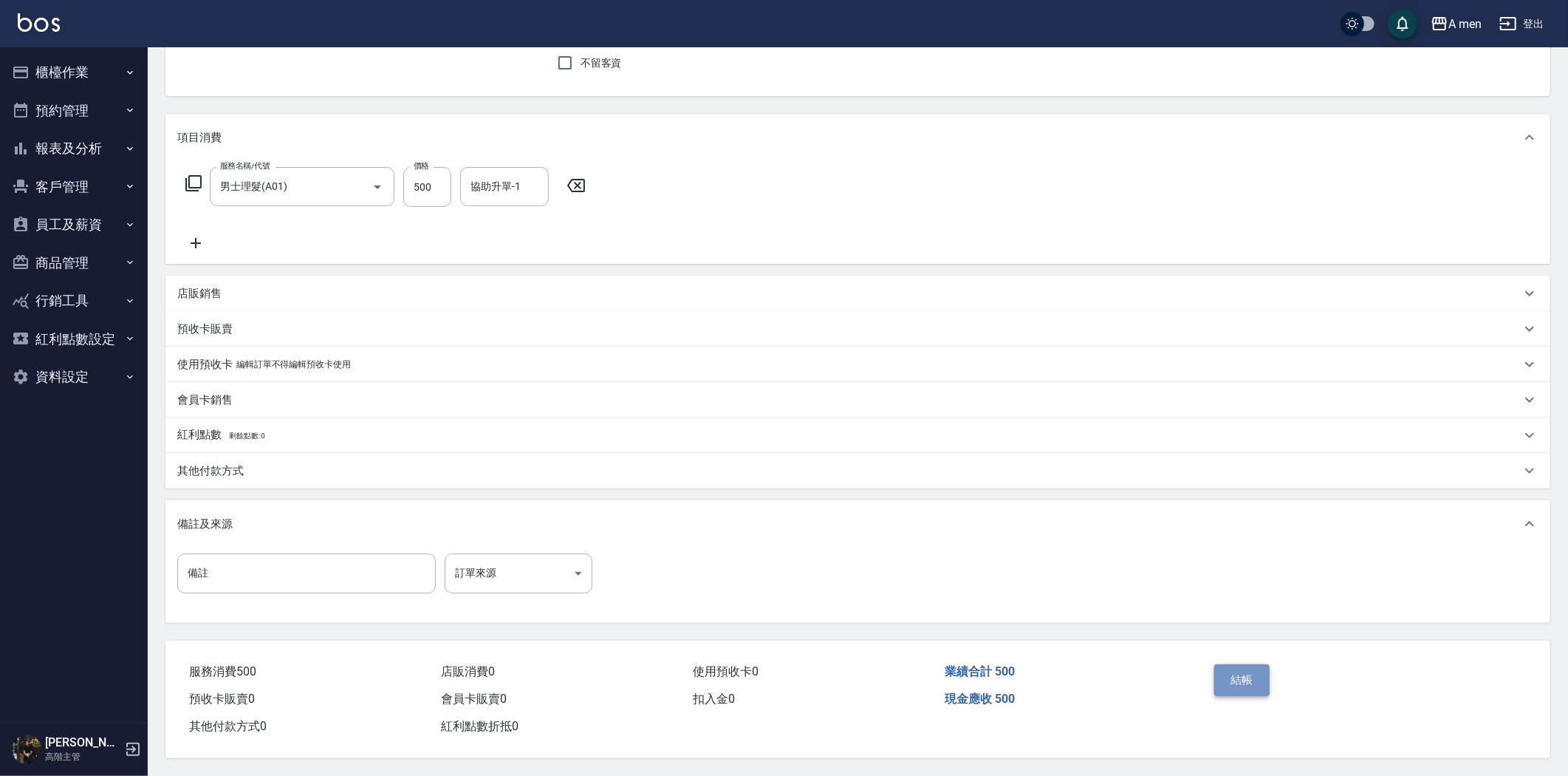
click at [1236, 673] on button "結帳" at bounding box center [1242, 679] width 56 height 31
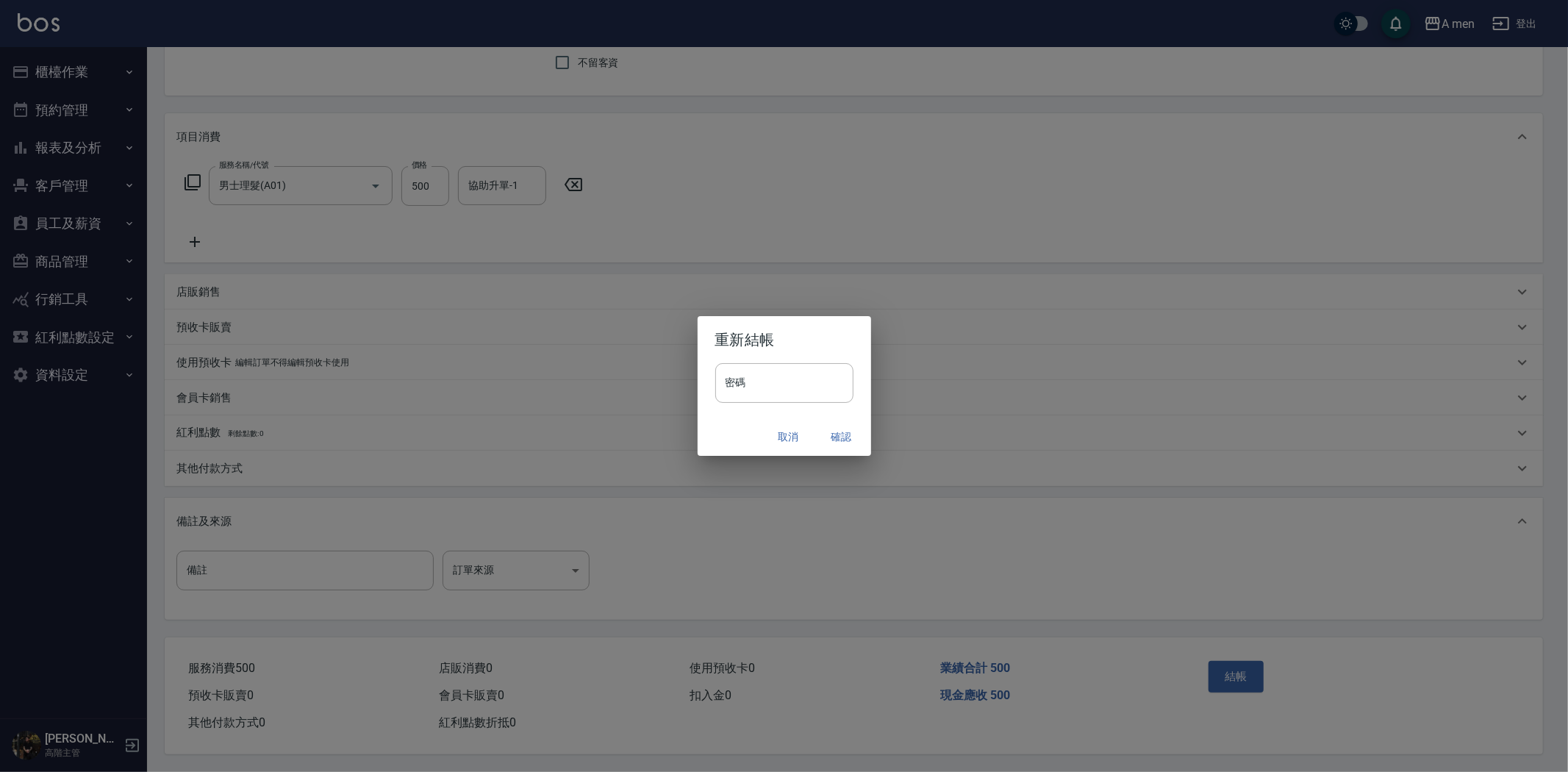
click at [846, 427] on button "確認" at bounding box center [841, 437] width 47 height 27
